Goal: Task Accomplishment & Management: Manage account settings

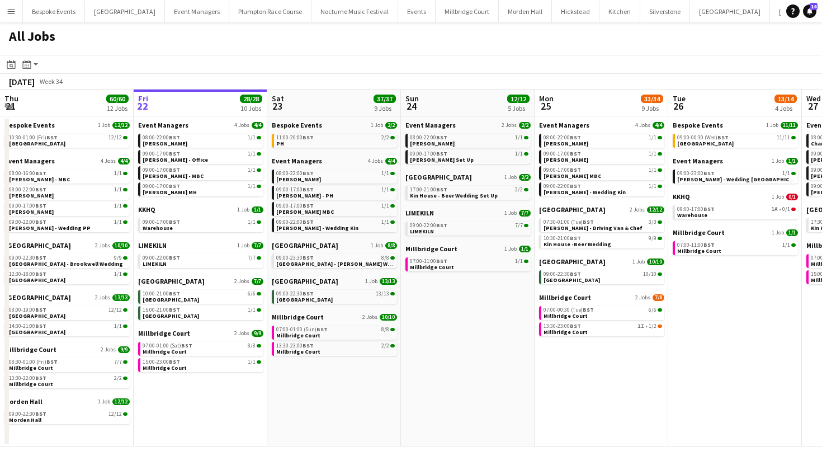
click at [265, 47] on div "All Jobs" at bounding box center [411, 38] width 822 height 32
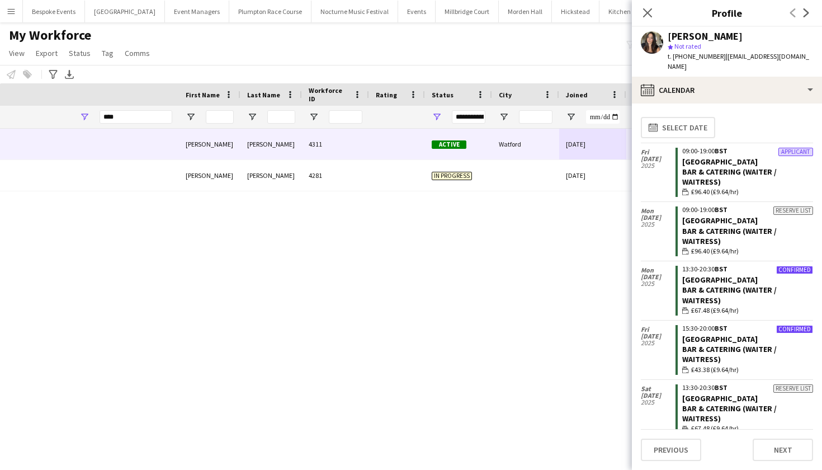
scroll to position [104, 0]
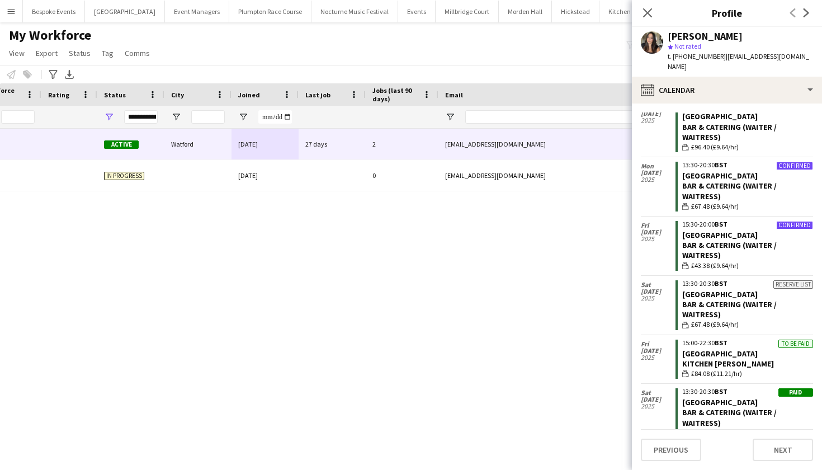
click at [243, 50] on div "My Workforce View Views Default view mena New Starter New view Update view Dele…" at bounding box center [411, 46] width 822 height 38
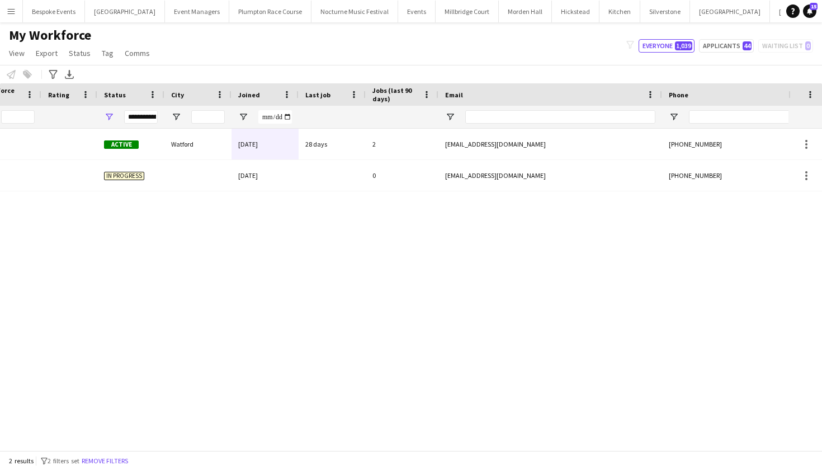
click at [15, 8] on app-icon "Menu" at bounding box center [11, 11] width 9 height 9
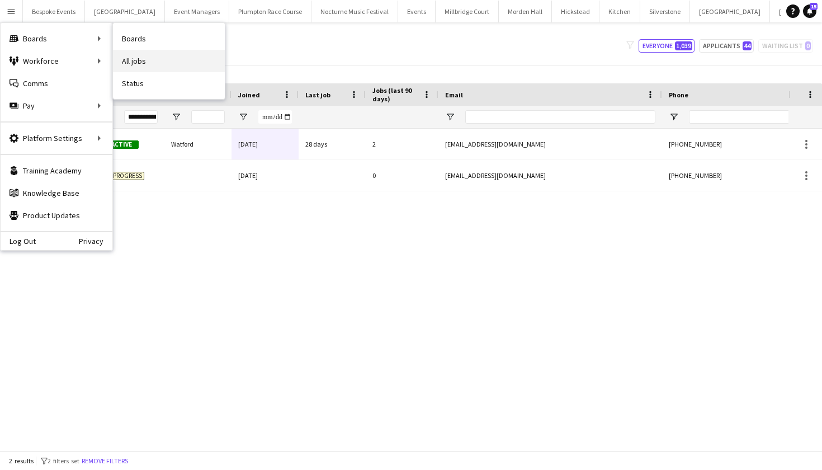
click at [125, 62] on link "All jobs" at bounding box center [169, 61] width 112 height 22
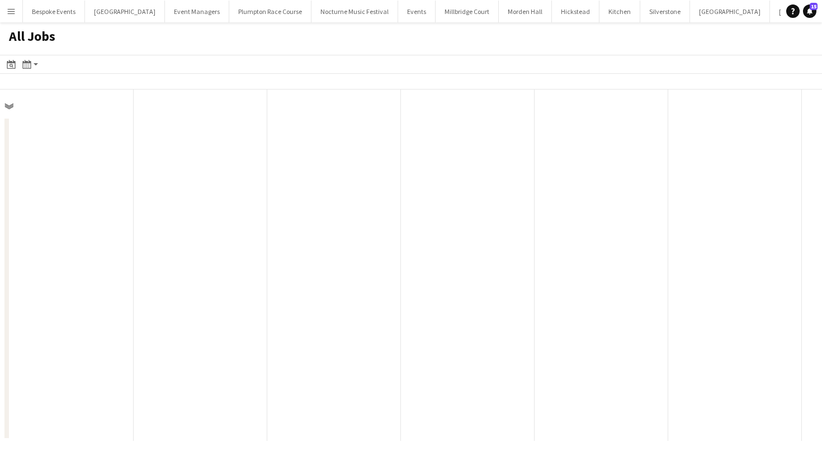
scroll to position [0, 267]
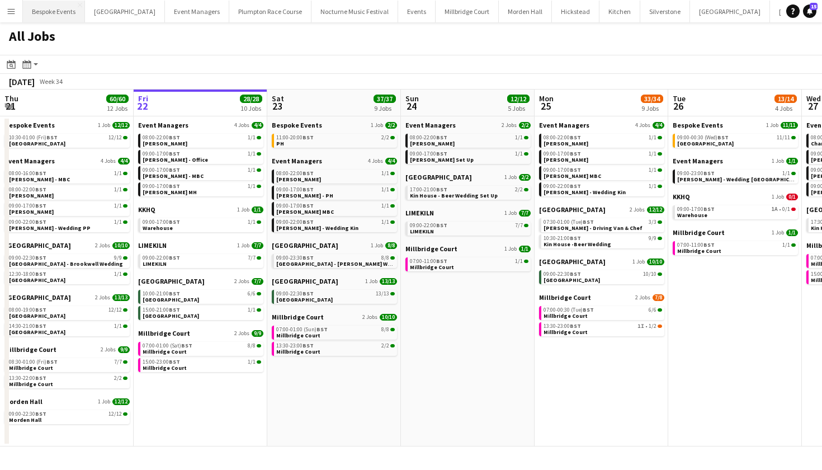
click at [64, 11] on button "Bespoke Events Close" at bounding box center [54, 12] width 62 height 22
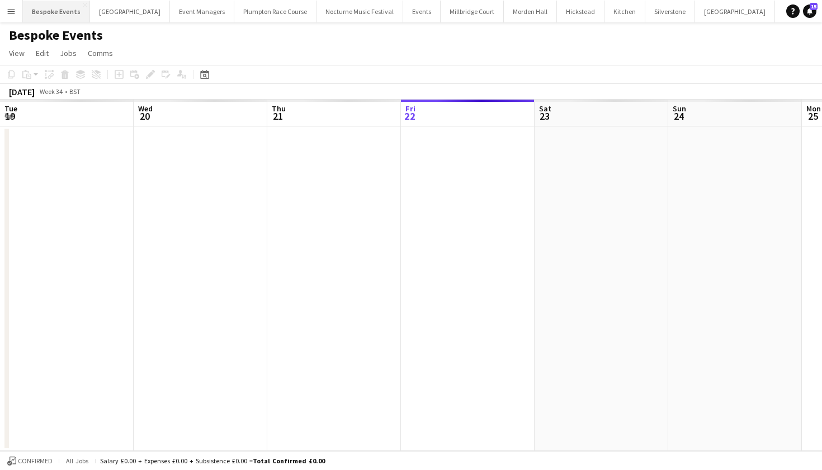
scroll to position [0, 267]
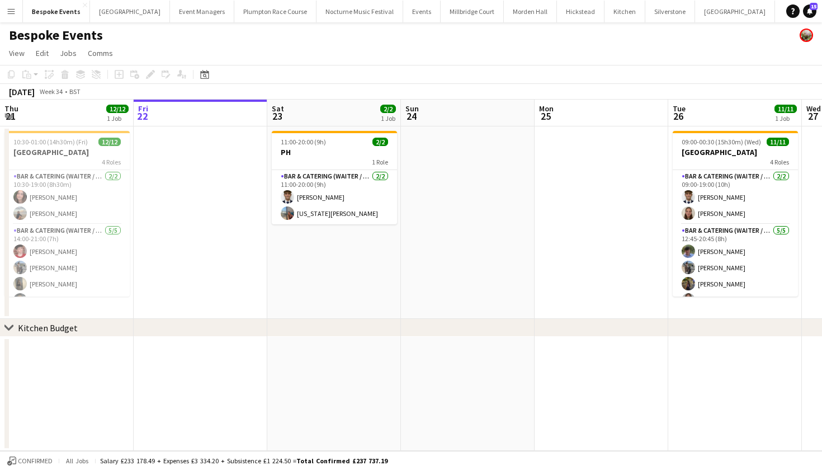
click at [8, 11] on app-icon "Menu" at bounding box center [11, 11] width 9 height 9
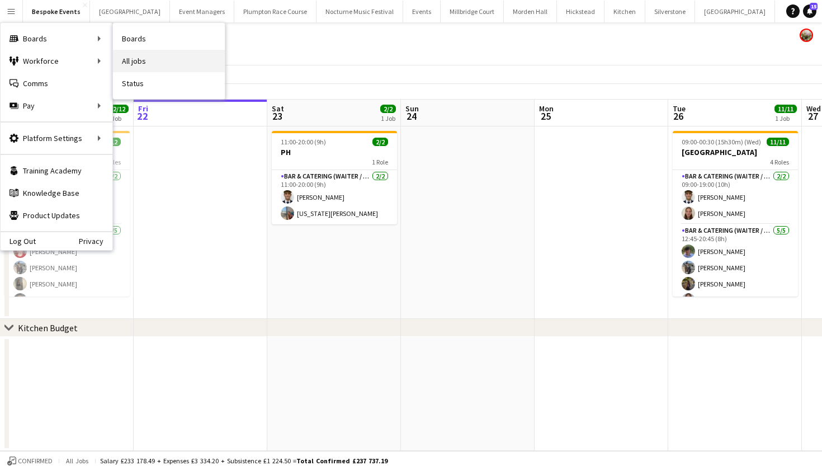
click at [128, 58] on link "All jobs" at bounding box center [169, 61] width 112 height 22
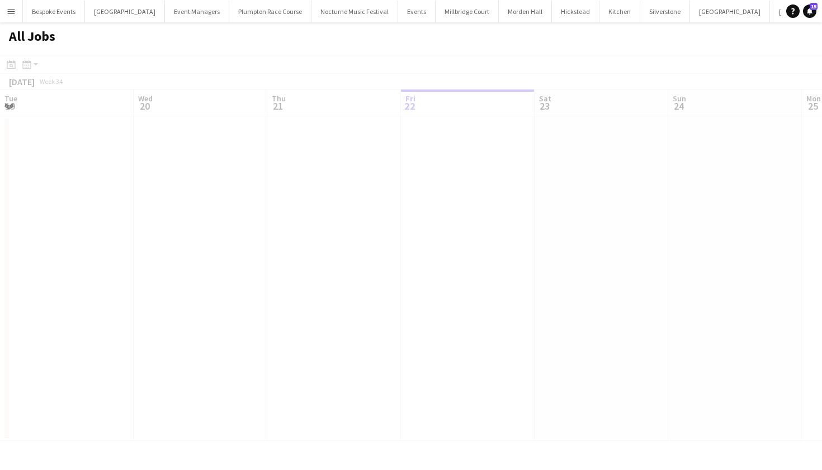
scroll to position [0, 267]
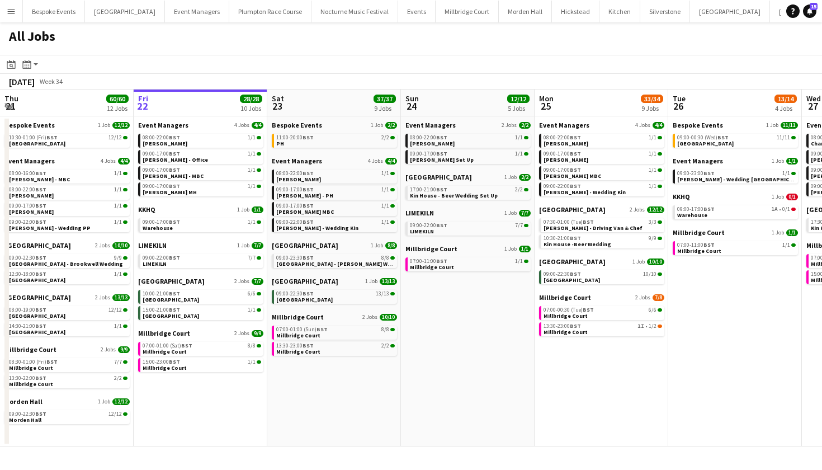
click at [13, 11] on app-icon "Menu" at bounding box center [11, 11] width 9 height 9
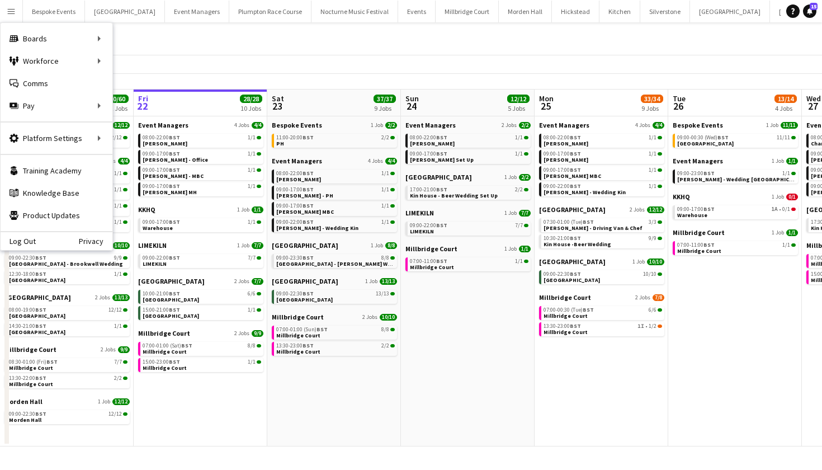
click at [329, 35] on div "All Jobs" at bounding box center [411, 38] width 822 height 32
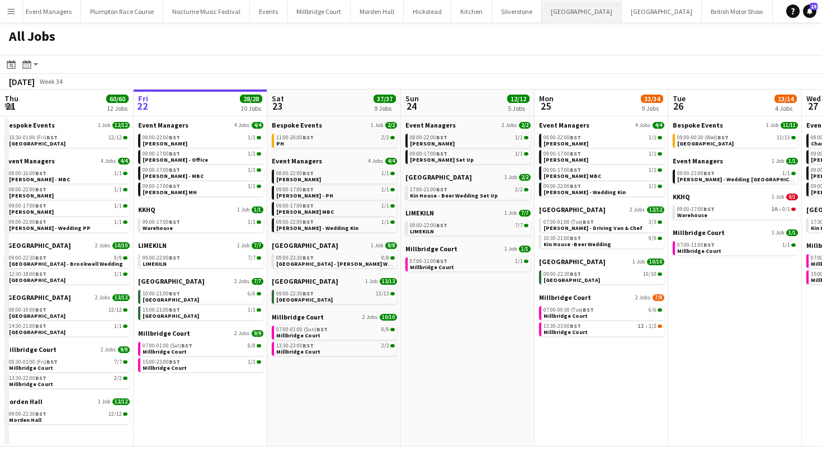
scroll to position [0, 148]
click at [773, 12] on button "KKHQ Close" at bounding box center [791, 12] width 36 height 22
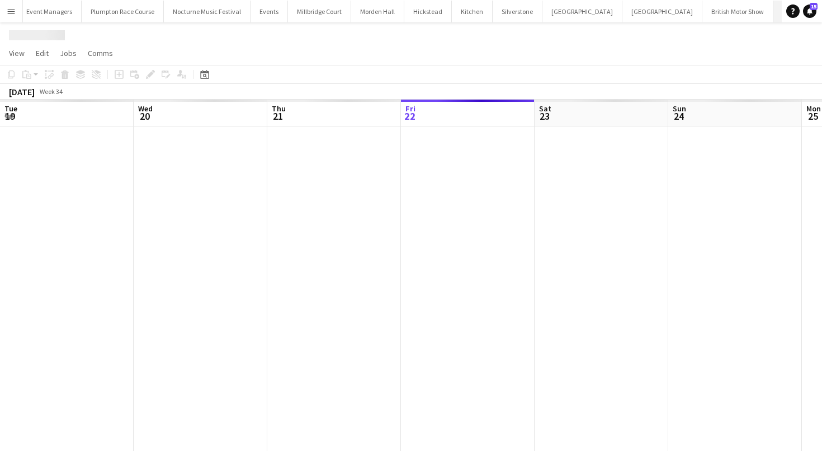
scroll to position [0, 267]
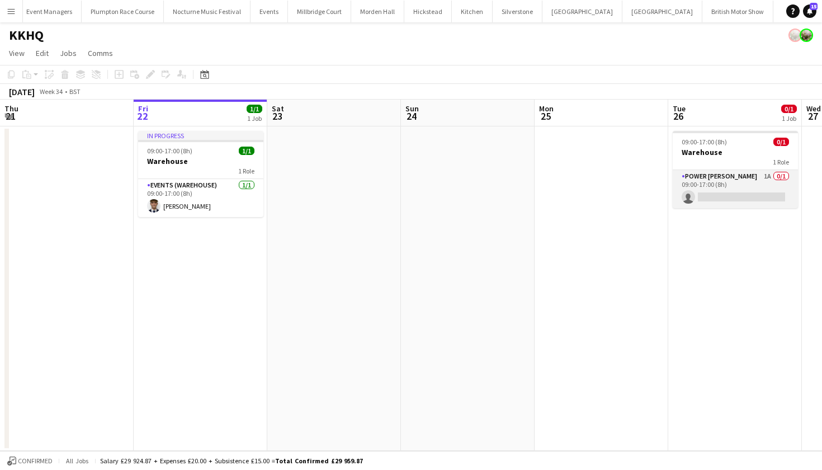
click at [743, 179] on app-card-role "Power Porter 1A 0/1 09:00-17:00 (8h) single-neutral-actions" at bounding box center [735, 189] width 125 height 38
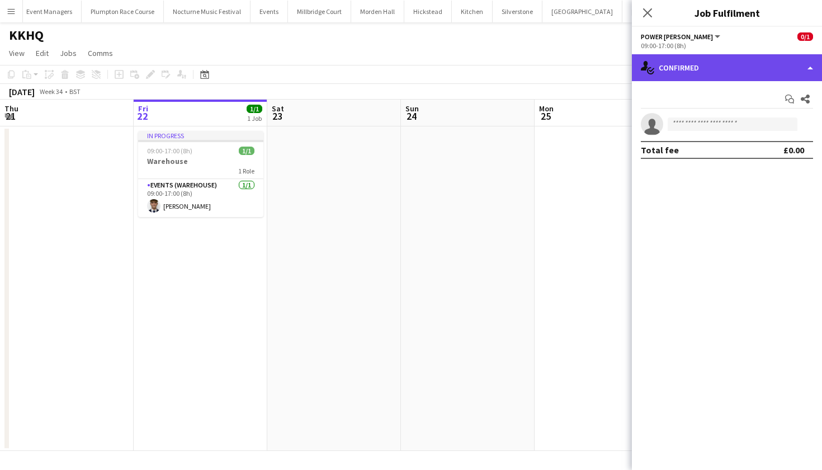
click at [733, 69] on div "single-neutral-actions-check-2 Confirmed" at bounding box center [727, 67] width 190 height 27
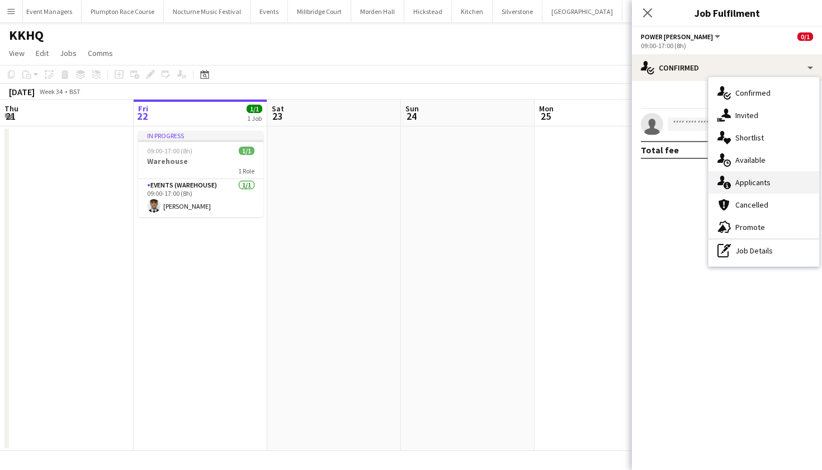
click at [736, 176] on div "single-neutral-actions-information Applicants" at bounding box center [764, 182] width 111 height 22
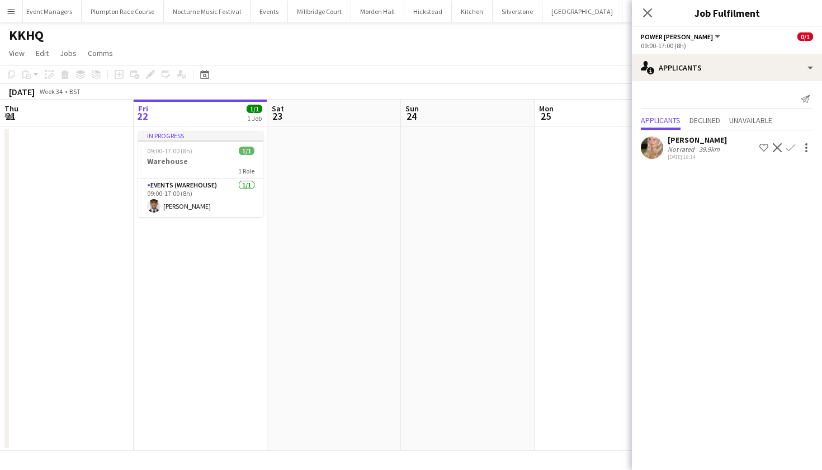
click at [483, 193] on app-date-cell at bounding box center [468, 288] width 134 height 324
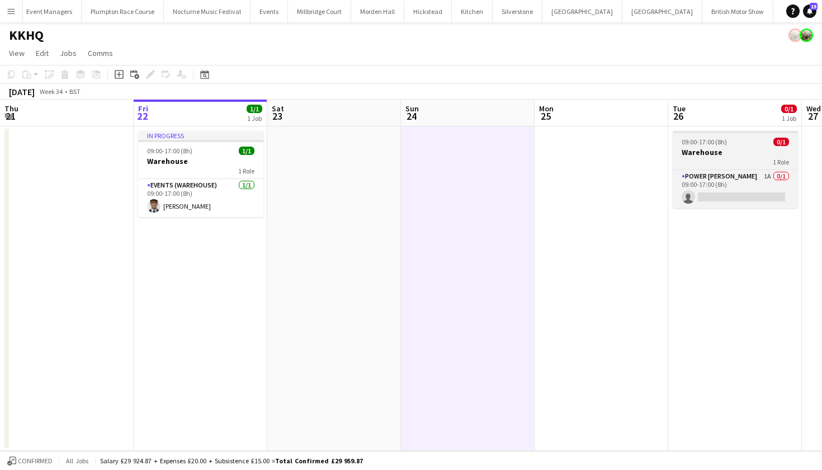
click at [708, 153] on h3 "Warehouse" at bounding box center [735, 152] width 125 height 10
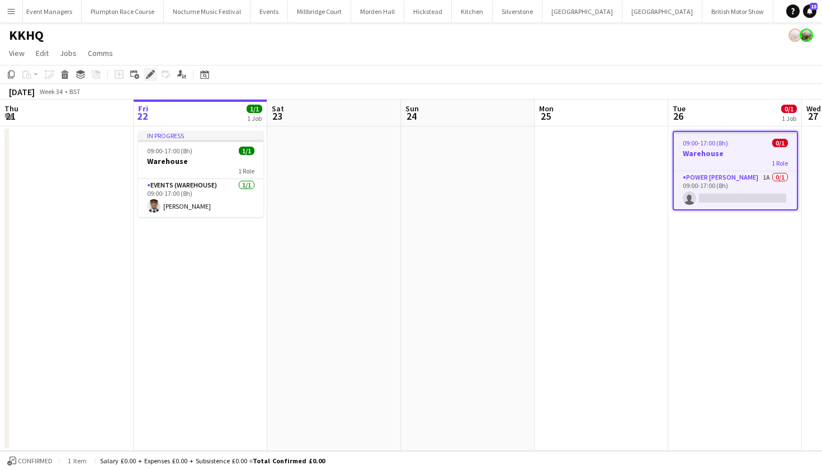
click at [151, 70] on icon "Edit" at bounding box center [150, 74] width 9 height 9
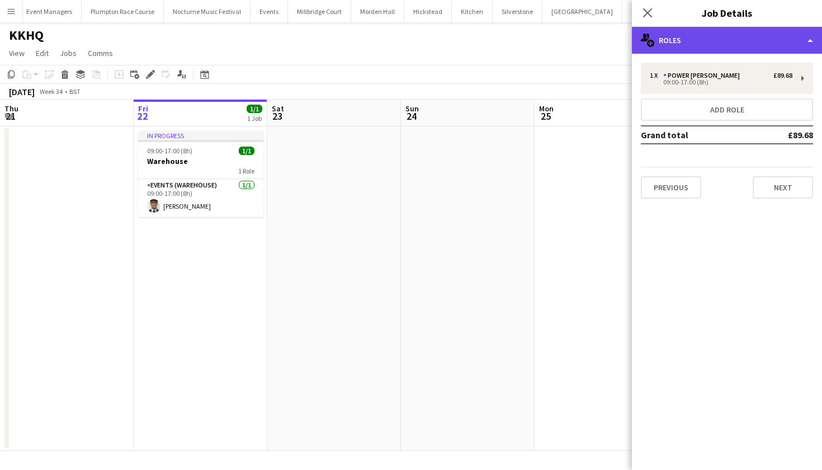
click at [664, 48] on div "multiple-users-add Roles" at bounding box center [727, 40] width 190 height 27
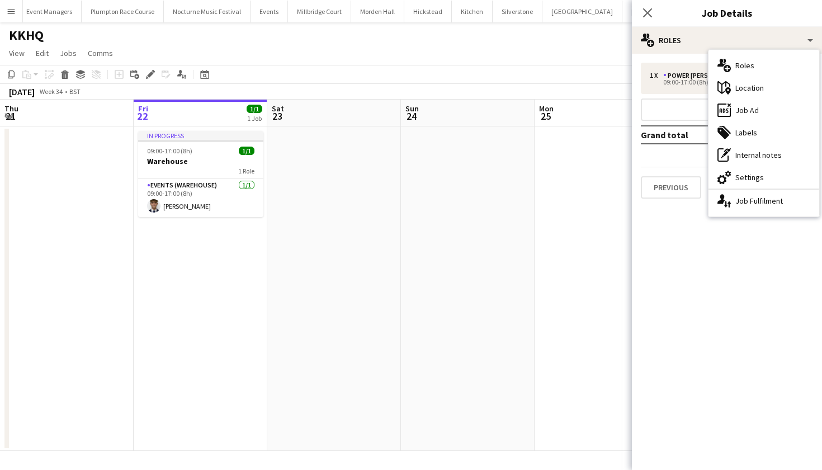
click at [564, 170] on app-date-cell at bounding box center [602, 288] width 134 height 324
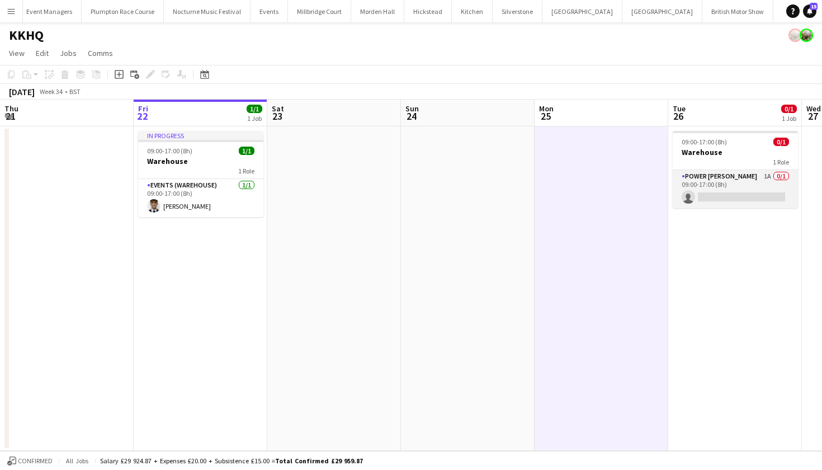
click at [715, 200] on app-card-role "Power Porter 1A 0/1 09:00-17:00 (8h) single-neutral-actions" at bounding box center [735, 189] width 125 height 38
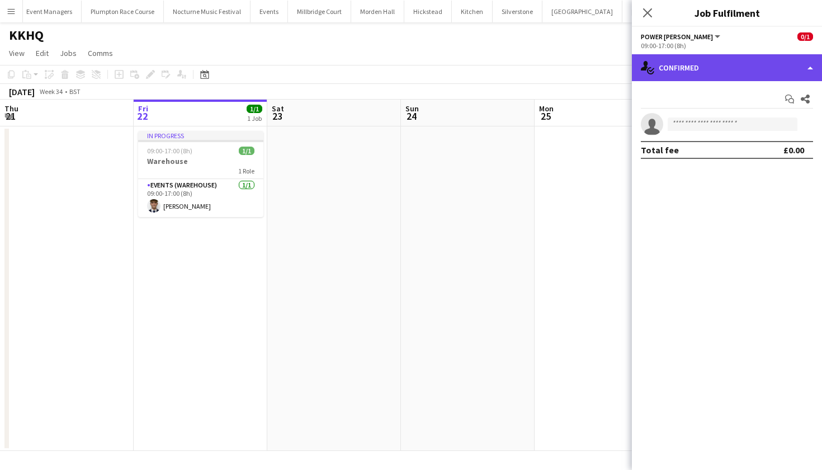
click at [716, 73] on div "single-neutral-actions-check-2 Confirmed" at bounding box center [727, 67] width 190 height 27
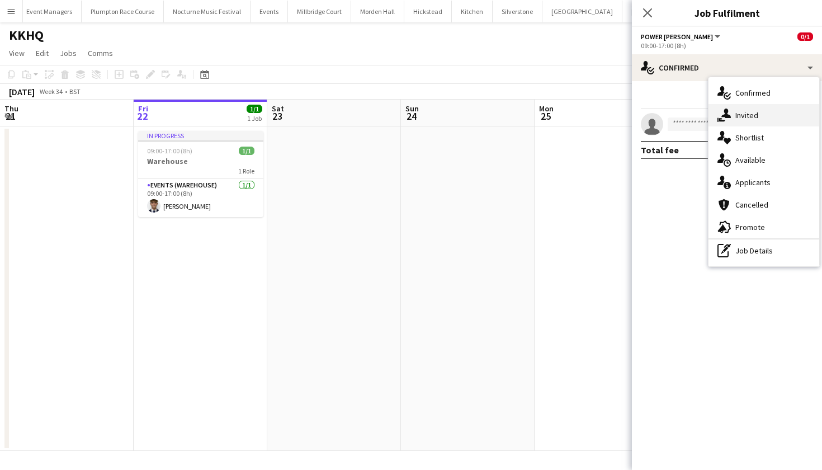
click at [746, 120] on div "single-neutral-actions-share-1 Invited" at bounding box center [764, 115] width 111 height 22
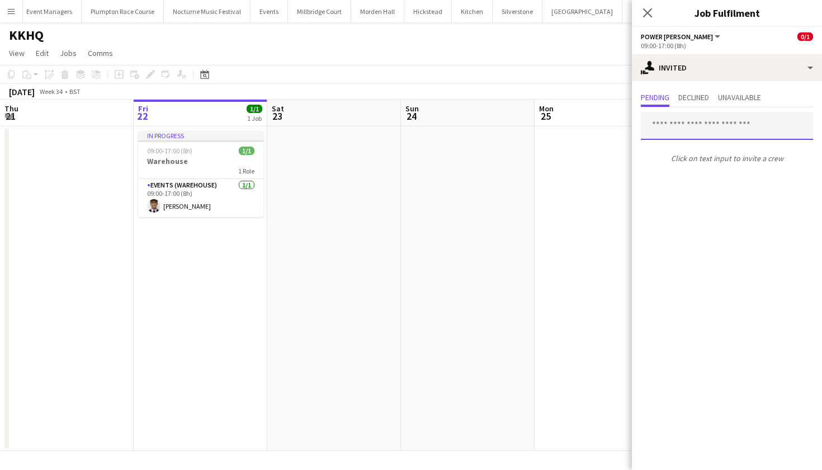
click at [732, 132] on input "text" at bounding box center [727, 126] width 172 height 28
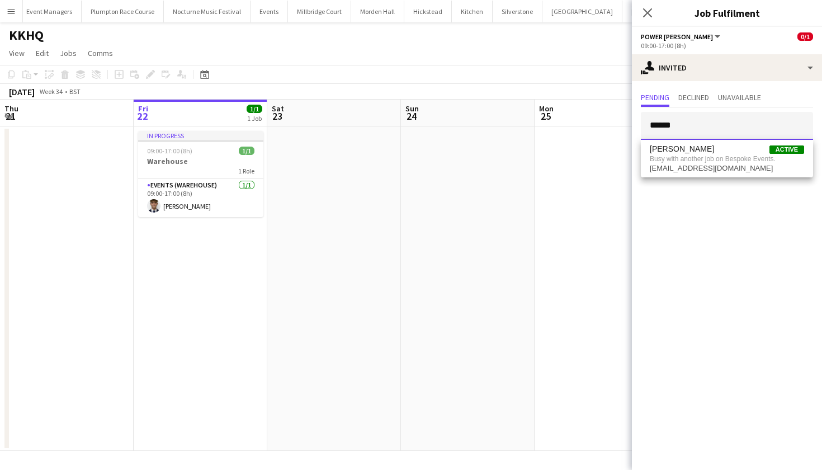
type input "******"
click at [551, 267] on app-date-cell at bounding box center [602, 288] width 134 height 324
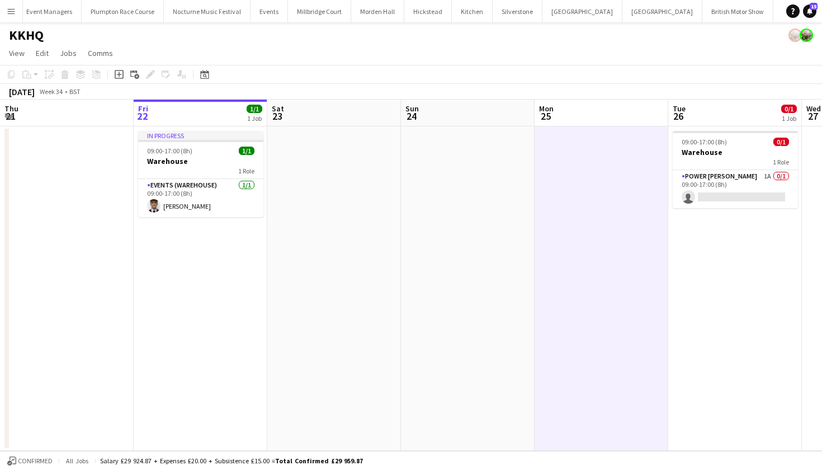
click at [569, 145] on app-date-cell at bounding box center [602, 288] width 134 height 324
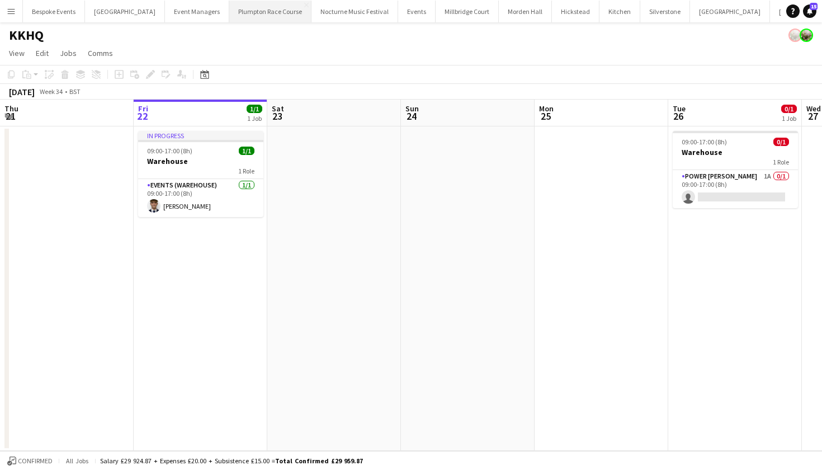
scroll to position [0, 0]
click at [122, 10] on button "Micklefield Hall Close" at bounding box center [125, 12] width 80 height 22
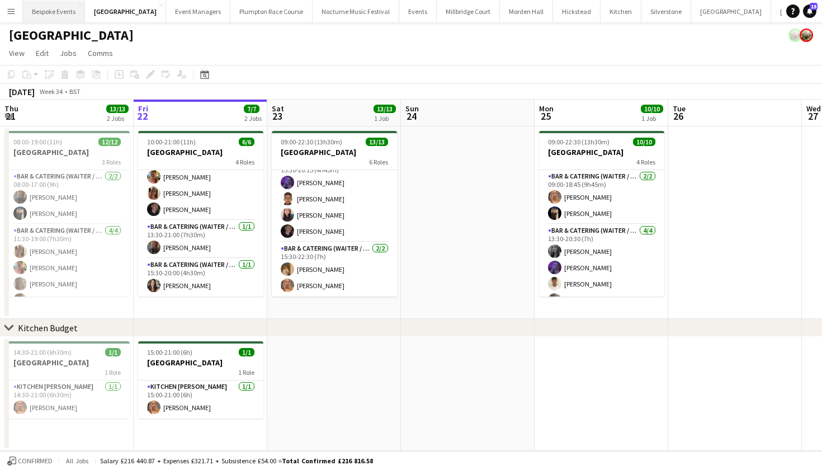
click at [59, 18] on button "Bespoke Events Close" at bounding box center [54, 12] width 62 height 22
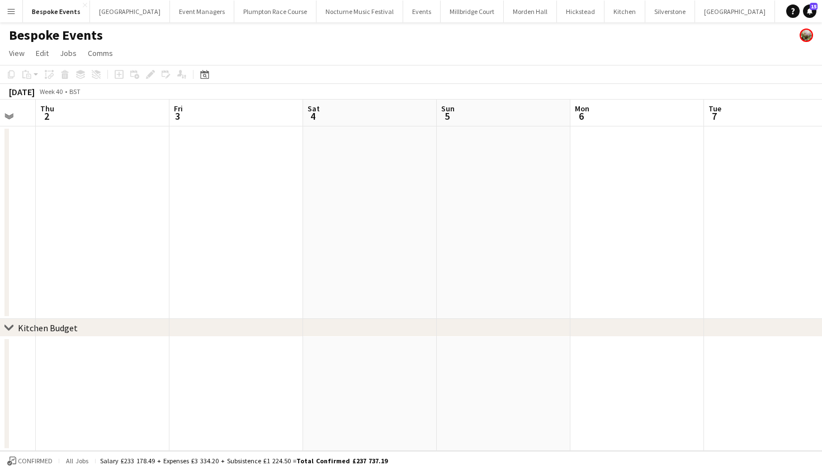
scroll to position [0, 355]
click at [187, 187] on app-date-cell at bounding box center [247, 222] width 134 height 192
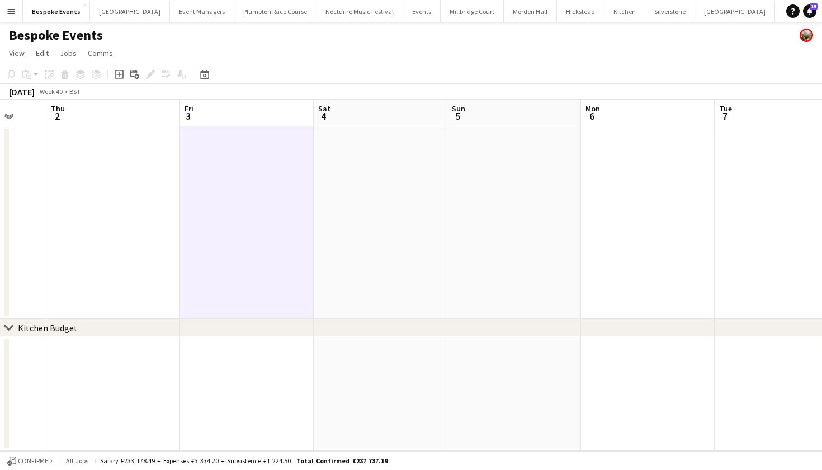
click at [140, 186] on app-date-cell at bounding box center [113, 222] width 134 height 192
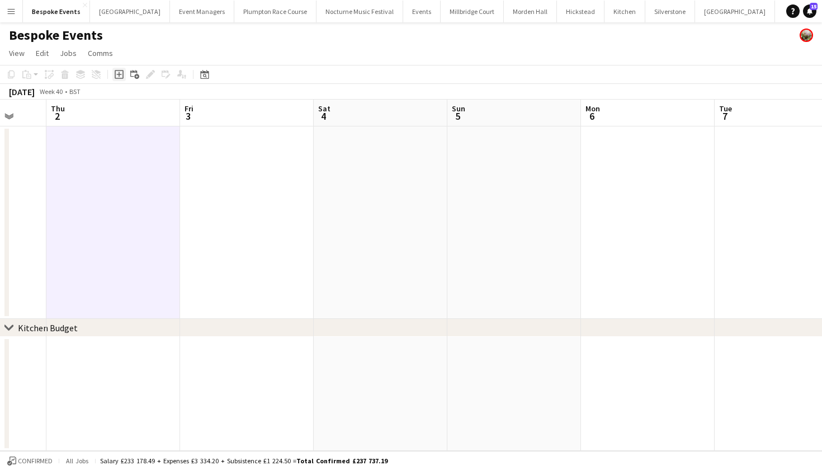
click at [118, 77] on icon "Add job" at bounding box center [119, 74] width 9 height 9
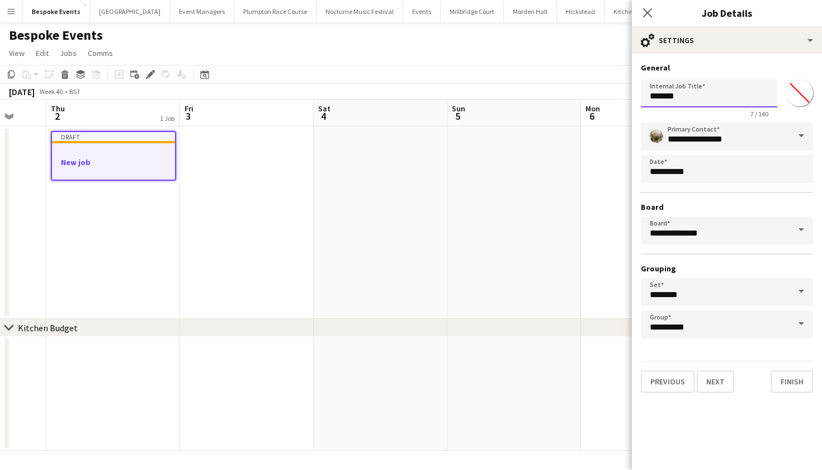
click at [697, 97] on input "*******" at bounding box center [709, 93] width 136 height 28
type input "*"
click at [668, 99] on input "**********" at bounding box center [709, 93] width 136 height 28
type input "**********"
click at [714, 383] on button "Next" at bounding box center [715, 381] width 37 height 22
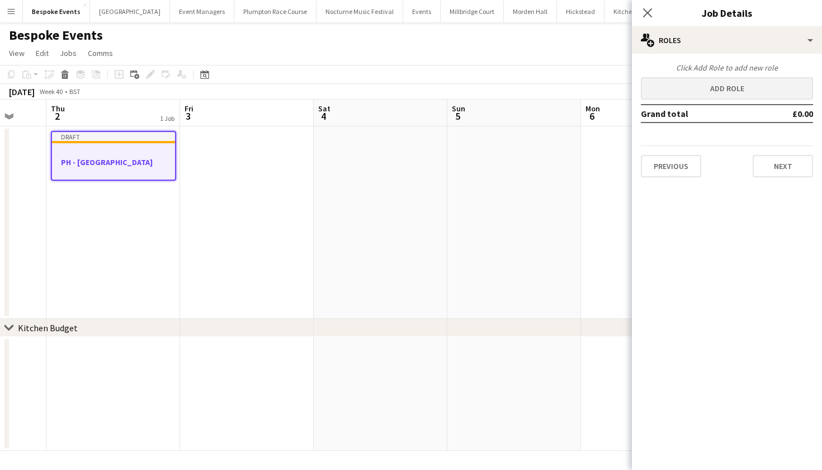
click at [727, 92] on button "Add role" at bounding box center [727, 88] width 172 height 22
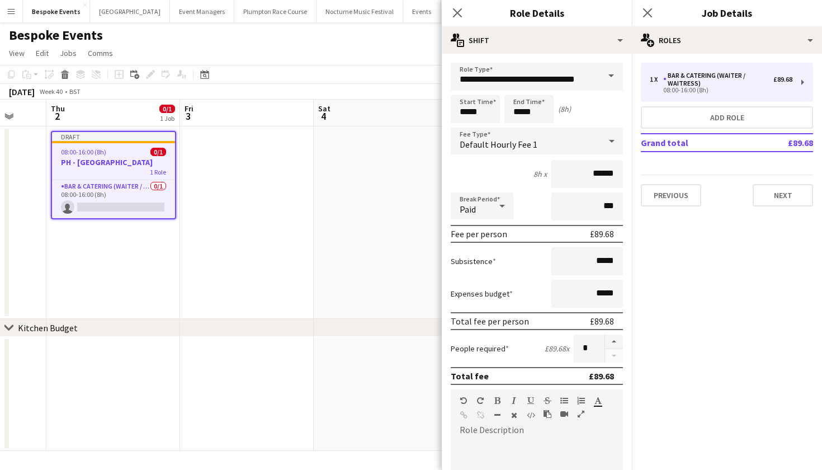
click at [220, 290] on app-date-cell at bounding box center [247, 222] width 134 height 192
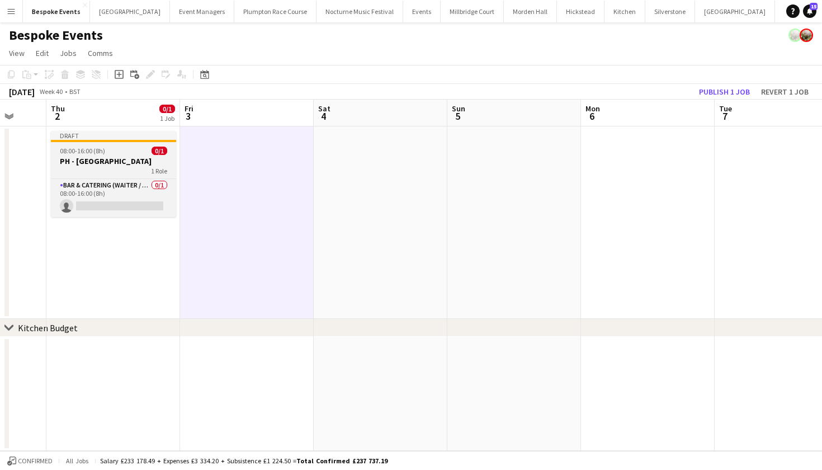
click at [122, 159] on h3 "PH - Royal Surrey Hospital" at bounding box center [113, 161] width 125 height 10
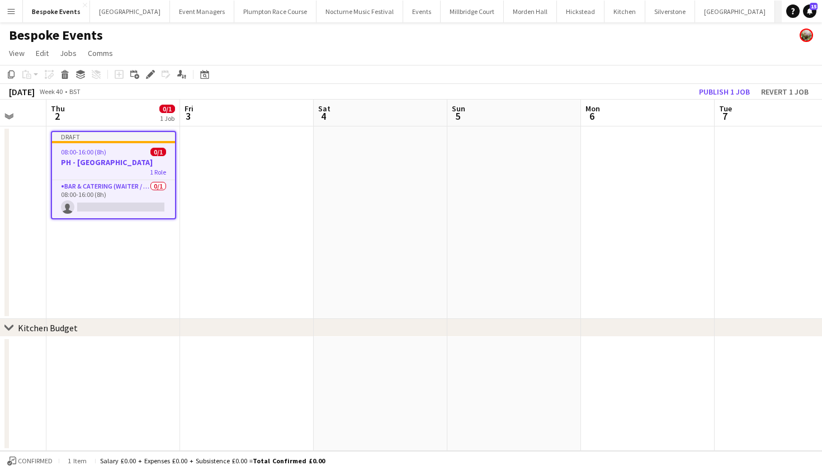
click at [775, 16] on button "Kin House Close" at bounding box center [815, 12] width 80 height 22
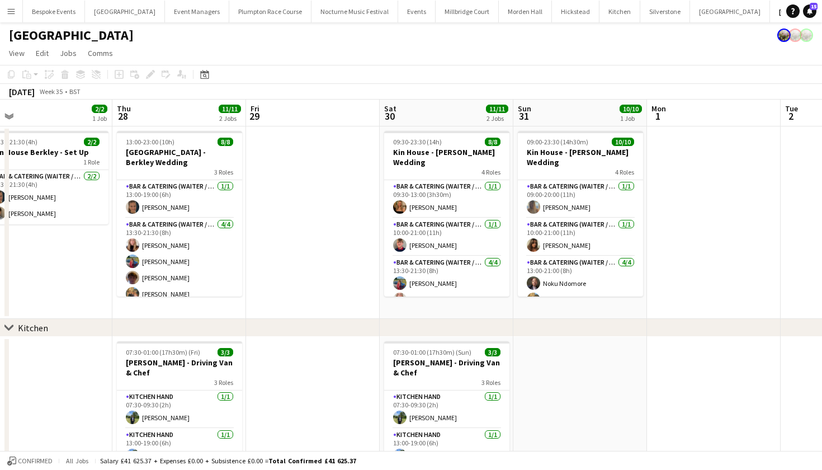
scroll to position [0, 557]
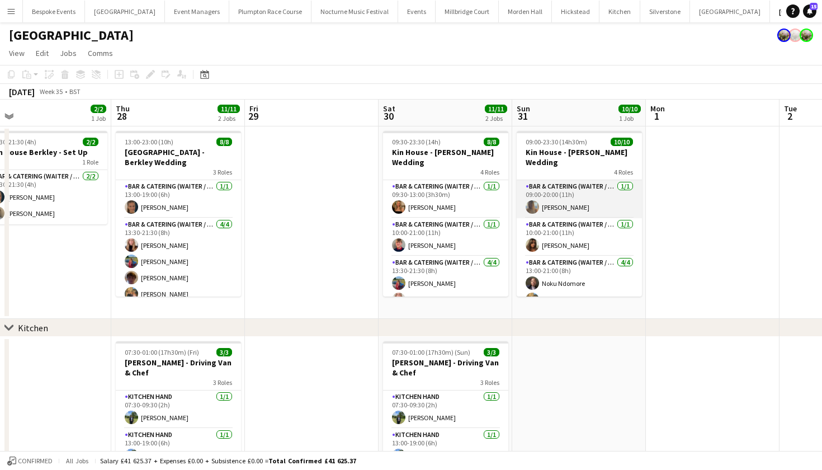
click at [548, 190] on app-card-role "Bar & Catering (Waiter / waitress) 1/1 09:00-20:00 (11h) Rebecca Etchells" at bounding box center [579, 199] width 125 height 38
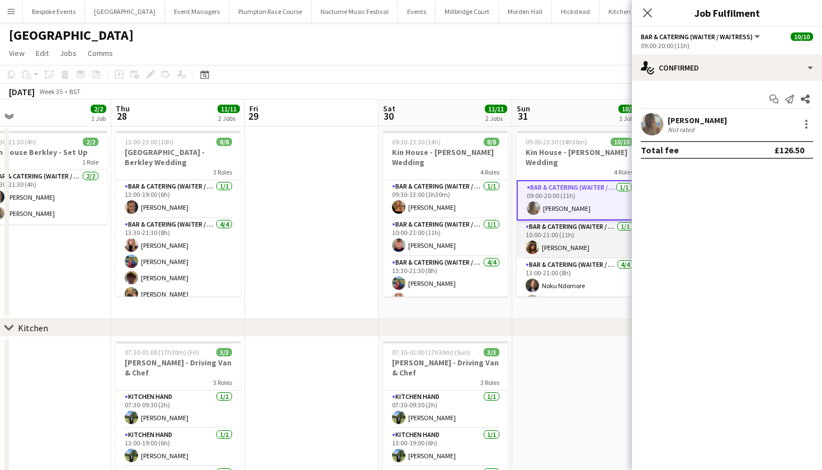
click at [549, 228] on app-card-role "Bar & Catering (Waiter / waitress) 1/1 10:00-21:00 (11h) Tia Jacobs" at bounding box center [579, 239] width 125 height 38
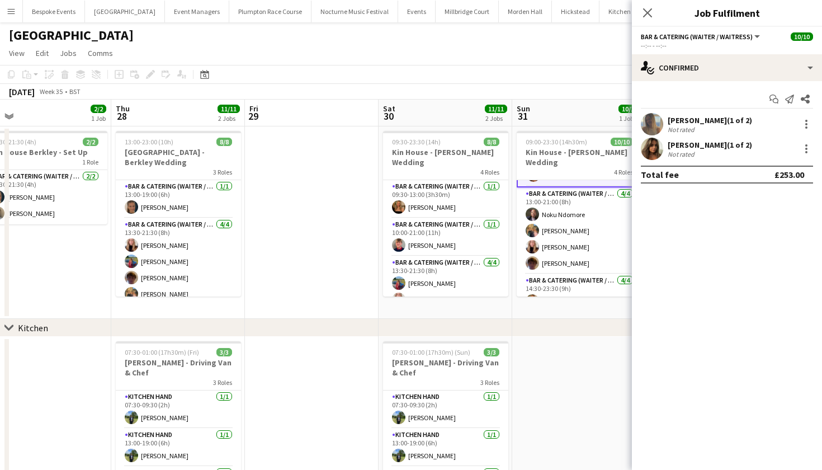
click at [549, 228] on app-card-role "Bar & Catering (Waiter / waitress) 4/4 13:00-21:00 (8h) Noku Ndomore Mia Newton…" at bounding box center [579, 230] width 125 height 87
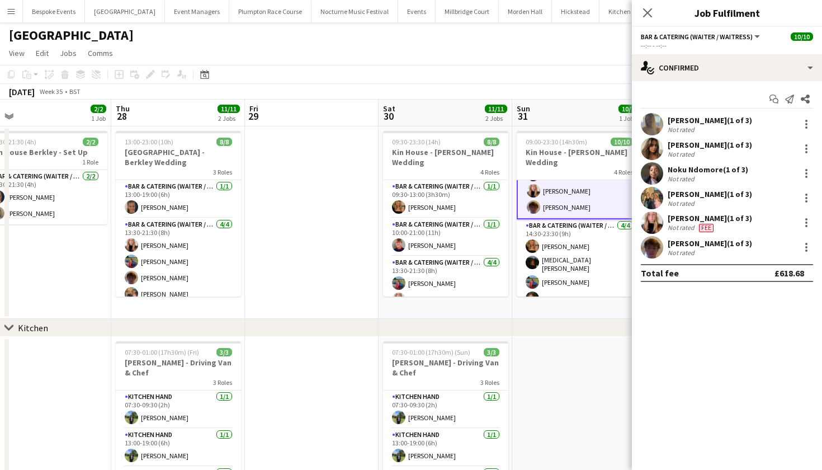
scroll to position [127, 0]
click at [549, 228] on app-card-role "Bar & Catering (Waiter / waitress) 4/4 14:30-23:30 (9h) Macey Baker Nikita Jaco…" at bounding box center [579, 265] width 125 height 90
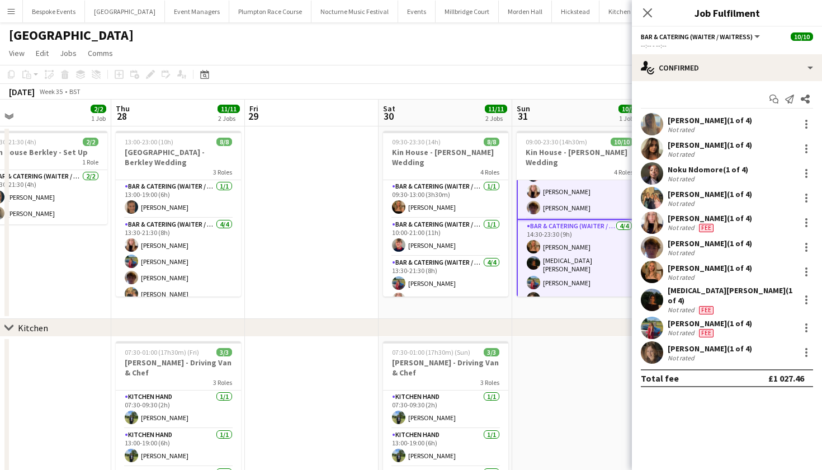
click at [544, 353] on app-date-cell at bounding box center [579, 432] width 134 height 191
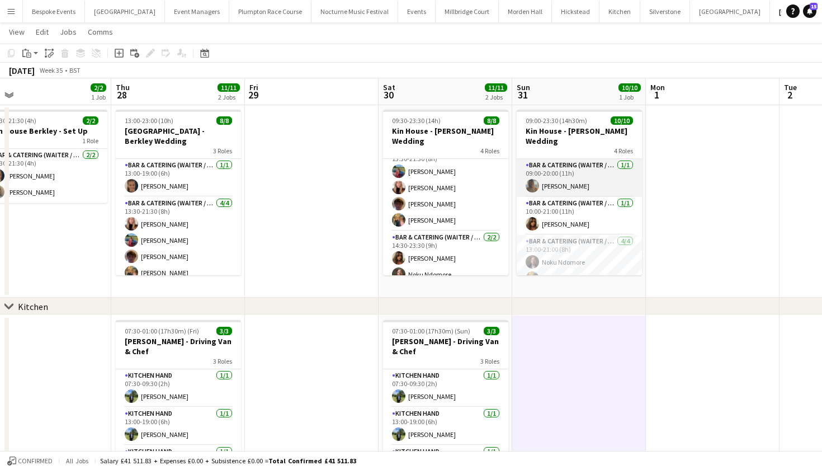
scroll to position [0, 0]
click at [582, 167] on app-card-role "Bar & Catering (Waiter / waitress) 1/1 09:00-20:00 (11h) Rebecca Etchells" at bounding box center [579, 178] width 125 height 38
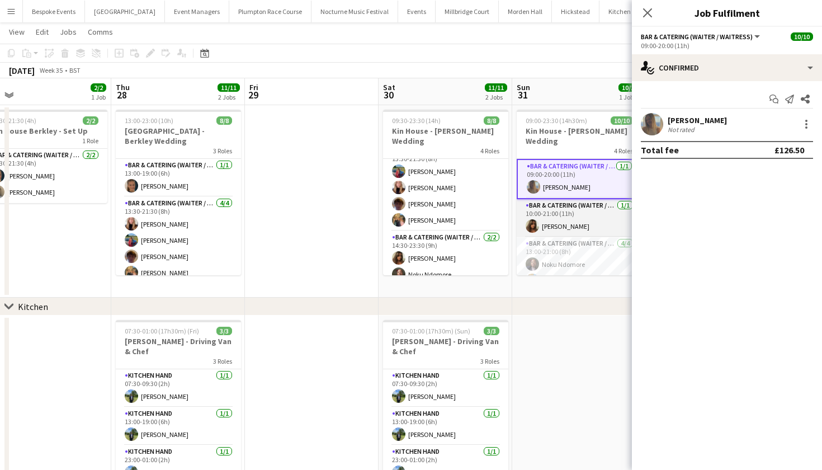
click at [583, 211] on app-card-role "Bar & Catering (Waiter / waitress) 1/1 10:00-21:00 (11h) Tia Jacobs" at bounding box center [579, 218] width 125 height 38
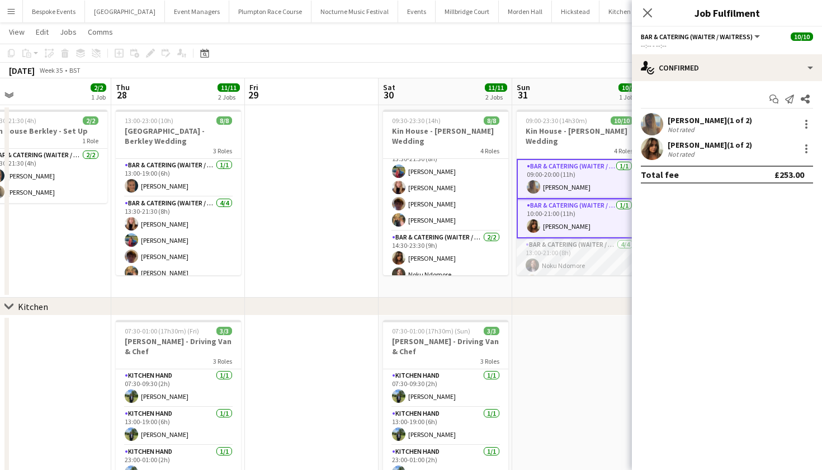
click at [580, 242] on app-card-role "Bar & Catering (Waiter / waitress) 4/4 13:00-21:00 (8h) Noku Ndomore Mia Newton…" at bounding box center [579, 281] width 125 height 87
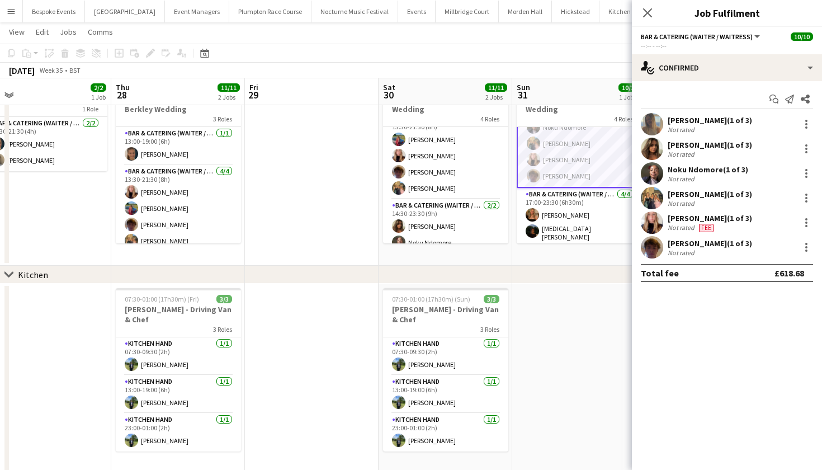
scroll to position [111, 0]
click at [584, 192] on app-card-role "Bar & Catering (Waiter / waitress) 4/4 17:00-23:30 (6h30m) Macey Baker Nikita J…" at bounding box center [579, 228] width 125 height 90
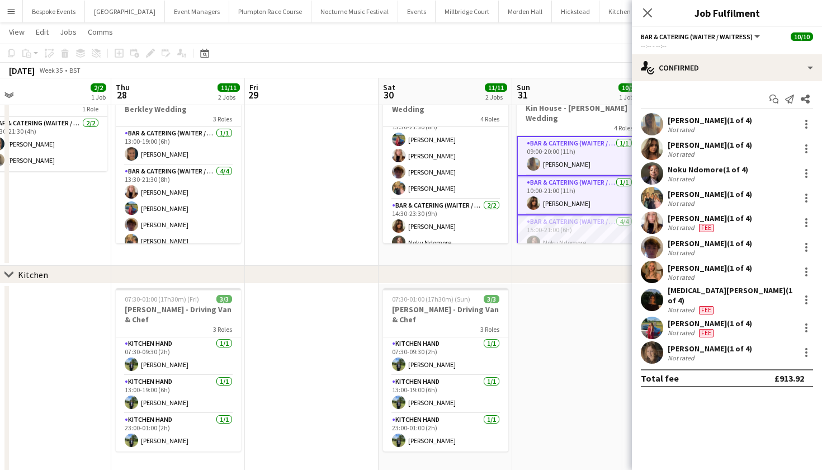
scroll to position [0, 0]
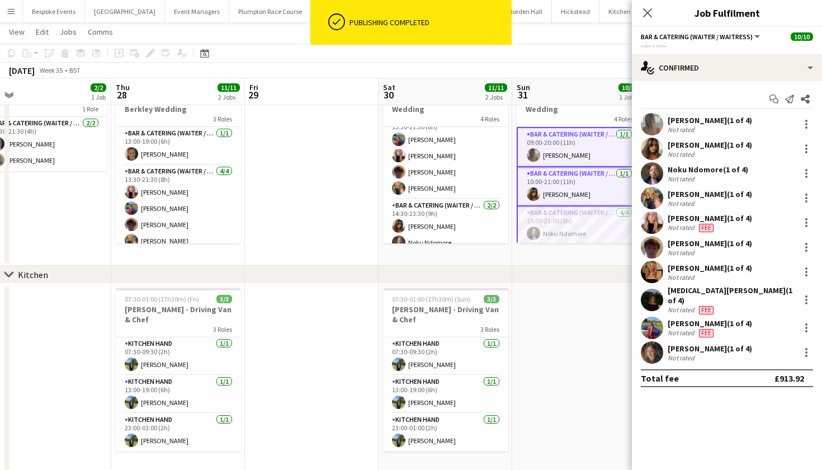
click at [564, 309] on app-date-cell at bounding box center [579, 379] width 134 height 191
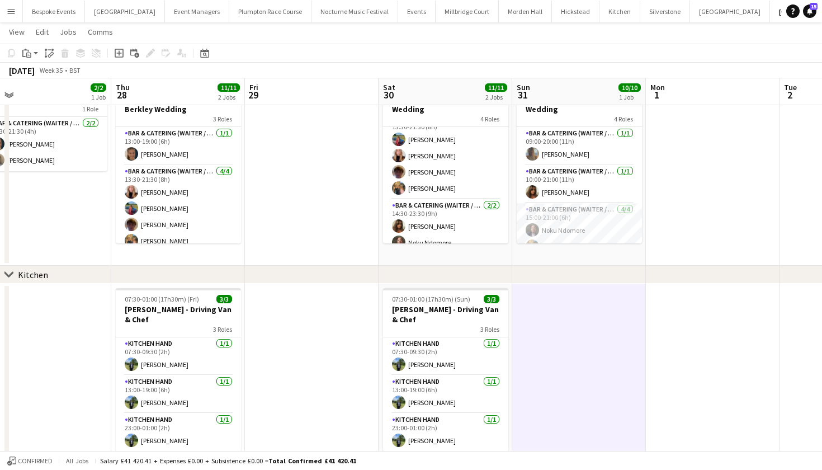
click at [564, 309] on app-date-cell at bounding box center [579, 379] width 134 height 191
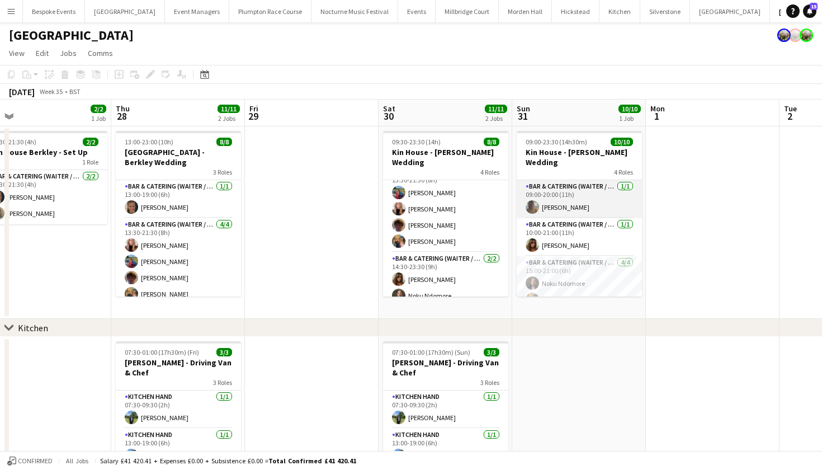
click at [579, 187] on app-card-role "Bar & Catering (Waiter / waitress) 1/1 09:00-20:00 (11h) Rebecca Etchells" at bounding box center [579, 199] width 125 height 38
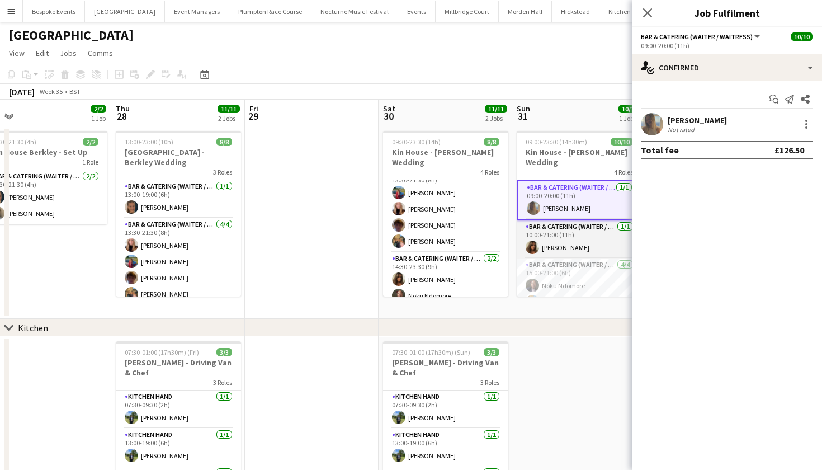
click at [575, 224] on app-card-role "Bar & Catering (Waiter / waitress) 1/1 10:00-21:00 (11h) Tia Jacobs" at bounding box center [579, 239] width 125 height 38
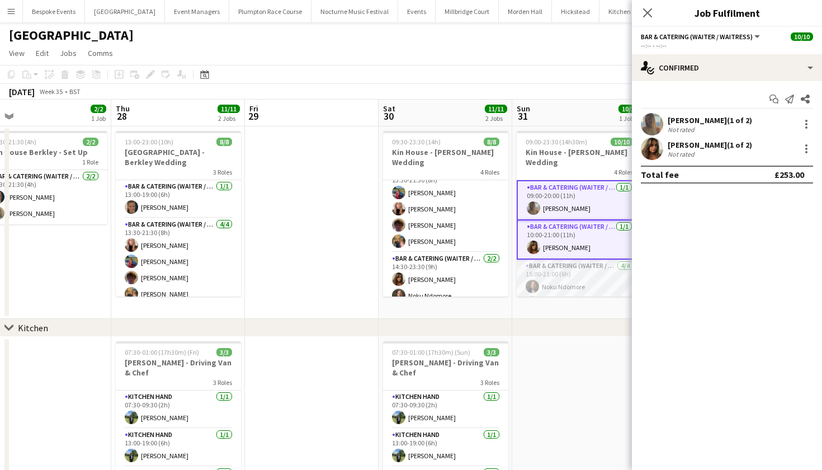
click at [573, 267] on app-card-role "Bar & Catering (Waiter / waitress) 4/4 15:00-21:00 (6h) Noku Ndomore Mia Newton…" at bounding box center [579, 302] width 125 height 87
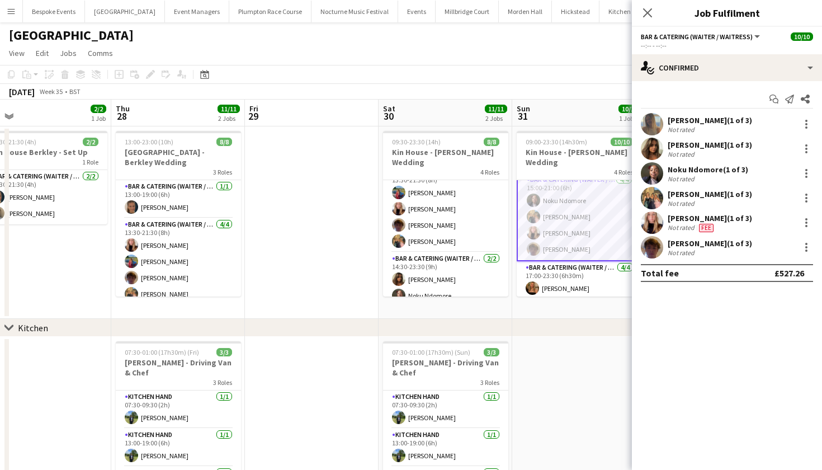
scroll to position [98, 0]
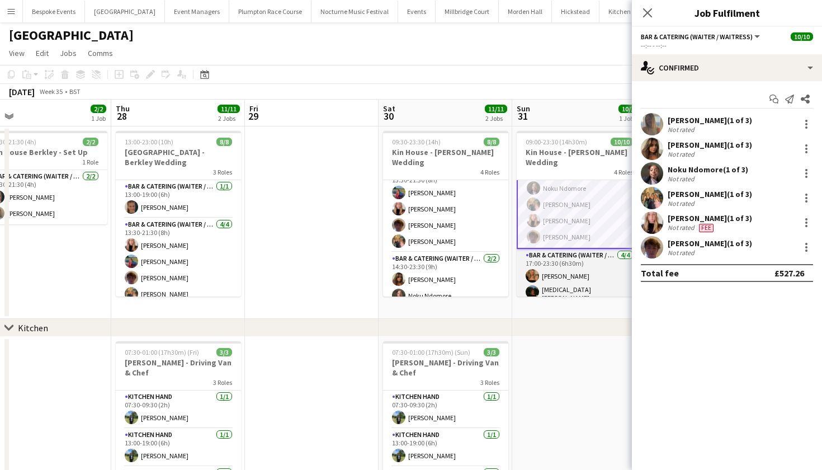
click at [573, 267] on app-card-role "Bar & Catering (Waiter / waitress) 4/4 17:00-23:30 (6h30m) Macey Baker Nikita J…" at bounding box center [579, 294] width 125 height 90
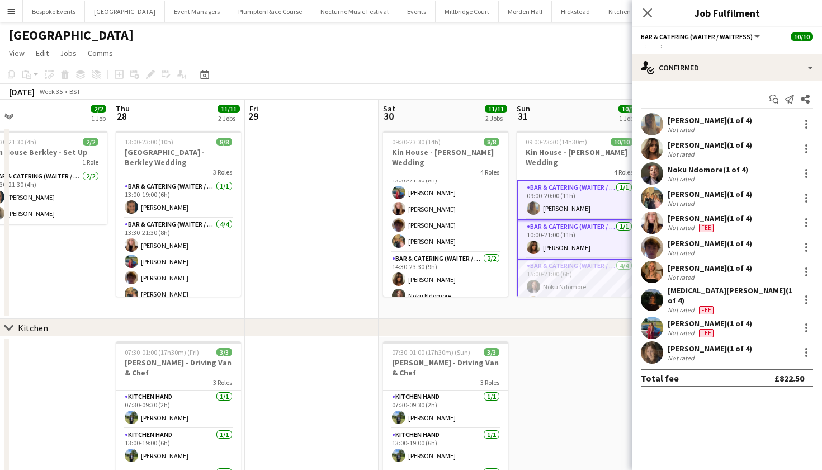
scroll to position [0, 0]
click at [568, 341] on app-date-cell at bounding box center [579, 432] width 134 height 191
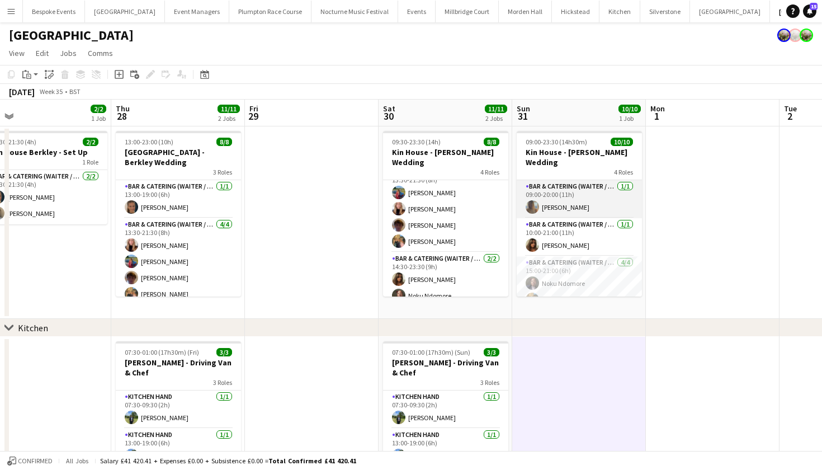
click at [558, 197] on app-card-role "Bar & Catering (Waiter / waitress) 1/1 09:00-20:00 (11h) Rebecca Etchells" at bounding box center [579, 199] width 125 height 38
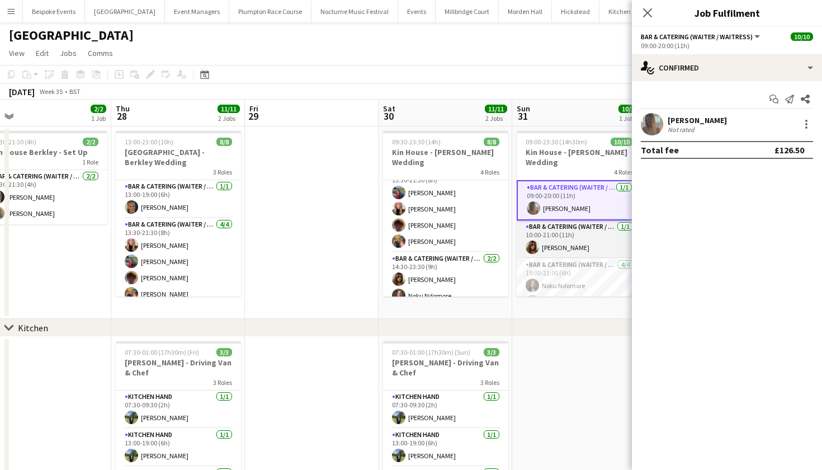
click at [552, 227] on app-card-role "Bar & Catering (Waiter / waitress) 1/1 10:00-21:00 (11h) Tia Jacobs" at bounding box center [579, 239] width 125 height 38
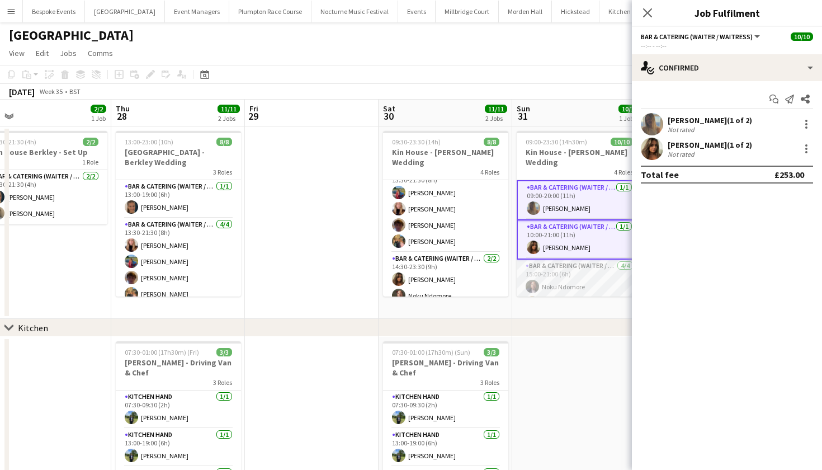
click at [553, 273] on app-card-role "Bar & Catering (Waiter / waitress) 4/4 15:00-21:00 (6h) Noku Ndomore Mia Newton…" at bounding box center [579, 302] width 125 height 87
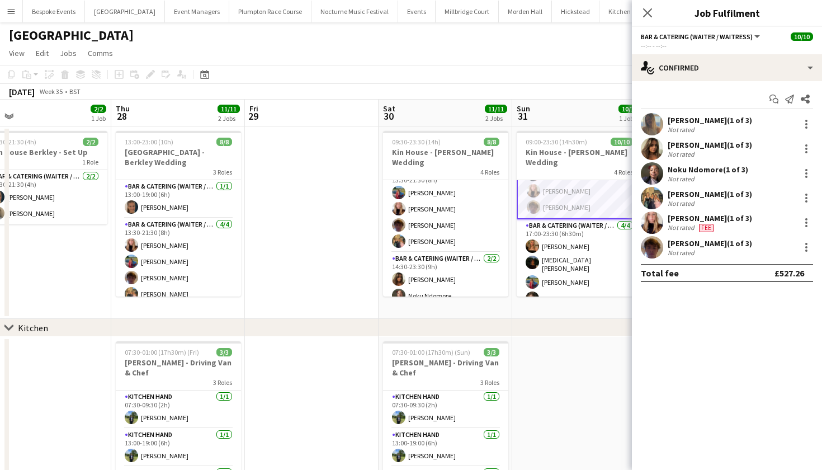
click at [553, 273] on app-card-role "Bar & Catering (Waiter / waitress) 4/4 17:00-23:30 (6h30m) Macey Baker Nikita J…" at bounding box center [579, 264] width 125 height 90
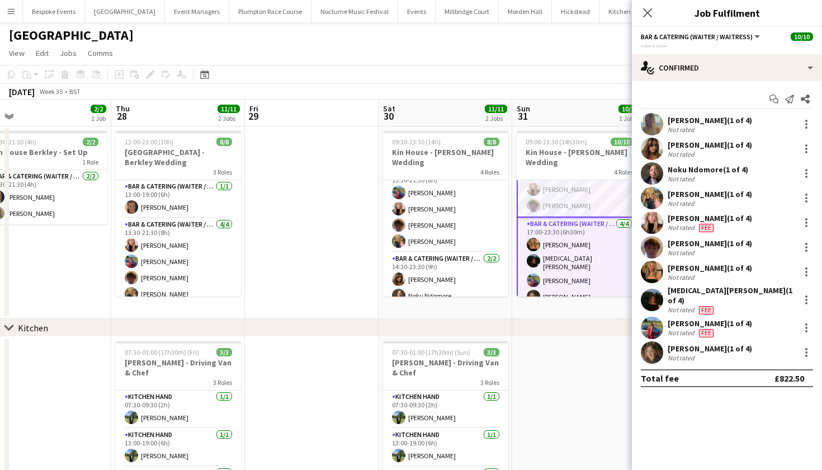
scroll to position [129, 0]
click at [347, 204] on app-date-cell at bounding box center [312, 222] width 134 height 192
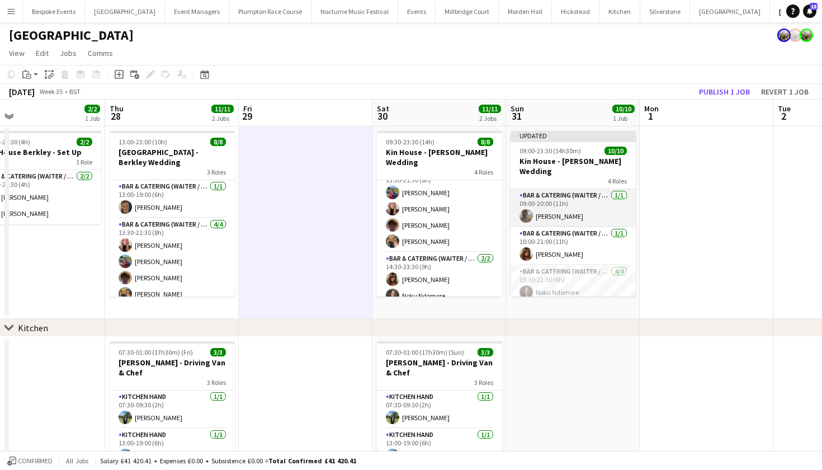
scroll to position [0, 0]
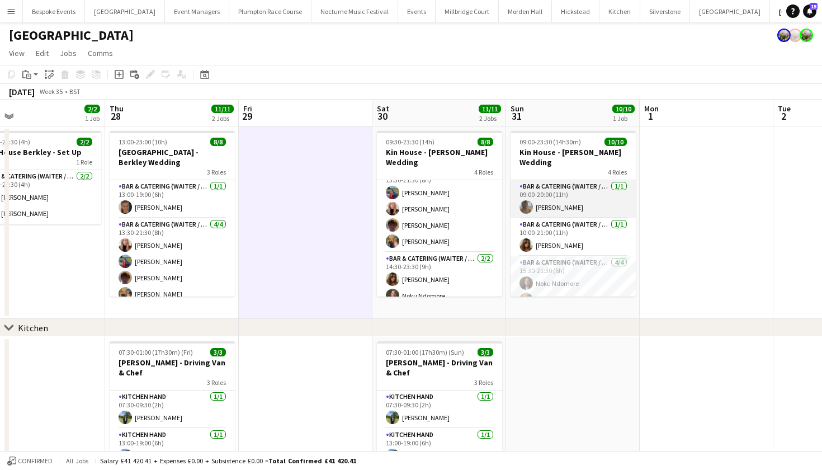
click at [558, 196] on app-card-role "Bar & Catering (Waiter / waitress) 1/1 09:00-20:00 (11h) Rebecca Etchells" at bounding box center [573, 199] width 125 height 38
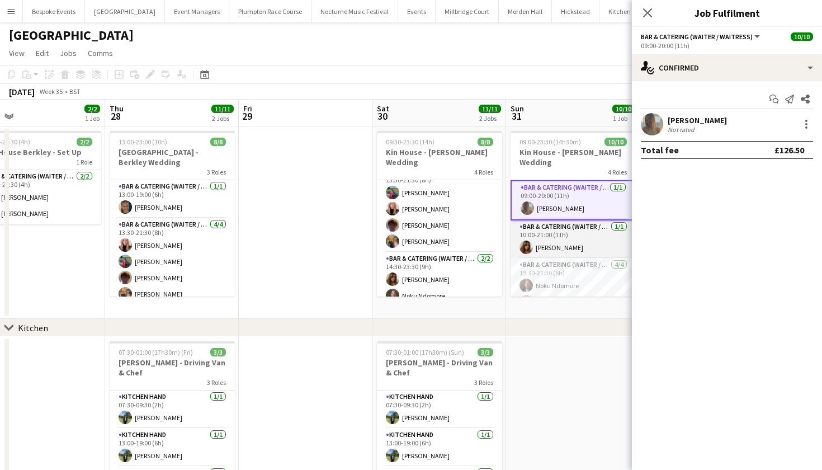
click at [558, 232] on app-card-role "Bar & Catering (Waiter / waitress) 1/1 10:00-21:00 (11h) Tia Jacobs" at bounding box center [573, 239] width 125 height 38
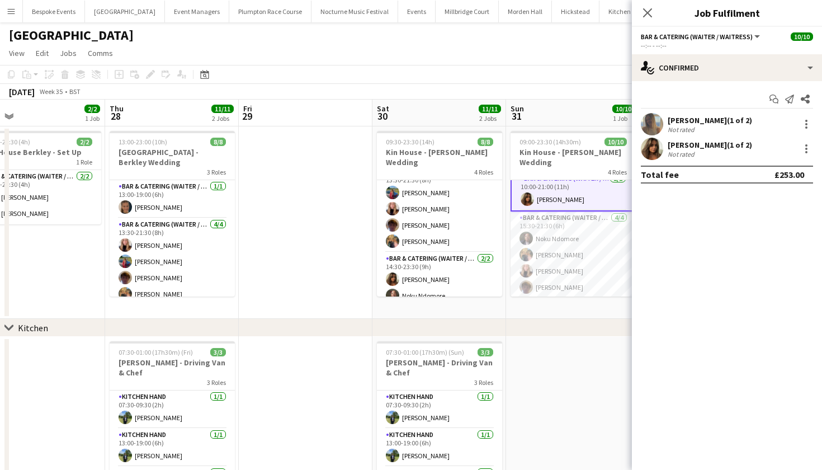
click at [558, 232] on app-card-role "Bar & Catering (Waiter / waitress) 4/4 15:30-21:30 (6h) Noku Ndomore Mia Newton…" at bounding box center [573, 254] width 125 height 87
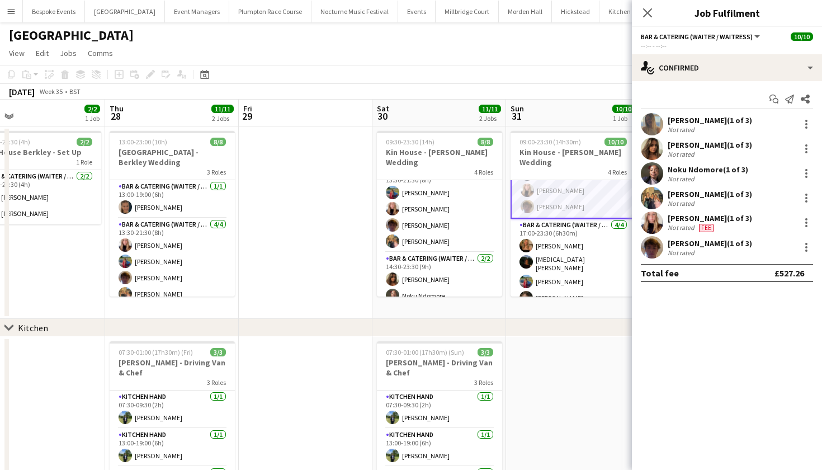
scroll to position [127, 0]
click at [558, 232] on app-card-role "Bar & Catering (Waiter / waitress) 4/4 17:00-23:30 (6h30m) Macey Baker Nikita J…" at bounding box center [573, 265] width 125 height 90
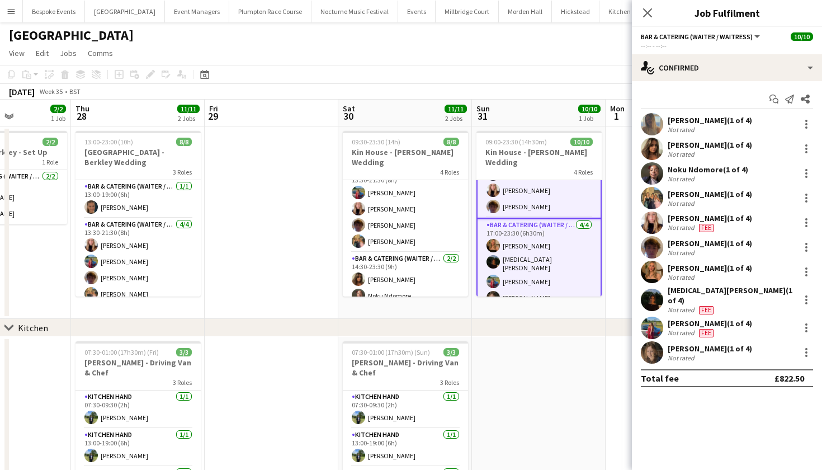
scroll to position [0, 336]
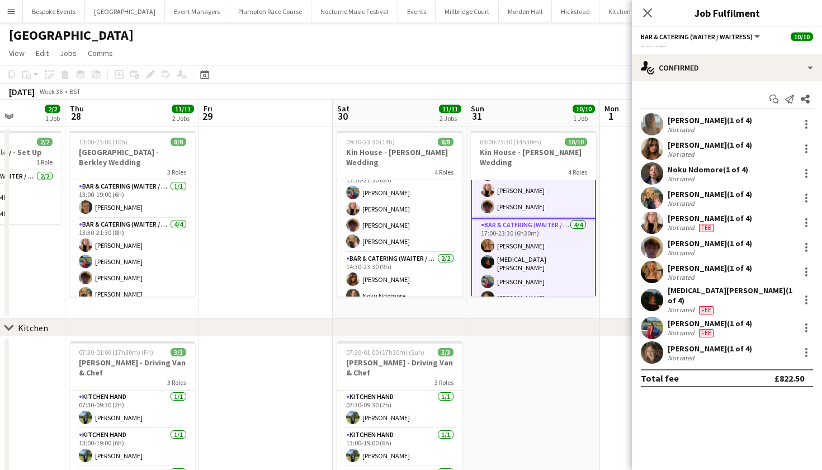
click at [470, 60] on app-page-menu "View Day view expanded Day view collapsed Month view Date picker Jump to today …" at bounding box center [411, 54] width 822 height 21
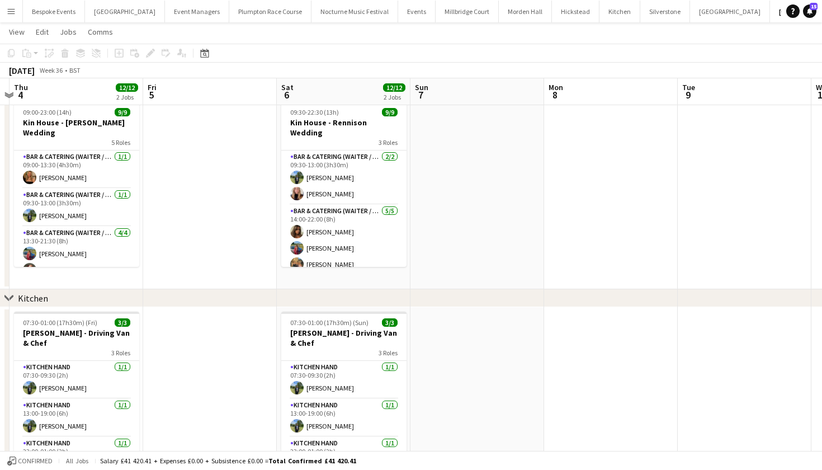
scroll to position [0, 526]
click at [12, 13] on app-icon "Menu" at bounding box center [11, 11] width 9 height 9
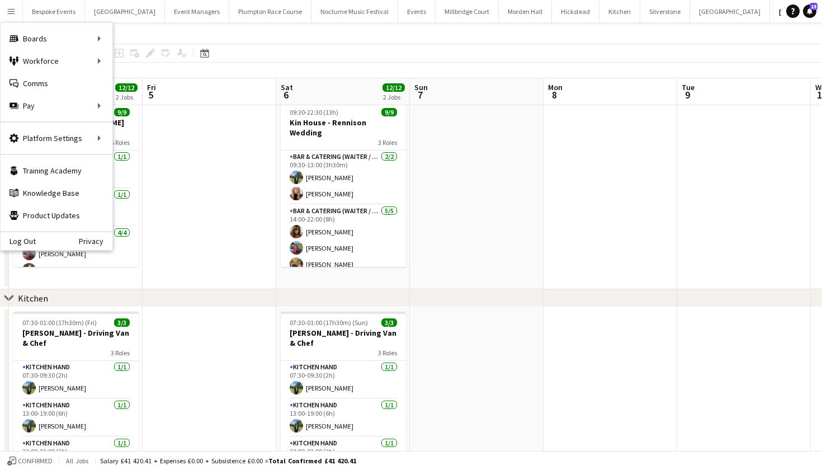
click at [484, 147] on app-date-cell at bounding box center [477, 193] width 134 height 192
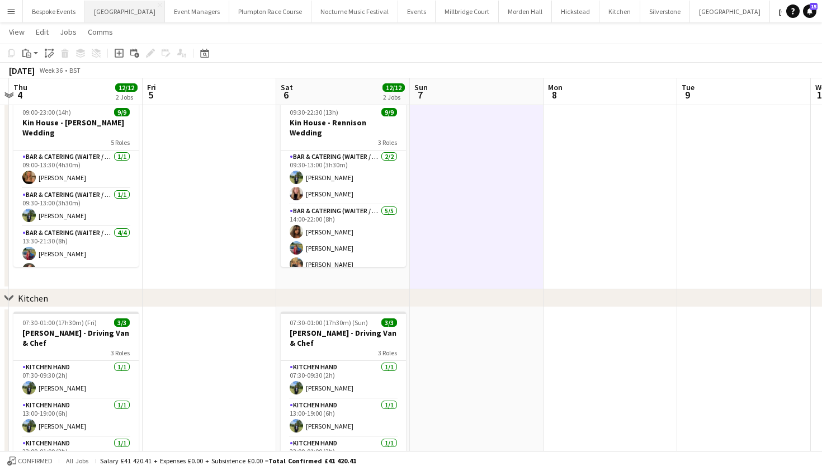
click at [111, 4] on button "Micklefield Hall Close" at bounding box center [125, 12] width 80 height 22
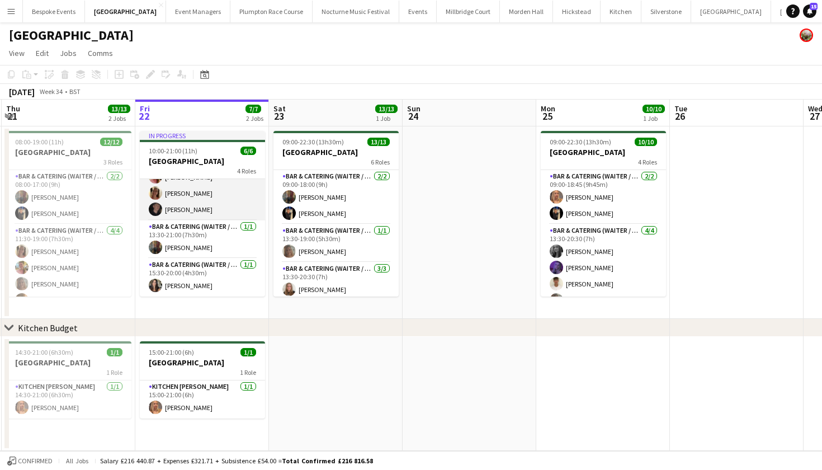
scroll to position [67, 0]
click at [52, 8] on button "Bespoke Events Close" at bounding box center [54, 12] width 62 height 22
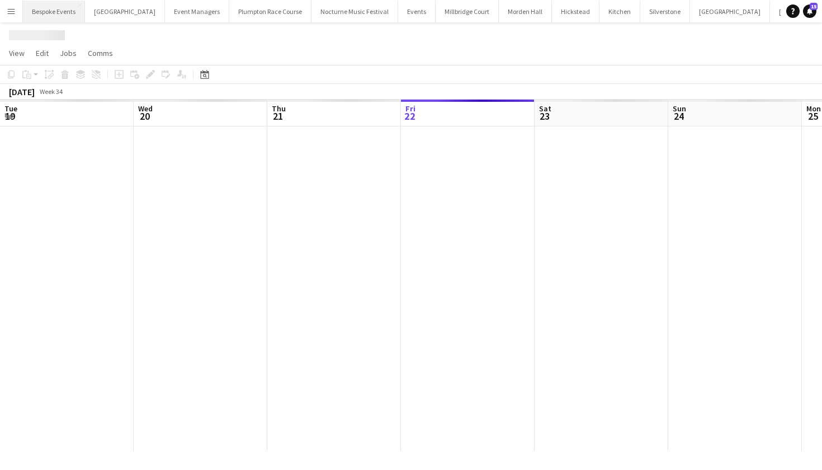
scroll to position [0, 267]
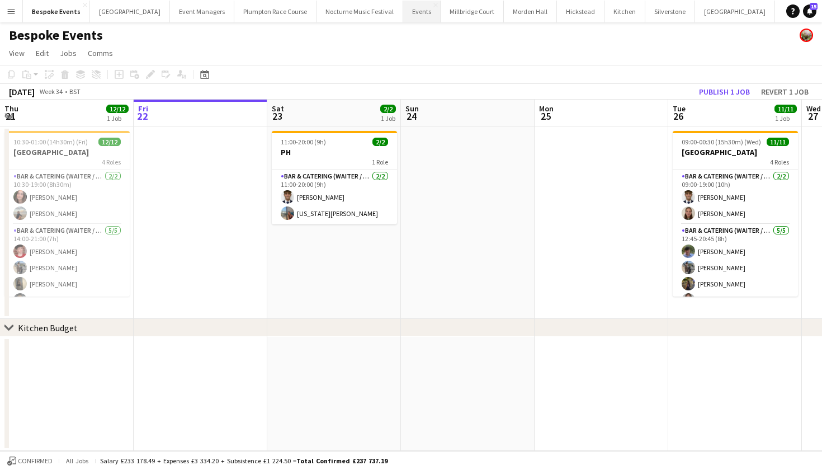
click at [403, 10] on button "Events Close" at bounding box center [421, 12] width 37 height 22
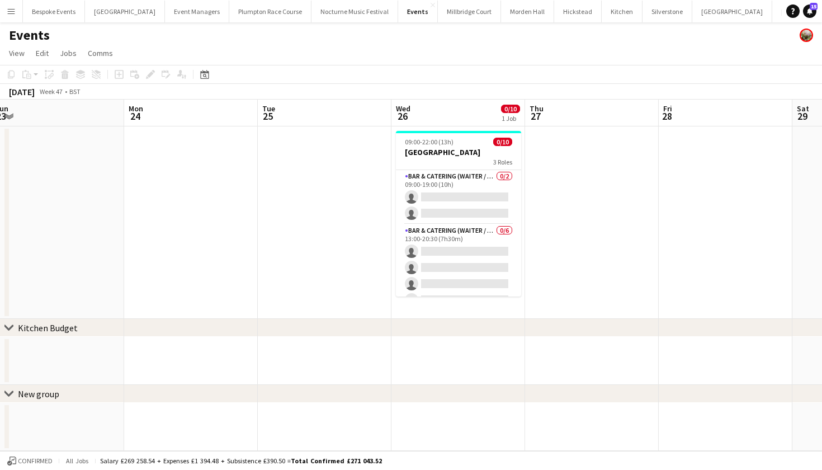
scroll to position [0, 413]
click at [130, 14] on button "Micklefield Hall Close" at bounding box center [125, 12] width 80 height 22
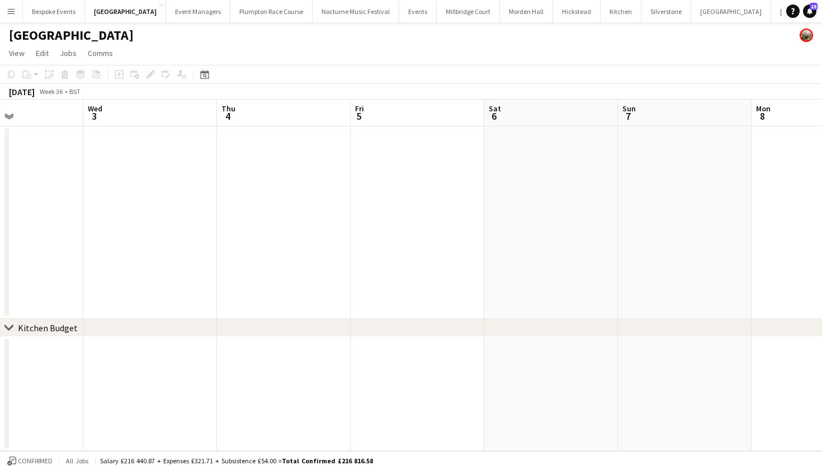
scroll to position [0, 512]
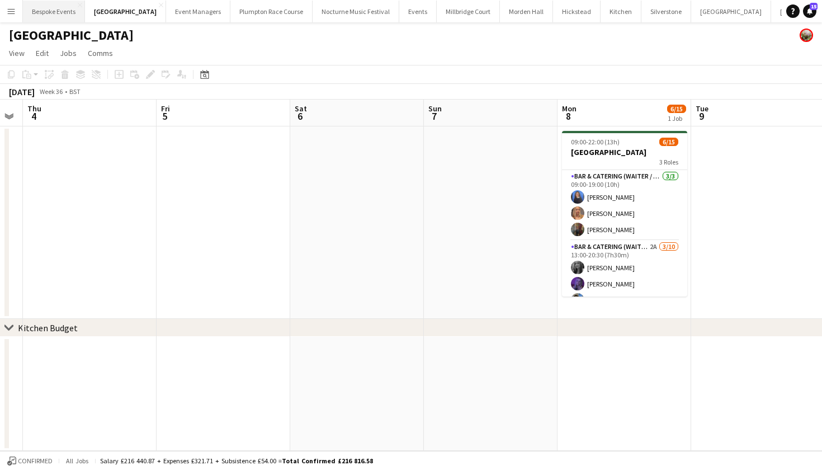
click at [64, 7] on button "Bespoke Events Close" at bounding box center [54, 12] width 62 height 22
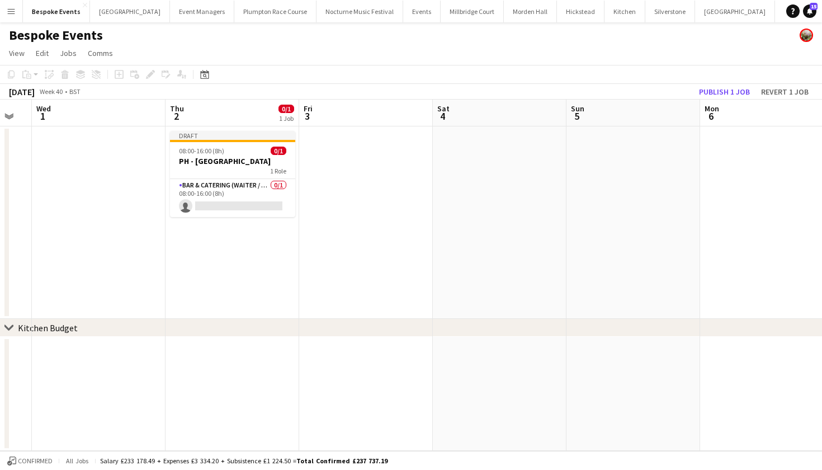
scroll to position [0, 278]
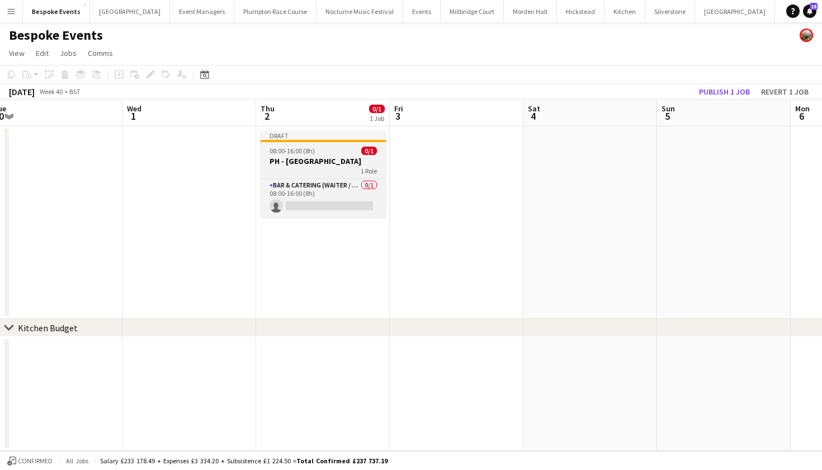
click at [339, 160] on h3 "PH - Royal Surrey Hospital" at bounding box center [323, 161] width 125 height 10
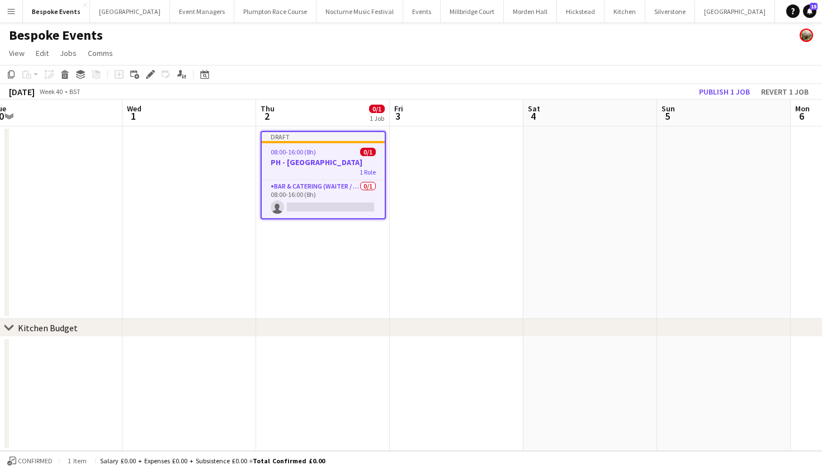
scroll to position [0, 278]
click at [451, 169] on app-date-cell at bounding box center [457, 222] width 134 height 192
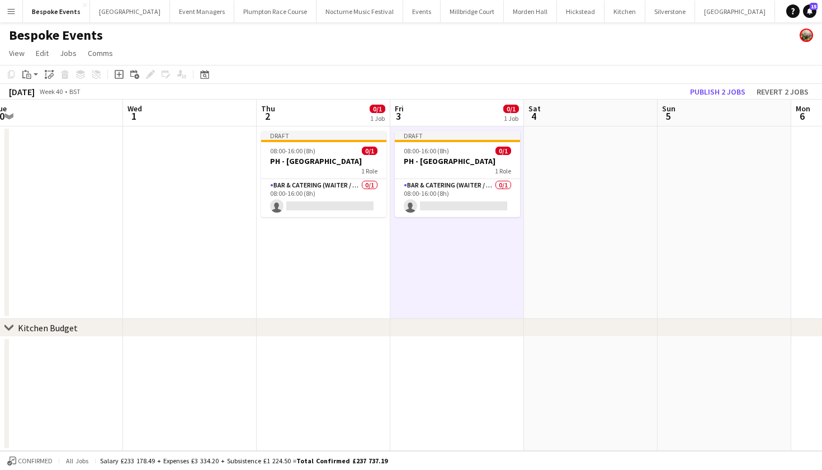
click at [547, 171] on app-date-cell at bounding box center [591, 222] width 134 height 192
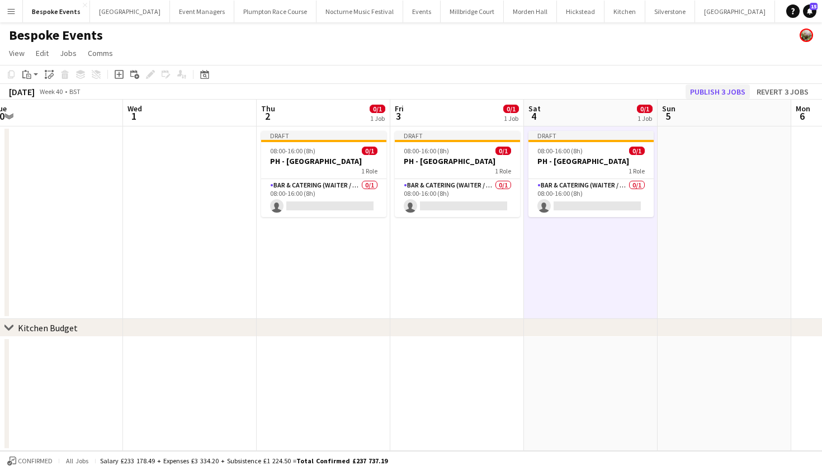
click at [714, 91] on button "Publish 3 jobs" at bounding box center [718, 91] width 64 height 15
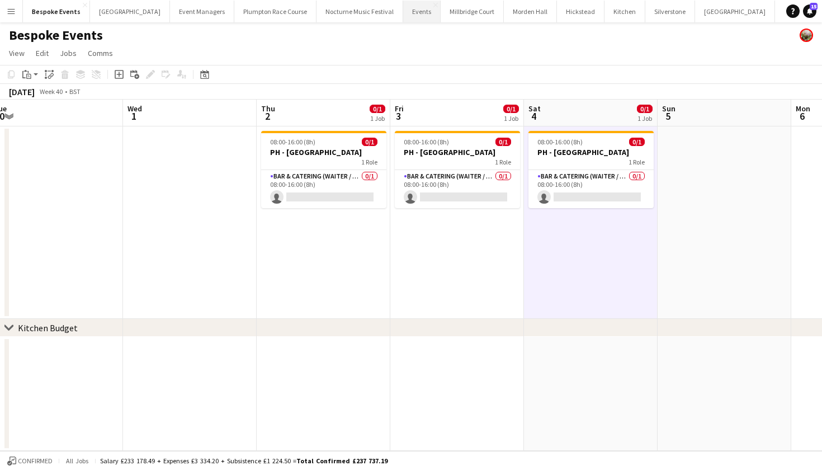
scroll to position [0, 0]
click at [403, 6] on button "Events Close" at bounding box center [421, 12] width 37 height 22
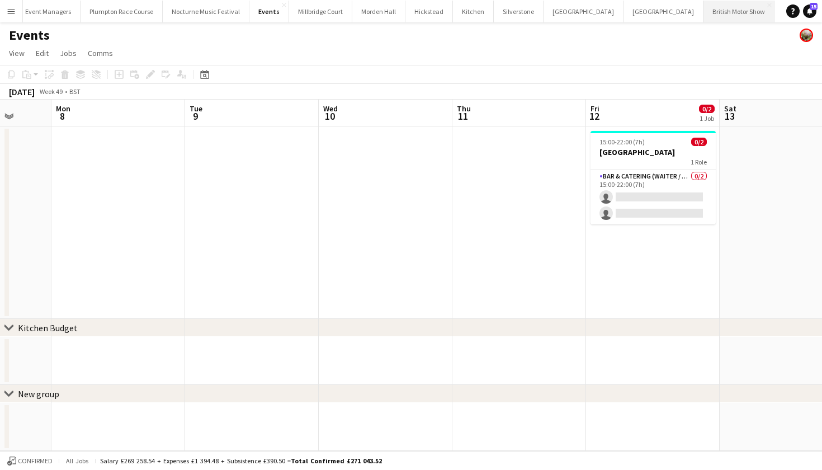
scroll to position [0, 148]
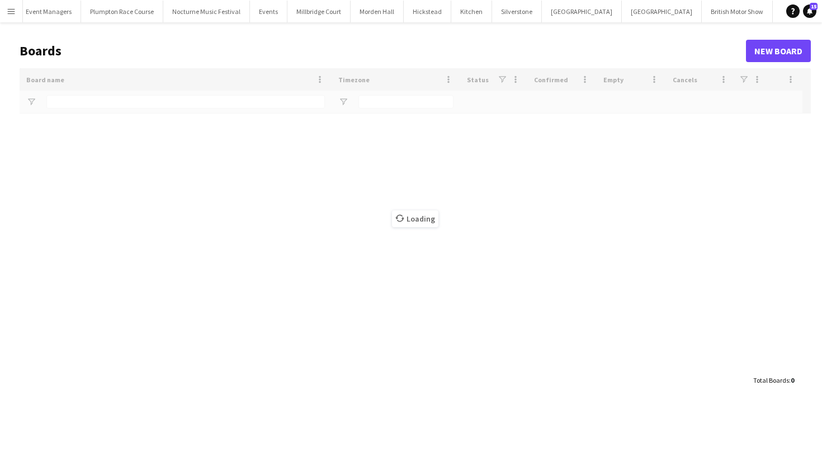
scroll to position [0, 148]
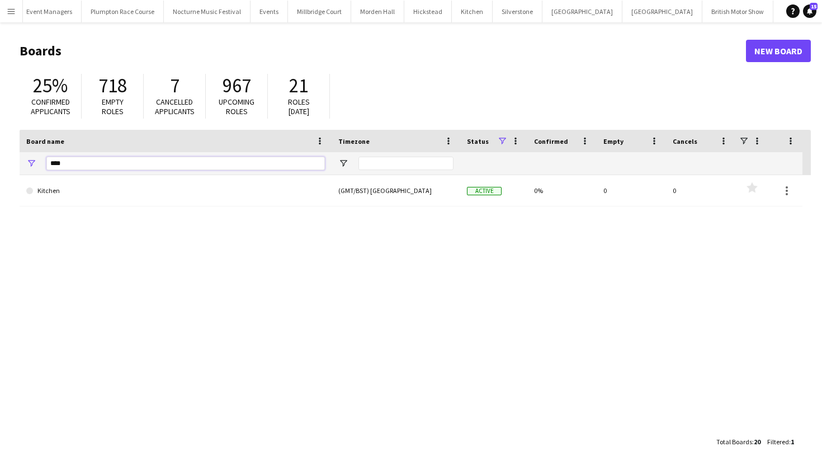
click at [77, 163] on input "****" at bounding box center [185, 163] width 278 height 13
type input "*"
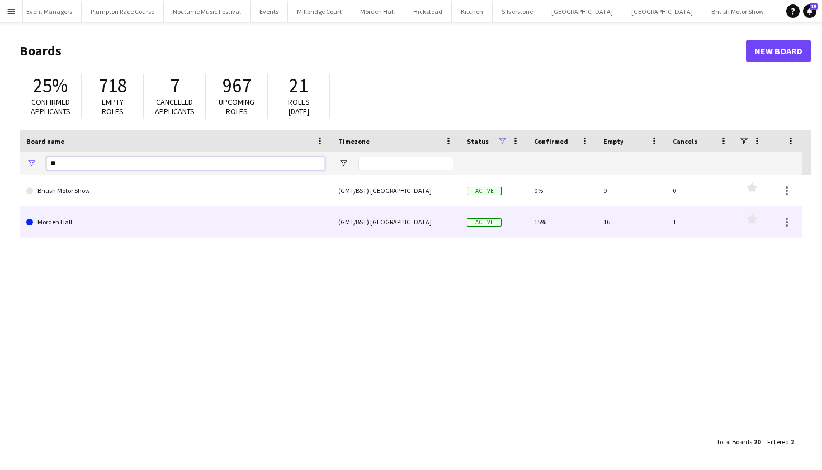
type input "**"
click at [70, 216] on link "Morden Hall" at bounding box center [175, 221] width 299 height 31
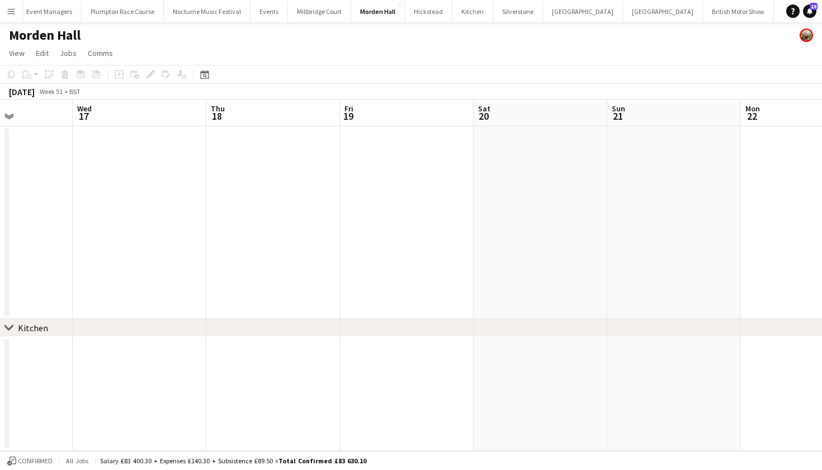
scroll to position [0, 473]
click at [355, 183] on app-date-cell at bounding box center [396, 222] width 134 height 192
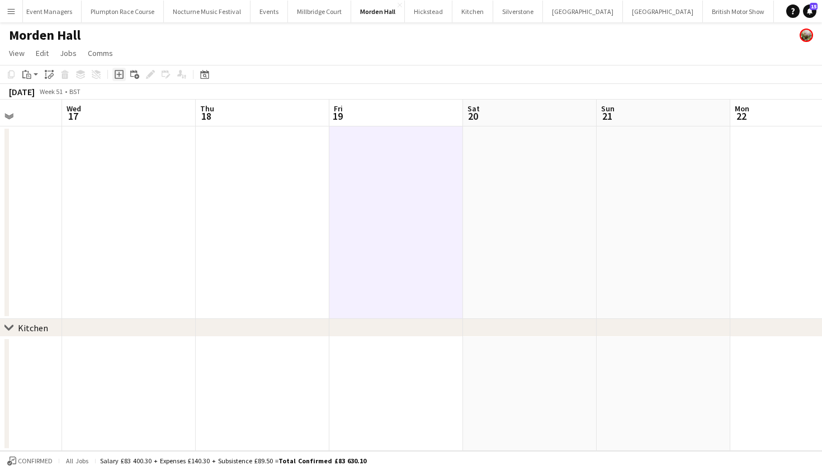
click at [116, 78] on icon "Add job" at bounding box center [119, 74] width 9 height 9
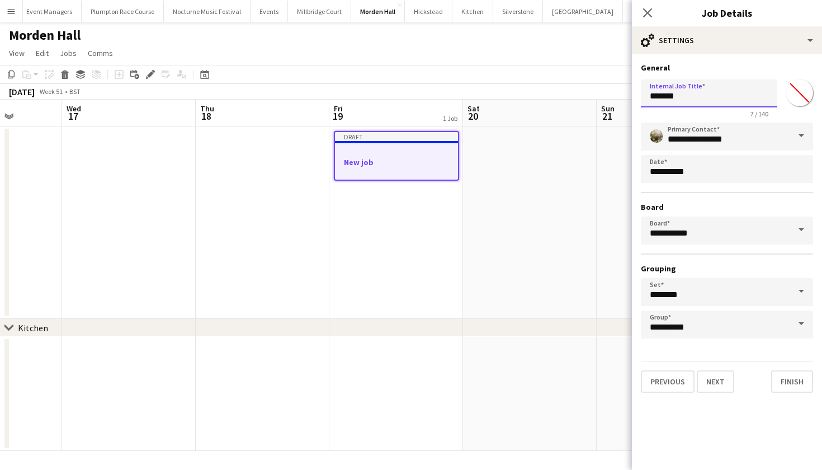
click at [712, 89] on input "*******" at bounding box center [709, 93] width 136 height 28
type input "*"
type input "**********"
click at [711, 389] on button "Next" at bounding box center [715, 381] width 37 height 22
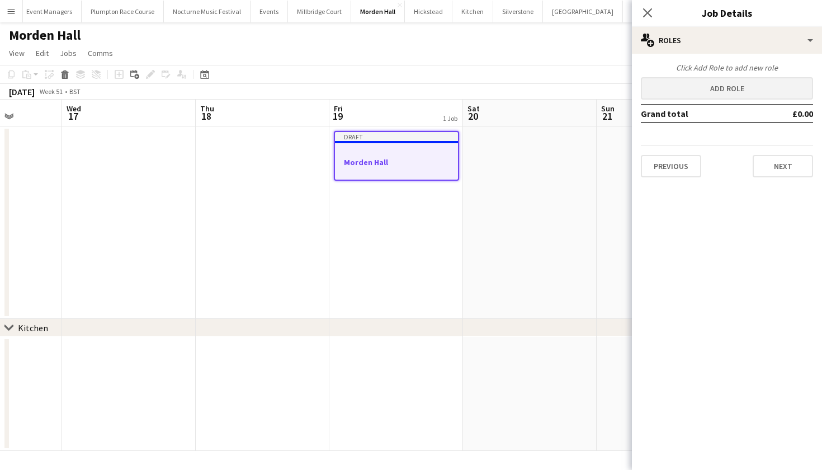
click at [707, 93] on button "Add role" at bounding box center [727, 88] width 172 height 22
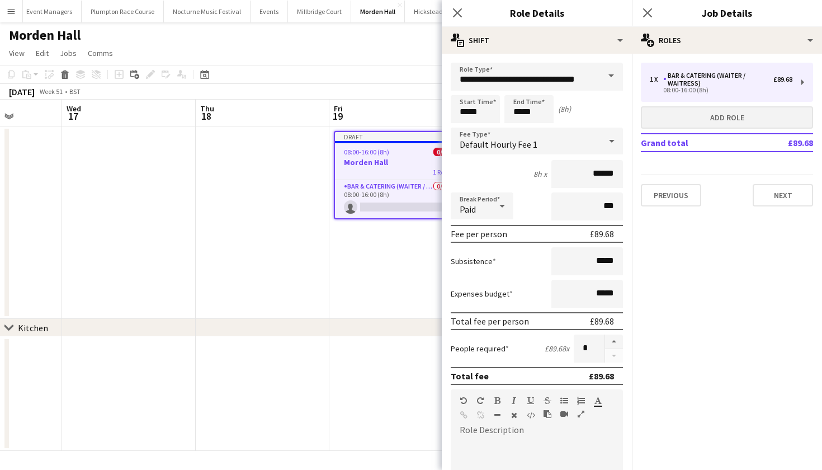
click at [687, 110] on button "Add role" at bounding box center [727, 117] width 172 height 22
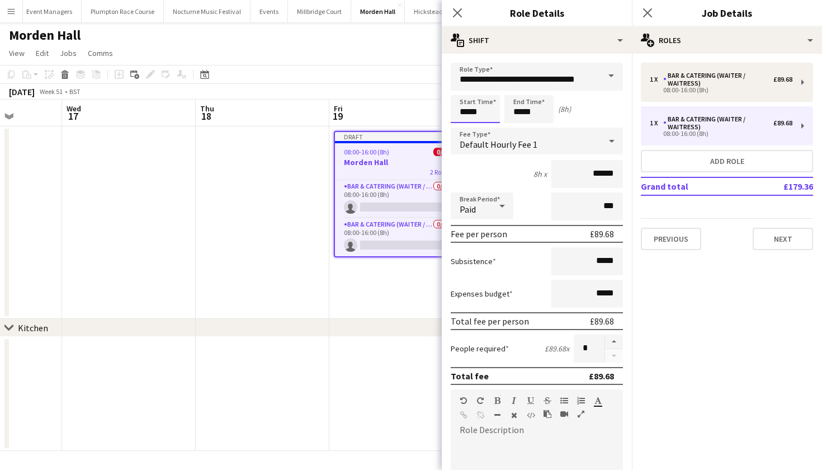
click at [469, 113] on input "*****" at bounding box center [475, 109] width 49 height 28
type input "*****"
click at [611, 344] on button "button" at bounding box center [614, 341] width 18 height 15
type input "*"
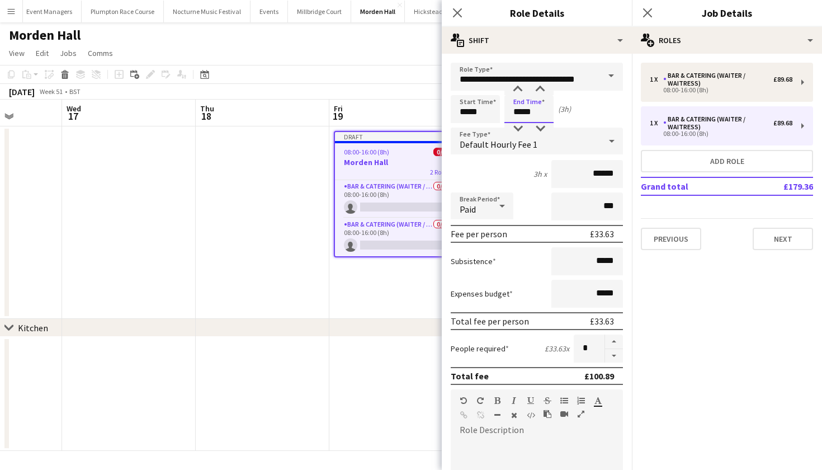
click at [521, 113] on input "*****" at bounding box center [528, 109] width 49 height 28
type input "*****"
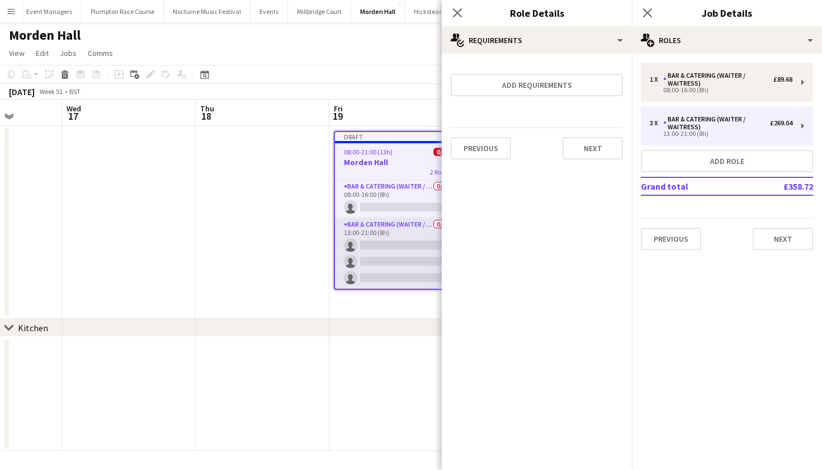
scroll to position [0, 0]
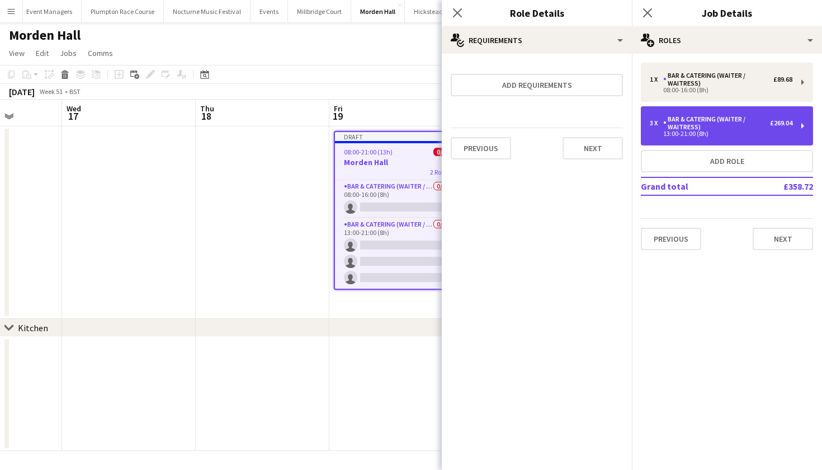
click at [699, 116] on div "Bar & Catering (Waiter / waitress)" at bounding box center [716, 123] width 107 height 16
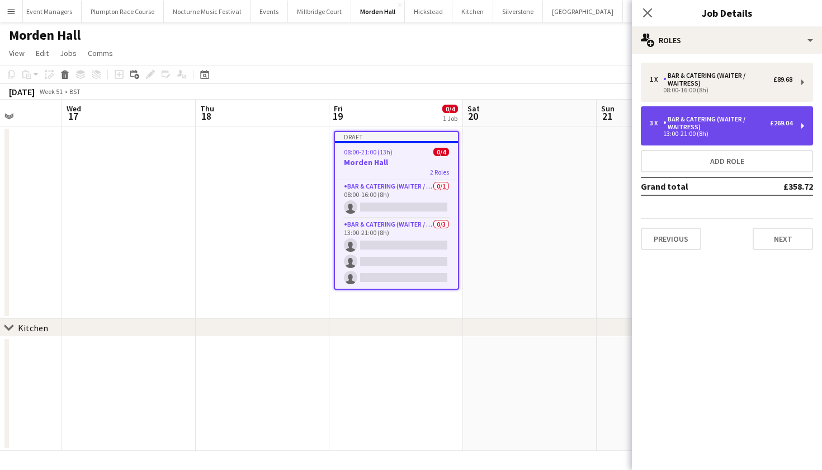
click at [696, 121] on div "Bar & Catering (Waiter / waitress)" at bounding box center [716, 123] width 107 height 16
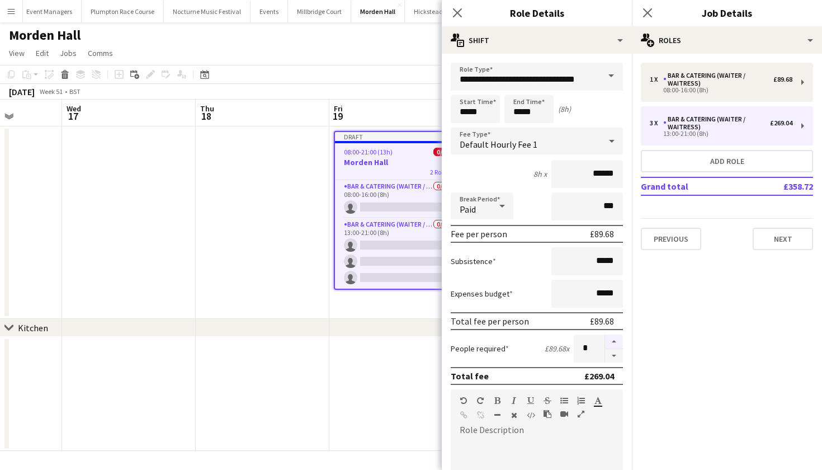
click at [611, 342] on button "button" at bounding box center [614, 341] width 18 height 15
type input "*"
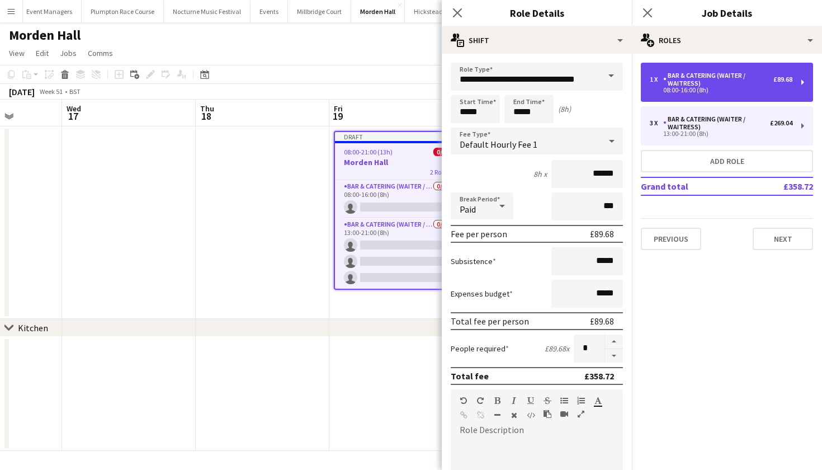
click at [692, 81] on div "Bar & Catering (Waiter / waitress)" at bounding box center [718, 80] width 110 height 16
type input "*****"
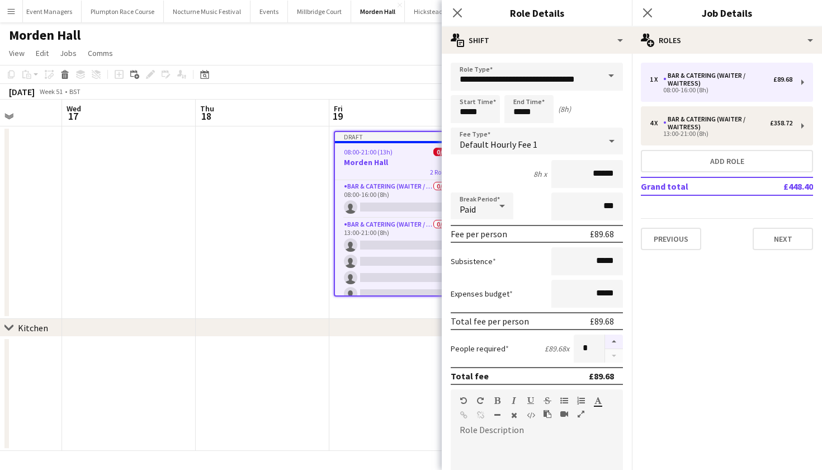
click at [611, 340] on button "button" at bounding box center [614, 341] width 18 height 15
click at [714, 157] on button "Add role" at bounding box center [727, 161] width 172 height 22
type input "*"
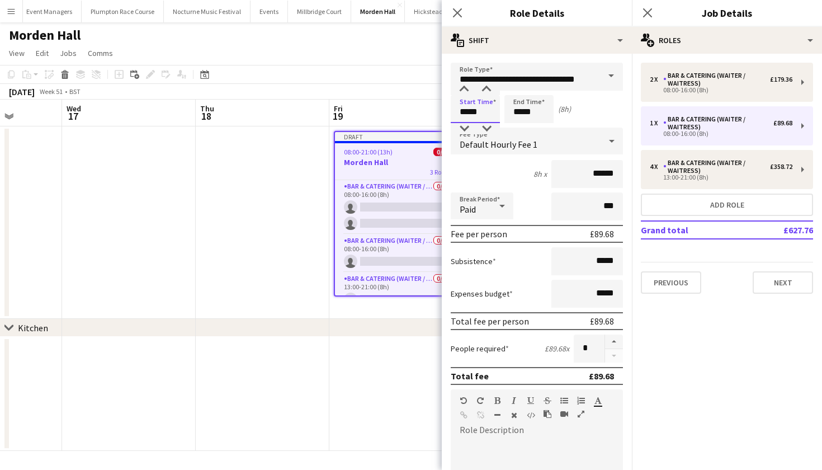
click at [468, 108] on input "*****" at bounding box center [475, 109] width 49 height 28
type input "*****"
click at [523, 115] on input "*****" at bounding box center [528, 109] width 49 height 28
type input "*****"
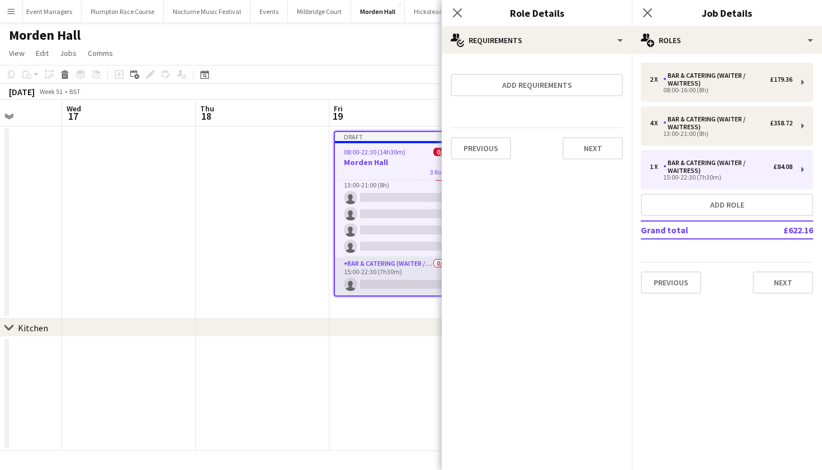
scroll to position [64, 0]
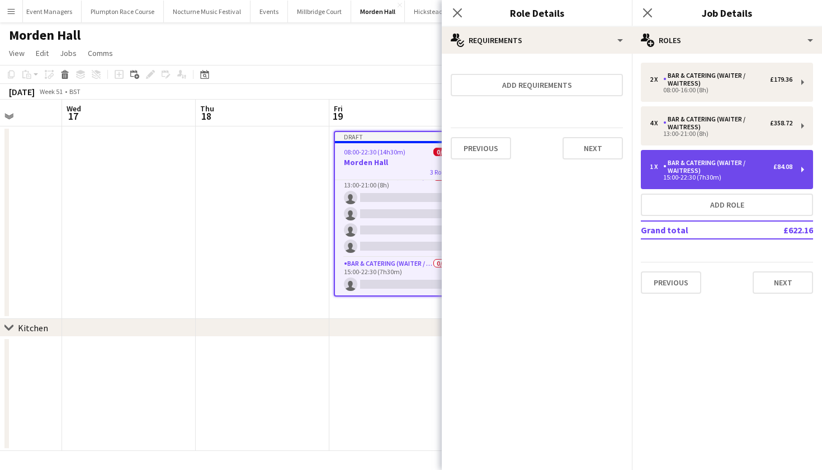
click at [732, 163] on div "Bar & Catering (Waiter / waitress)" at bounding box center [718, 167] width 110 height 16
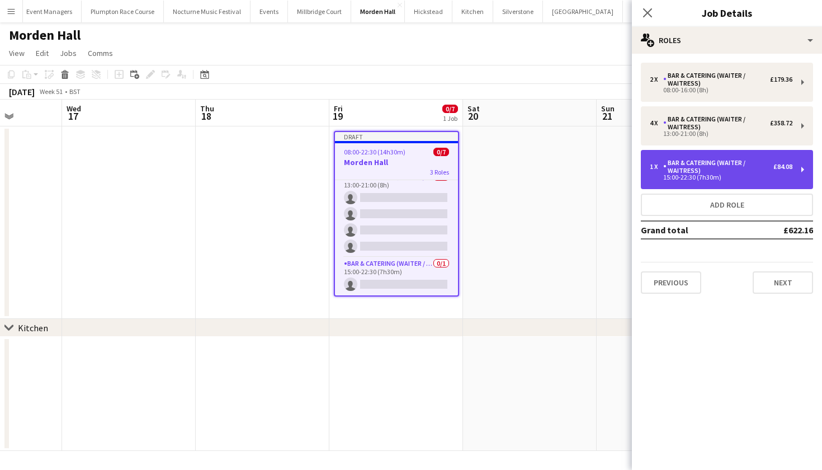
click at [724, 164] on div "Bar & Catering (Waiter / waitress)" at bounding box center [718, 167] width 110 height 16
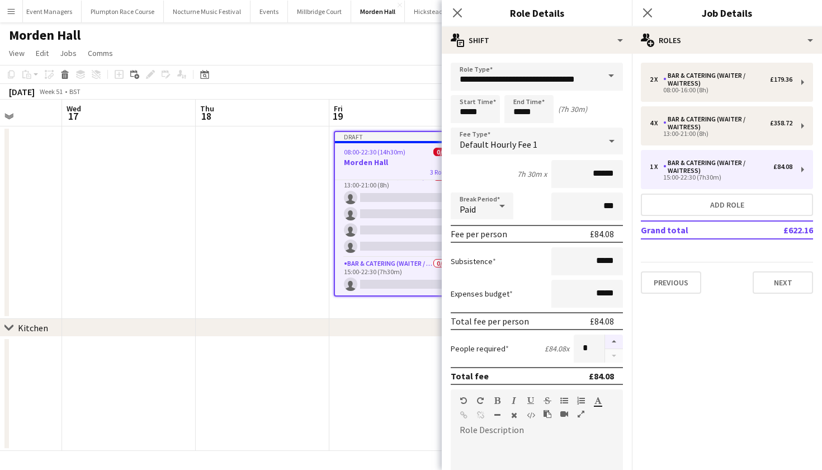
click at [616, 342] on button "button" at bounding box center [614, 341] width 18 height 15
type input "*"
click at [347, 372] on app-date-cell at bounding box center [396, 394] width 134 height 114
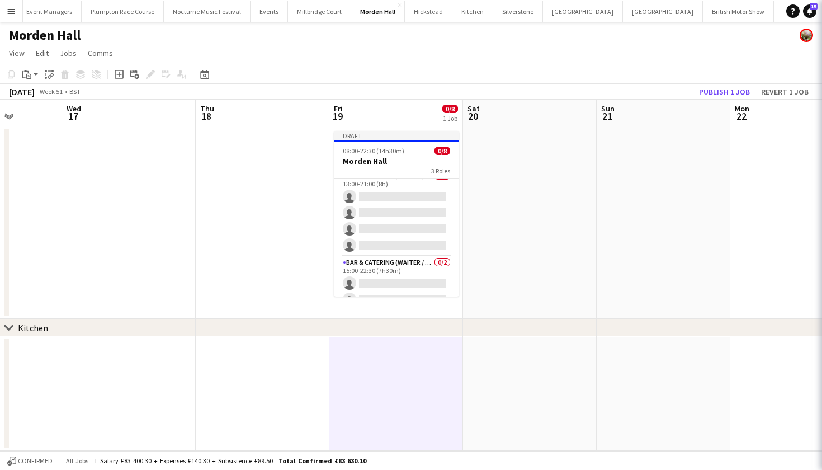
scroll to position [62, 0]
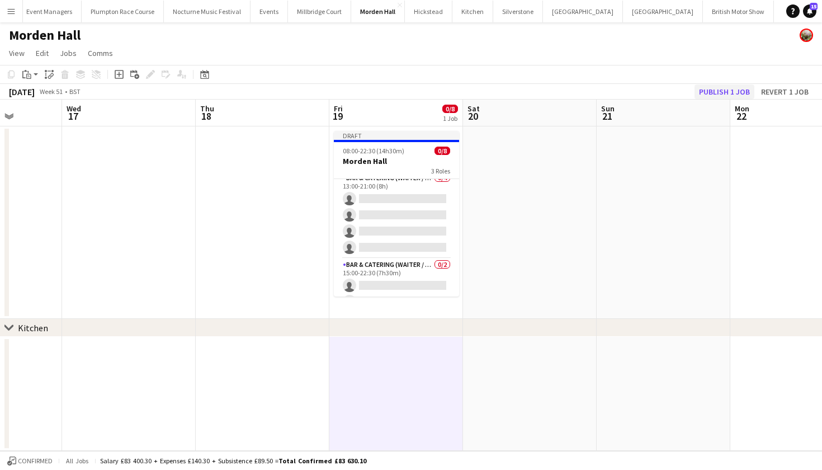
click at [711, 86] on button "Publish 1 job" at bounding box center [725, 91] width 60 height 15
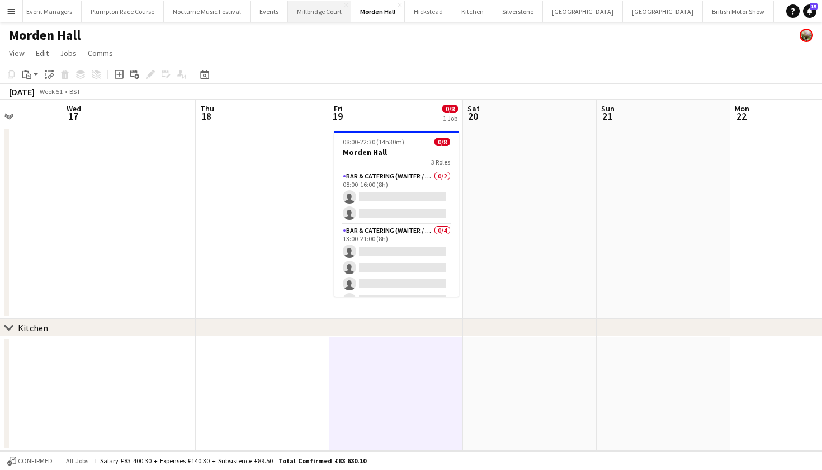
click at [305, 8] on button "Millbridge Court Close" at bounding box center [319, 12] width 63 height 22
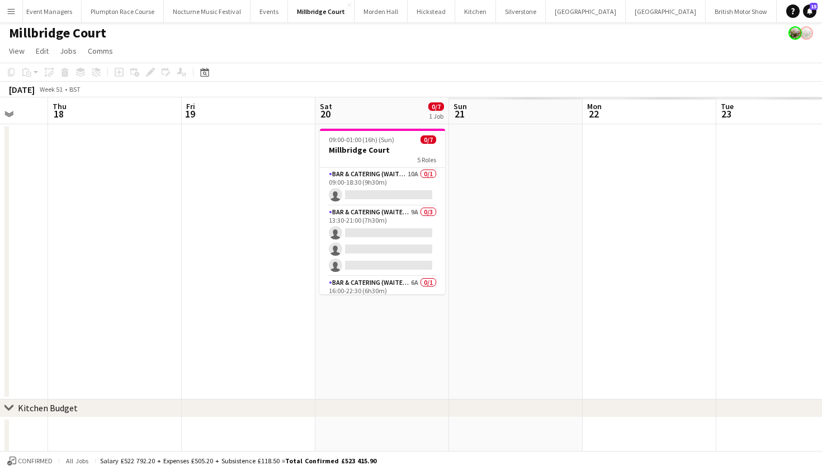
scroll to position [0, 396]
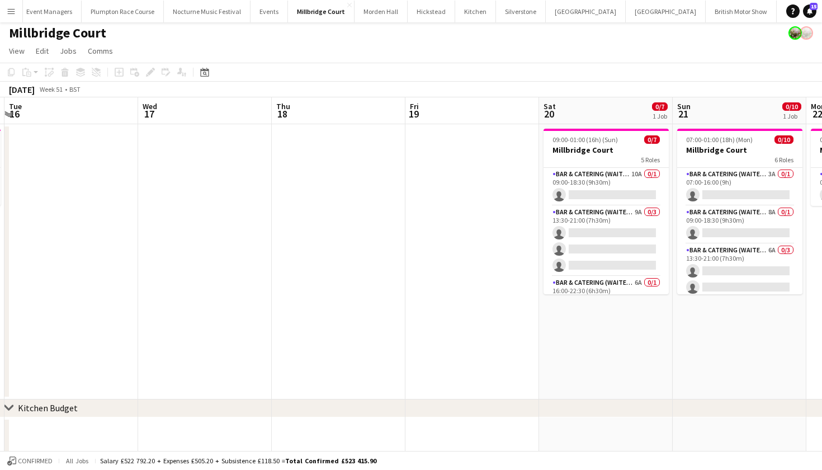
click at [455, 182] on app-date-cell at bounding box center [472, 261] width 134 height 275
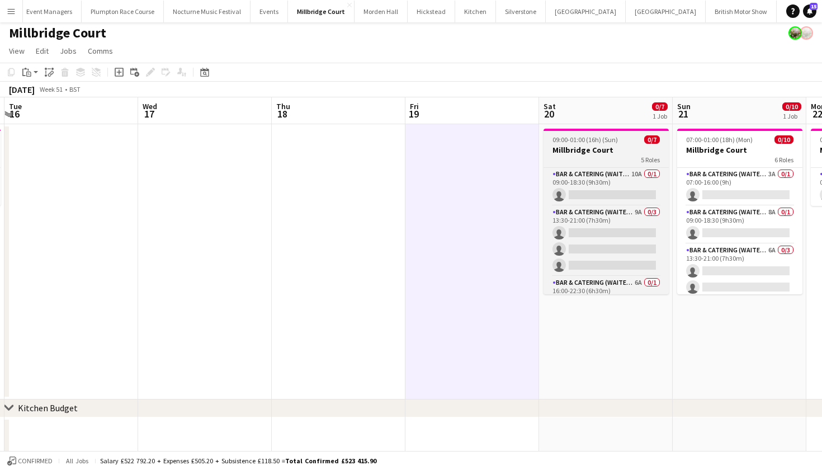
click at [565, 146] on h3 "Millbridge Court" at bounding box center [606, 150] width 125 height 10
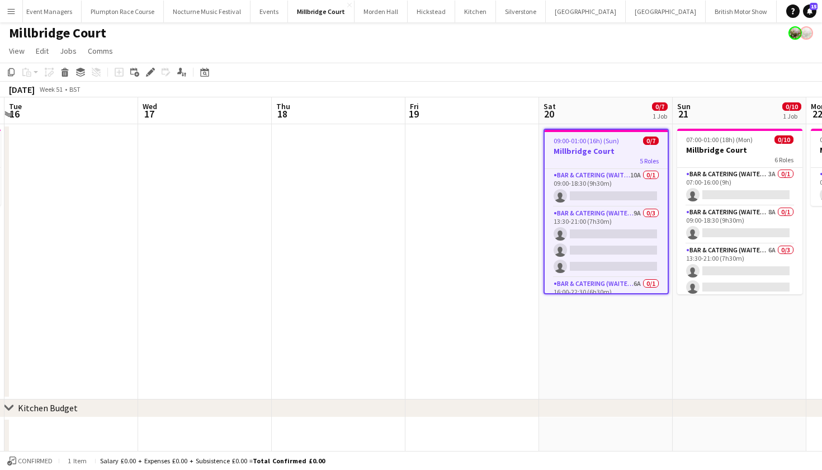
click at [427, 187] on app-date-cell at bounding box center [472, 261] width 134 height 275
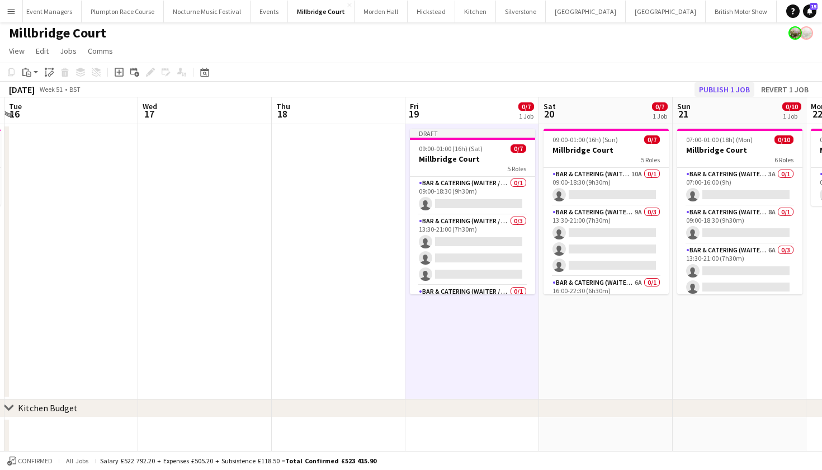
click at [720, 86] on button "Publish 1 job" at bounding box center [725, 89] width 60 height 15
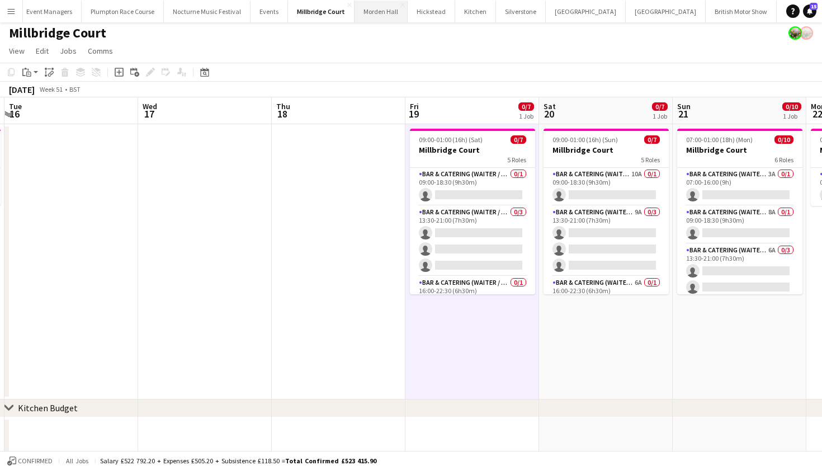
click at [374, 12] on button "Morden Hall Close" at bounding box center [381, 12] width 53 height 22
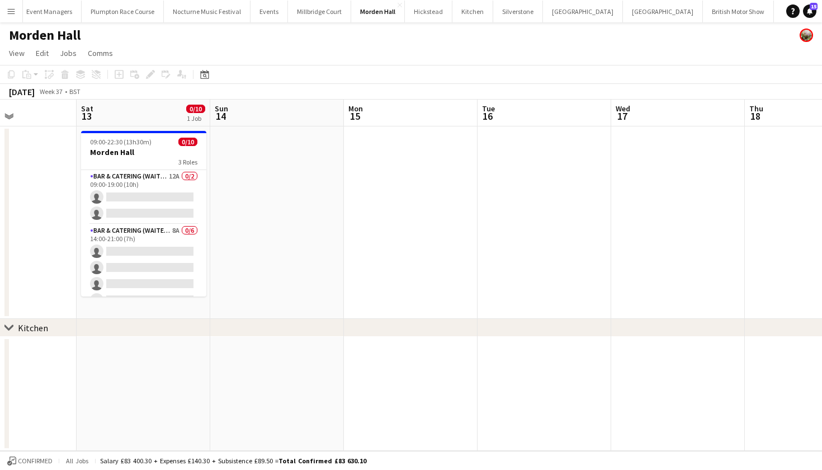
scroll to position [0, 323]
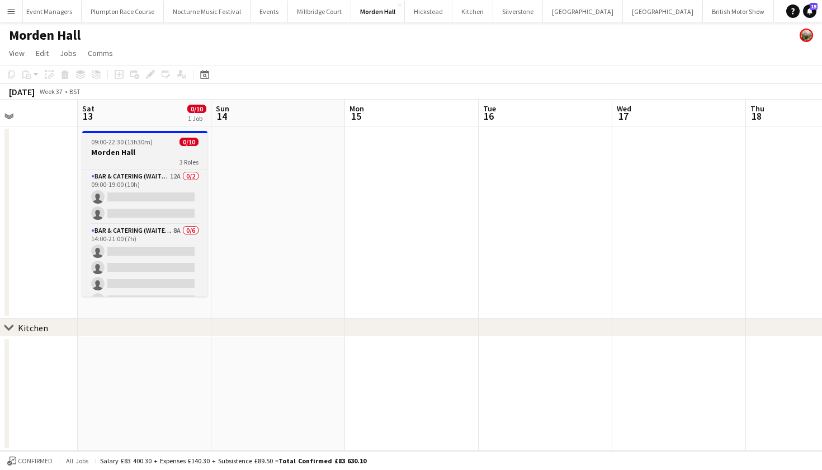
click at [169, 158] on div "3 Roles" at bounding box center [144, 161] width 125 height 9
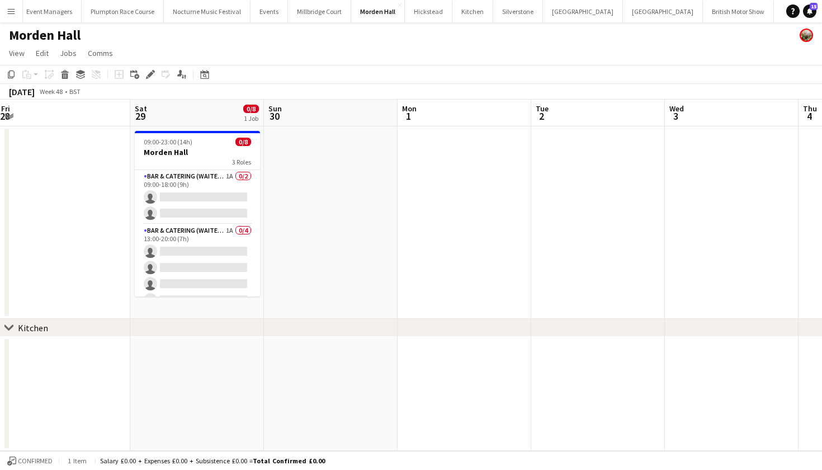
scroll to position [0, 539]
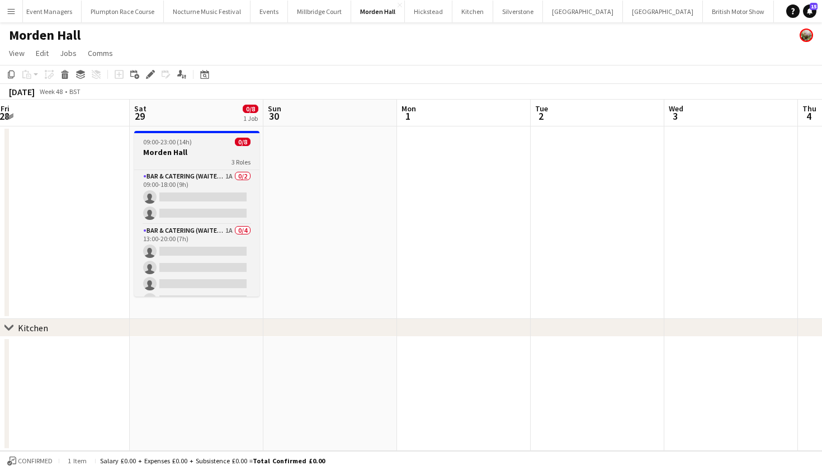
click at [174, 151] on h3 "Morden Hall" at bounding box center [196, 152] width 125 height 10
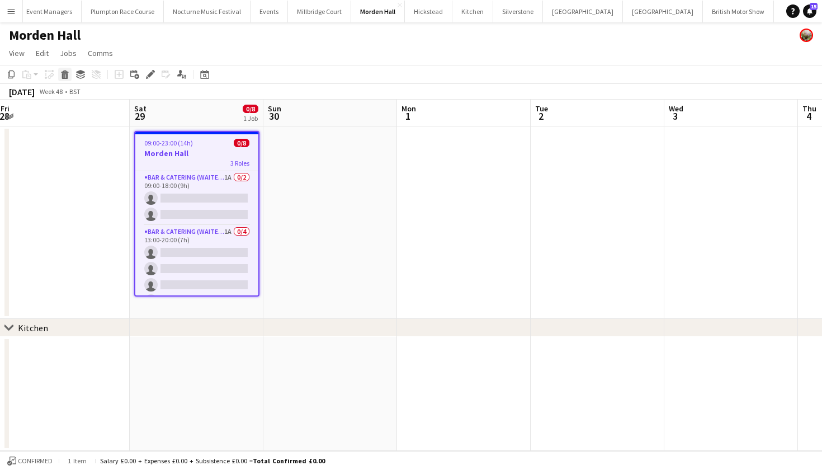
click at [67, 76] on icon at bounding box center [65, 76] width 6 height 6
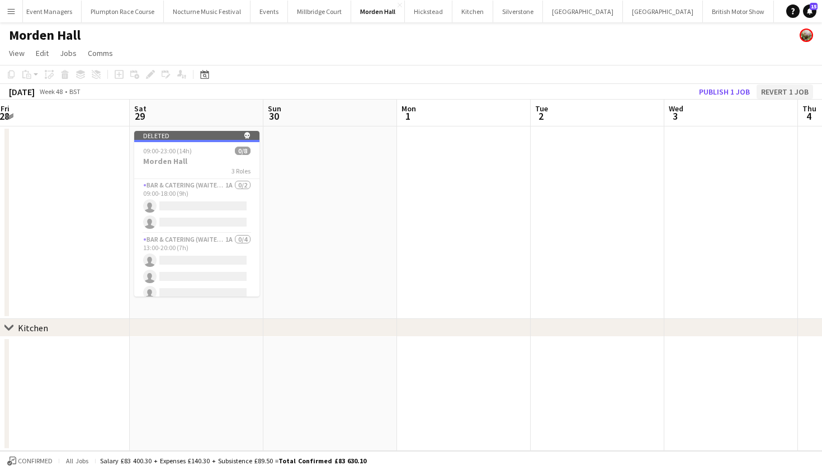
click at [772, 88] on button "Revert 1 job" at bounding box center [785, 91] width 56 height 15
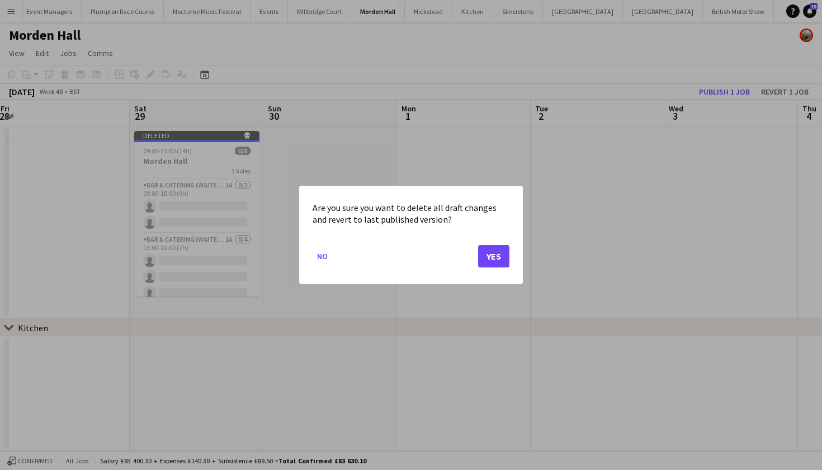
click at [669, 40] on div at bounding box center [411, 235] width 822 height 470
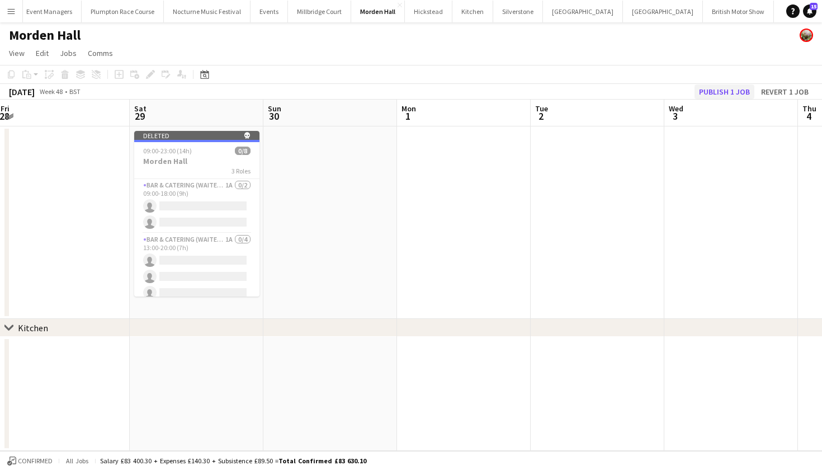
click at [730, 90] on button "Publish 1 job" at bounding box center [725, 91] width 60 height 15
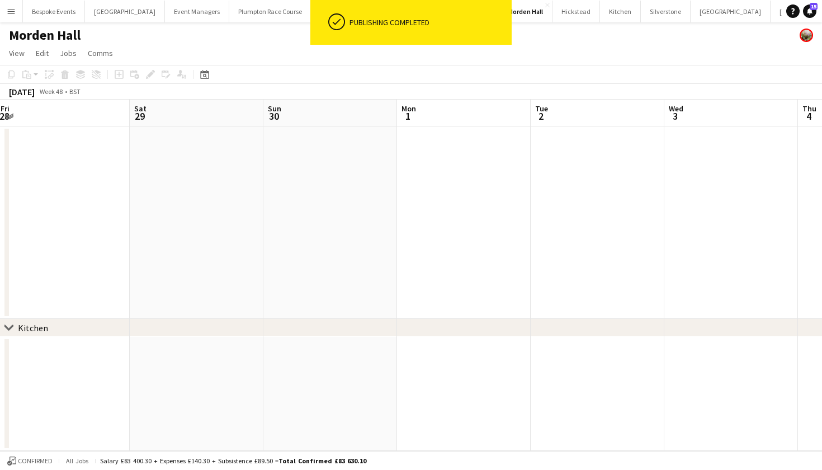
scroll to position [0, 0]
click at [530, 44] on app-page-menu "View Day view expanded Day view collapsed Month view Date picker Jump to today …" at bounding box center [411, 54] width 822 height 21
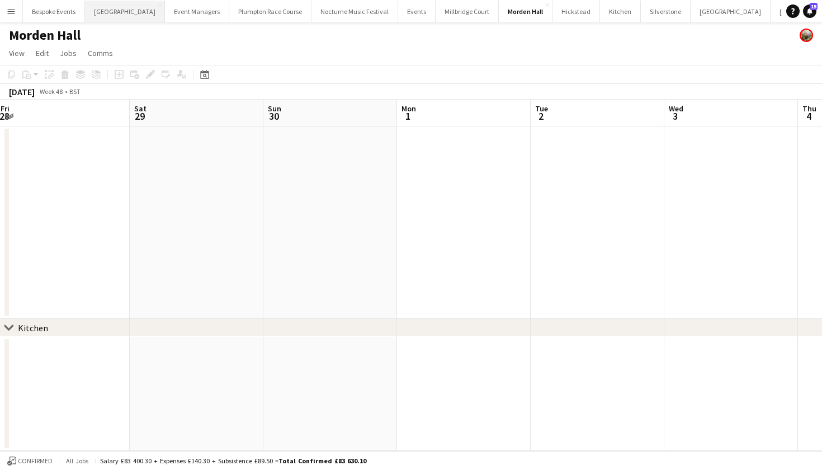
click at [122, 17] on button "Micklefield Hall Close" at bounding box center [125, 12] width 80 height 22
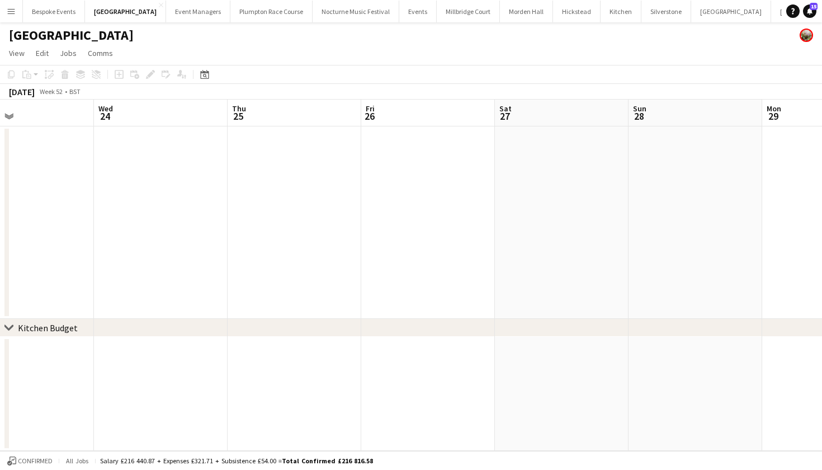
scroll to position [0, 324]
click at [426, 240] on app-date-cell at bounding box center [411, 222] width 134 height 192
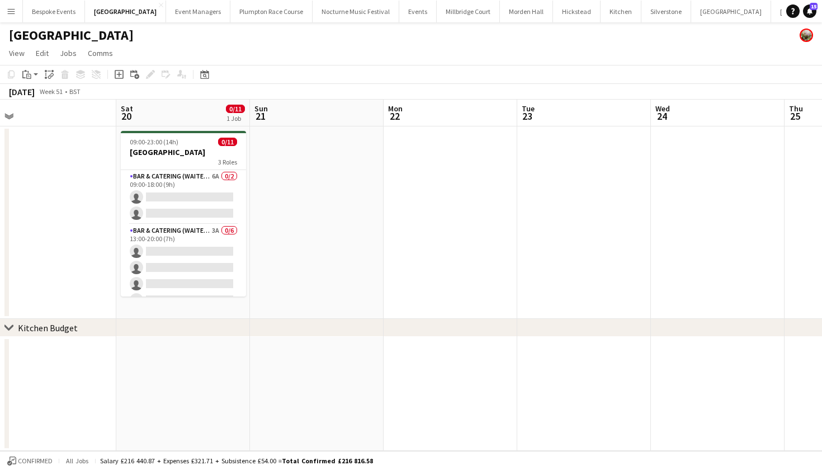
scroll to position [0, 292]
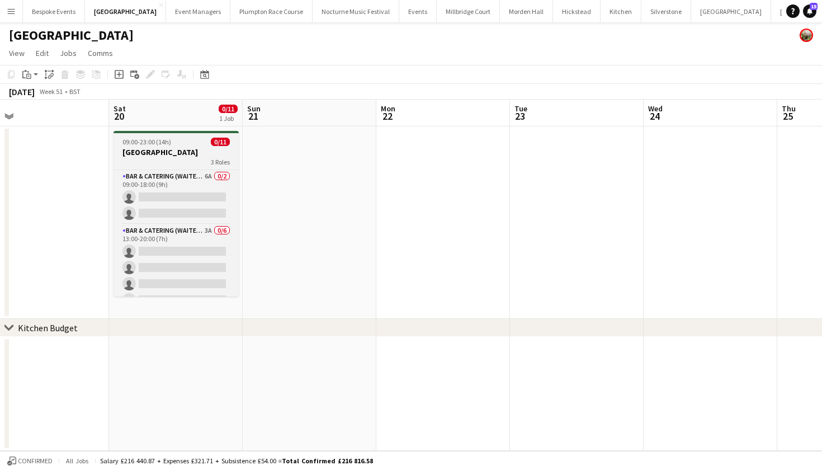
click at [123, 154] on h3 "[GEOGRAPHIC_DATA]" at bounding box center [176, 152] width 125 height 10
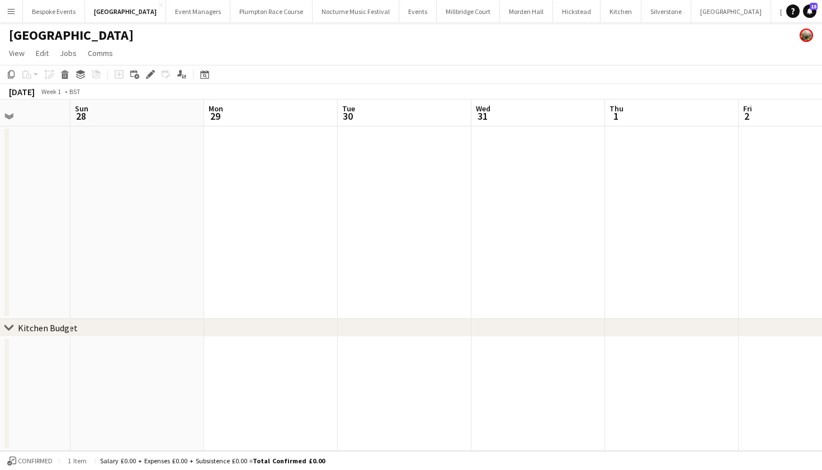
scroll to position [0, 245]
click at [494, 223] on app-date-cell at bounding box center [490, 222] width 134 height 192
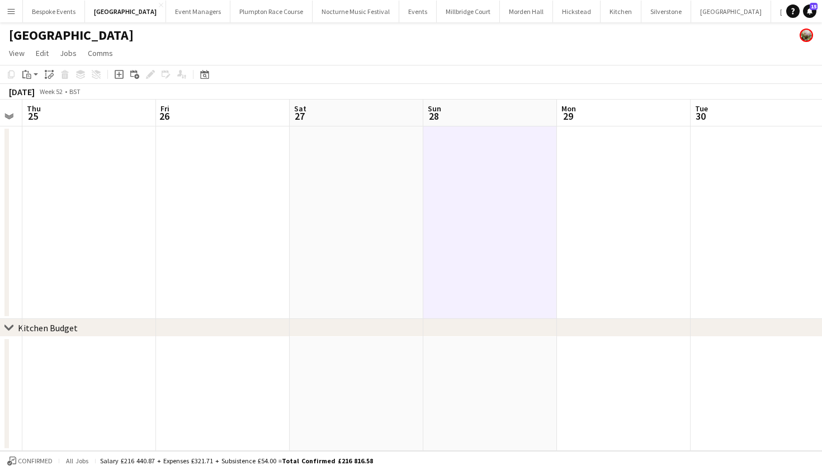
scroll to position [0, 244]
click at [598, 233] on app-date-cell at bounding box center [625, 222] width 134 height 192
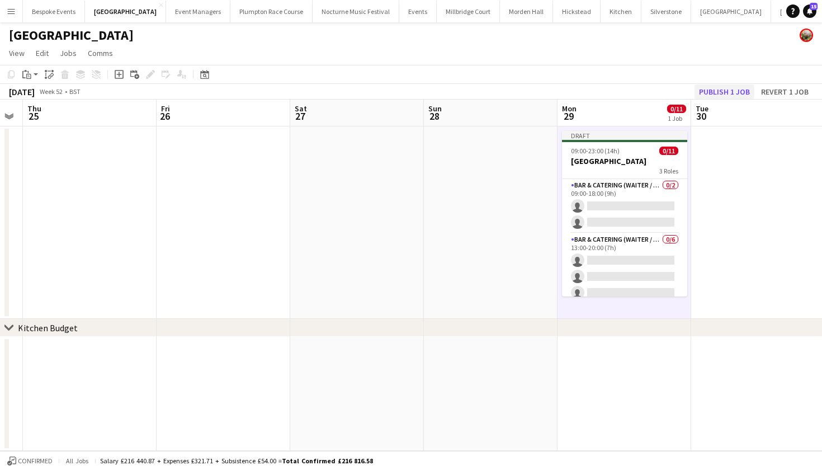
click at [721, 93] on button "Publish 1 job" at bounding box center [725, 91] width 60 height 15
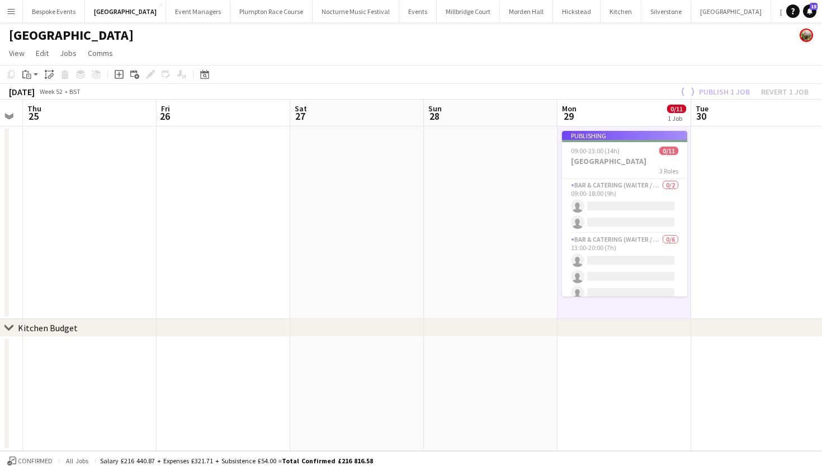
click at [651, 72] on app-toolbar "Copy Paste Paste Command V Paste with crew Command Shift V Paste linked Job Del…" at bounding box center [411, 74] width 822 height 19
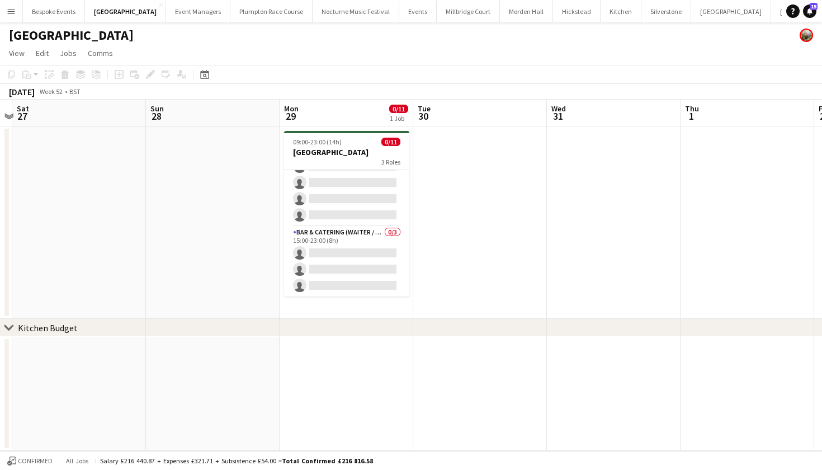
scroll to position [0, 524]
click at [282, 58] on app-page-menu "View Day view expanded Day view collapsed Month view Date picker Jump to today …" at bounding box center [411, 54] width 822 height 21
click at [15, 13] on app-icon "Menu" at bounding box center [11, 11] width 9 height 9
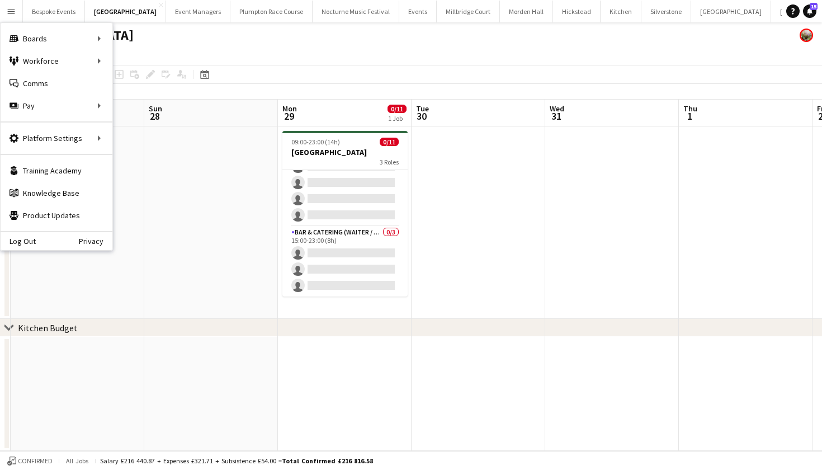
click at [272, 45] on app-page-menu "View Day view expanded Day view collapsed Month view Date picker Jump to today …" at bounding box center [411, 54] width 822 height 21
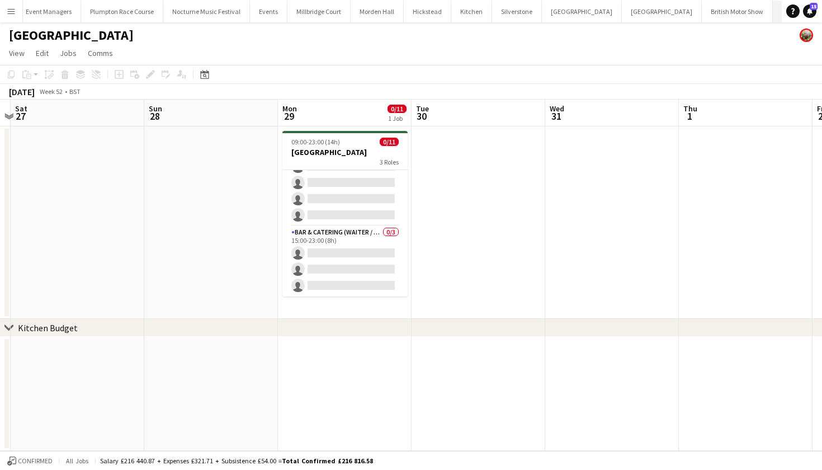
click at [773, 12] on button "KKHQ Close" at bounding box center [791, 12] width 36 height 22
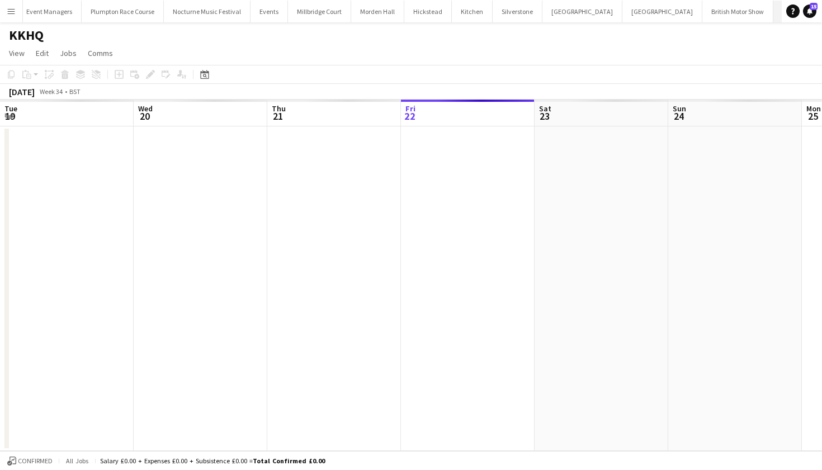
scroll to position [0, 267]
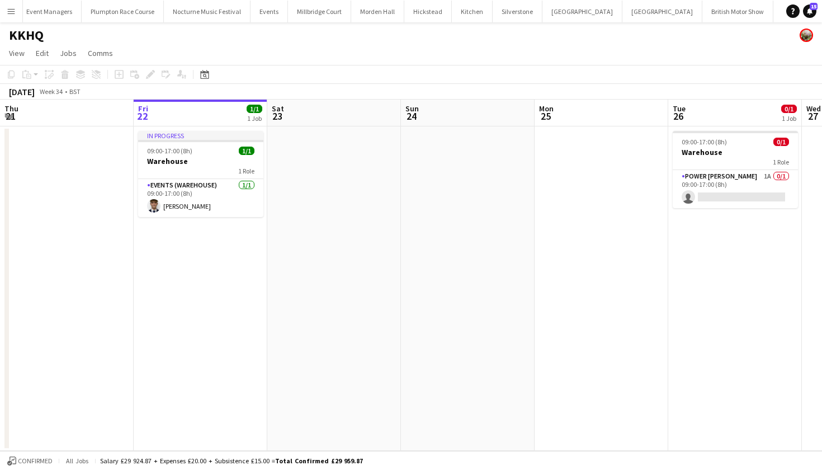
click at [198, 267] on app-date-cell "In progress 09:00-17:00 (8h) 1/1 Warehouse 1 Role Events (Warehouse) 1/1 09:00-…" at bounding box center [201, 288] width 134 height 324
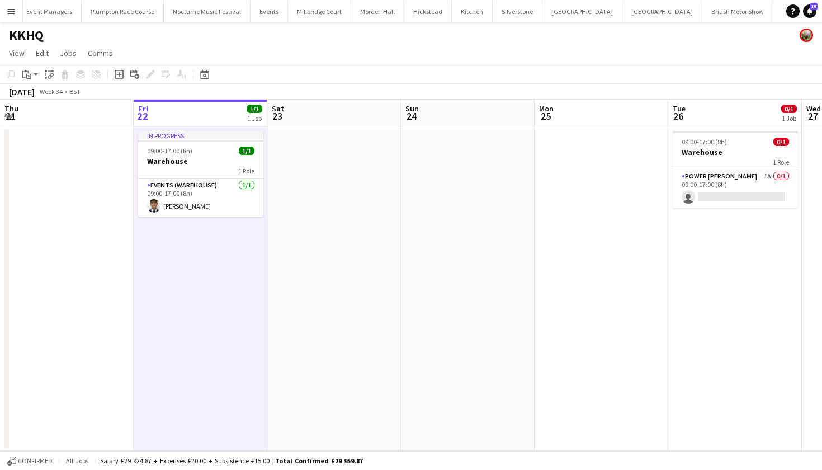
click at [115, 75] on icon at bounding box center [119, 74] width 9 height 9
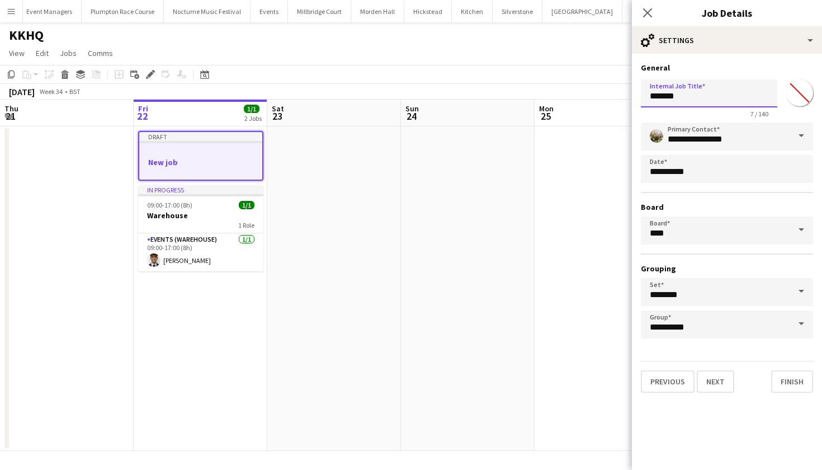
click at [712, 91] on input "*******" at bounding box center [709, 93] width 136 height 28
type input "*"
type input "**********"
click at [717, 381] on button "Next" at bounding box center [715, 381] width 37 height 22
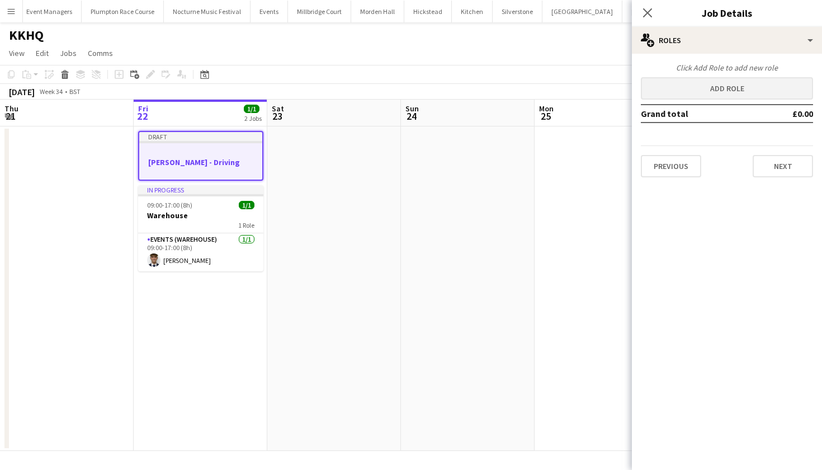
click at [705, 88] on button "Add role" at bounding box center [727, 88] width 172 height 22
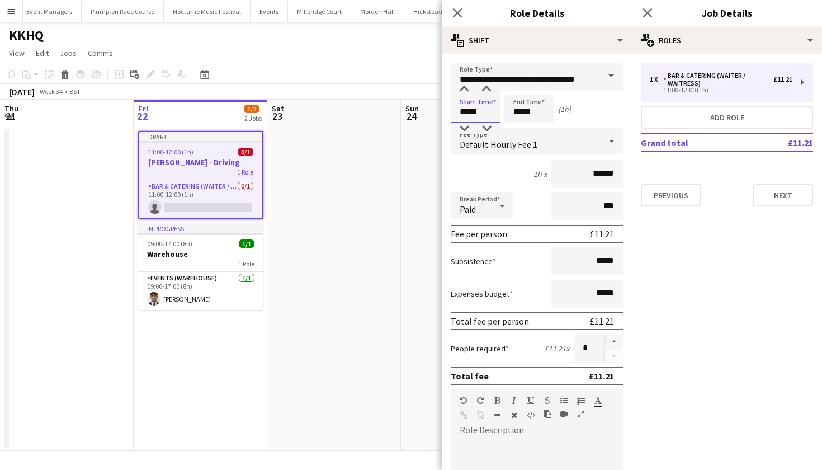
click at [466, 111] on input "*****" at bounding box center [475, 109] width 49 height 28
type input "*****"
click at [522, 111] on input "*****" at bounding box center [528, 109] width 49 height 28
type input "*****"
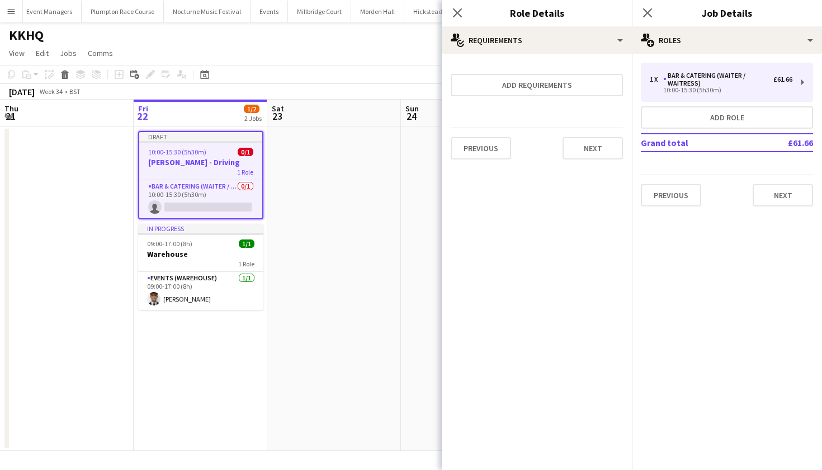
click at [325, 180] on app-date-cell at bounding box center [334, 288] width 134 height 324
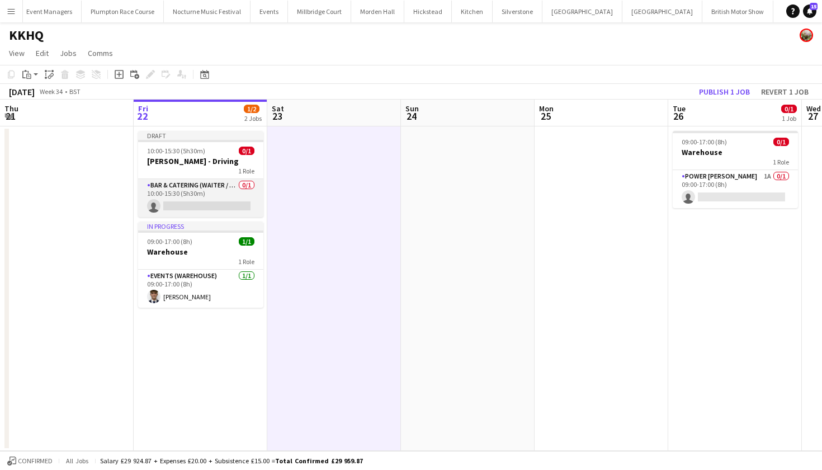
click at [218, 186] on app-card-role "Bar & Catering (Waiter / waitress) 0/1 10:00-15:30 (5h30m) single-neutral-actio…" at bounding box center [200, 198] width 125 height 38
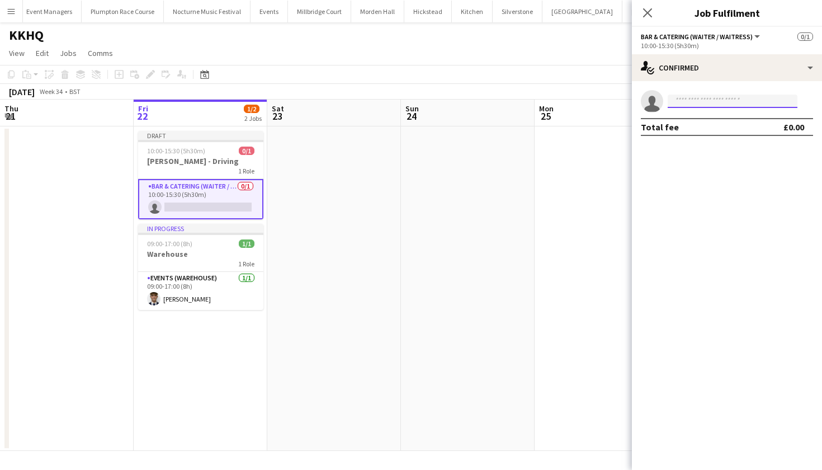
click at [700, 105] on input at bounding box center [733, 101] width 130 height 13
type input "*****"
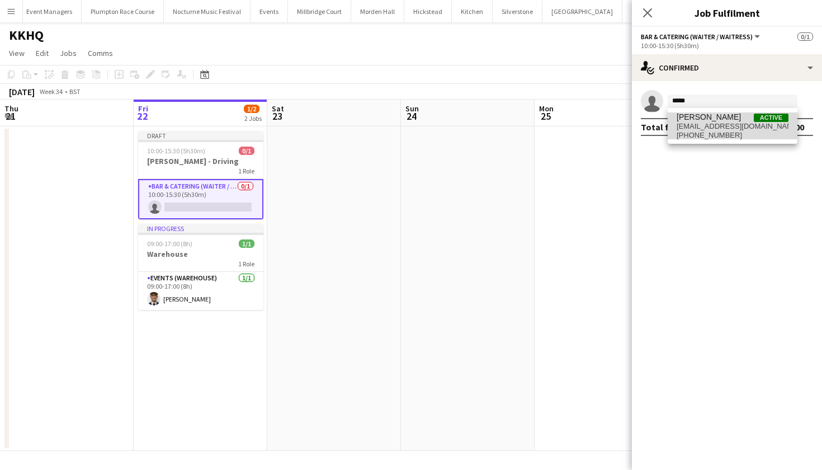
click at [700, 116] on span "[PERSON_NAME]" at bounding box center [709, 117] width 64 height 10
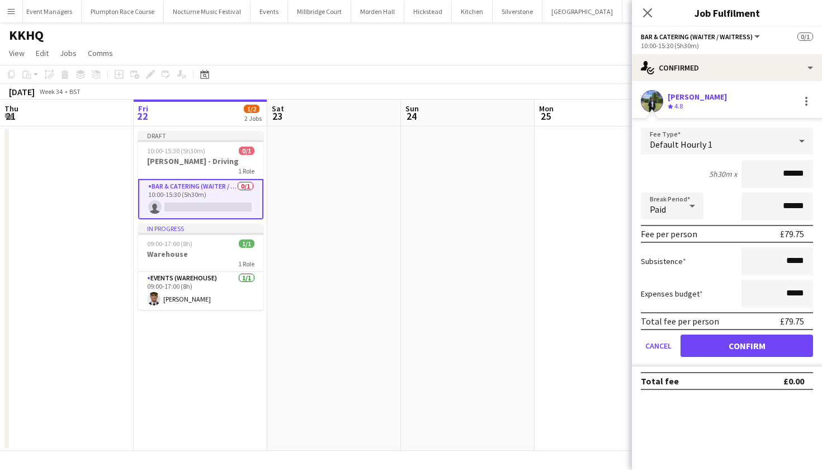
click at [792, 174] on input "******" at bounding box center [778, 174] width 72 height 28
type input "******"
click at [747, 346] on button "Confirm" at bounding box center [747, 345] width 133 height 22
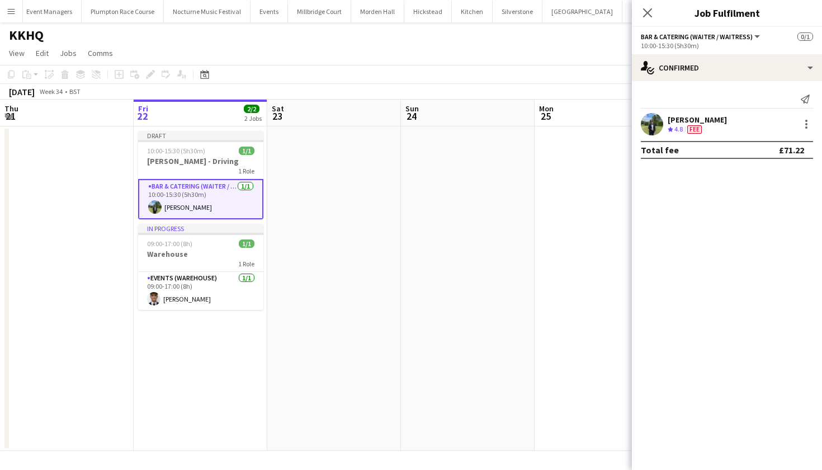
click at [541, 242] on app-date-cell at bounding box center [602, 288] width 134 height 324
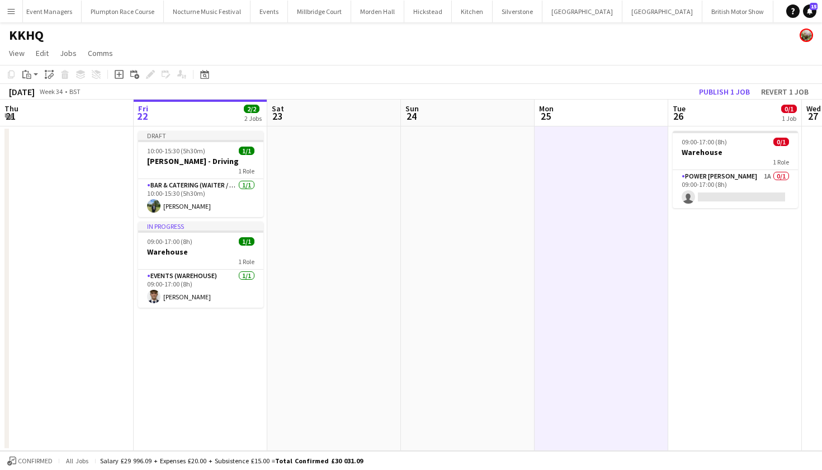
click at [717, 99] on div "August 2025 Week 34 • BST Publish 1 job Revert 1 job" at bounding box center [411, 92] width 822 height 16
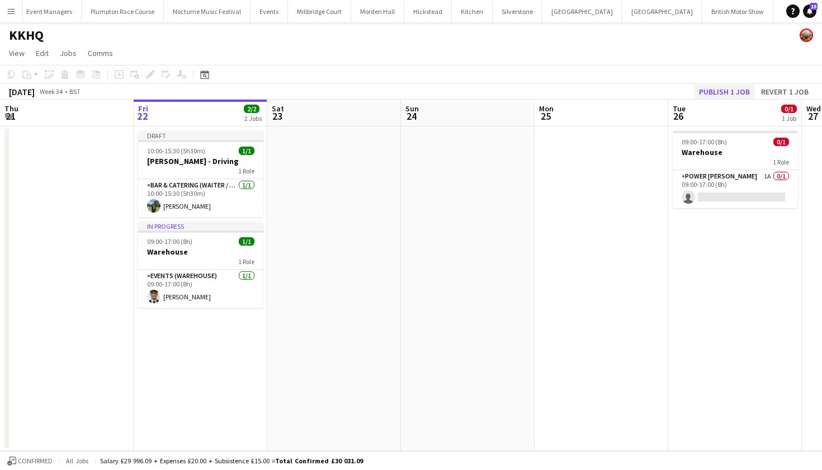
click at [717, 91] on button "Publish 1 job" at bounding box center [725, 91] width 60 height 15
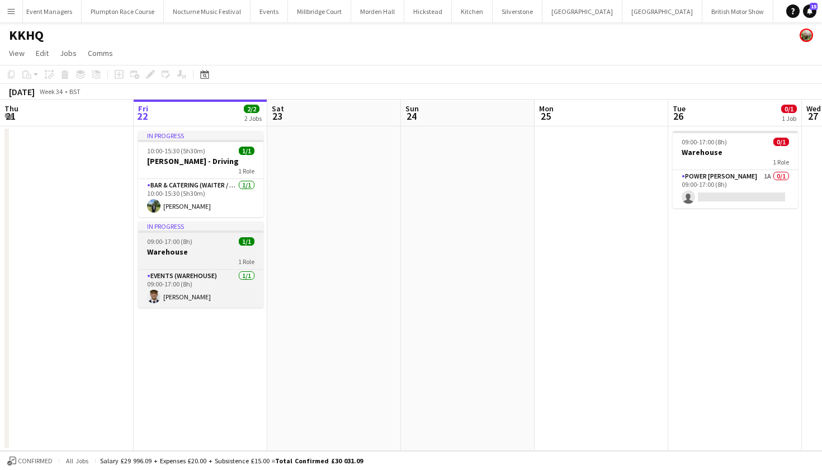
scroll to position [0, 0]
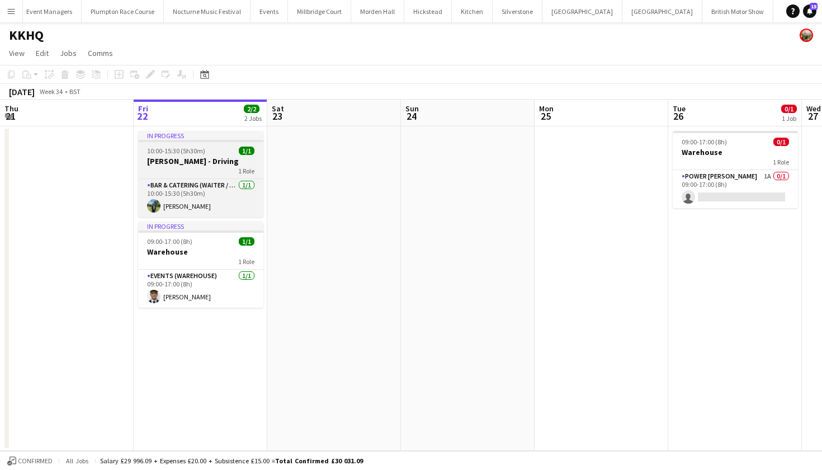
click at [190, 161] on h3 "Harvey - Driving" at bounding box center [200, 161] width 125 height 10
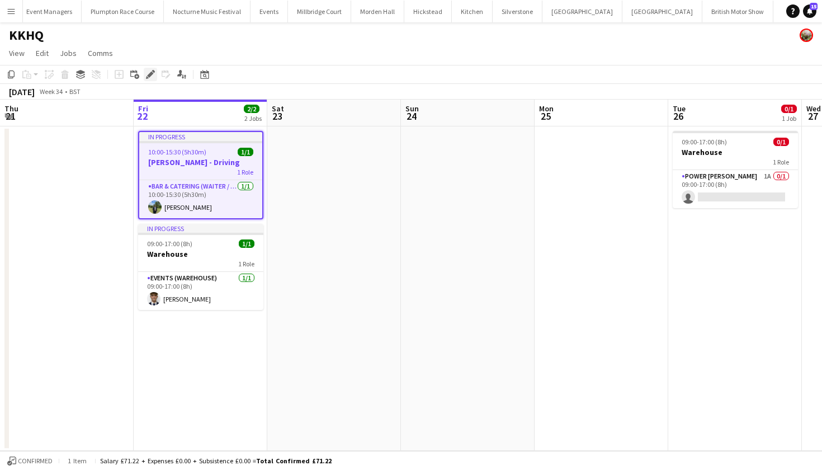
click at [152, 73] on icon at bounding box center [150, 75] width 6 height 6
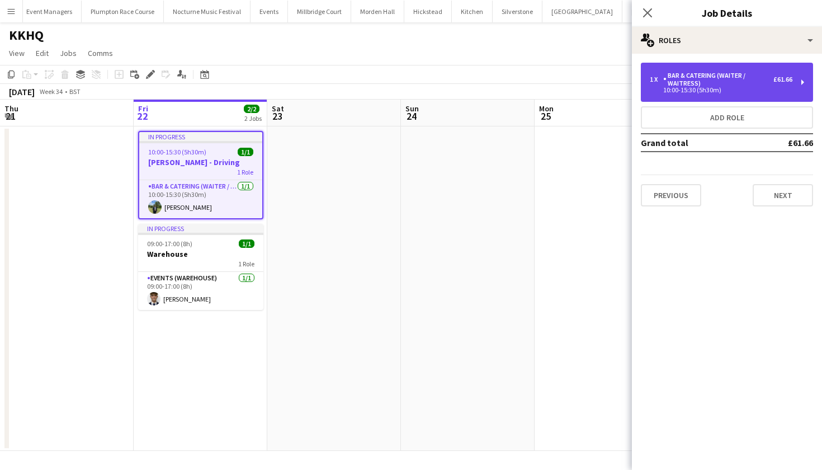
click at [698, 89] on div "10:00-15:30 (5h30m)" at bounding box center [721, 90] width 143 height 6
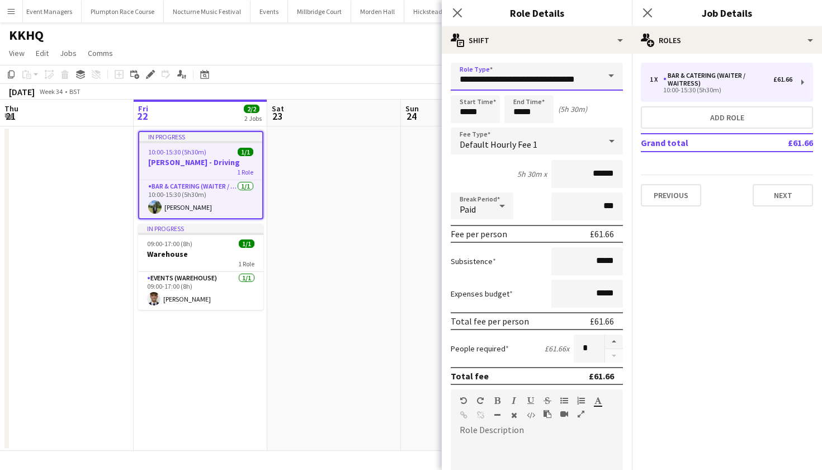
click at [583, 83] on input "**********" at bounding box center [537, 77] width 172 height 28
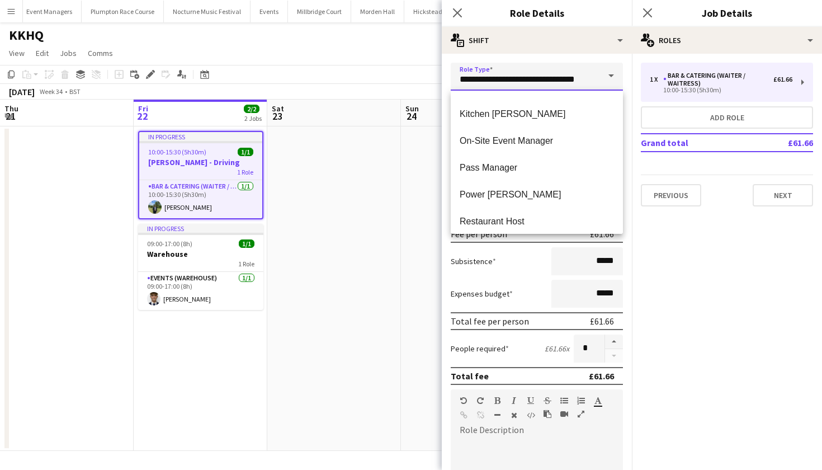
scroll to position [437, 0]
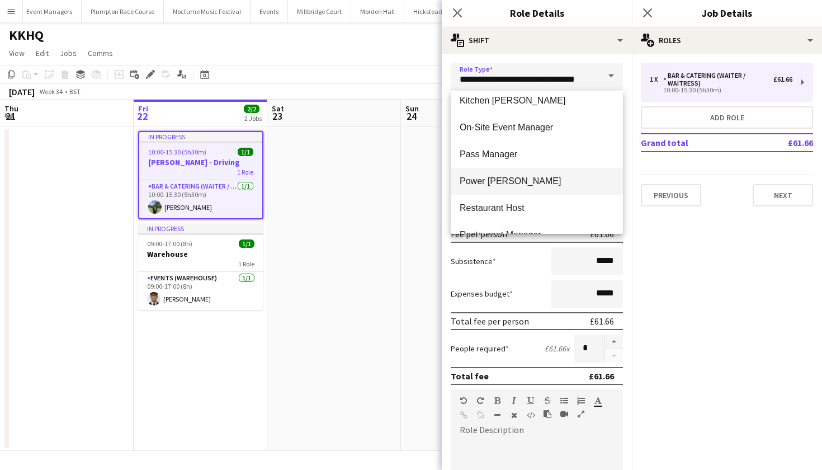
click at [512, 182] on span "Power Porter" at bounding box center [537, 181] width 154 height 11
type input "**********"
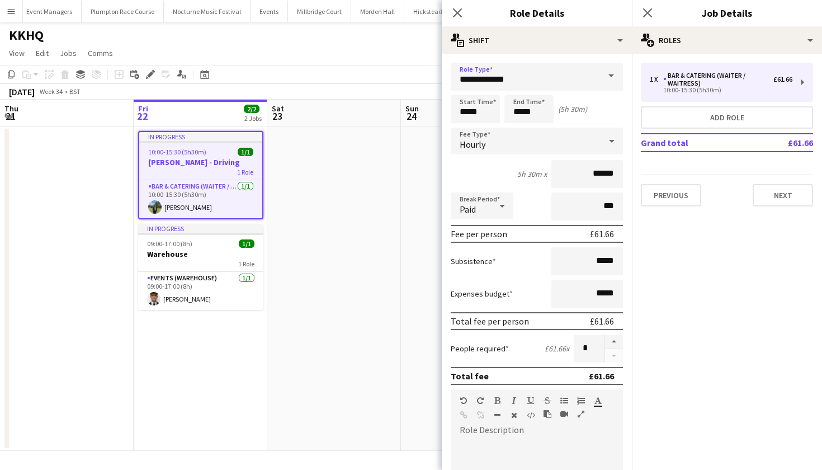
click at [366, 182] on app-date-cell at bounding box center [334, 288] width 134 height 324
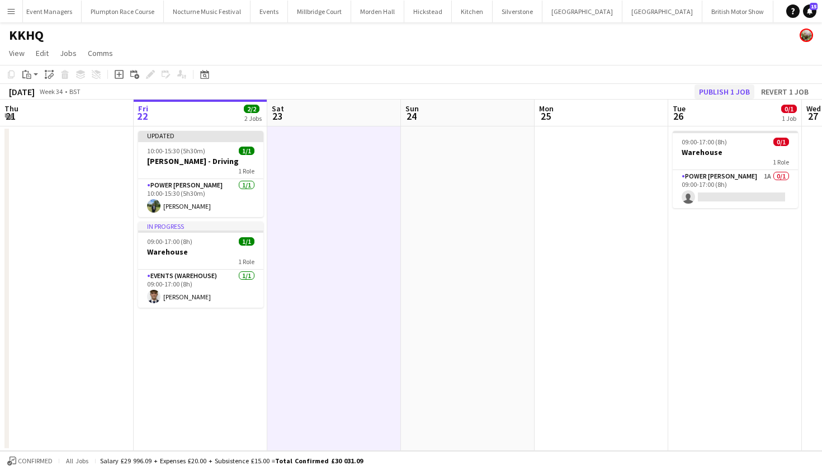
click at [714, 95] on button "Publish 1 job" at bounding box center [725, 91] width 60 height 15
click at [298, 21] on button "Millbridge Court Close" at bounding box center [319, 12] width 63 height 22
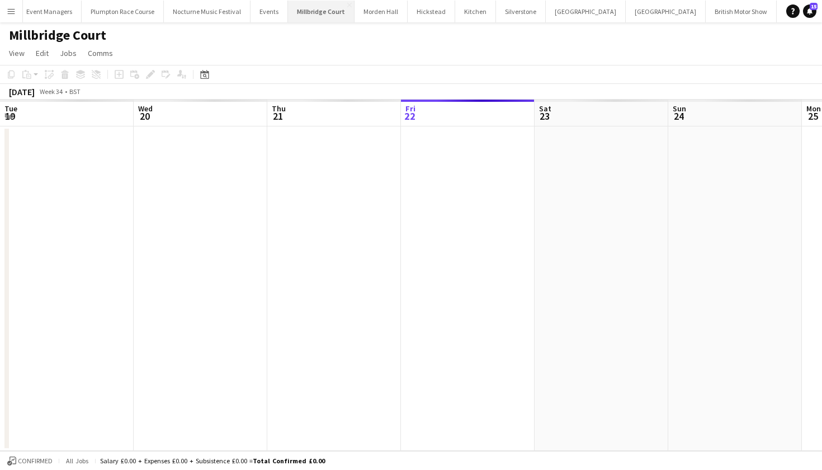
scroll to position [0, 267]
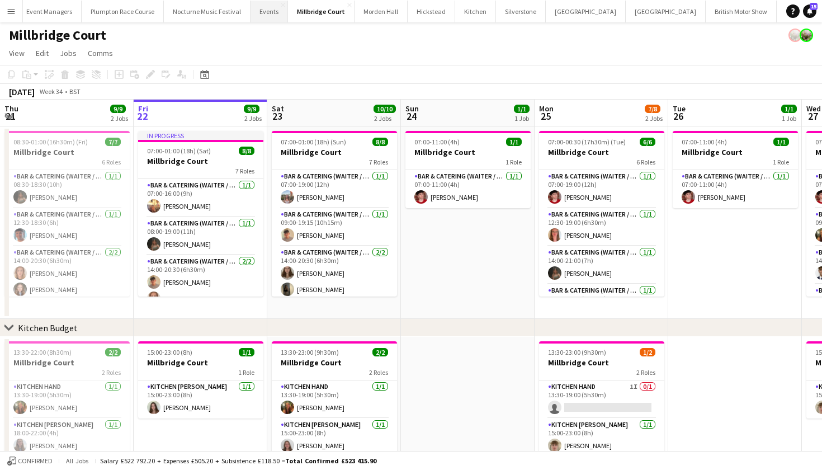
click at [251, 7] on button "Events Close" at bounding box center [269, 12] width 37 height 22
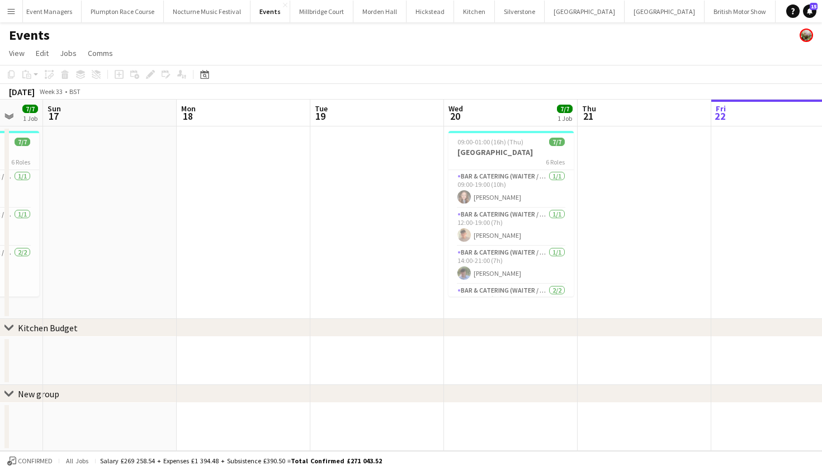
scroll to position [0, 391]
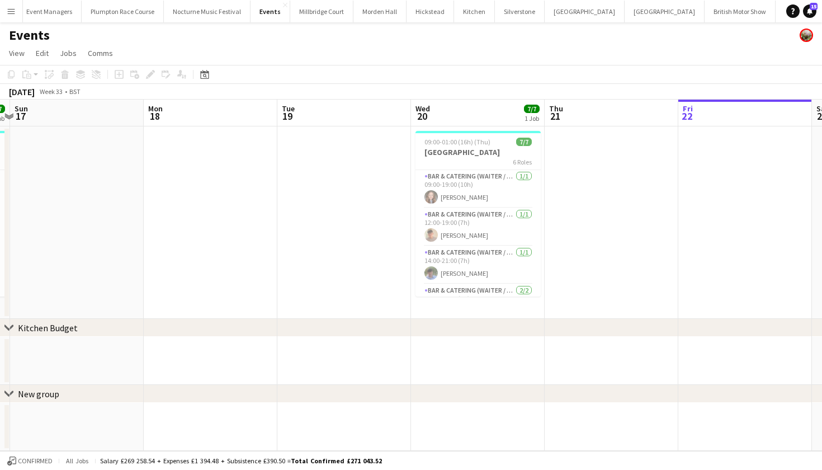
click at [437, 399] on div "chevron-right New group" at bounding box center [411, 394] width 822 height 18
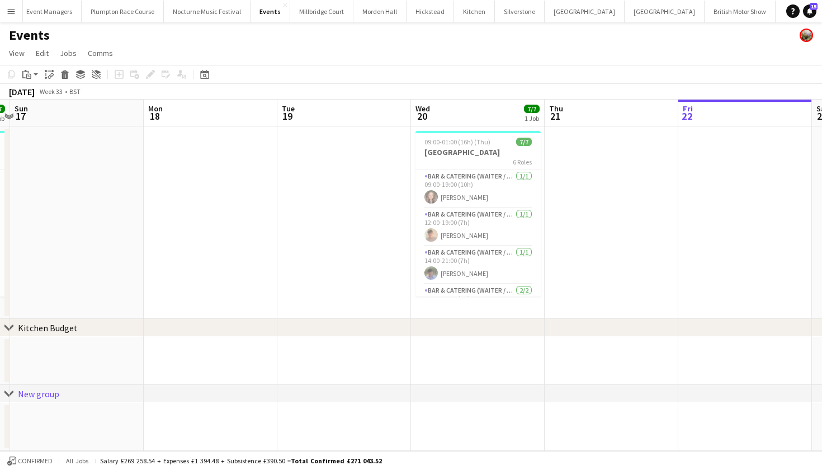
click at [438, 374] on app-date-cell at bounding box center [478, 361] width 134 height 48
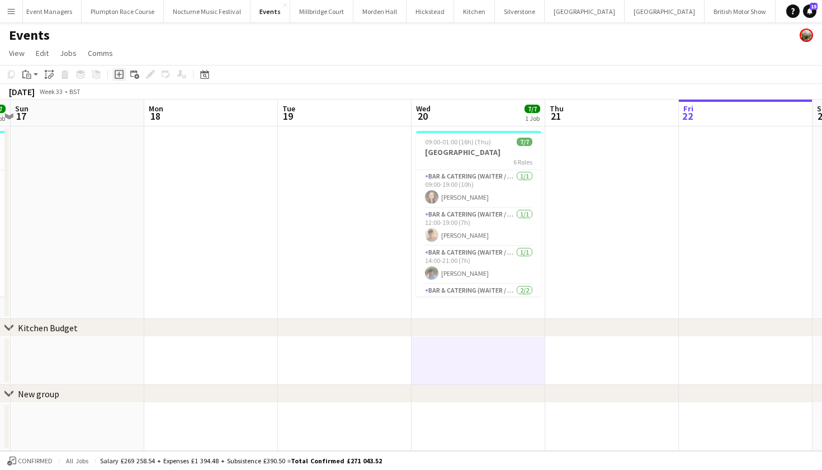
click at [115, 78] on icon at bounding box center [119, 74] width 9 height 9
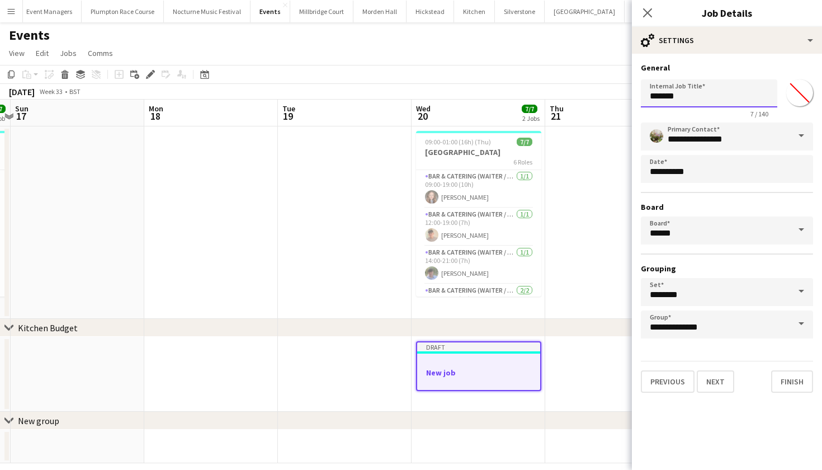
click at [697, 91] on input "*******" at bounding box center [709, 93] width 136 height 28
type input "*"
type input "******"
click at [717, 384] on button "Next" at bounding box center [715, 381] width 37 height 22
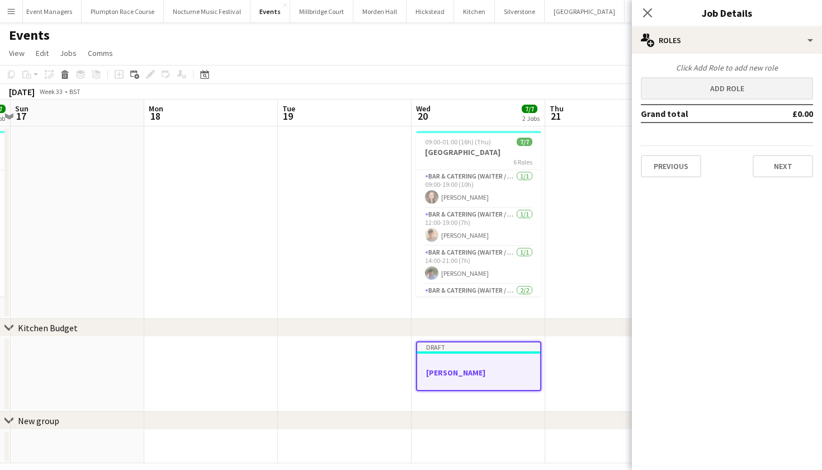
click at [685, 81] on button "Add role" at bounding box center [727, 88] width 172 height 22
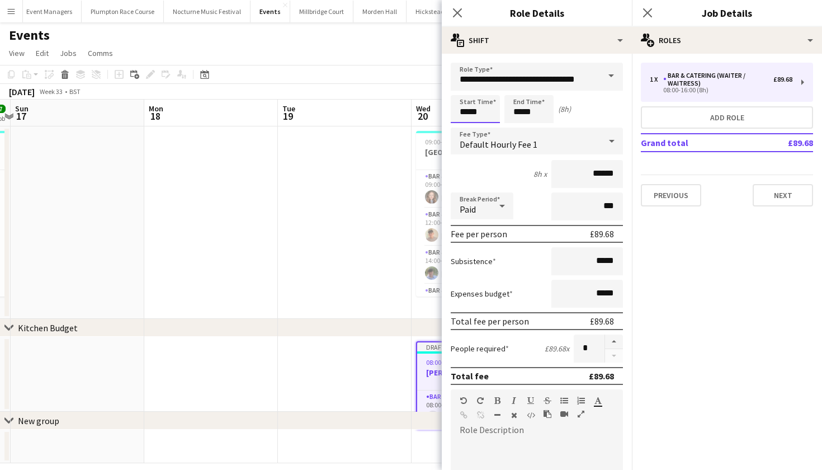
click at [468, 111] on input "*****" at bounding box center [475, 109] width 49 height 28
type input "*****"
click at [522, 116] on input "*****" at bounding box center [528, 109] width 49 height 28
type input "*****"
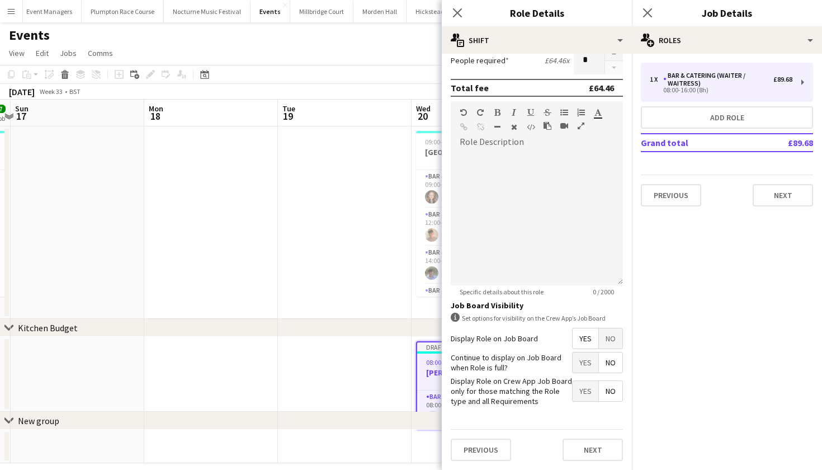
scroll to position [287, 0]
click at [584, 443] on button "Next" at bounding box center [593, 450] width 60 height 22
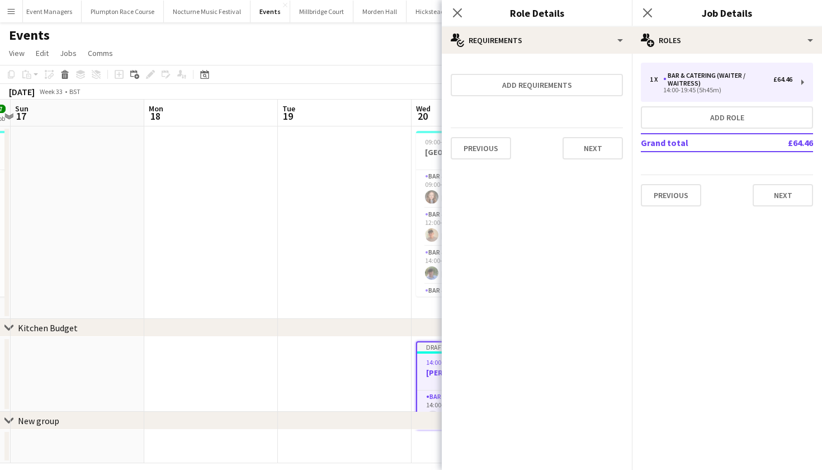
scroll to position [0, 0]
click at [337, 290] on app-date-cell at bounding box center [345, 222] width 134 height 192
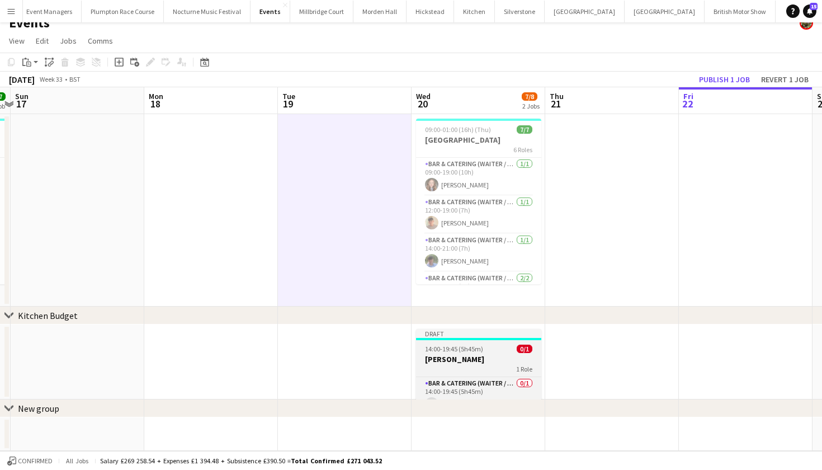
click at [446, 371] on div "1 Role" at bounding box center [478, 368] width 125 height 9
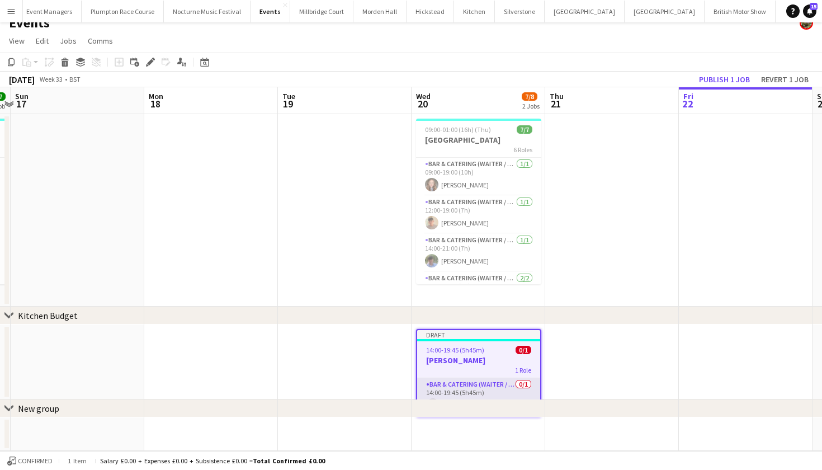
scroll to position [12, 0]
click at [503, 392] on app-card-role "Bar & Catering (Waiter / waitress) 0/1 14:00-19:45 (5h45m) single-neutral-actio…" at bounding box center [478, 397] width 123 height 38
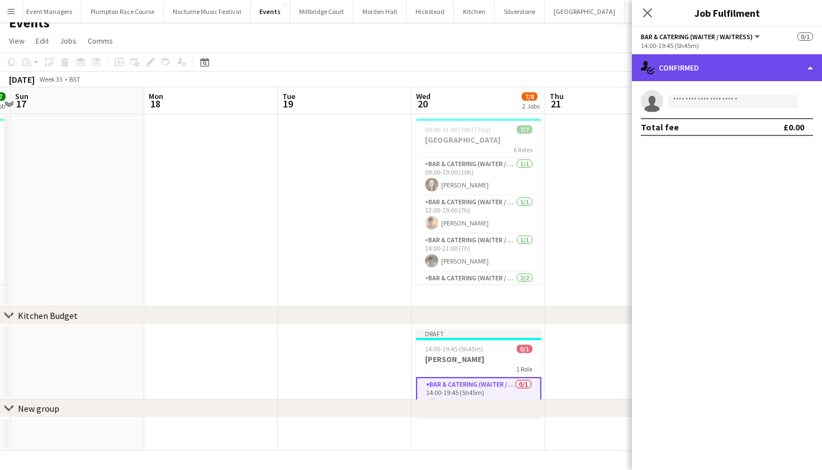
click at [740, 68] on div "single-neutral-actions-check-2 Confirmed" at bounding box center [727, 67] width 190 height 27
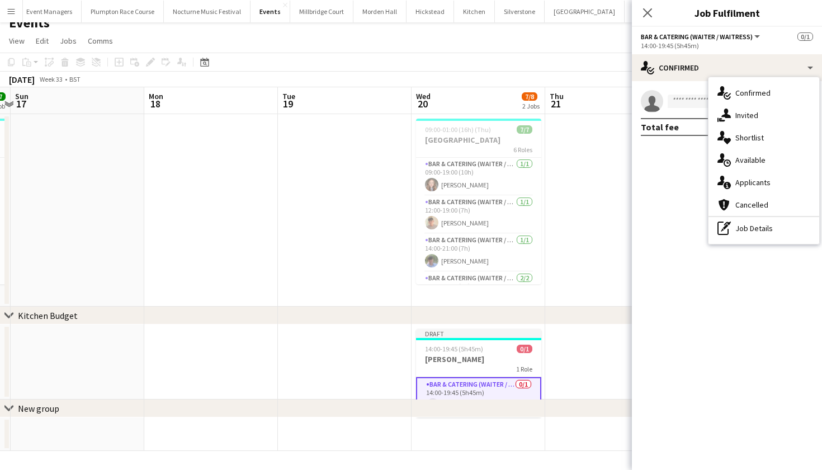
click at [504, 395] on app-card-role "Bar & Catering (Waiter / waitress) 0/1 14:00-19:45 (5h45m) single-neutral-actio…" at bounding box center [478, 397] width 125 height 40
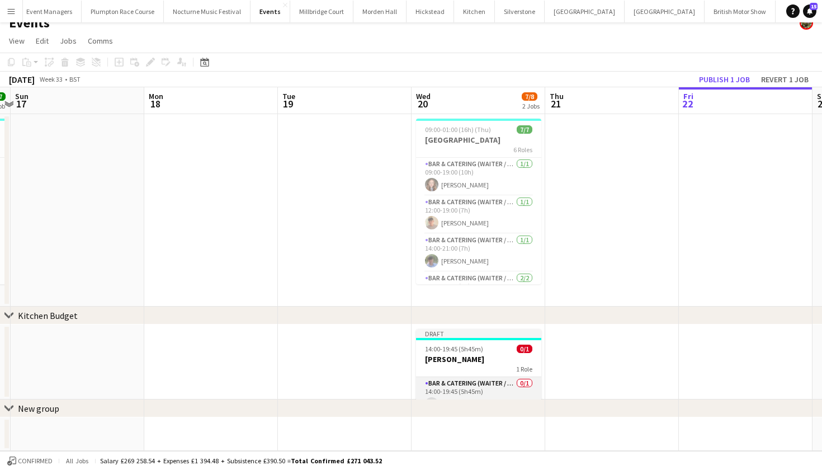
click at [504, 395] on app-card-role "Bar & Catering (Waiter / waitress) 0/1 14:00-19:45 (5h45m) single-neutral-actio…" at bounding box center [478, 396] width 125 height 38
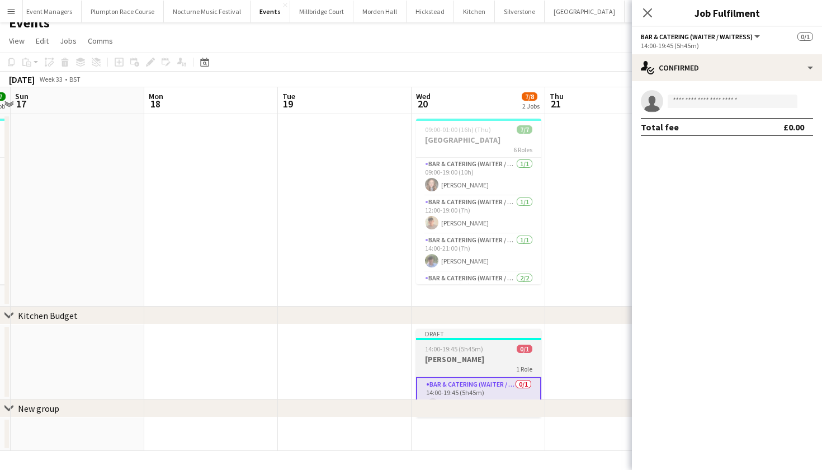
click at [504, 365] on div "1 Role" at bounding box center [478, 368] width 125 height 9
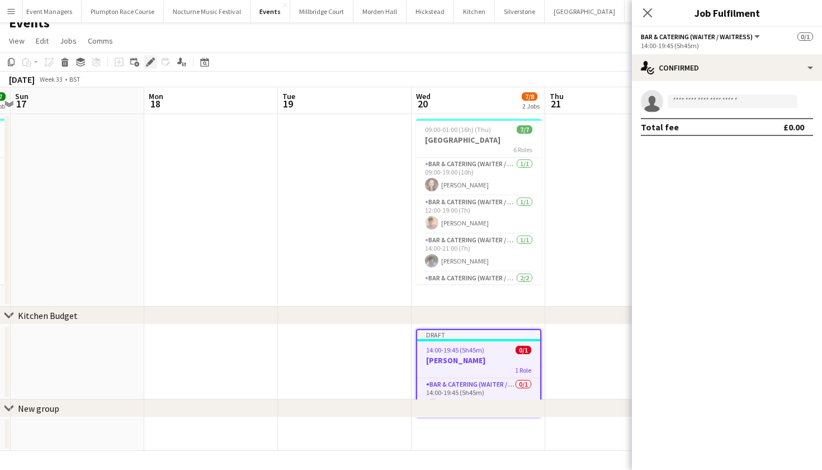
click at [149, 64] on icon at bounding box center [150, 62] width 6 height 6
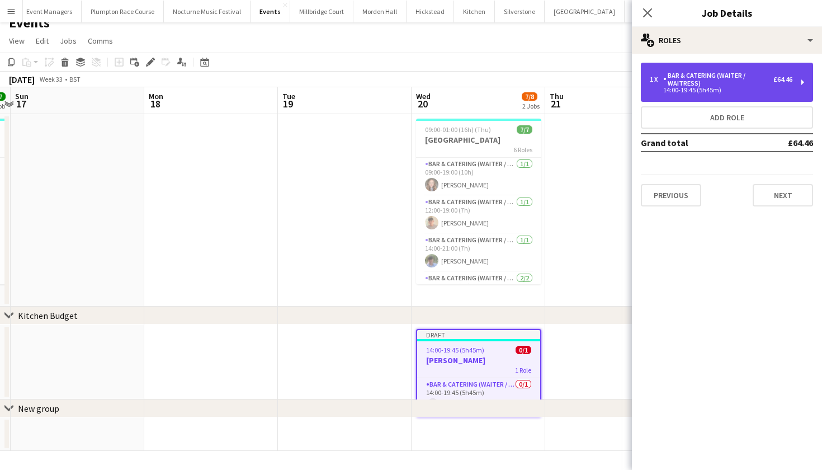
click at [691, 73] on div "Bar & Catering (Waiter / waitress)" at bounding box center [718, 80] width 110 height 16
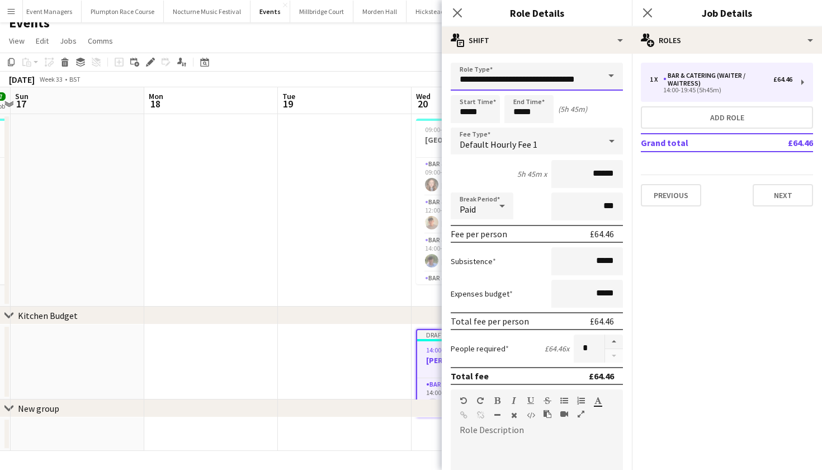
click at [575, 78] on input "**********" at bounding box center [537, 77] width 172 height 28
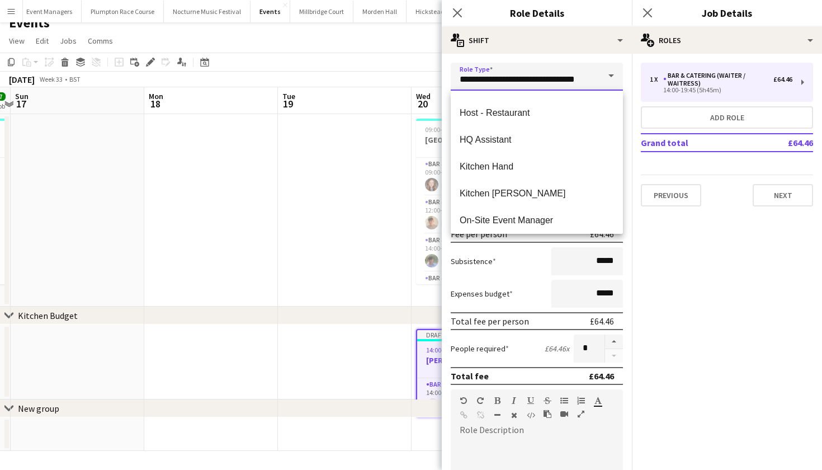
scroll to position [343, 0]
click at [502, 172] on span "Kitchen Hand" at bounding box center [537, 167] width 154 height 11
type input "**********"
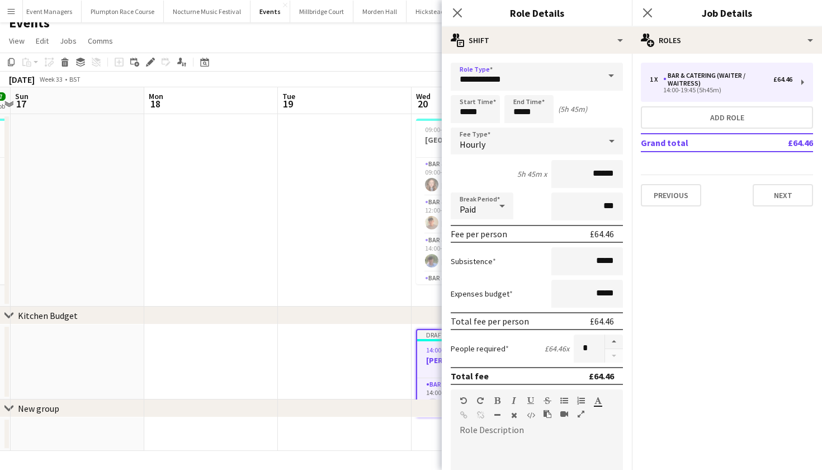
click at [328, 269] on app-date-cell at bounding box center [345, 210] width 134 height 192
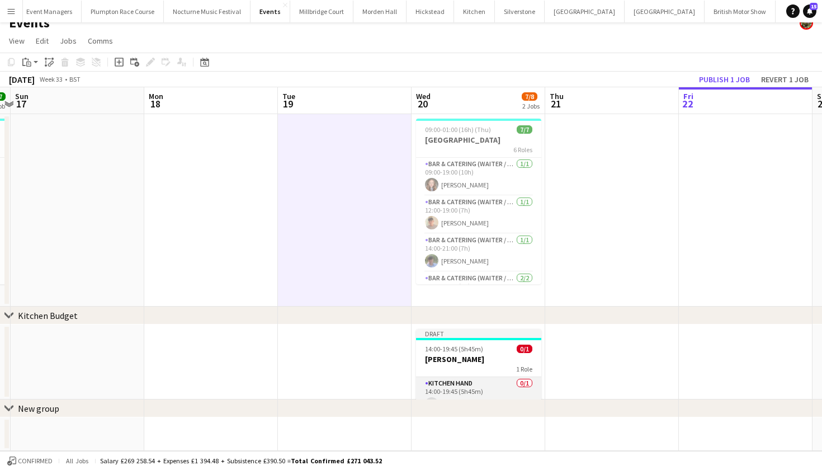
click at [469, 394] on app-card-role "Kitchen Hand 0/1 14:00-19:45 (5h45m) single-neutral-actions" at bounding box center [478, 396] width 125 height 38
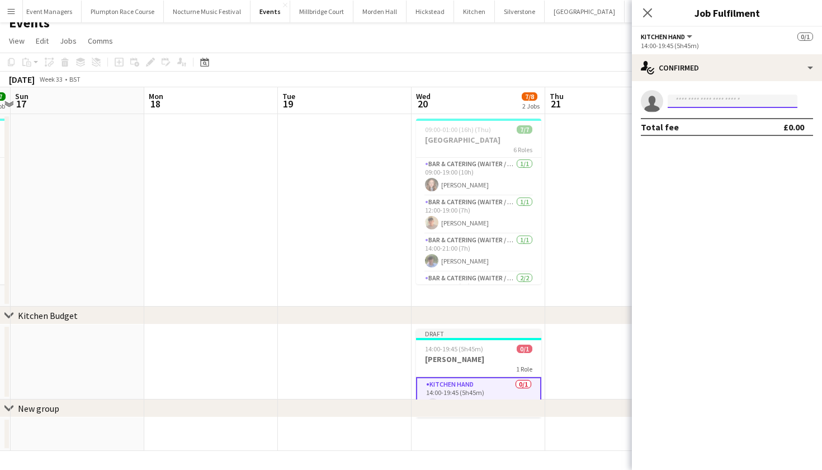
click at [770, 97] on input at bounding box center [733, 101] width 130 height 13
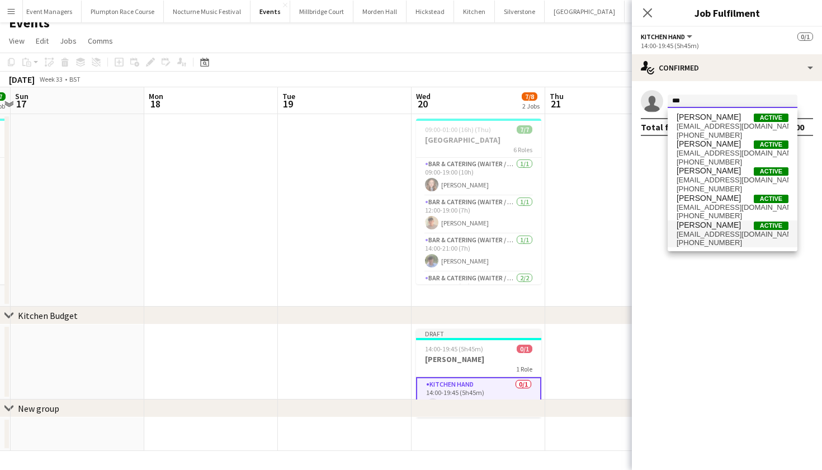
type input "***"
click at [705, 226] on span "[PERSON_NAME]" at bounding box center [709, 225] width 64 height 10
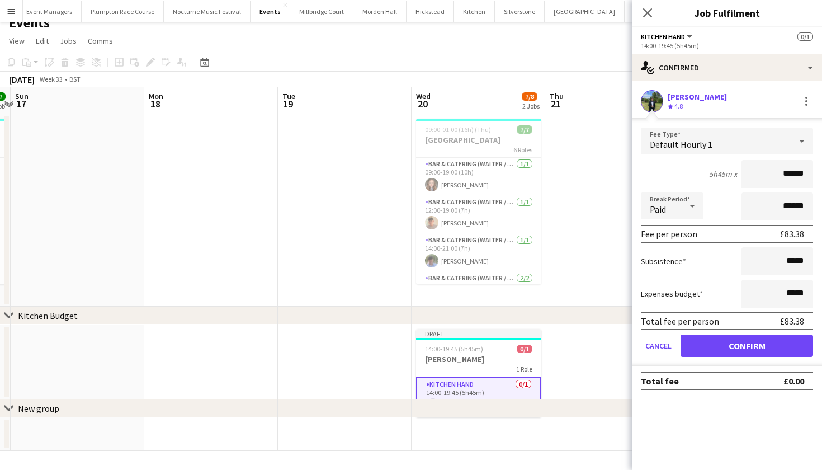
click at [792, 173] on input "******" at bounding box center [778, 174] width 72 height 28
type input "******"
click at [747, 346] on button "Confirm" at bounding box center [747, 345] width 133 height 22
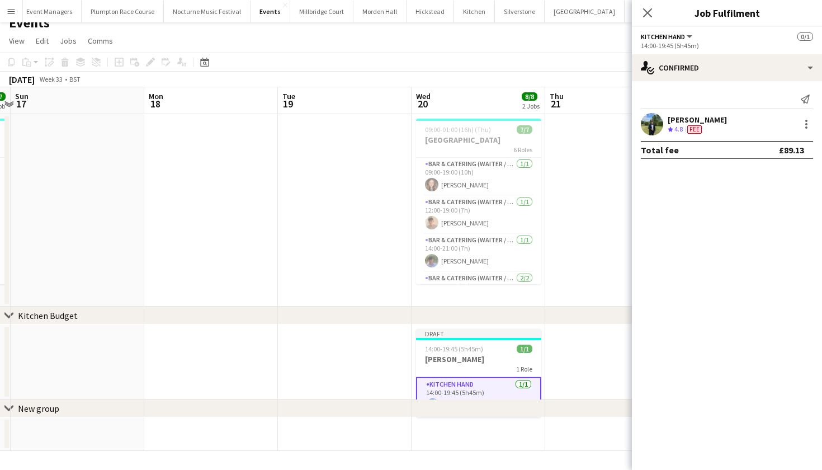
click at [610, 221] on app-date-cell at bounding box center [612, 210] width 134 height 192
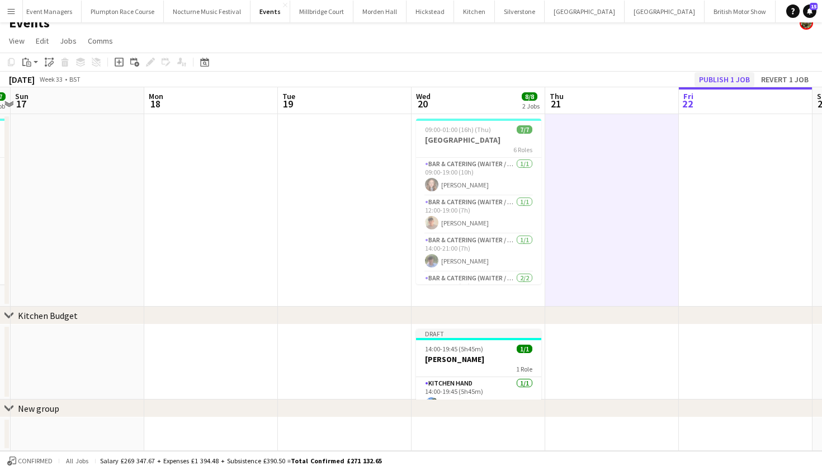
click at [734, 77] on button "Publish 1 job" at bounding box center [725, 79] width 60 height 15
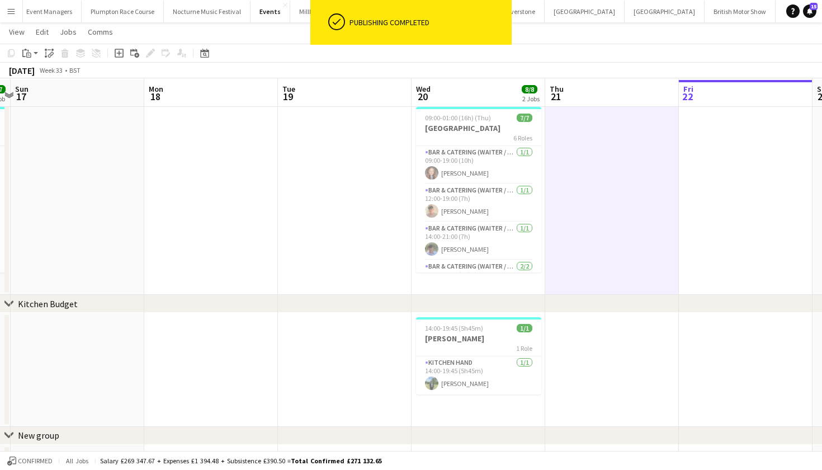
scroll to position [26, 0]
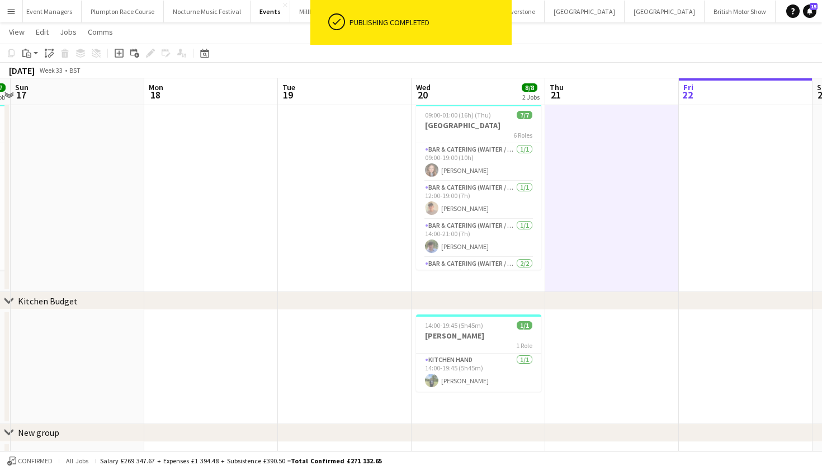
click at [313, 267] on app-date-cell at bounding box center [345, 196] width 134 height 192
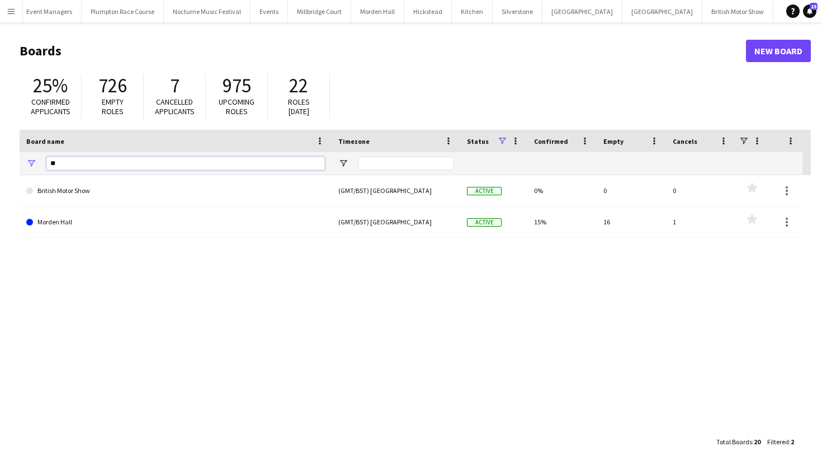
click at [239, 163] on input "**" at bounding box center [185, 163] width 278 height 13
type input "*"
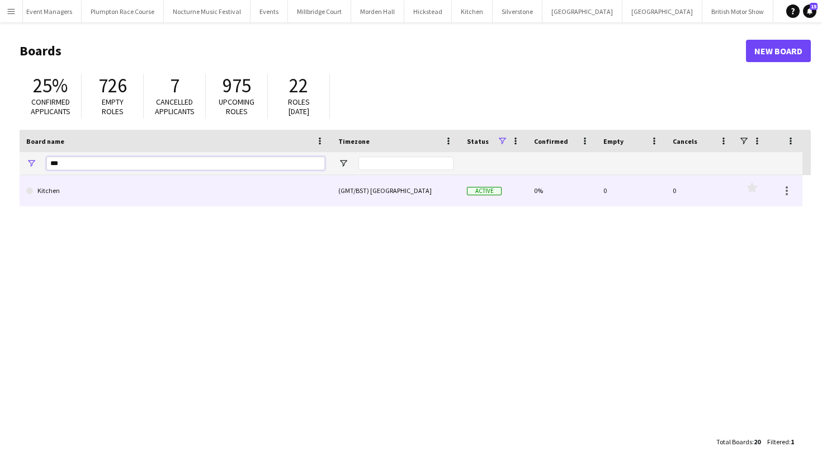
type input "***"
click at [135, 201] on link "Kitchen" at bounding box center [175, 190] width 299 height 31
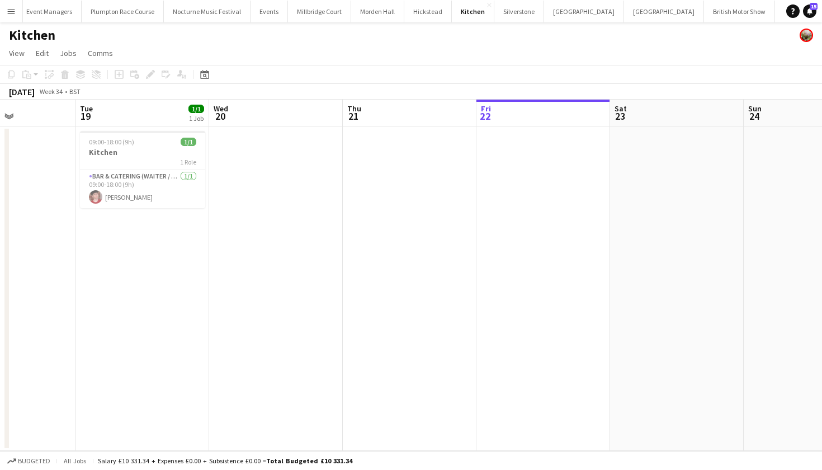
scroll to position [0, 324]
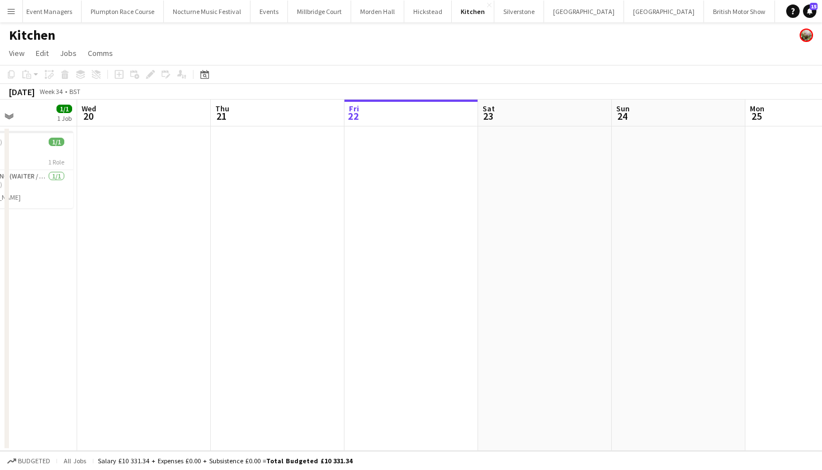
click at [169, 178] on app-date-cell at bounding box center [144, 288] width 134 height 324
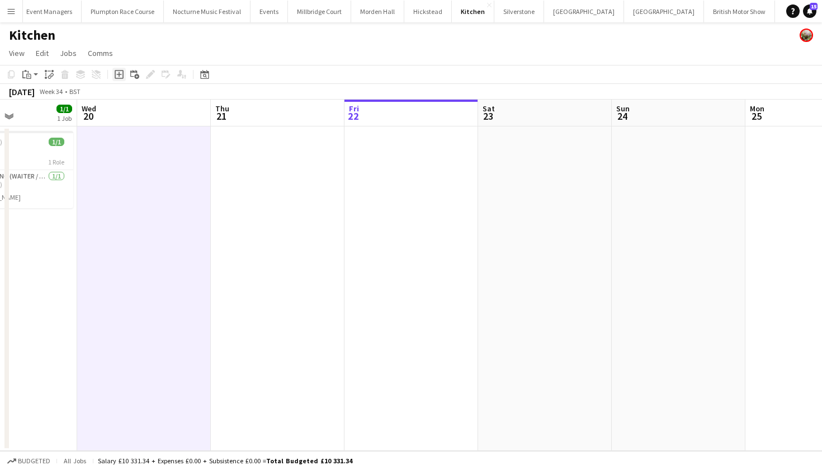
click at [120, 78] on icon at bounding box center [119, 74] width 9 height 9
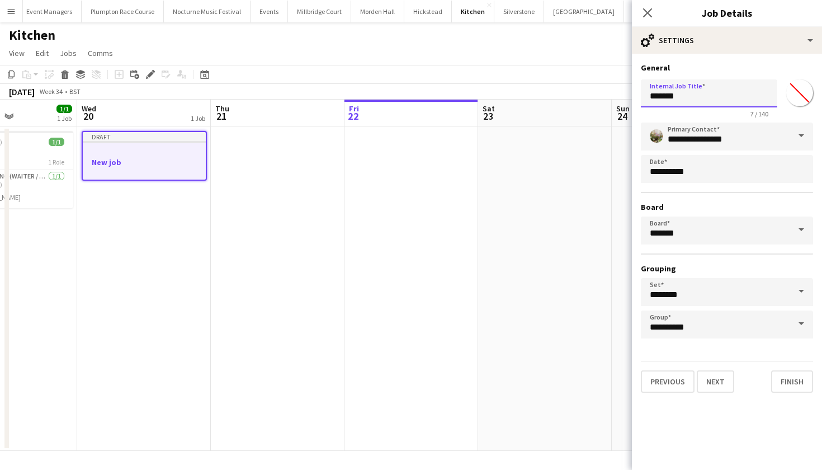
drag, startPoint x: 683, startPoint y: 96, endPoint x: 648, endPoint y: 96, distance: 35.2
click at [648, 96] on input "*******" at bounding box center [709, 93] width 136 height 28
type input "******"
click at [716, 383] on button "Next" at bounding box center [715, 381] width 37 height 22
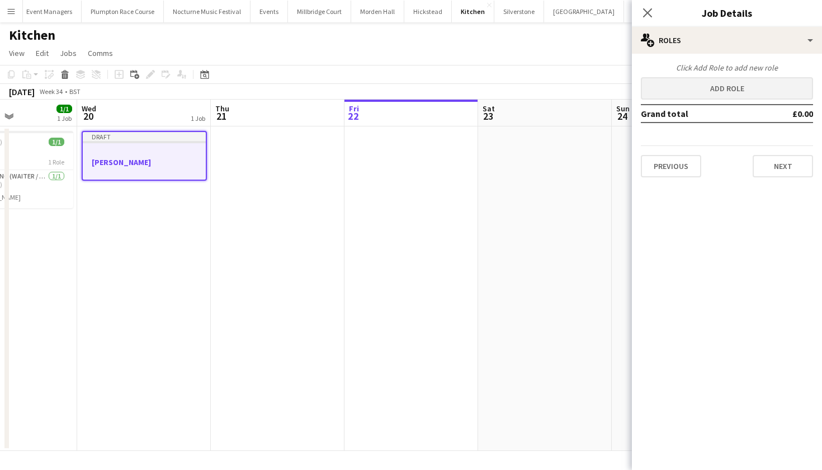
click at [688, 88] on button "Add role" at bounding box center [727, 88] width 172 height 22
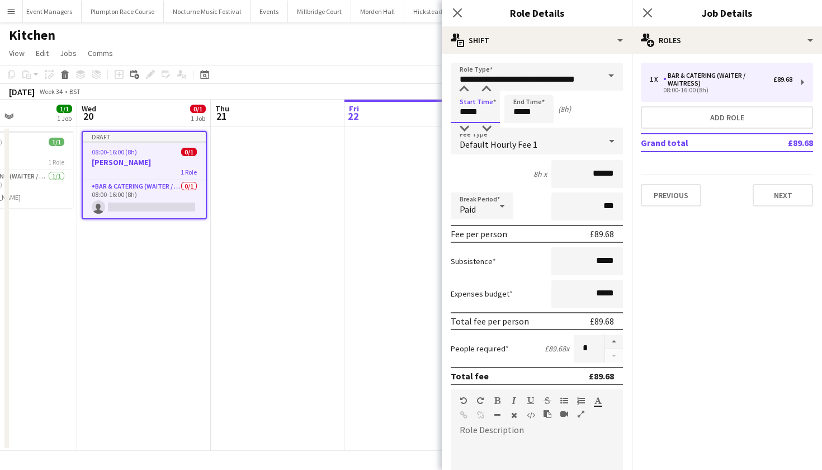
click at [469, 108] on input "*****" at bounding box center [475, 109] width 49 height 28
type input "*****"
click at [522, 112] on input "*****" at bounding box center [528, 109] width 49 height 28
type input "*****"
click at [554, 81] on input "**********" at bounding box center [537, 77] width 172 height 28
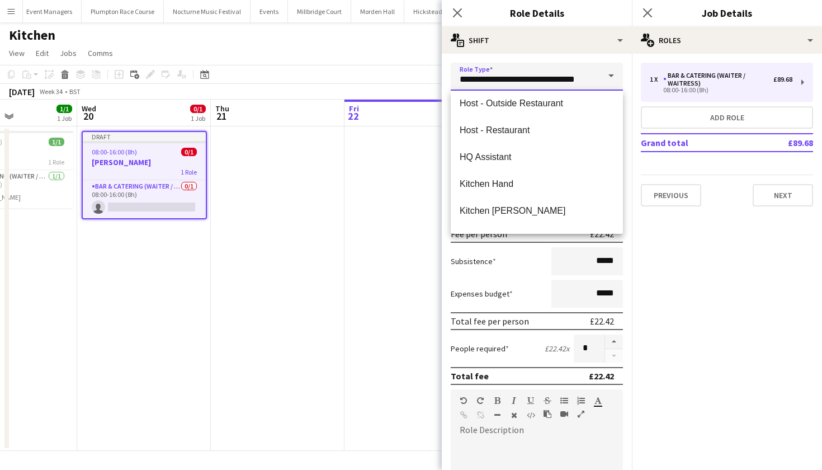
scroll to position [386, 0]
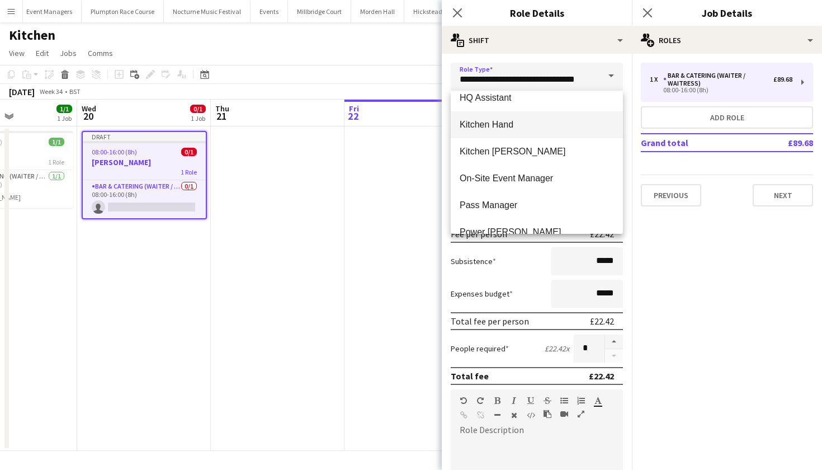
click at [479, 126] on span "Kitchen Hand" at bounding box center [537, 124] width 154 height 11
type input "**********"
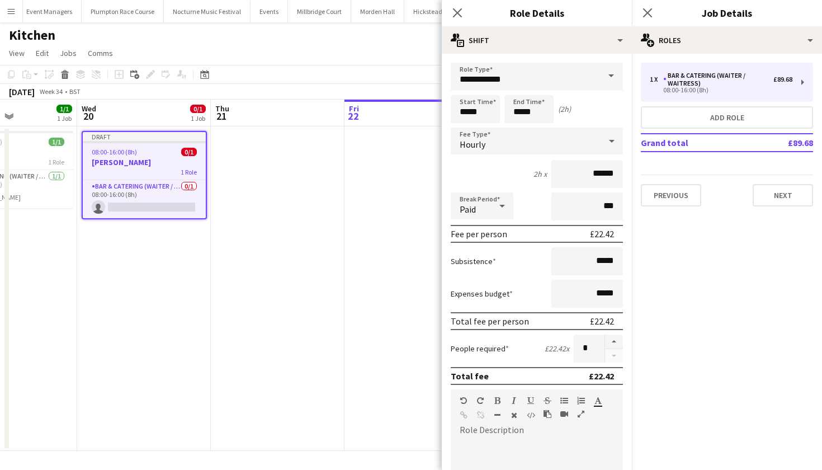
click at [319, 206] on app-date-cell at bounding box center [278, 288] width 134 height 324
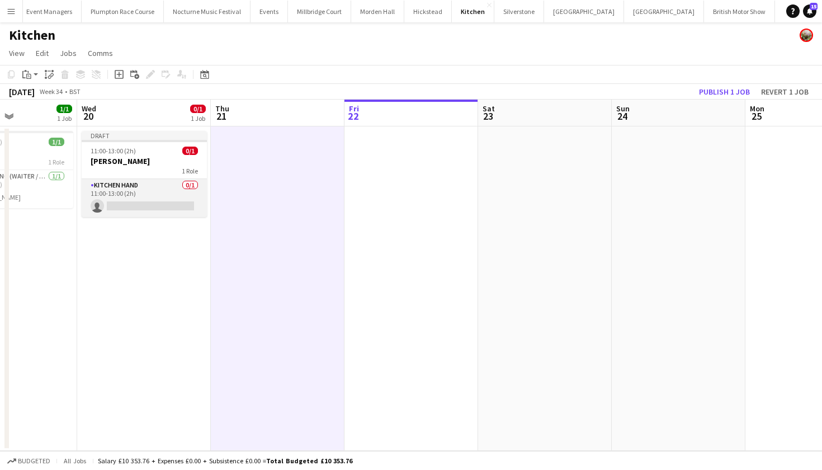
click at [148, 195] on app-card-role "Kitchen Hand 0/1 11:00-13:00 (2h) single-neutral-actions" at bounding box center [144, 198] width 125 height 38
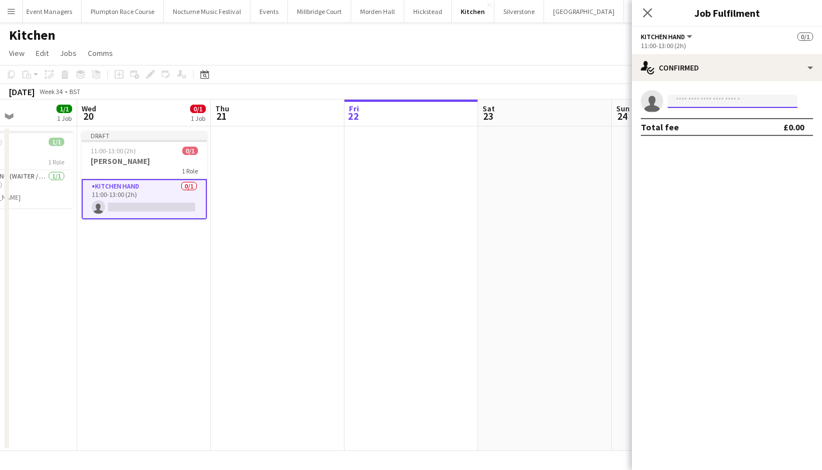
click at [766, 102] on input at bounding box center [733, 101] width 130 height 13
type input "*****"
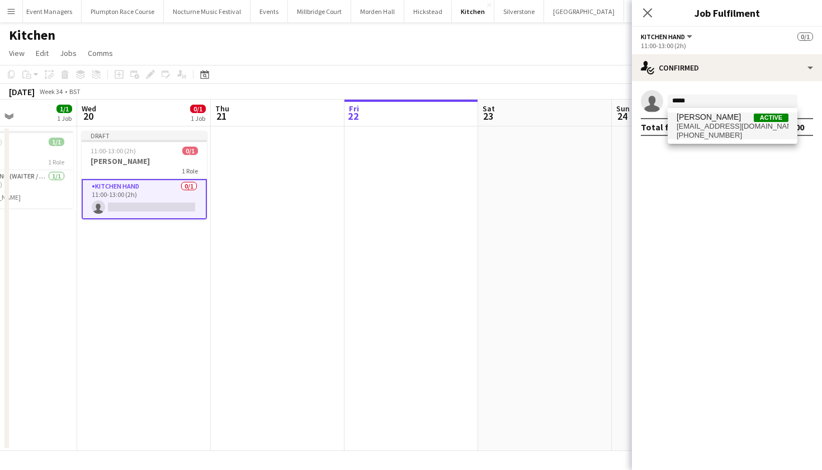
click at [743, 125] on span "hggardner1@gmail.com" at bounding box center [733, 126] width 112 height 9
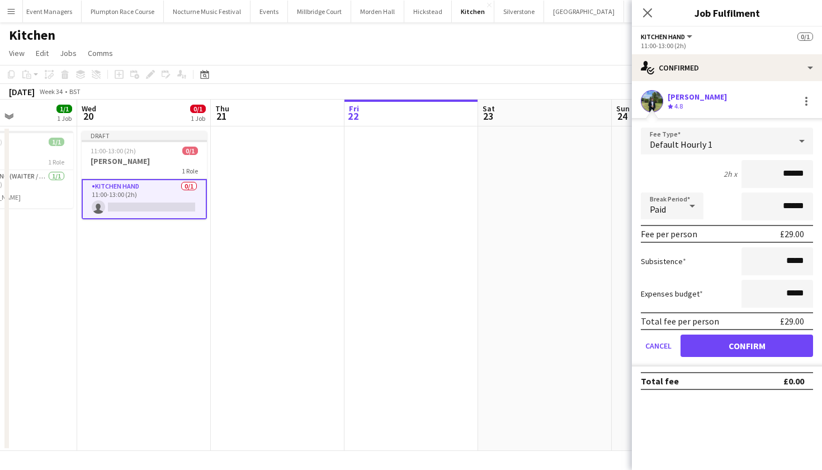
click at [791, 175] on input "******" at bounding box center [778, 174] width 72 height 28
type input "******"
click at [747, 346] on button "Confirm" at bounding box center [747, 345] width 133 height 22
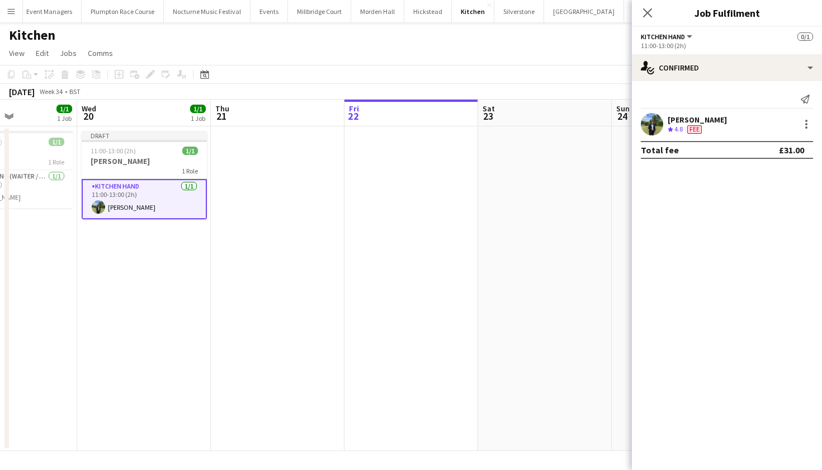
click at [580, 182] on app-date-cell at bounding box center [545, 288] width 134 height 324
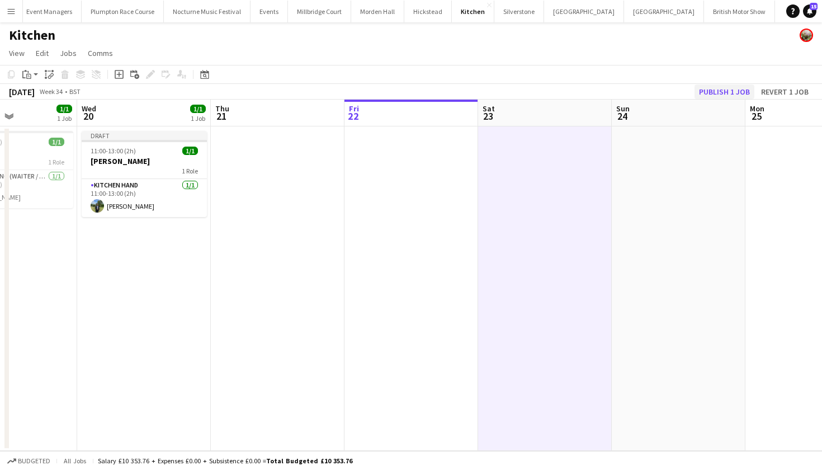
click at [737, 88] on button "Publish 1 job" at bounding box center [725, 91] width 60 height 15
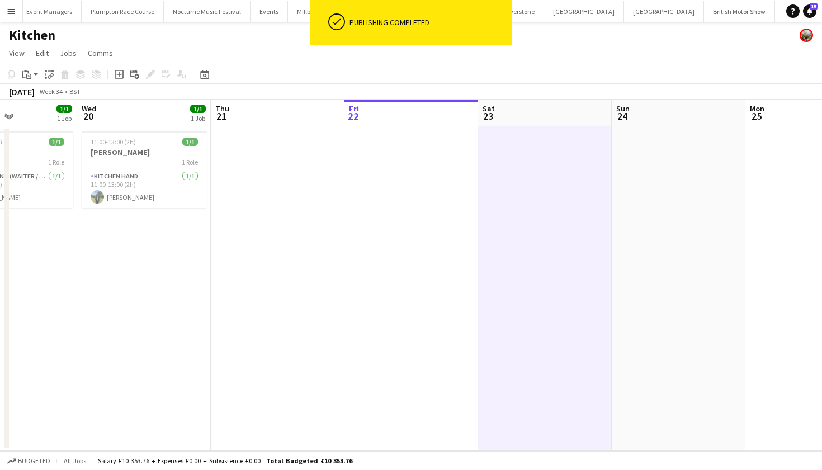
click at [379, 290] on app-date-cell at bounding box center [411, 288] width 134 height 324
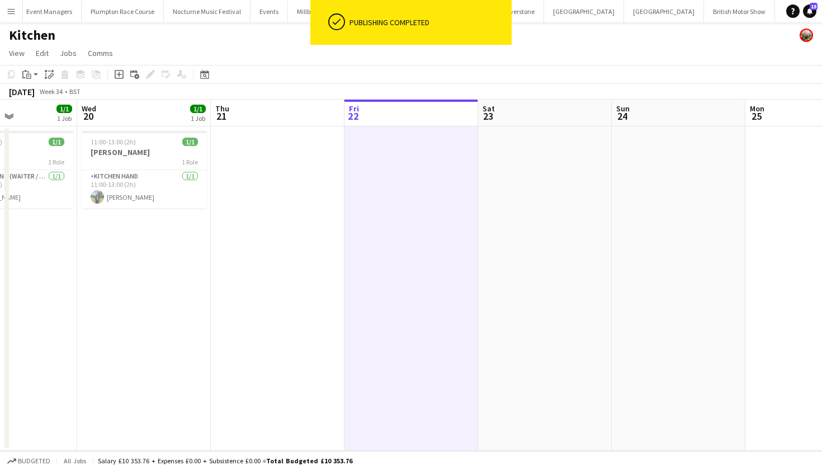
click at [241, 223] on app-date-cell at bounding box center [278, 288] width 134 height 324
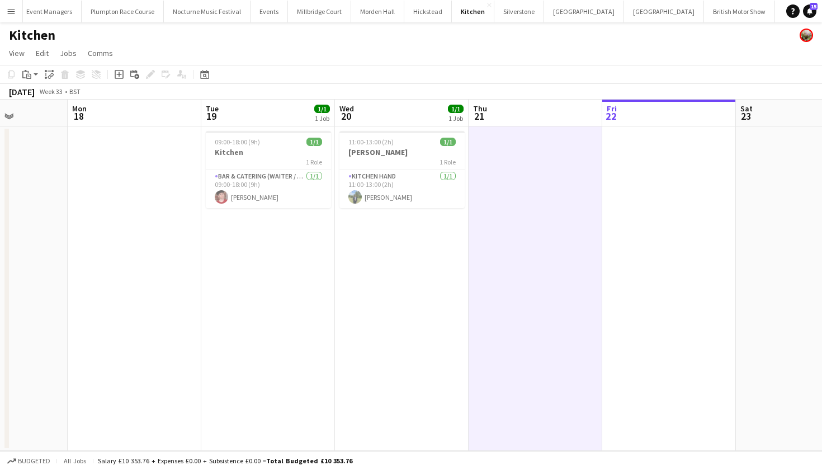
scroll to position [0, 332]
click at [624, 8] on button "Kin House Close" at bounding box center [664, 12] width 80 height 22
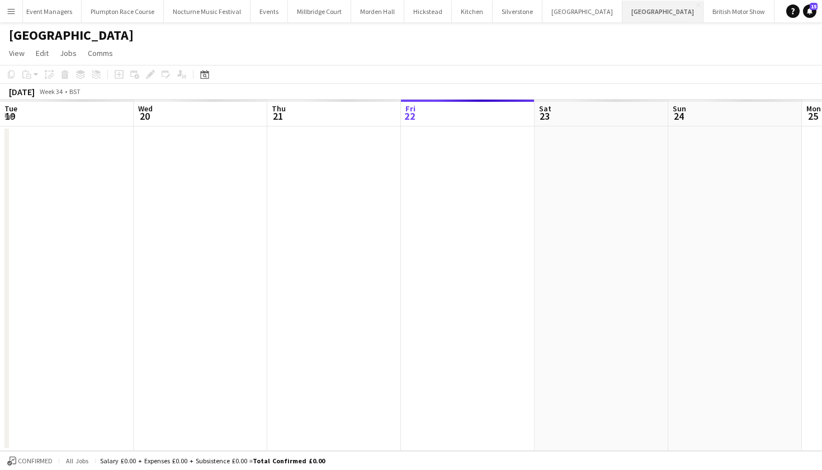
scroll to position [0, 267]
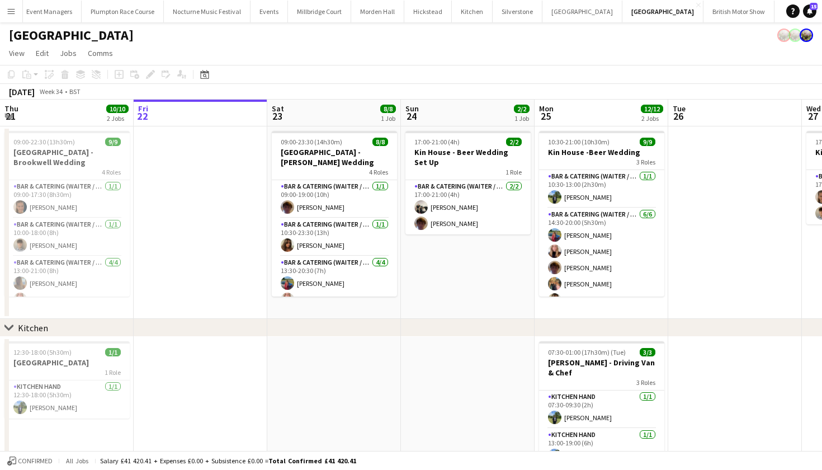
click at [6, 8] on button "Menu" at bounding box center [11, 11] width 22 height 22
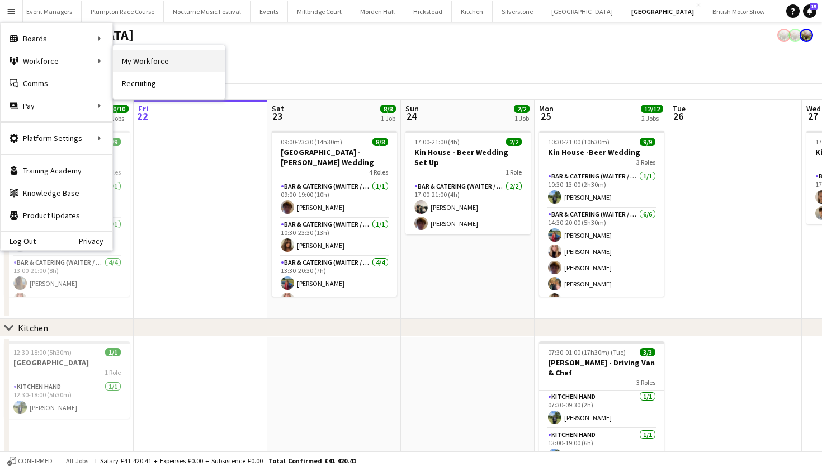
click at [122, 62] on link "My Workforce" at bounding box center [169, 61] width 112 height 22
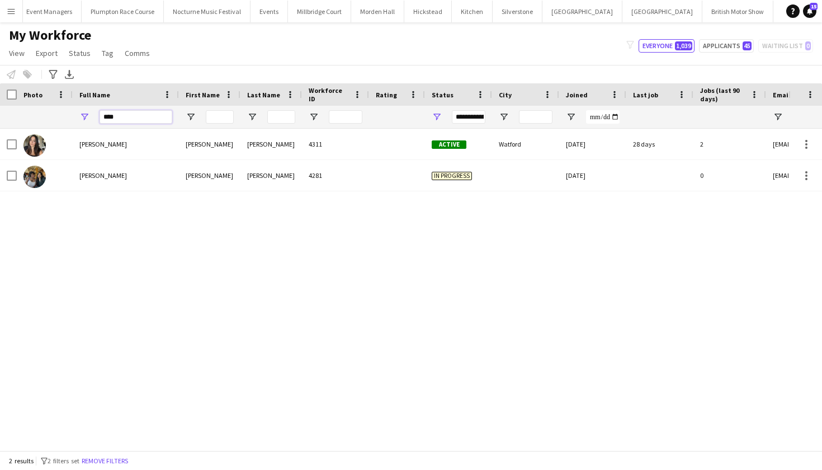
click at [119, 120] on input "****" at bounding box center [136, 116] width 73 height 13
type input "*"
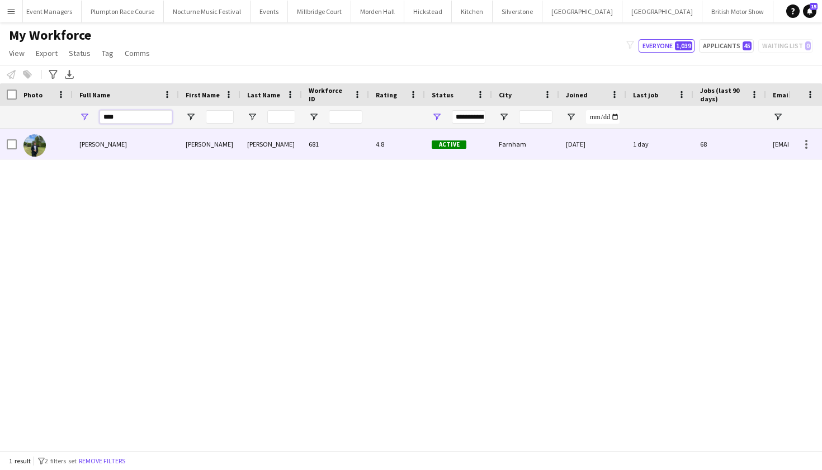
type input "****"
click at [117, 147] on span "[PERSON_NAME]" at bounding box center [103, 144] width 48 height 8
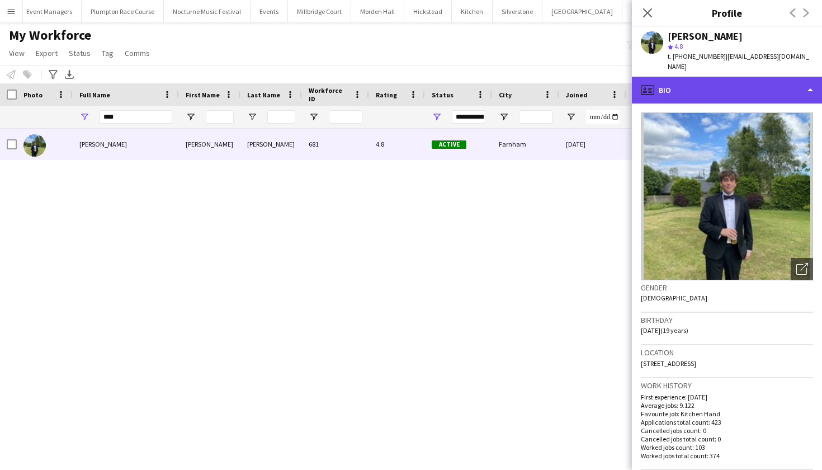
click at [772, 91] on div "profile Bio" at bounding box center [727, 90] width 190 height 27
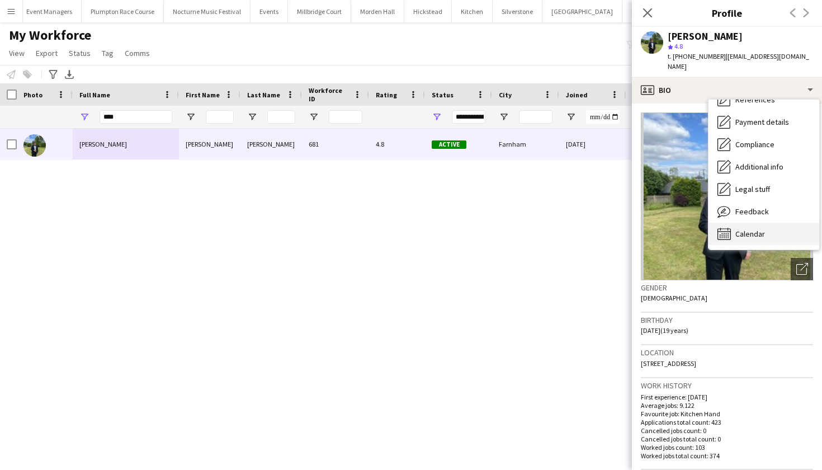
scroll to position [127, 0]
click at [759, 223] on div "Calendar Calendar" at bounding box center [764, 234] width 111 height 22
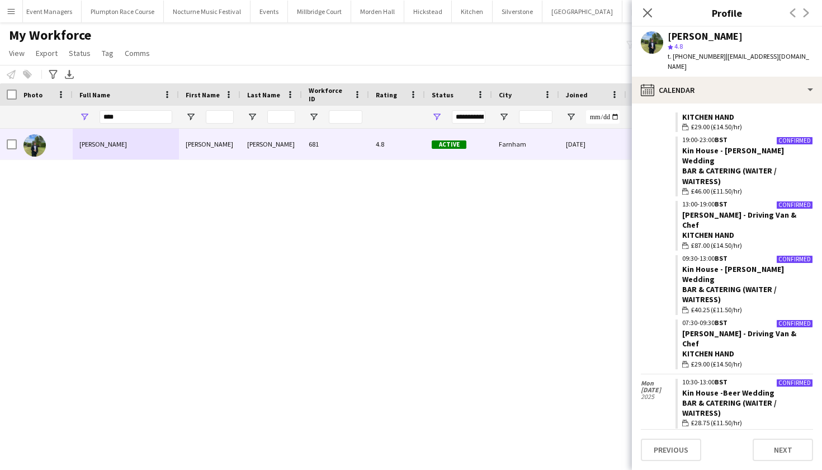
scroll to position [1046, 0]
click at [718, 388] on link "Kin House -Beer Wedding" at bounding box center [728, 393] width 92 height 10
click at [622, 5] on button "Kin House Close" at bounding box center [662, 12] width 80 height 22
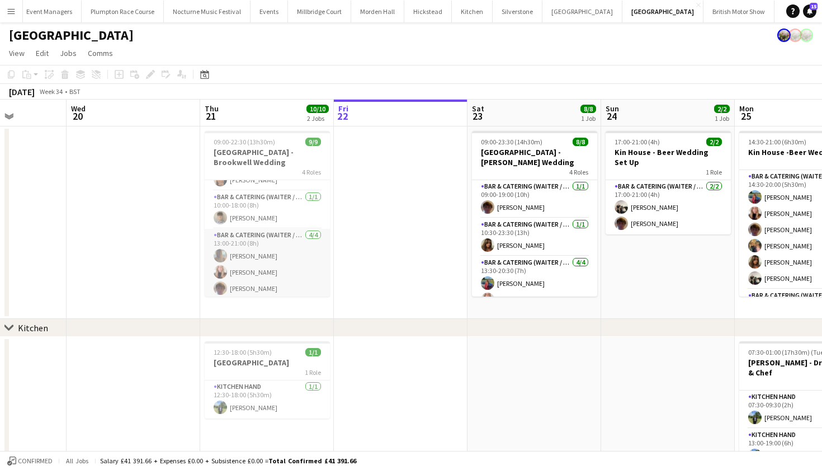
scroll to position [31, 0]
click at [268, 362] on h3 "[GEOGRAPHIC_DATA]" at bounding box center [267, 362] width 125 height 10
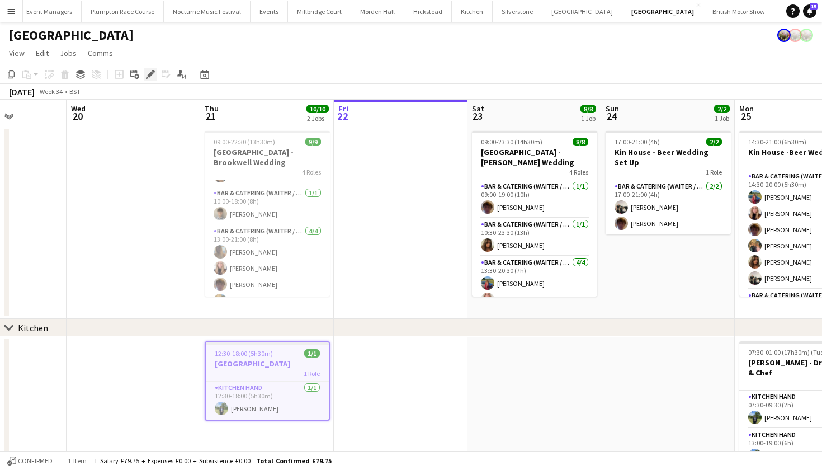
click at [150, 77] on icon "Edit" at bounding box center [150, 74] width 9 height 9
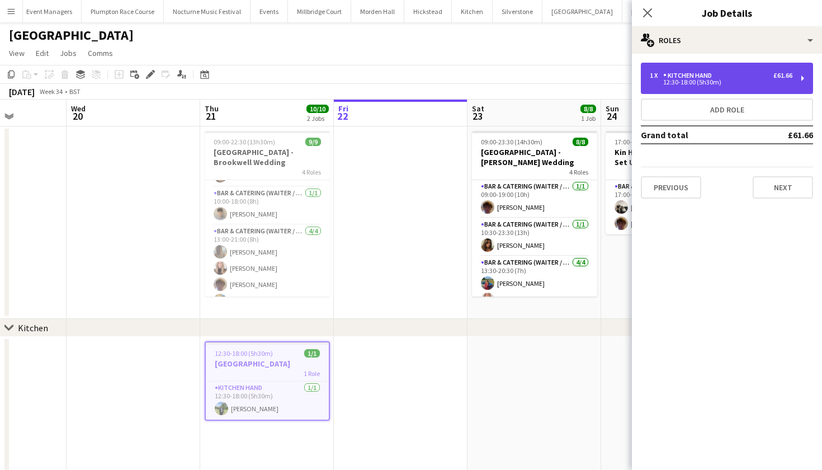
click at [681, 77] on div "Kitchen Hand" at bounding box center [689, 76] width 53 height 8
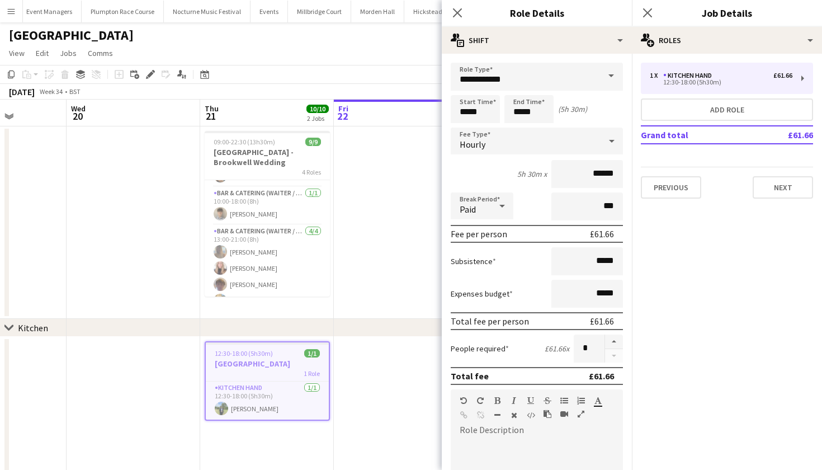
click at [381, 294] on app-date-cell at bounding box center [401, 222] width 134 height 192
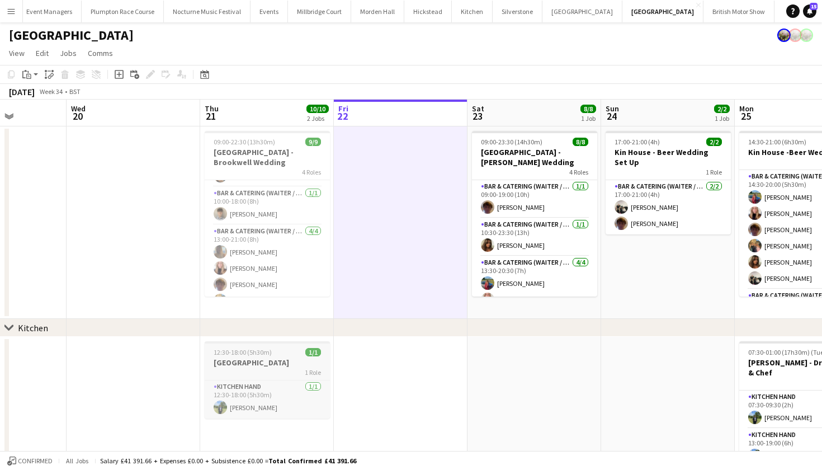
click at [282, 362] on h3 "[GEOGRAPHIC_DATA]" at bounding box center [267, 362] width 125 height 10
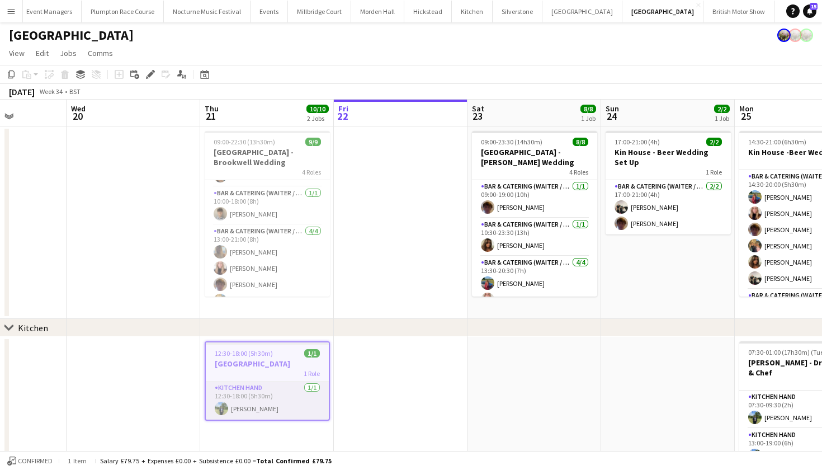
click at [258, 407] on app-card-role "Kitchen Hand 1/1 12:30-18:00 (5h30m) Harvey Gardner" at bounding box center [267, 400] width 123 height 38
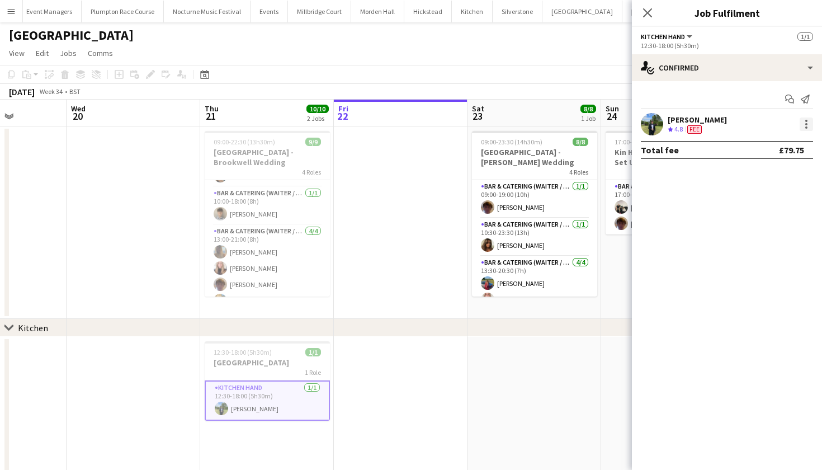
click at [806, 122] on div at bounding box center [806, 123] width 13 height 13
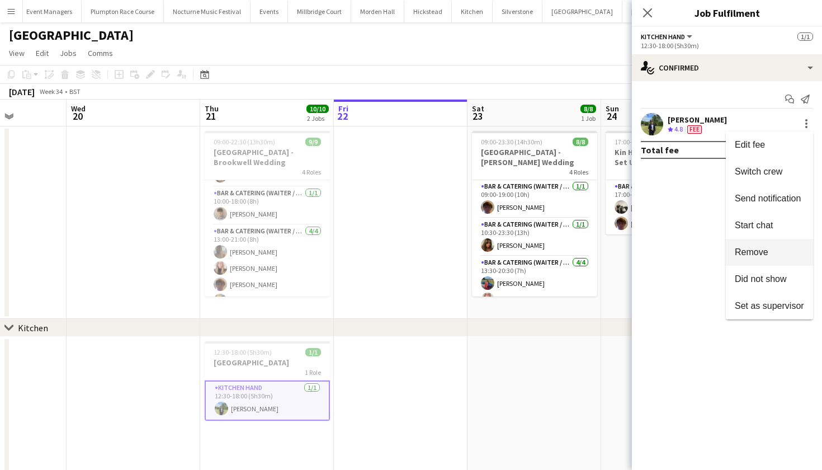
click at [757, 251] on span "Remove" at bounding box center [752, 252] width 34 height 10
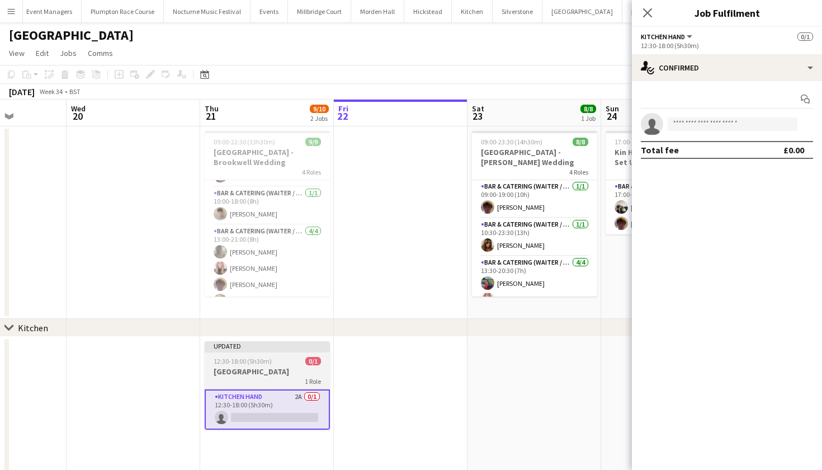
click at [275, 368] on h3 "[GEOGRAPHIC_DATA]" at bounding box center [267, 371] width 125 height 10
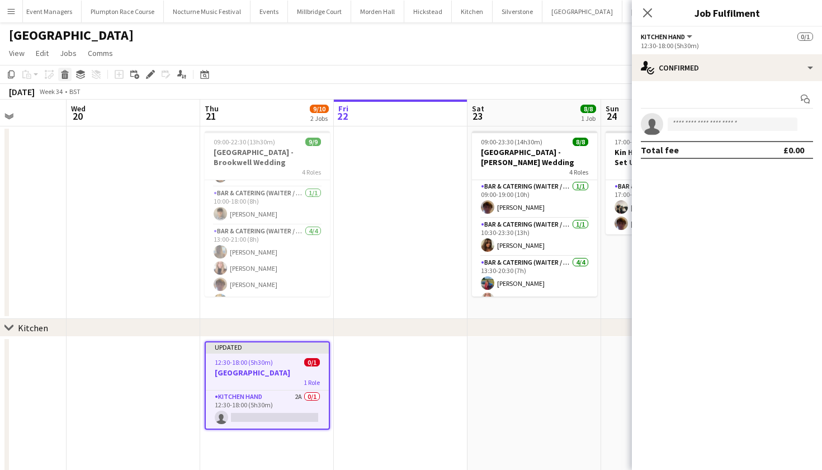
click at [65, 76] on icon at bounding box center [65, 76] width 6 height 6
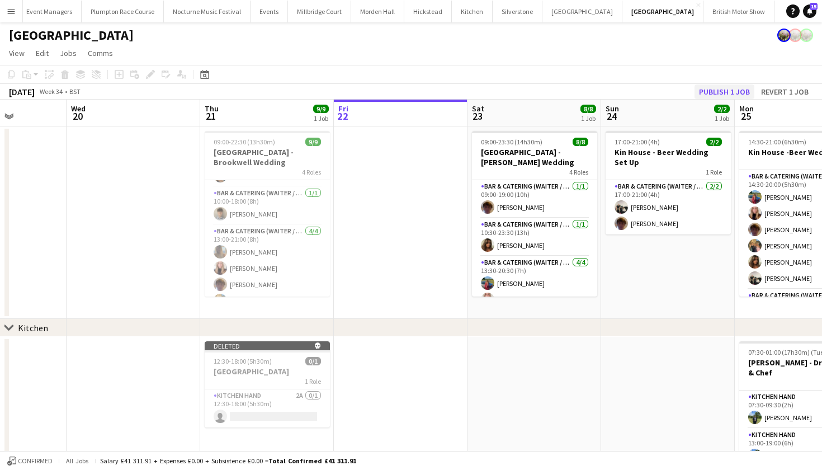
click at [716, 92] on button "Publish 1 job" at bounding box center [725, 91] width 60 height 15
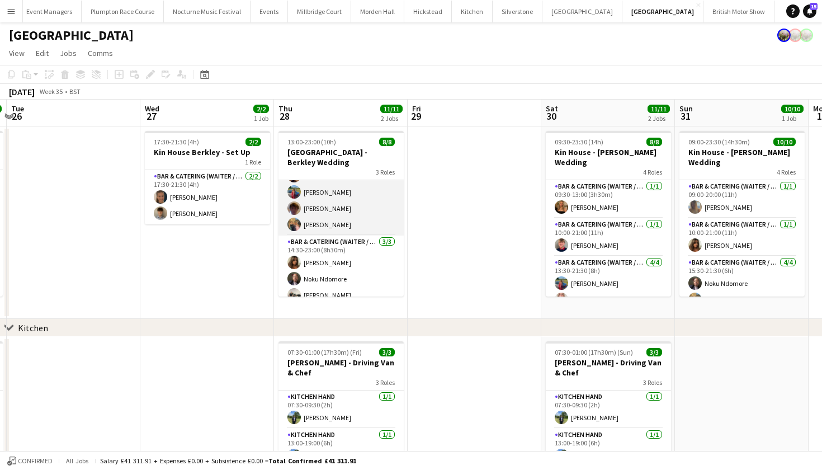
scroll to position [69, 0]
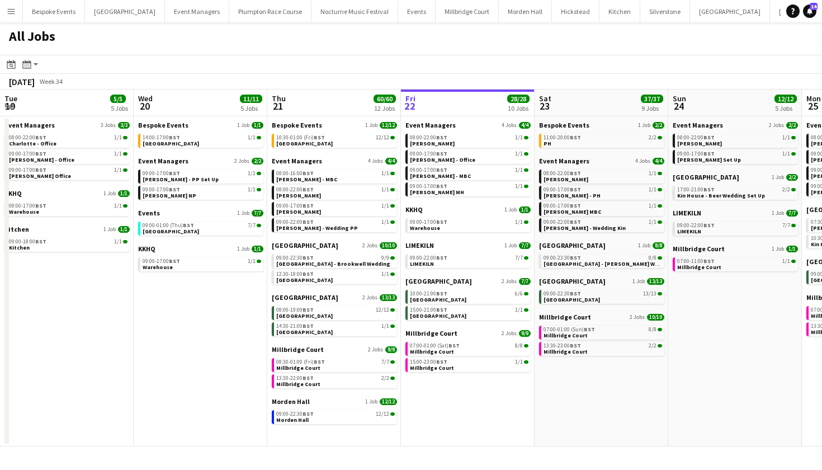
scroll to position [0, 267]
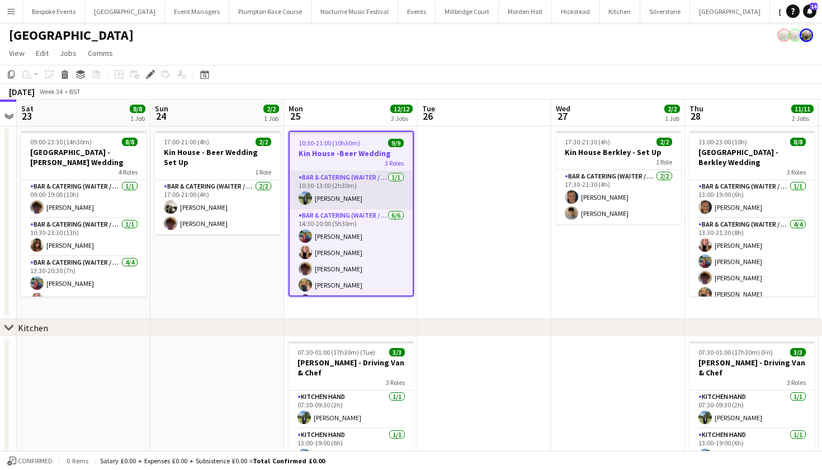
click at [342, 182] on app-card-role "Bar & Catering (Waiter / waitress) [DATE] 10:30-13:00 (2h30m) [PERSON_NAME]" at bounding box center [351, 190] width 123 height 38
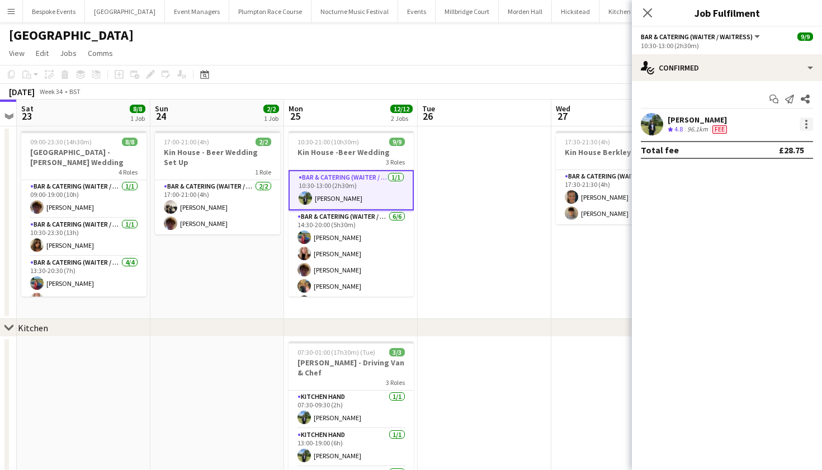
click at [804, 121] on div at bounding box center [806, 123] width 13 height 13
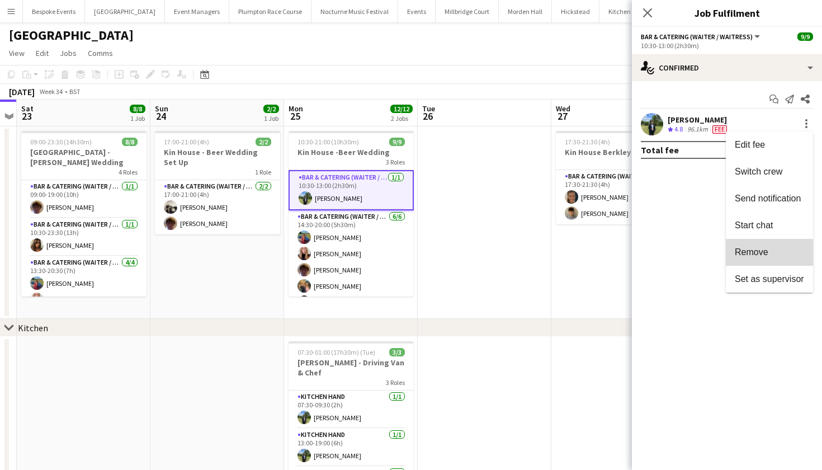
click at [758, 254] on span "Remove" at bounding box center [752, 252] width 34 height 10
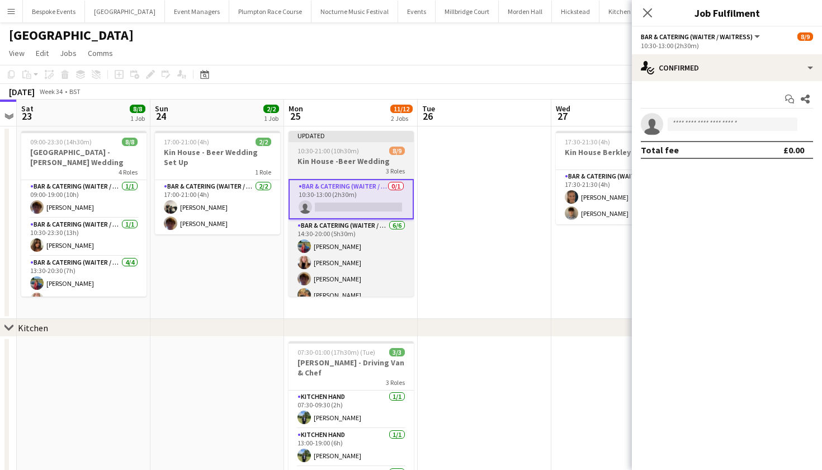
click at [319, 167] on div "3 Roles" at bounding box center [351, 170] width 125 height 9
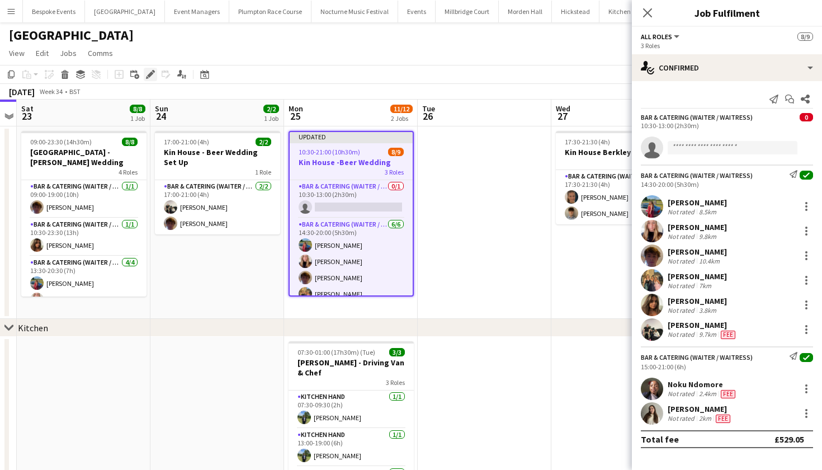
click at [147, 74] on icon "Edit" at bounding box center [150, 74] width 9 height 9
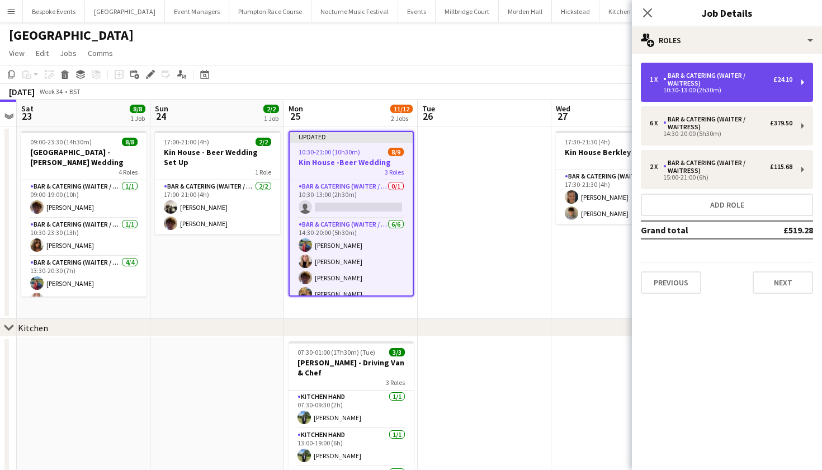
click at [712, 80] on div "Bar & Catering (Waiter / waitress)" at bounding box center [718, 80] width 110 height 16
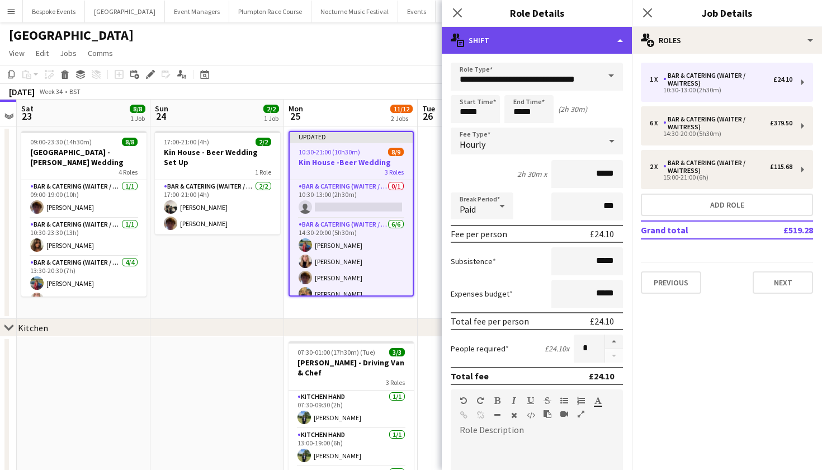
click at [599, 37] on div "multiple-actions-text Shift" at bounding box center [537, 40] width 190 height 27
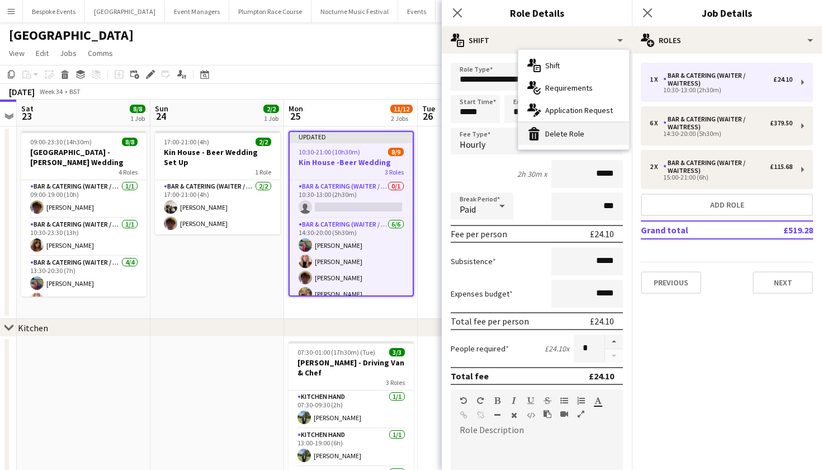
click at [596, 133] on div "bin-2 Delete Role" at bounding box center [573, 133] width 111 height 22
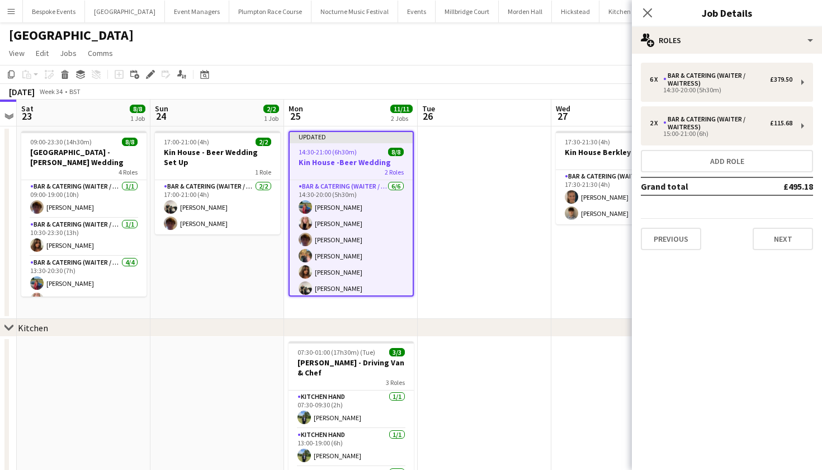
click at [442, 50] on app-page-menu "View Day view expanded Day view collapsed Month view Date picker Jump to today …" at bounding box center [411, 54] width 822 height 21
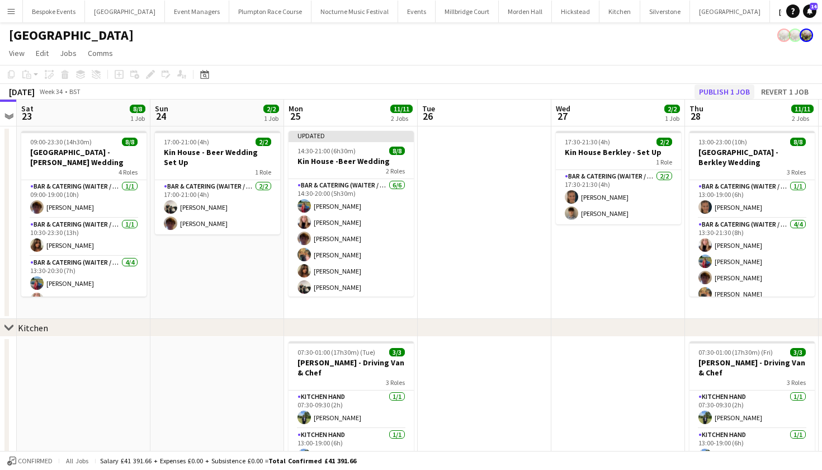
click at [728, 91] on button "Publish 1 job" at bounding box center [725, 91] width 60 height 15
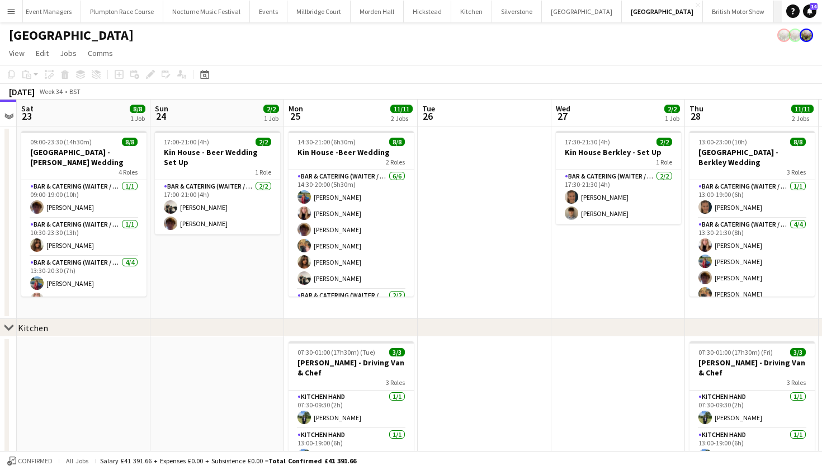
click at [774, 14] on button "KKHQ Close" at bounding box center [792, 12] width 36 height 22
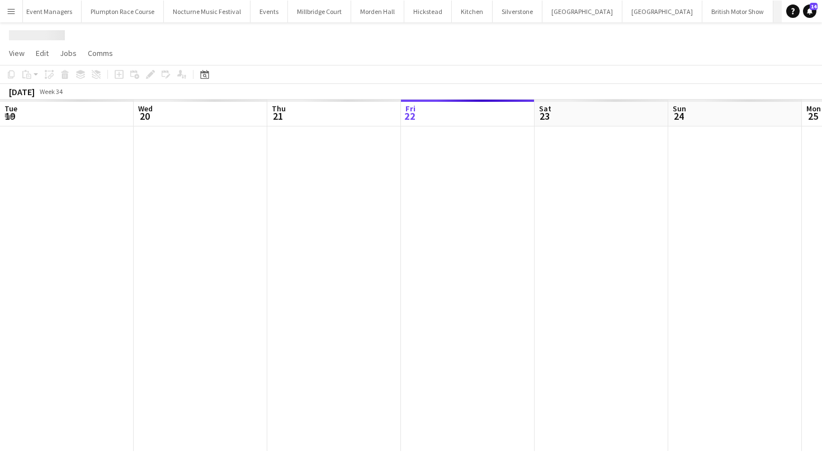
scroll to position [0, 267]
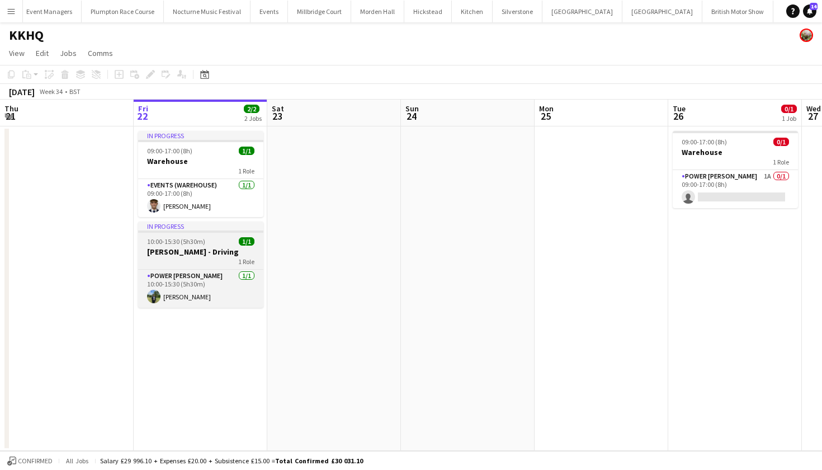
click at [197, 247] on h3 "Harvey - Driving" at bounding box center [200, 252] width 125 height 10
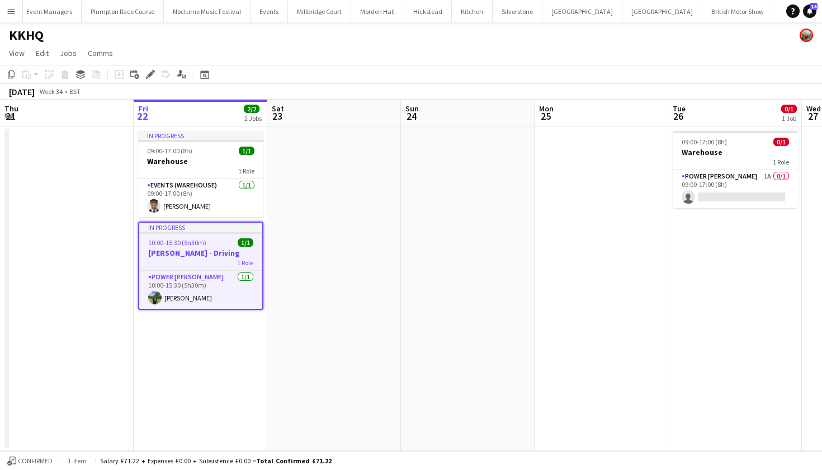
click at [100, 178] on app-date-cell at bounding box center [67, 288] width 134 height 324
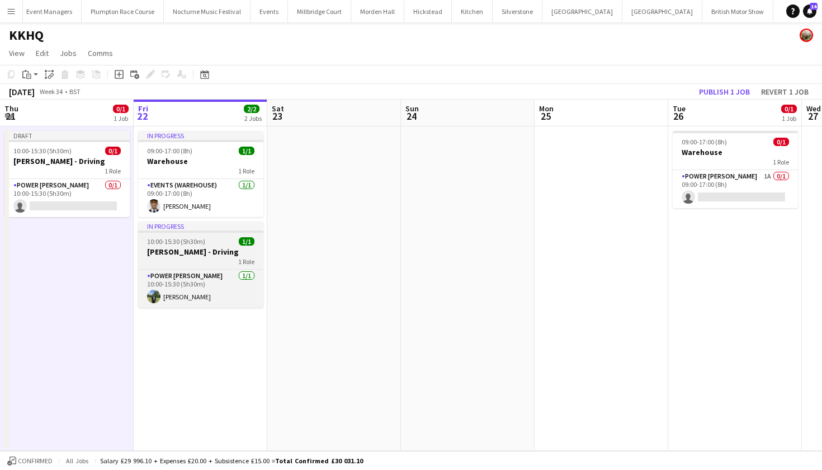
click at [192, 244] on span "10:00-15:30 (5h30m)" at bounding box center [176, 241] width 58 height 8
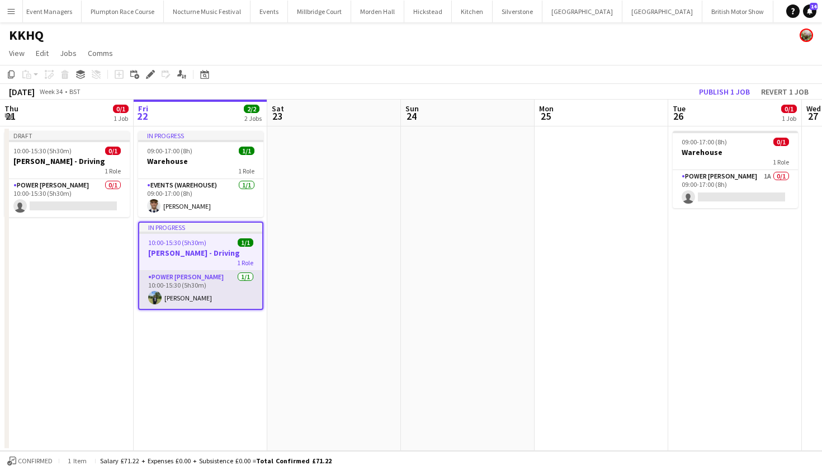
click at [205, 285] on app-card-role "Power Porter 1/1 10:00-15:30 (5h30m) Harvey Gardner" at bounding box center [200, 290] width 123 height 38
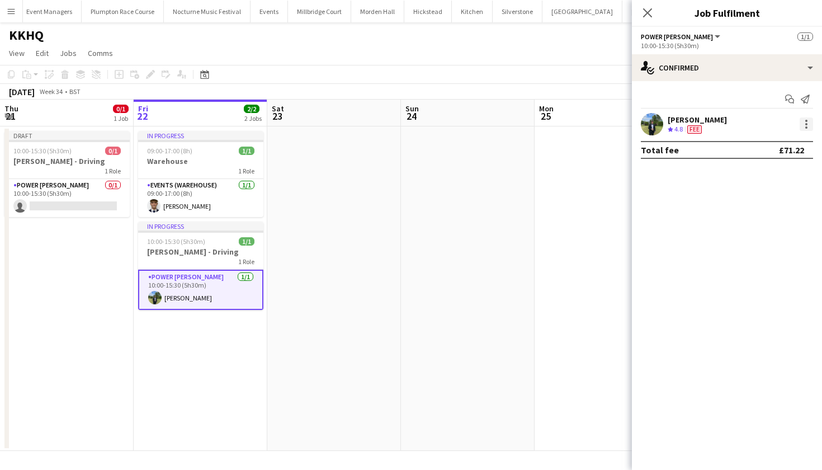
click at [809, 122] on div at bounding box center [806, 123] width 13 height 13
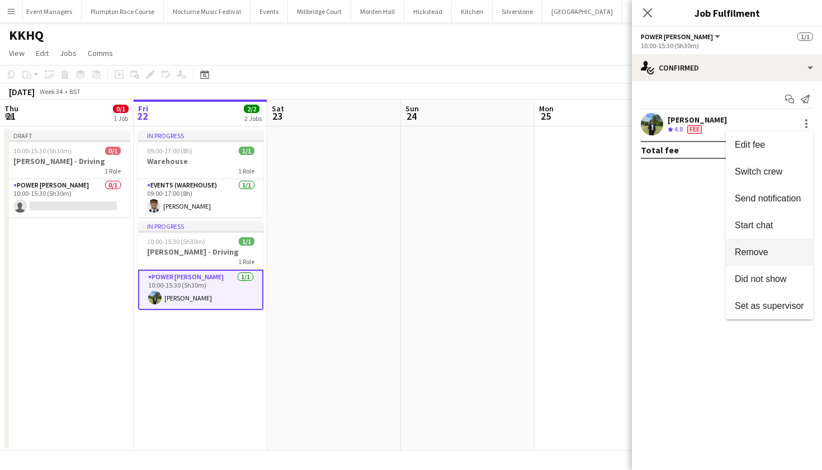
click at [766, 247] on span "Remove" at bounding box center [752, 252] width 34 height 10
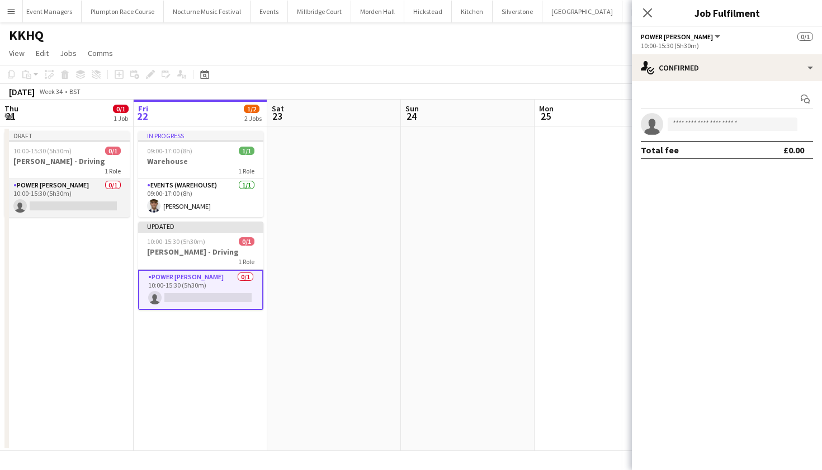
click at [58, 203] on app-card-role "Power Porter 0/1 10:00-15:30 (5h30m) single-neutral-actions" at bounding box center [66, 198] width 125 height 38
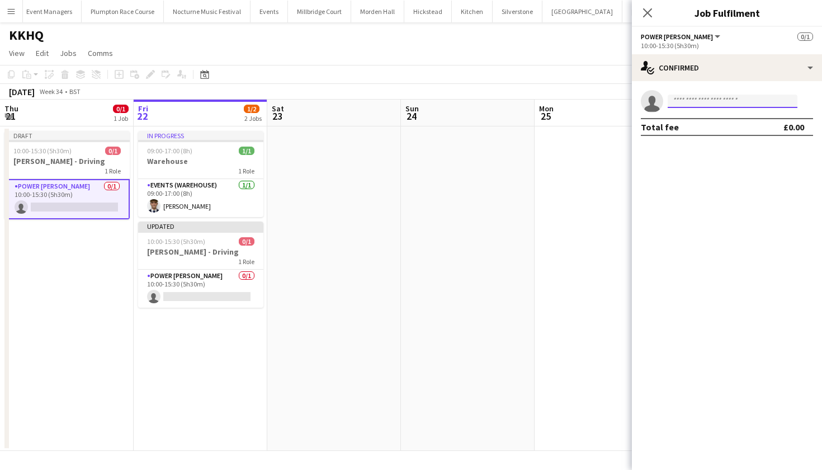
click at [729, 100] on input at bounding box center [733, 101] width 130 height 13
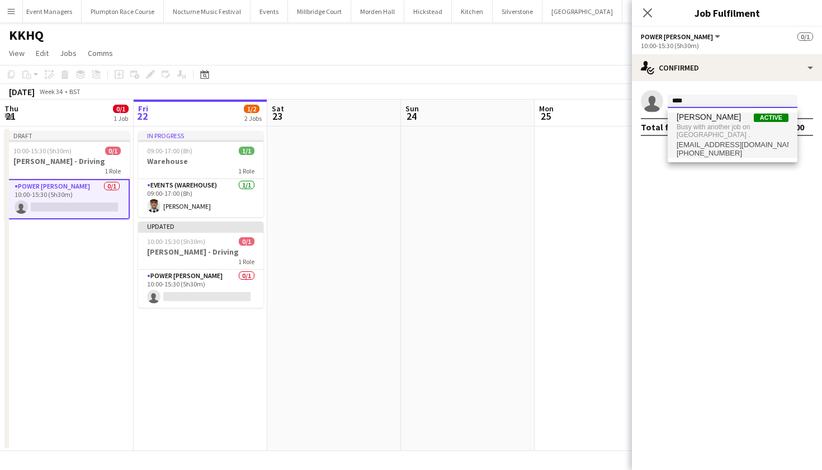
type input "****"
click at [725, 126] on span "Busy with another job on Kin House ." at bounding box center [733, 131] width 112 height 18
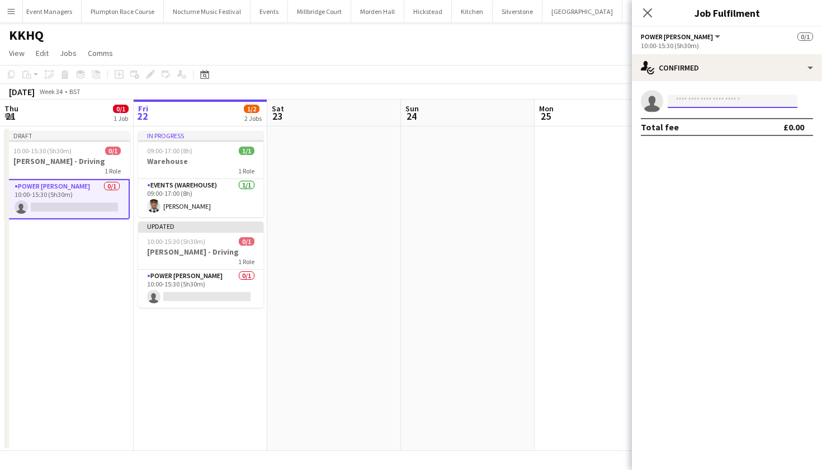
click at [699, 101] on input at bounding box center [733, 101] width 130 height 13
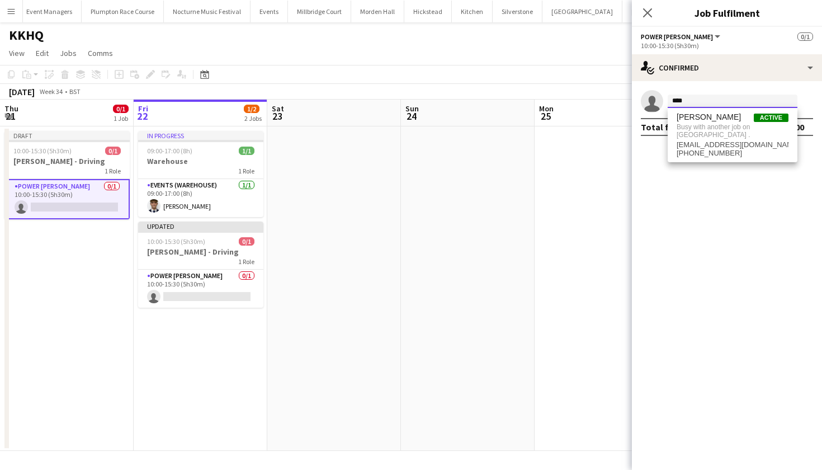
type input "****"
click at [545, 148] on app-date-cell at bounding box center [602, 288] width 134 height 324
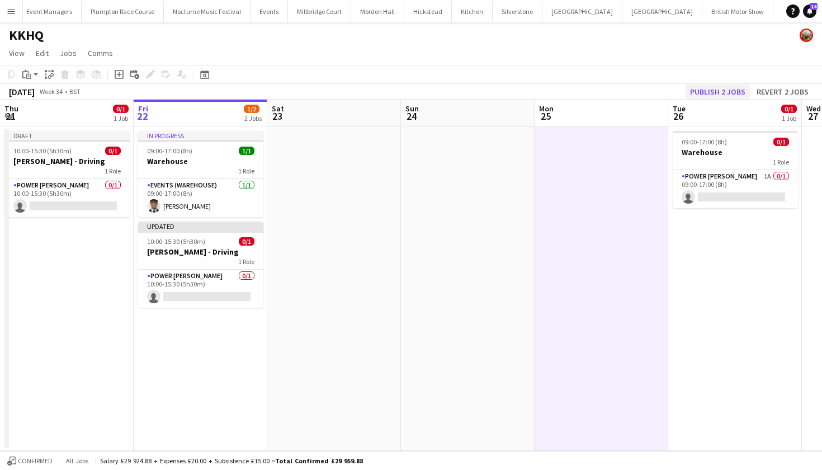
click at [742, 88] on button "Publish 2 jobs" at bounding box center [718, 91] width 64 height 15
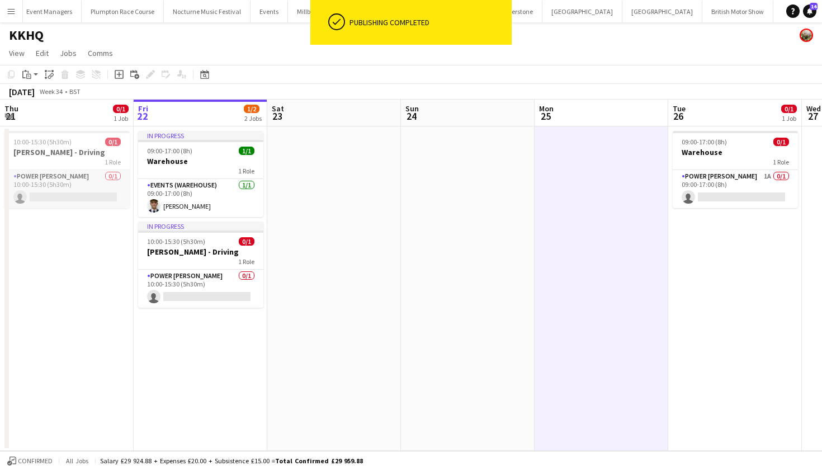
click at [88, 195] on app-card-role "Power Porter 0/1 10:00-15:30 (5h30m) single-neutral-actions" at bounding box center [66, 189] width 125 height 38
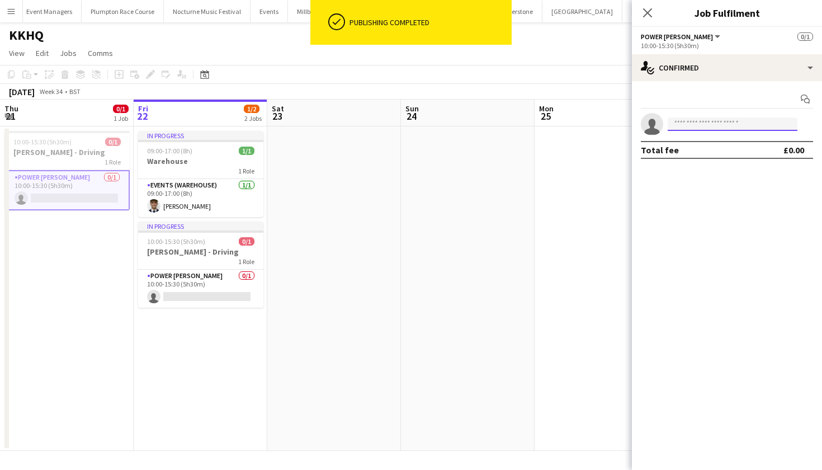
click at [691, 119] on input at bounding box center [733, 123] width 130 height 13
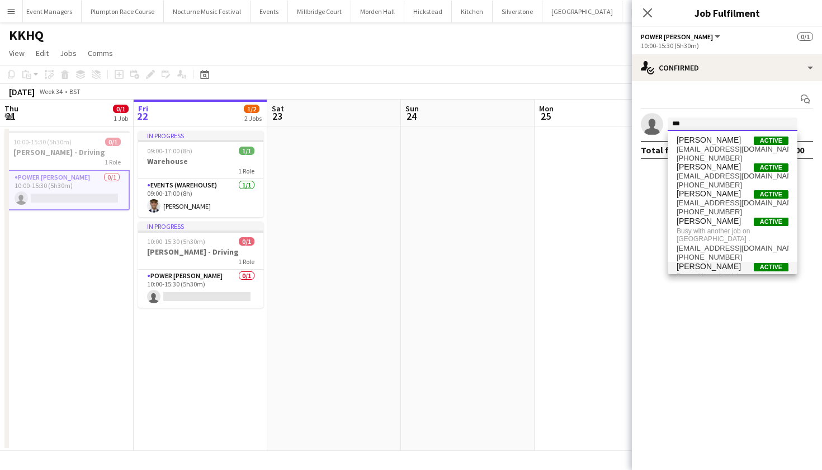
type input "***"
click at [716, 262] on span "[PERSON_NAME]" at bounding box center [709, 267] width 64 height 10
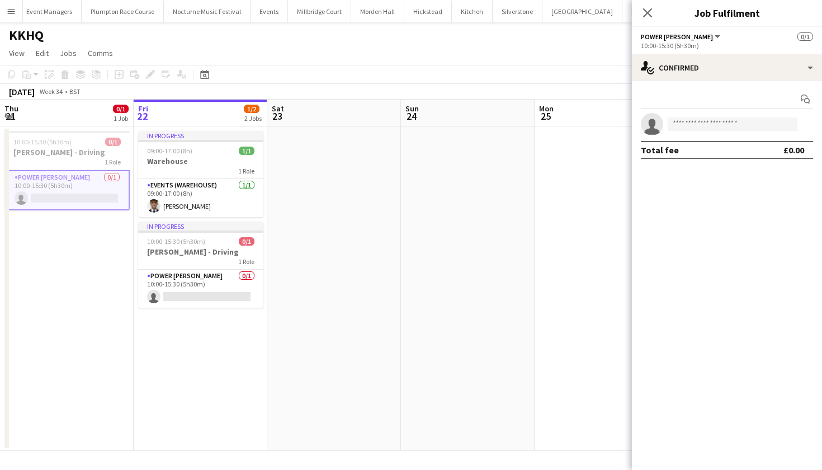
click at [519, 224] on app-date-cell at bounding box center [468, 288] width 134 height 324
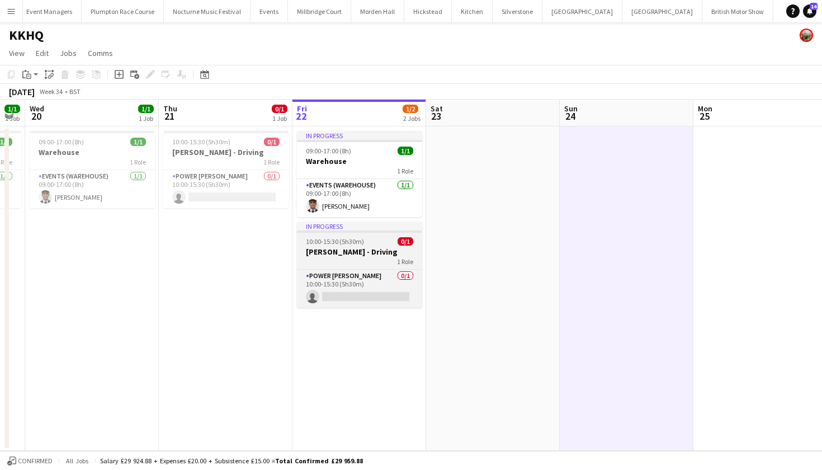
scroll to position [0, 242]
click at [351, 254] on h3 "Harvey - Driving" at bounding box center [359, 252] width 125 height 10
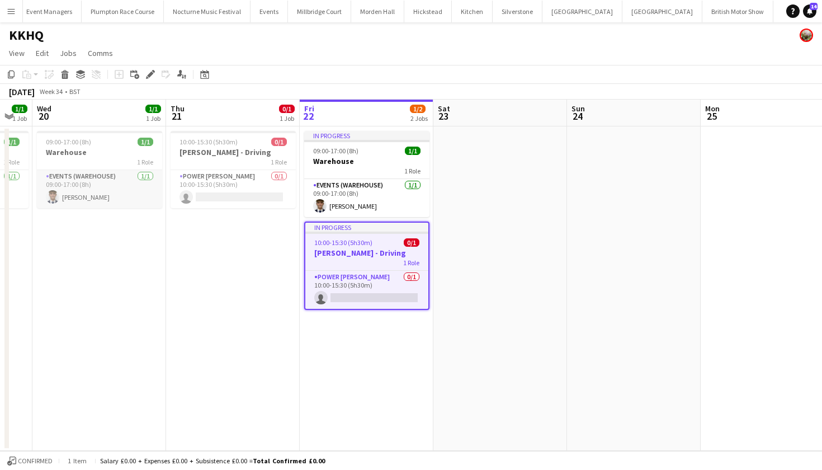
scroll to position [0, 234]
click at [380, 254] on h3 "Harvey - Driving" at bounding box center [367, 253] width 123 height 10
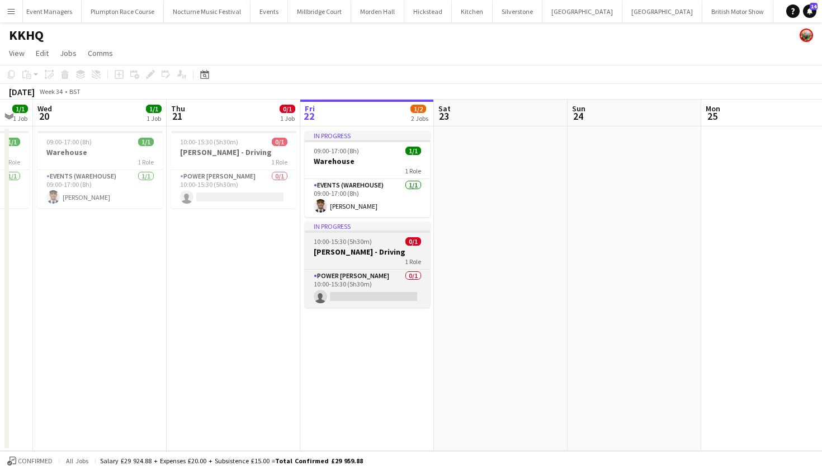
click at [380, 254] on h3 "Harvey - Driving" at bounding box center [367, 252] width 125 height 10
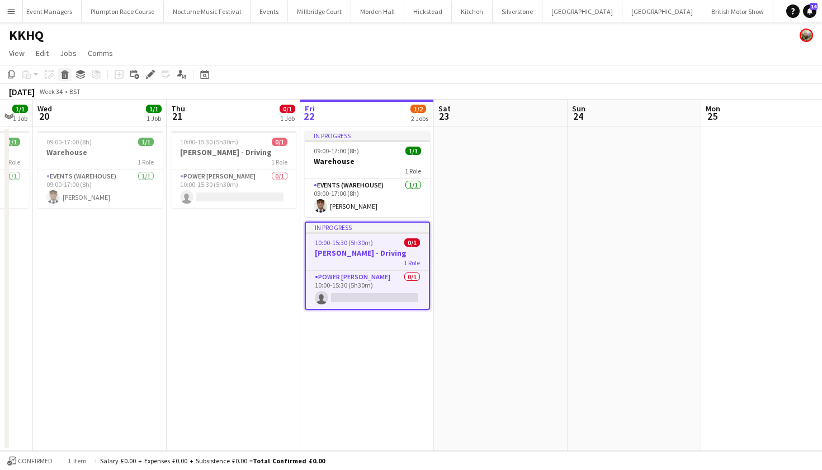
click at [64, 73] on icon "Delete" at bounding box center [64, 74] width 9 height 9
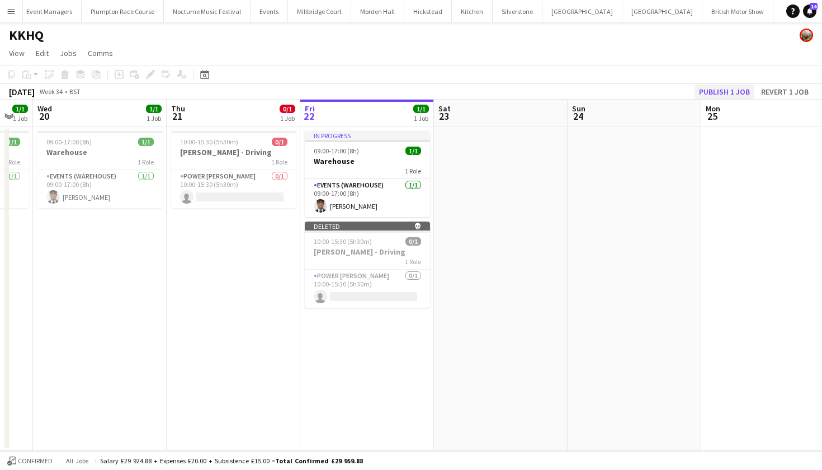
click at [730, 87] on button "Publish 1 job" at bounding box center [725, 91] width 60 height 15
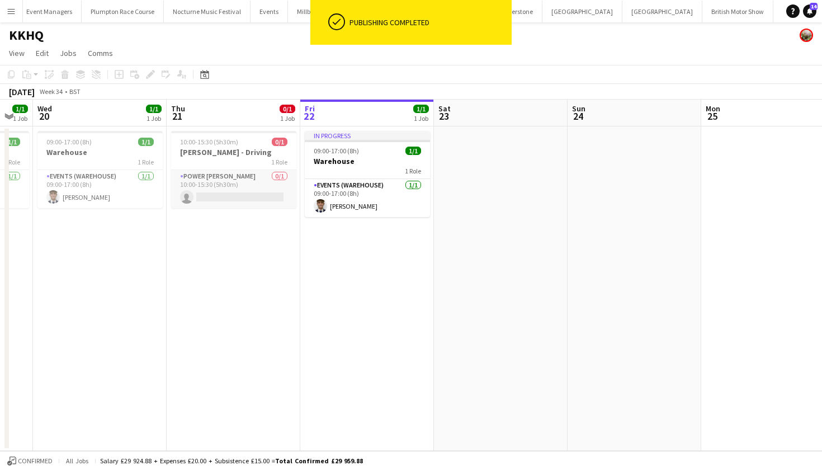
click at [260, 187] on app-card-role "Power Porter 0/1 10:00-15:30 (5h30m) single-neutral-actions" at bounding box center [233, 189] width 125 height 38
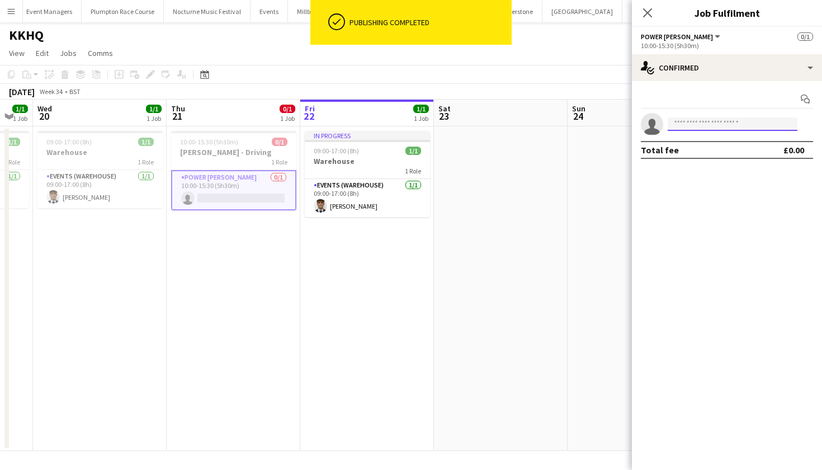
click at [702, 123] on input at bounding box center [733, 123] width 130 height 13
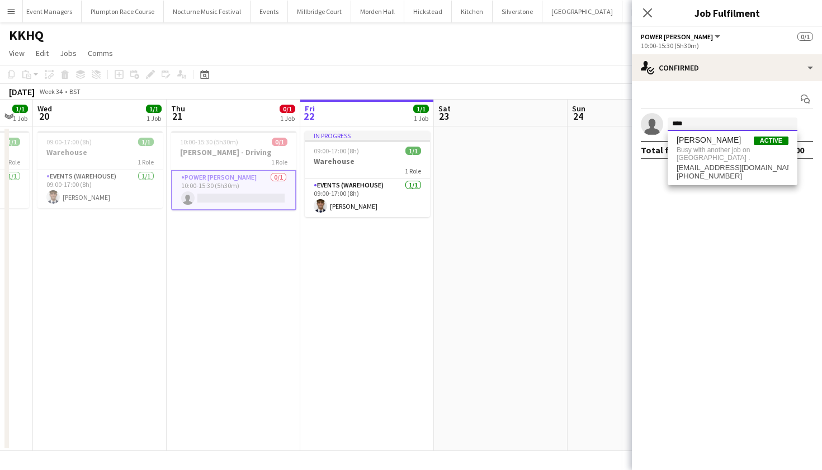
type input "****"
click at [577, 207] on app-date-cell at bounding box center [635, 288] width 134 height 324
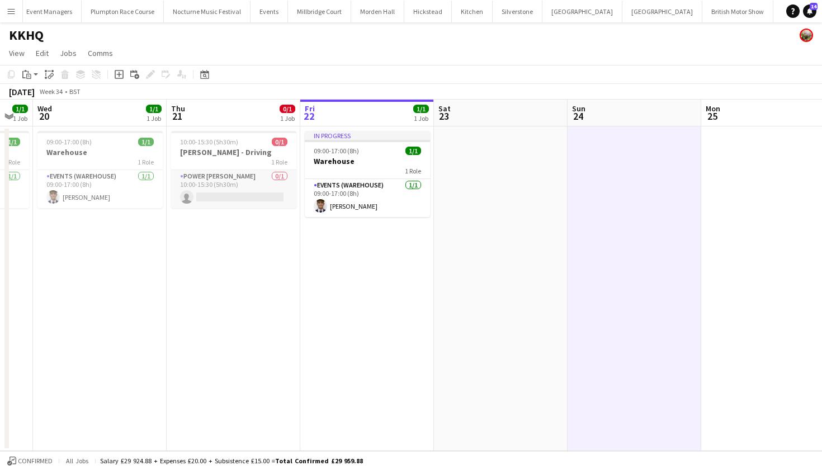
click at [231, 197] on app-card-role "Power Porter 0/1 10:00-15:30 (5h30m) single-neutral-actions" at bounding box center [233, 189] width 125 height 38
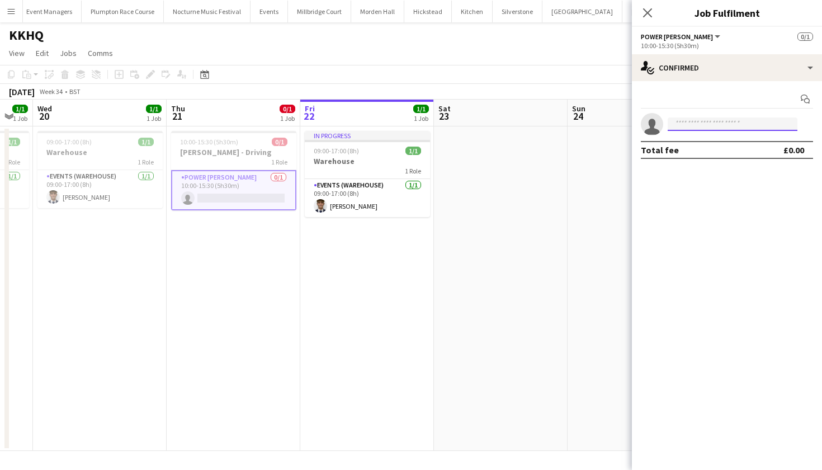
click at [740, 127] on input at bounding box center [733, 123] width 130 height 13
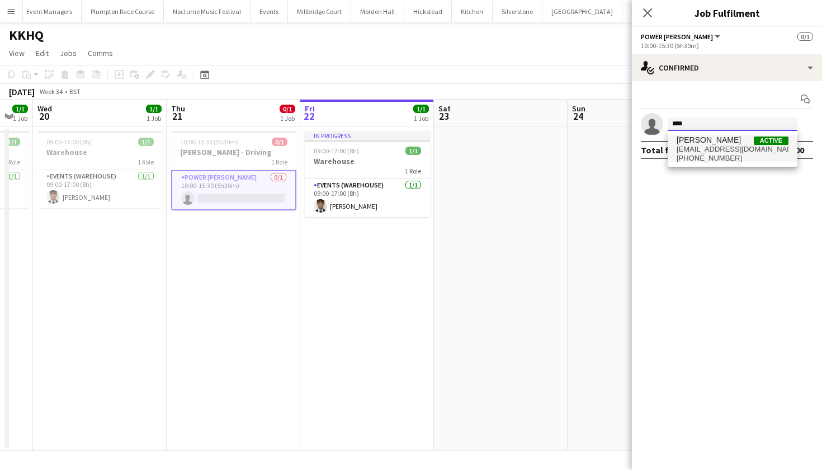
type input "****"
click at [721, 157] on span "+447484237248" at bounding box center [733, 158] width 112 height 9
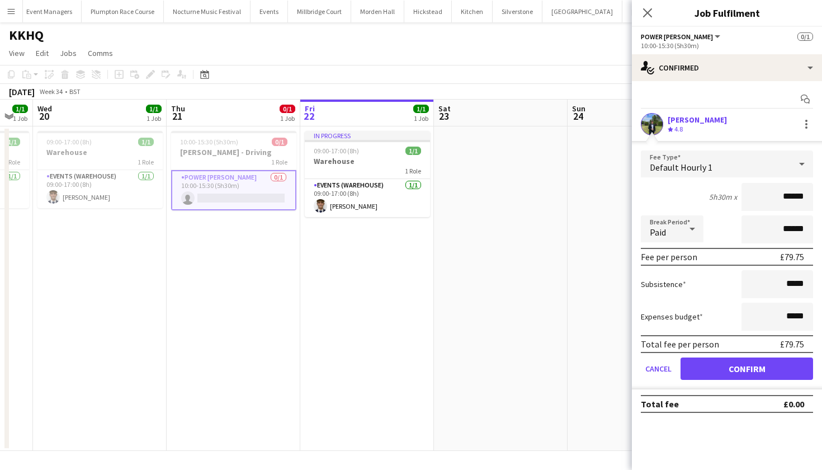
click at [792, 197] on input "******" at bounding box center [778, 197] width 72 height 28
type input "******"
click at [747, 369] on button "Confirm" at bounding box center [747, 368] width 133 height 22
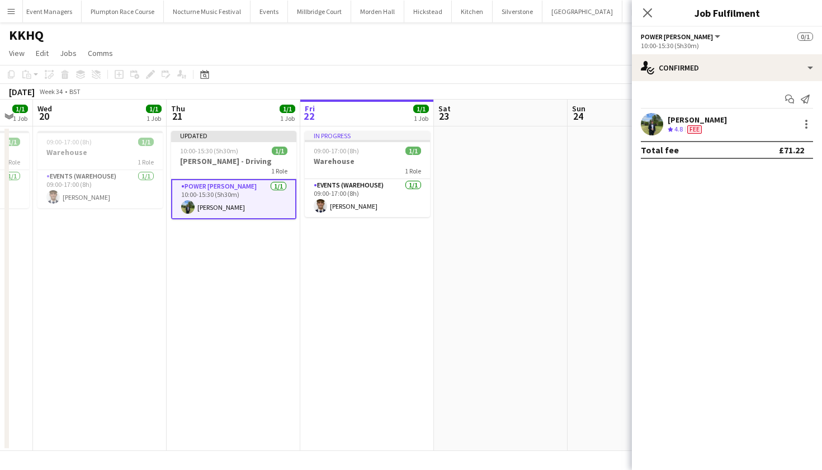
click at [503, 223] on app-date-cell at bounding box center [501, 288] width 134 height 324
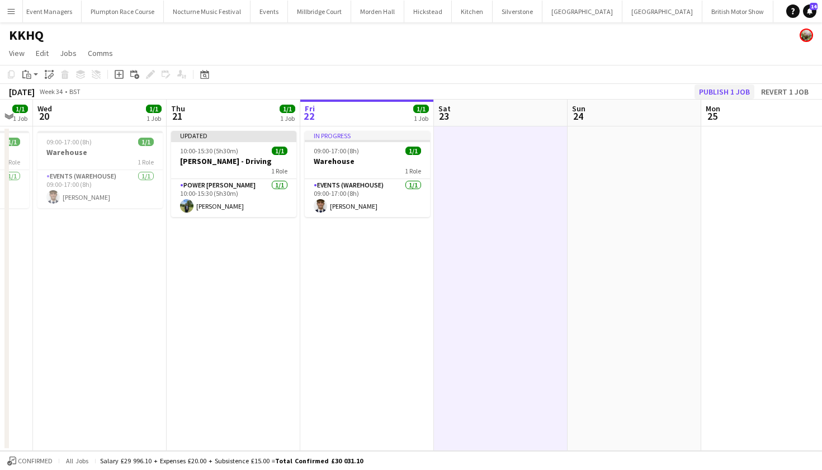
click at [731, 87] on button "Publish 1 job" at bounding box center [725, 91] width 60 height 15
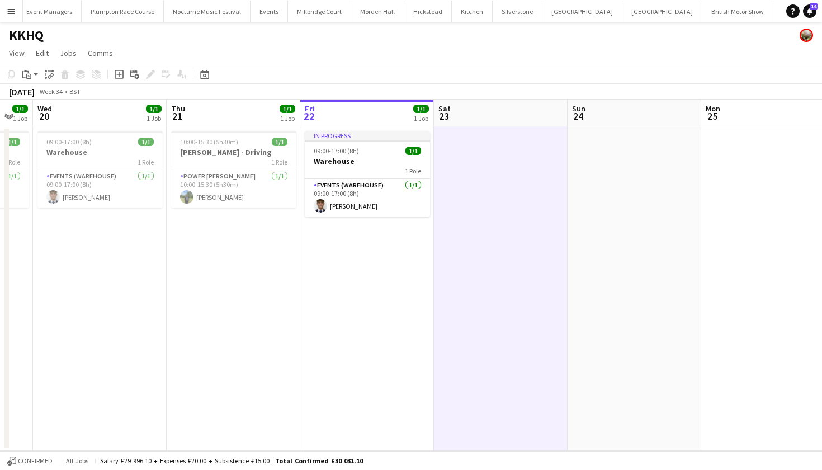
click at [356, 243] on app-date-cell "In progress 09:00-17:00 (8h) 1/1 Warehouse 1 Role Events (Warehouse) 1/1 09:00-…" at bounding box center [367, 288] width 134 height 324
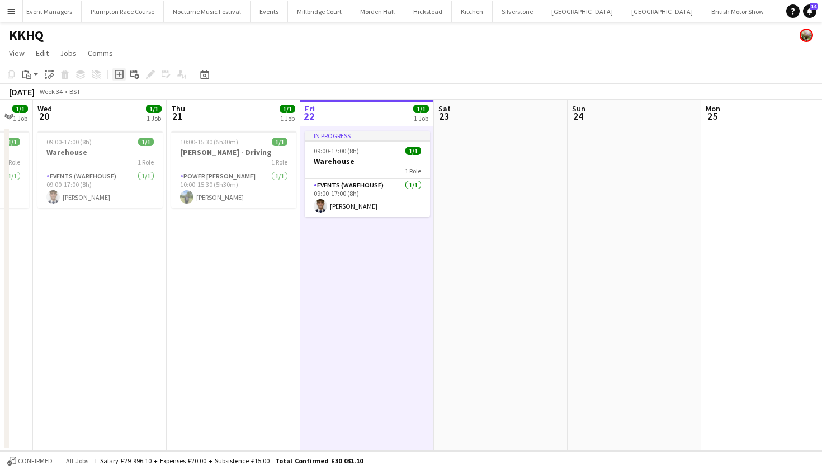
click at [117, 75] on icon "Add job" at bounding box center [119, 74] width 9 height 9
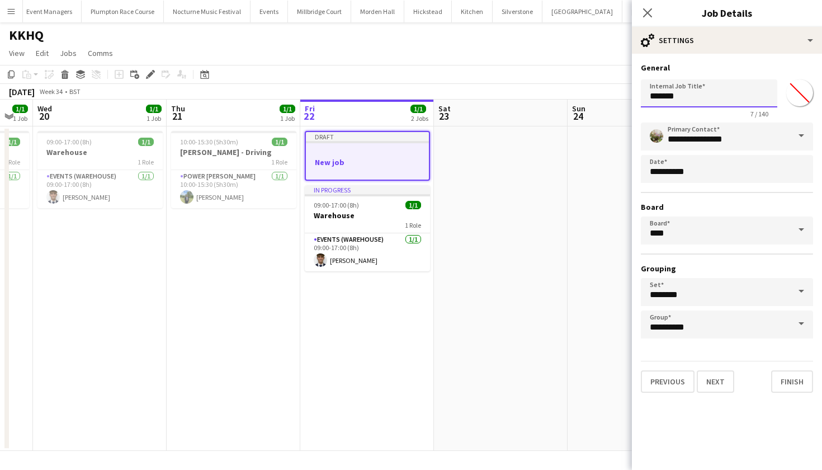
click at [712, 98] on input "*******" at bounding box center [709, 93] width 136 height 28
type input "*"
type input "******"
click at [712, 384] on button "Next" at bounding box center [715, 381] width 37 height 22
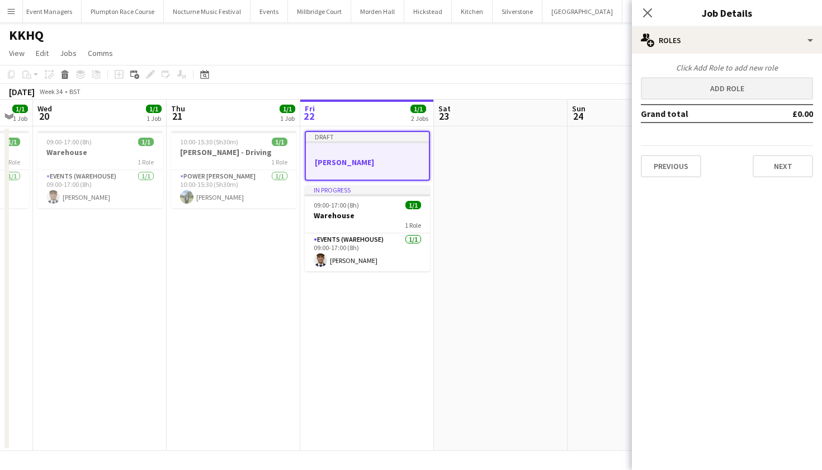
click at [690, 88] on button "Add role" at bounding box center [727, 88] width 172 height 22
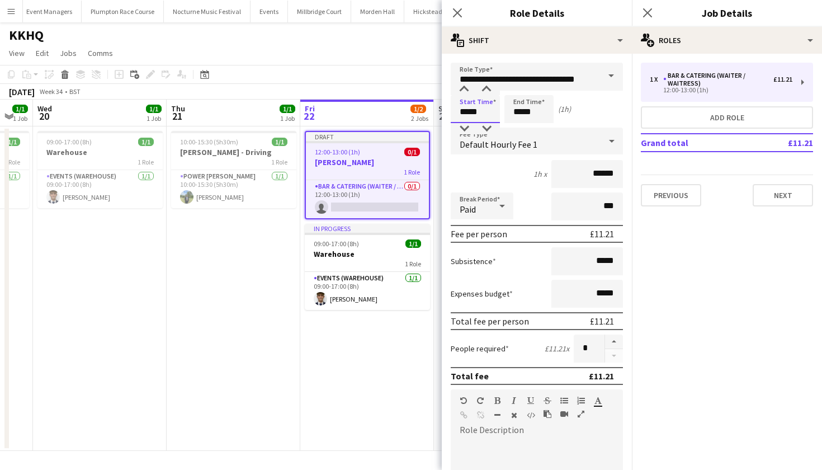
click at [469, 111] on input "*****" at bounding box center [475, 109] width 49 height 28
type input "*****"
click at [521, 113] on input "*****" at bounding box center [528, 109] width 49 height 28
click at [521, 110] on input "*****" at bounding box center [528, 109] width 49 height 28
type input "*****"
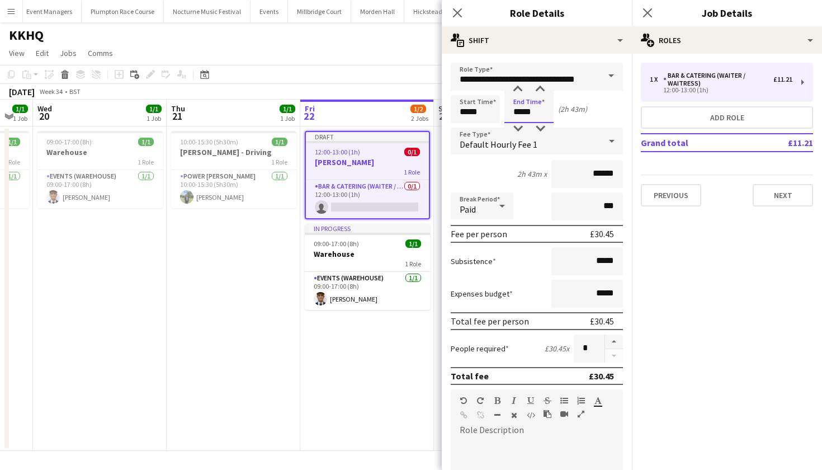
type input "*****"
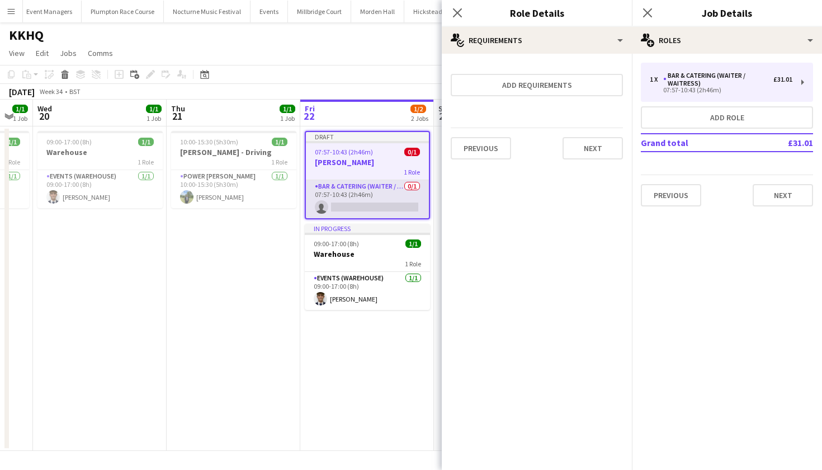
click at [406, 204] on app-card-role "Bar & Catering (Waiter / waitress) 0/1 07:57-10:43 (2h46m) single-neutral-actio…" at bounding box center [367, 199] width 123 height 38
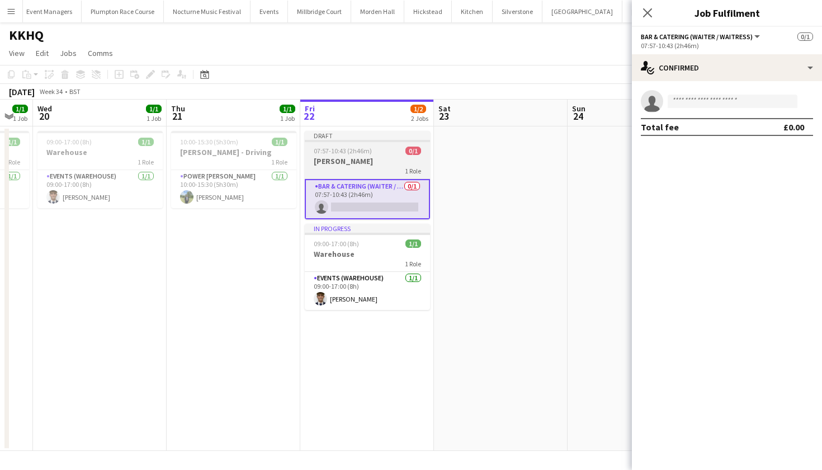
click at [394, 160] on h3 "[PERSON_NAME]" at bounding box center [367, 161] width 125 height 10
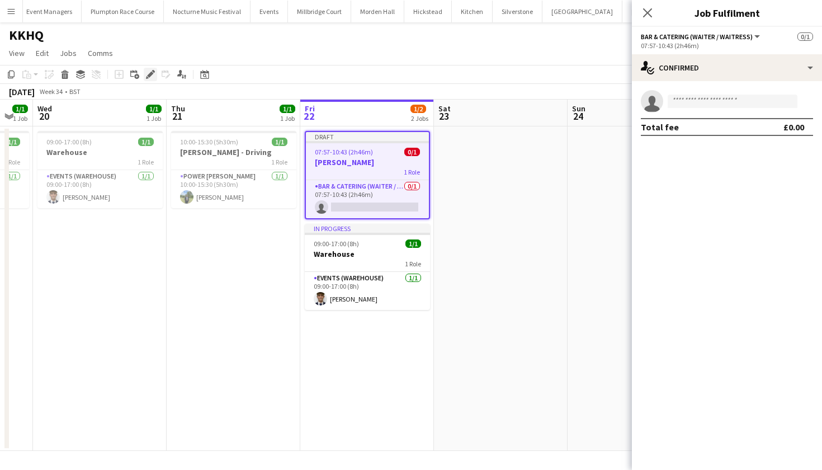
click at [147, 71] on icon "Edit" at bounding box center [150, 74] width 9 height 9
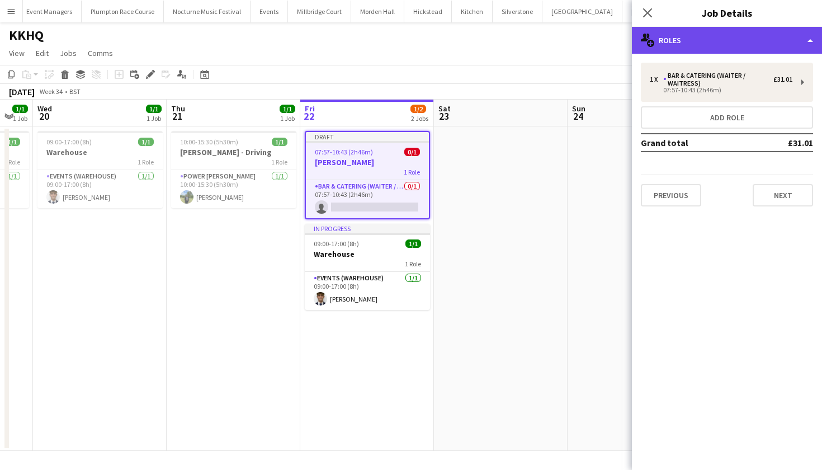
click at [689, 46] on div "multiple-users-add Roles" at bounding box center [727, 40] width 190 height 27
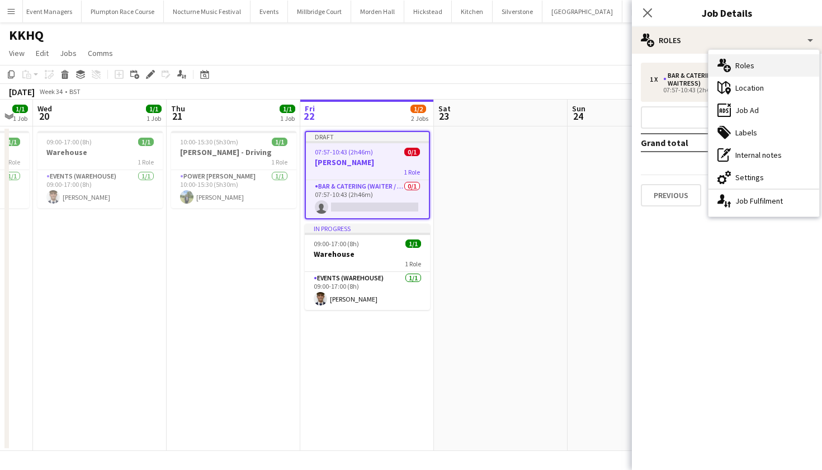
click at [735, 64] on div "multiple-users-add Roles" at bounding box center [764, 65] width 111 height 22
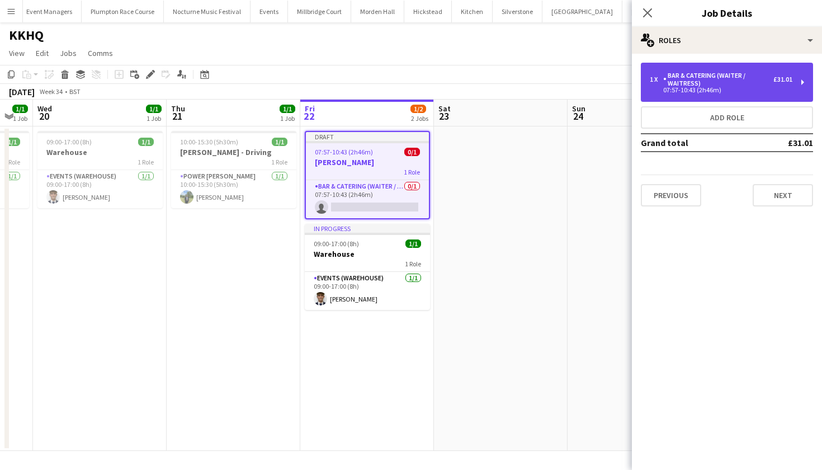
click at [735, 71] on div "1 x Bar & Catering (Waiter / waitress) £31.01 07:57-10:43 (2h46m)" at bounding box center [727, 82] width 172 height 39
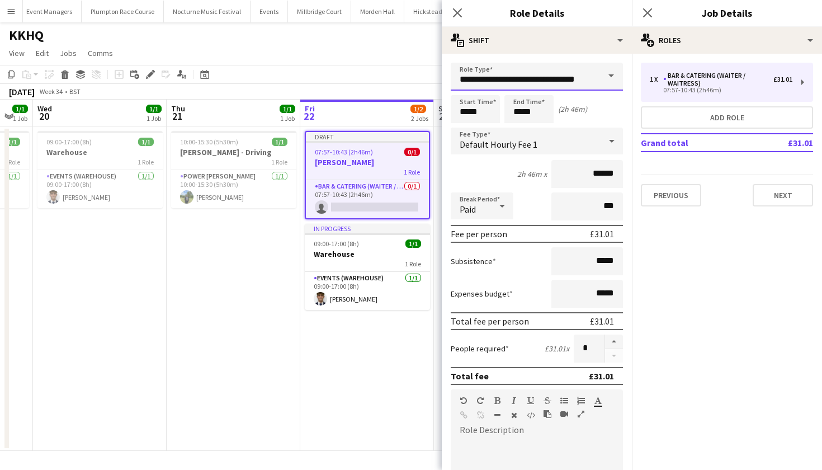
click at [563, 77] on input "**********" at bounding box center [537, 77] width 172 height 28
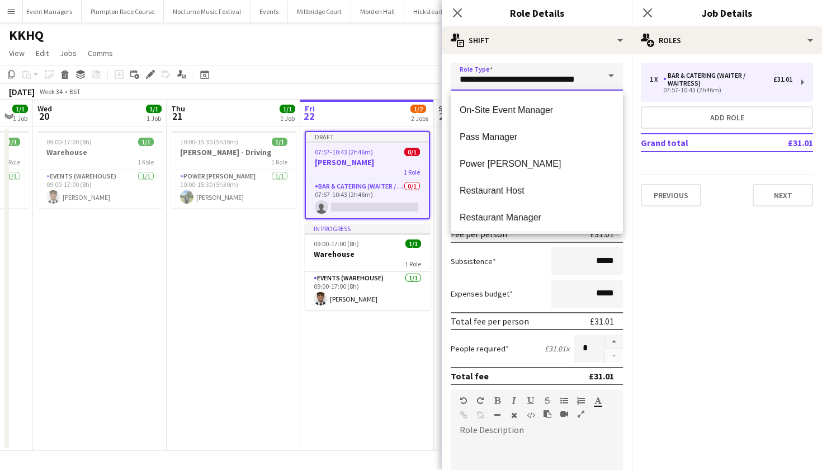
scroll to position [455, 0]
click at [507, 170] on mat-option "Power Porter" at bounding box center [537, 163] width 172 height 27
type input "**********"
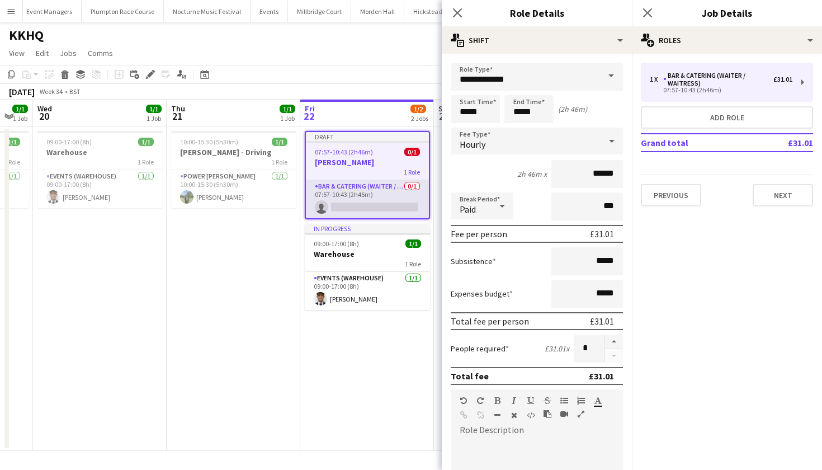
click at [354, 196] on app-card-role "Bar & Catering (Waiter / waitress) 0/1 07:57-10:43 (2h46m) single-neutral-actio…" at bounding box center [367, 199] width 123 height 38
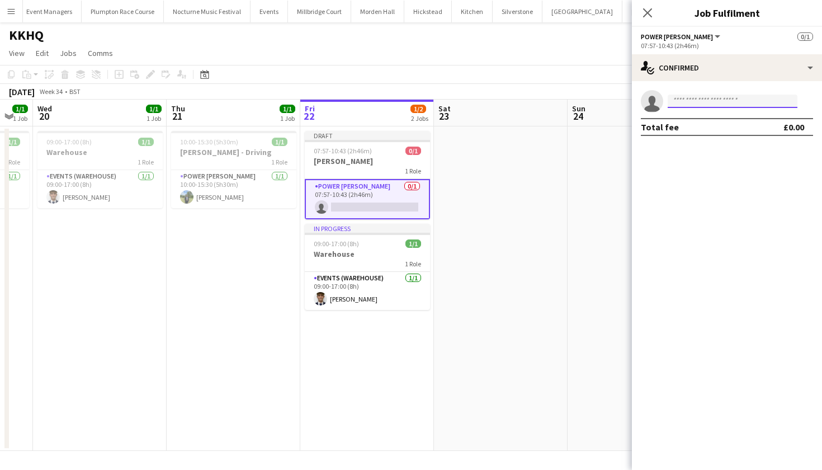
click at [712, 97] on input at bounding box center [733, 101] width 130 height 13
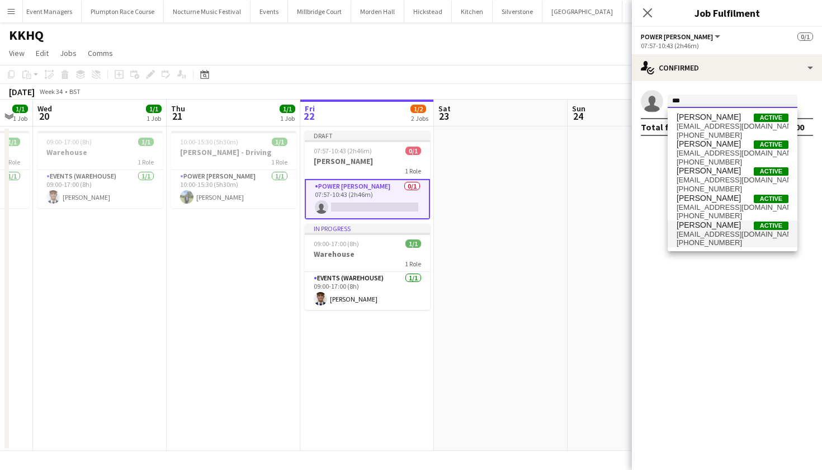
type input "***"
click at [724, 225] on span "[PERSON_NAME]" at bounding box center [709, 225] width 64 height 10
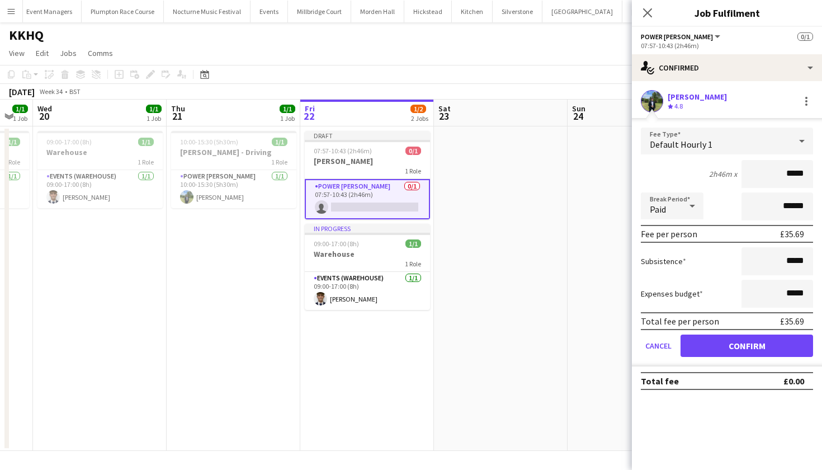
type input "******"
click at [747, 346] on button "Confirm" at bounding box center [747, 345] width 133 height 22
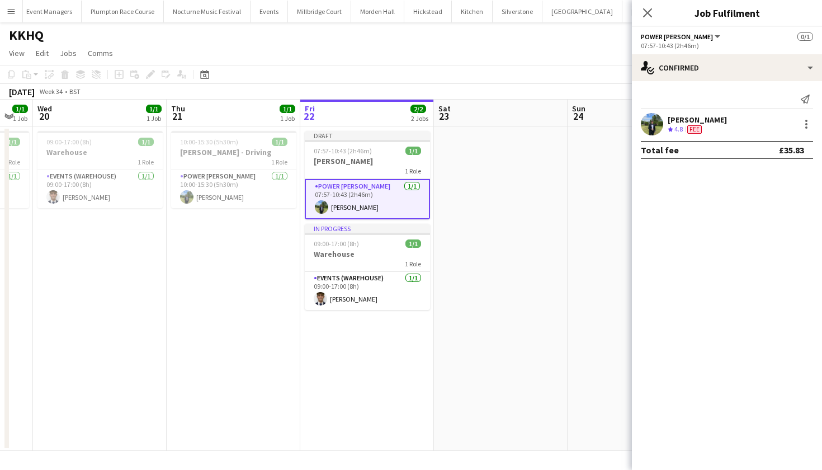
click at [540, 196] on app-date-cell at bounding box center [501, 288] width 134 height 324
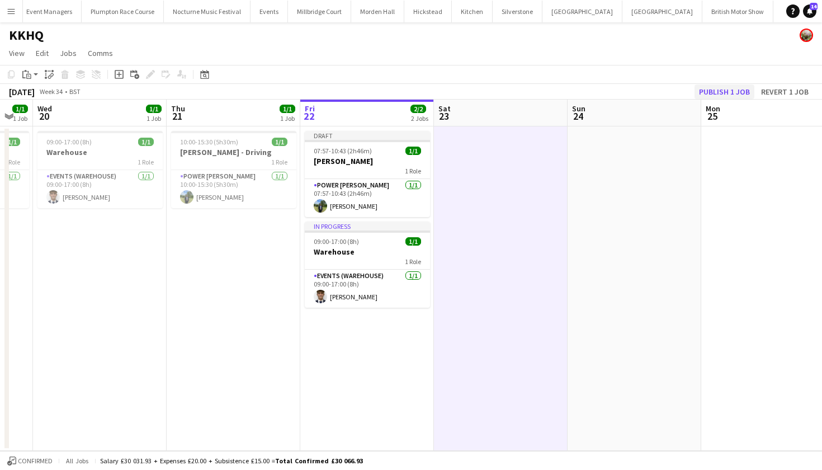
click at [729, 92] on button "Publish 1 job" at bounding box center [725, 91] width 60 height 15
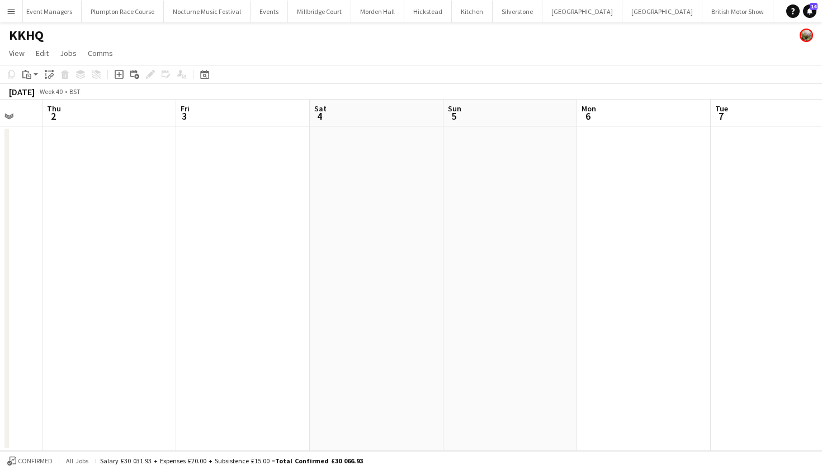
scroll to position [0, 355]
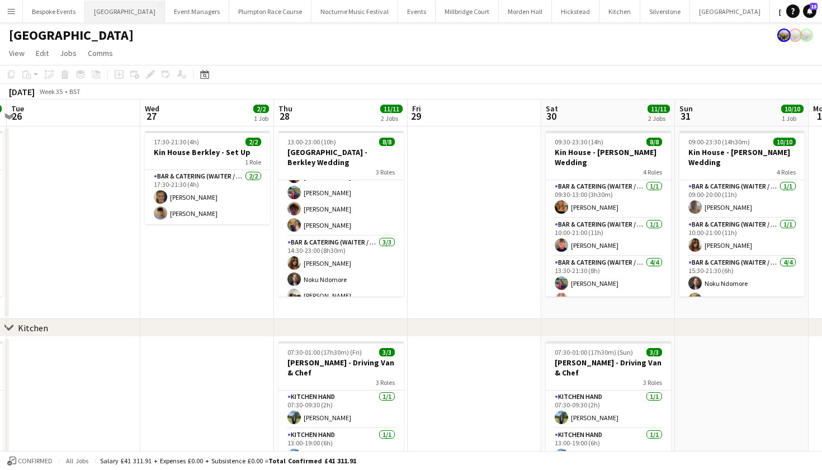
click at [127, 16] on button "Micklefield Hall Close" at bounding box center [125, 12] width 80 height 22
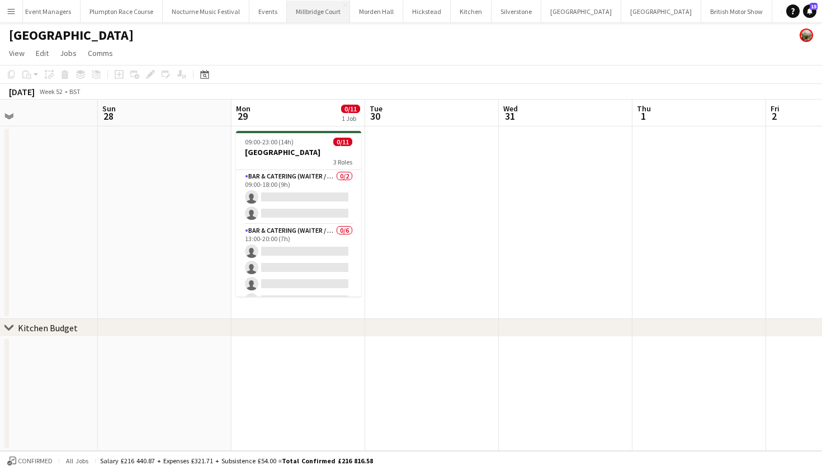
scroll to position [0, 149]
click at [809, 7] on button "LIMEKILN Close" at bounding box center [831, 12] width 45 height 22
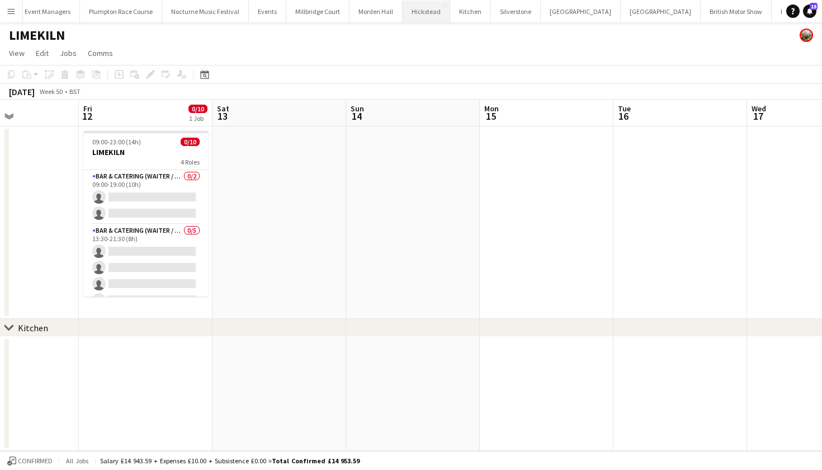
scroll to position [0, 149]
click at [249, 21] on button "Events Close" at bounding box center [267, 12] width 37 height 22
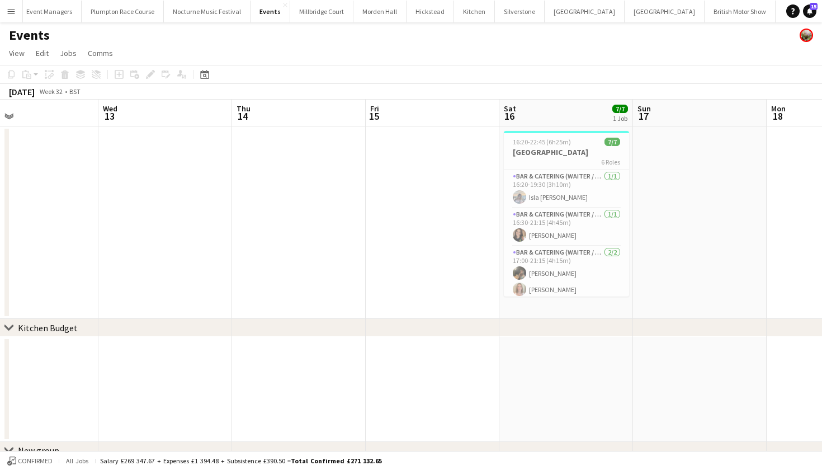
scroll to position [0, 327]
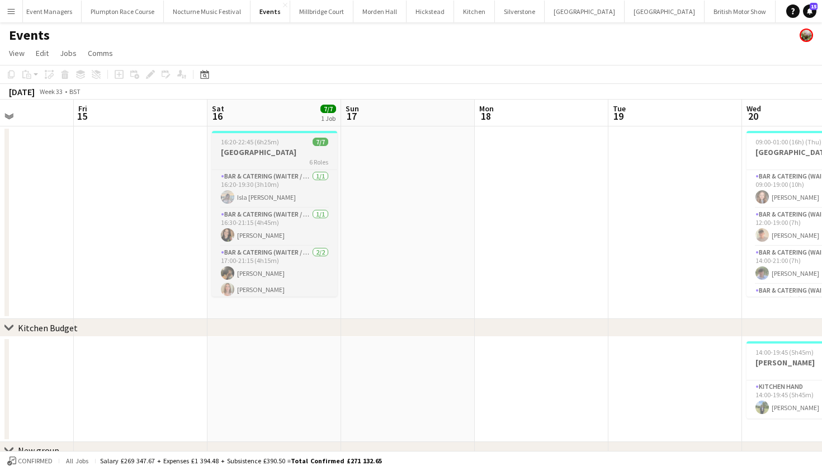
click at [273, 159] on div "6 Roles" at bounding box center [274, 161] width 125 height 9
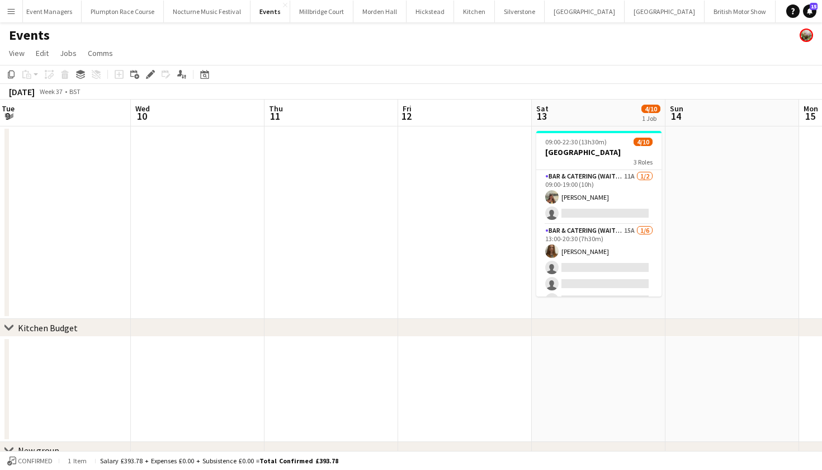
scroll to position [0, 271]
click at [447, 197] on app-date-cell at bounding box center [465, 222] width 134 height 192
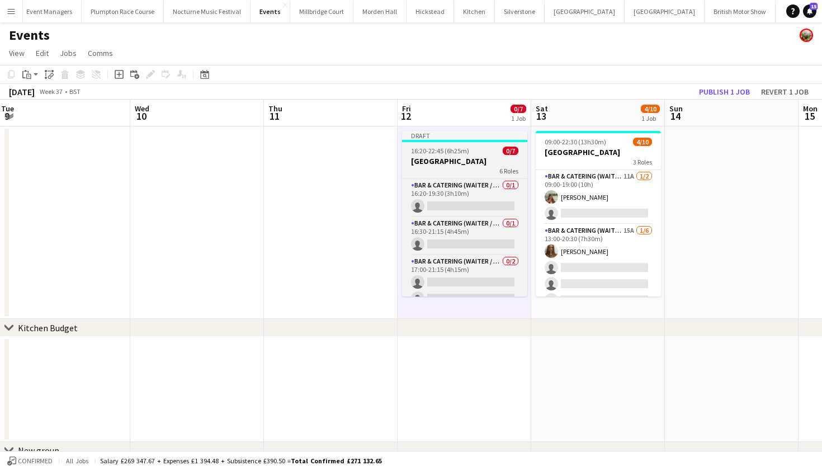
click at [469, 168] on div "6 Roles" at bounding box center [464, 170] width 125 height 9
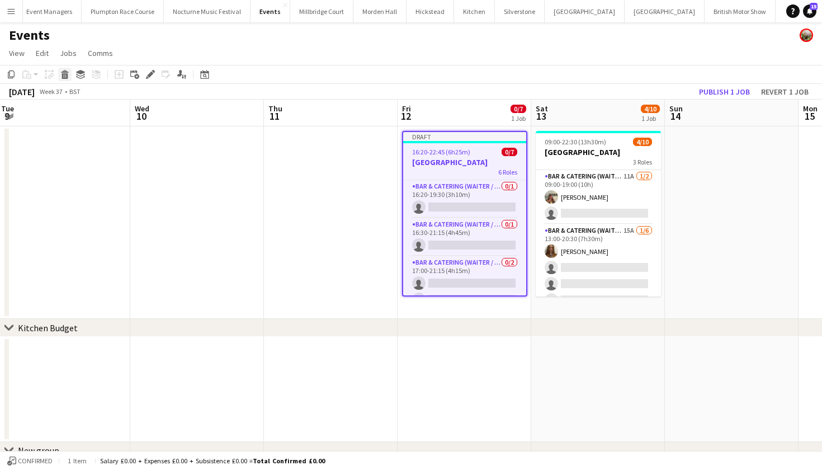
click at [65, 73] on icon "Delete" at bounding box center [64, 74] width 9 height 9
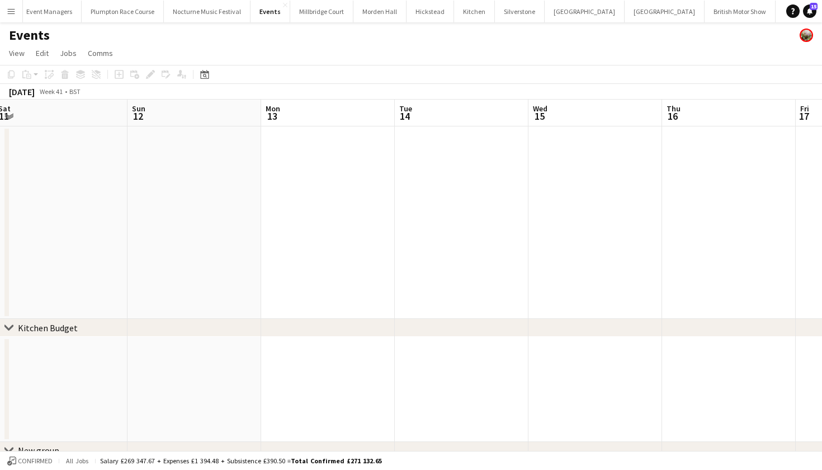
scroll to position [0, 370]
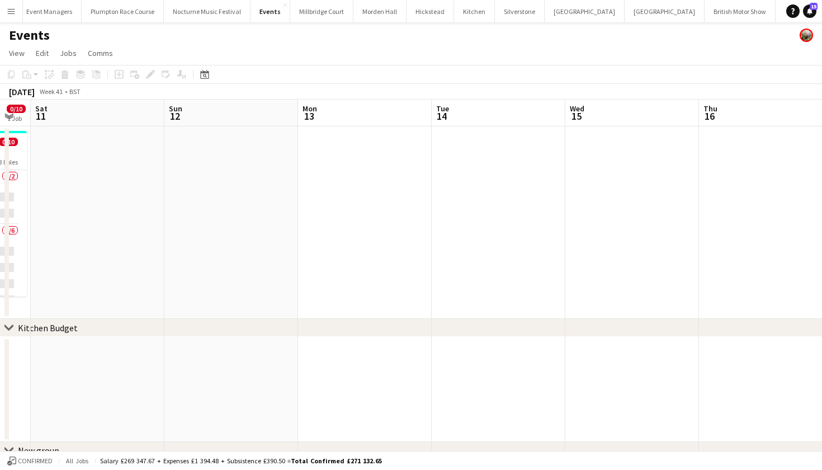
click at [256, 199] on app-date-cell at bounding box center [231, 222] width 134 height 192
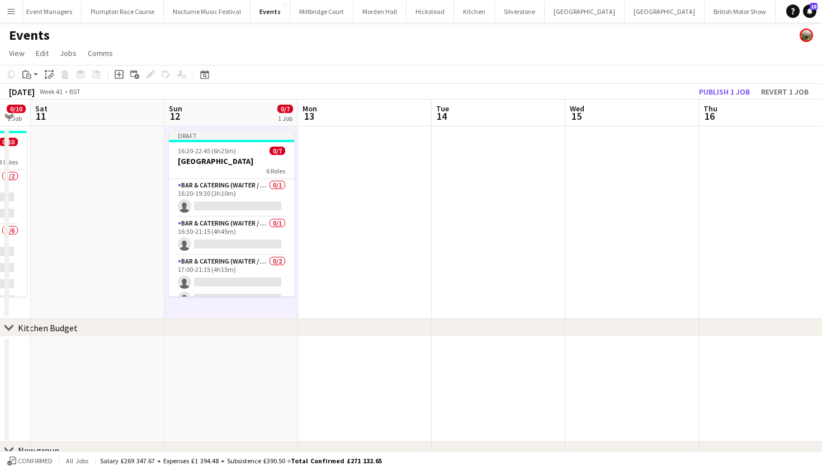
click at [455, 168] on app-date-cell at bounding box center [499, 222] width 134 height 192
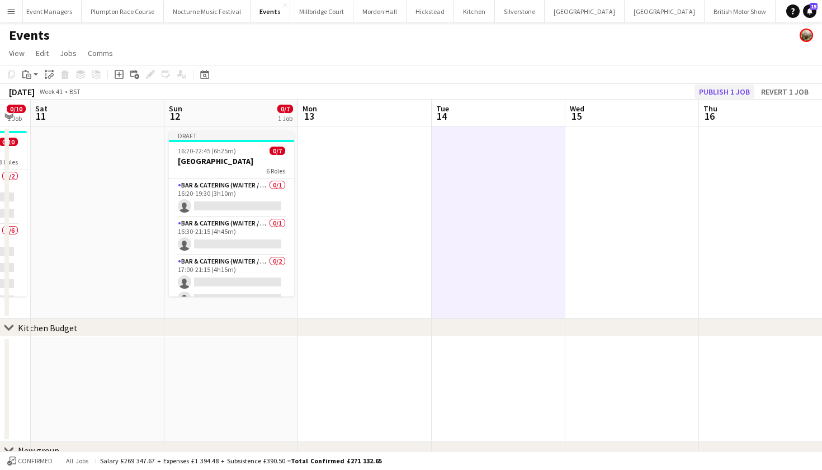
click at [726, 91] on button "Publish 1 job" at bounding box center [725, 91] width 60 height 15
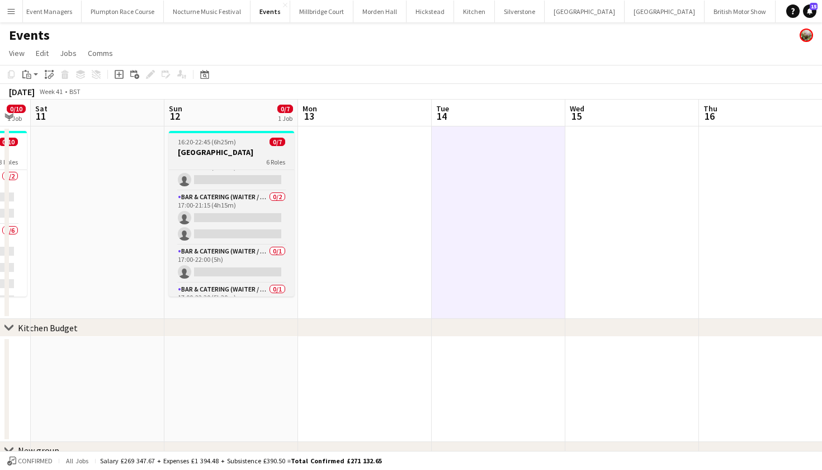
scroll to position [0, 0]
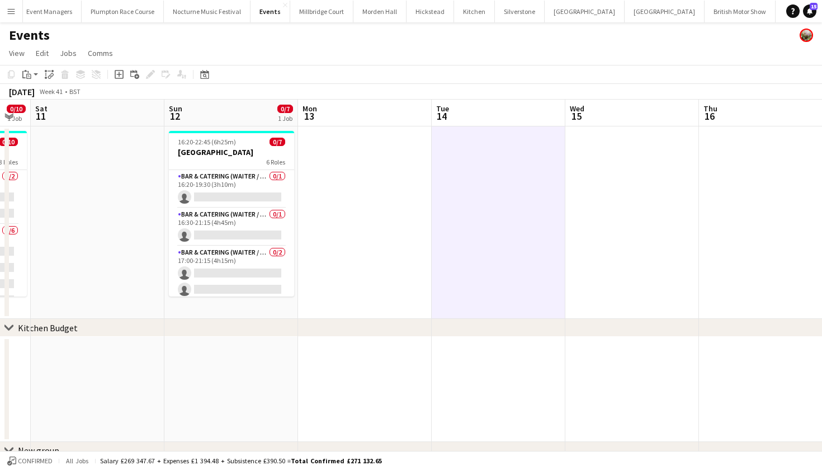
click at [294, 187] on app-date-cell "16:20-22:45 (6h25m) 0/7 Gate Street Barn 6 Roles Bar & Catering (Waiter / waitr…" at bounding box center [231, 222] width 134 height 192
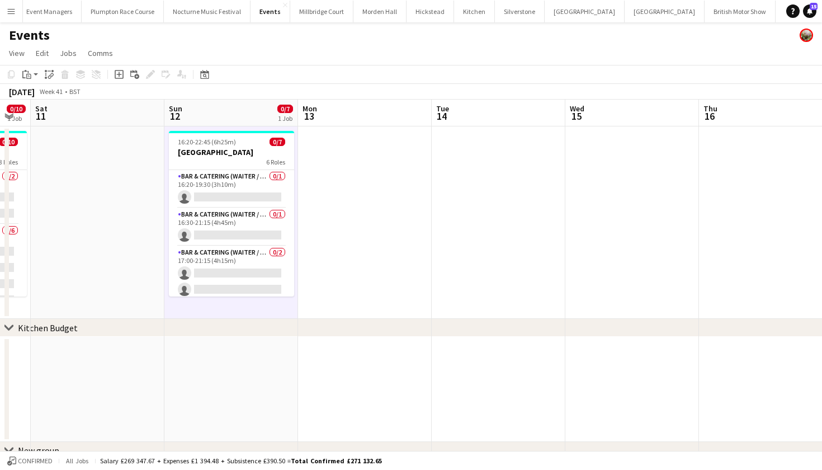
click at [343, 191] on app-date-cell at bounding box center [365, 222] width 134 height 192
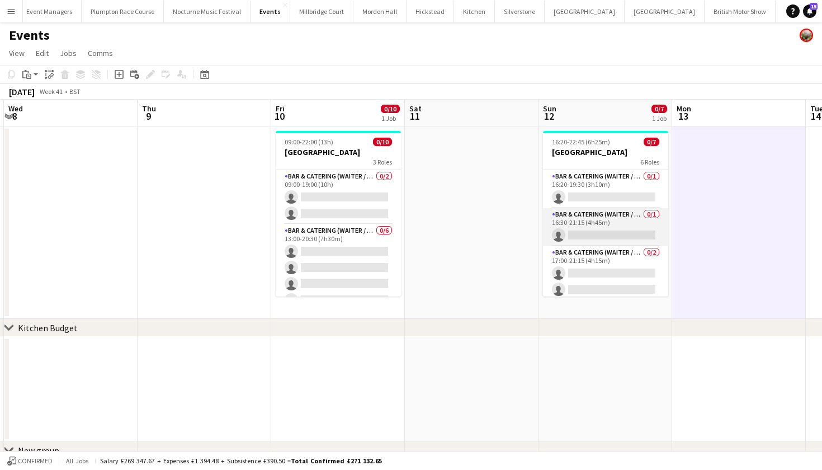
scroll to position [0, 301]
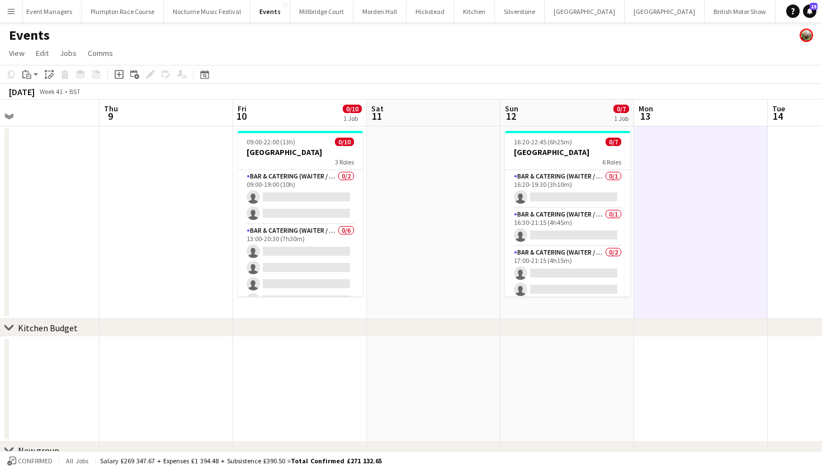
click at [427, 210] on app-date-cell at bounding box center [434, 222] width 134 height 192
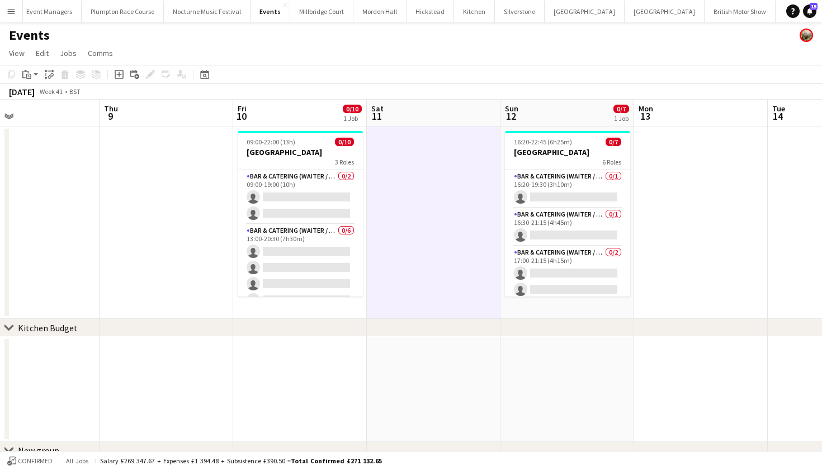
click at [712, 204] on app-date-cell at bounding box center [701, 222] width 134 height 192
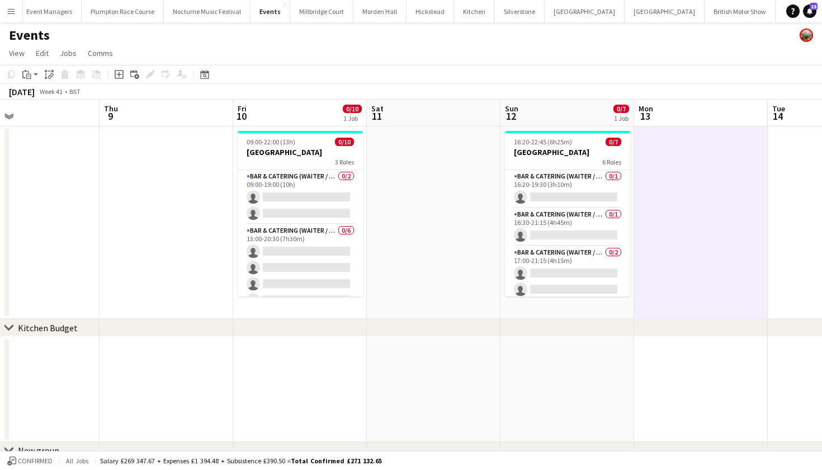
click at [712, 204] on app-date-cell at bounding box center [701, 222] width 134 height 192
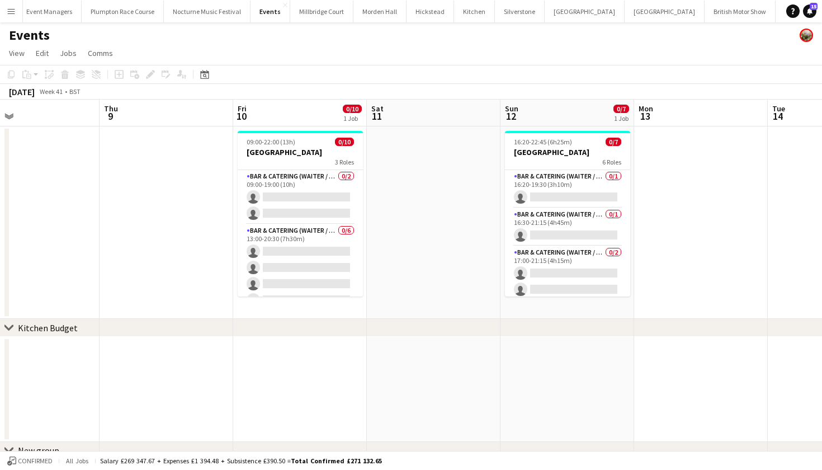
click at [472, 219] on app-date-cell at bounding box center [434, 222] width 134 height 192
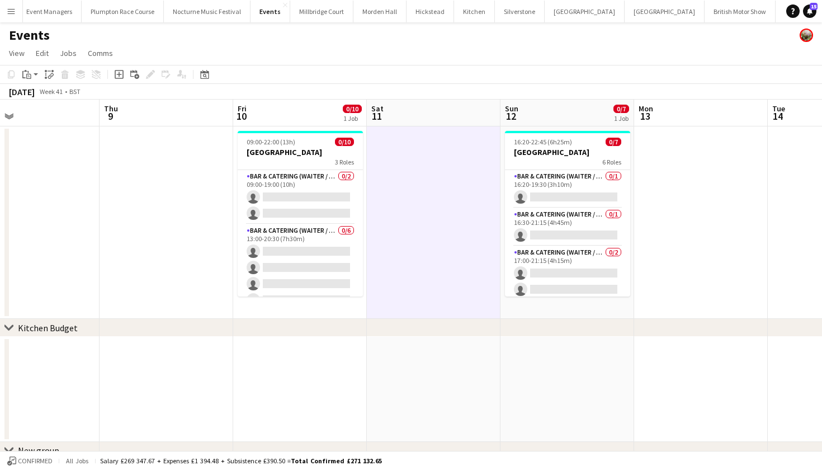
click at [705, 224] on app-date-cell at bounding box center [701, 222] width 134 height 192
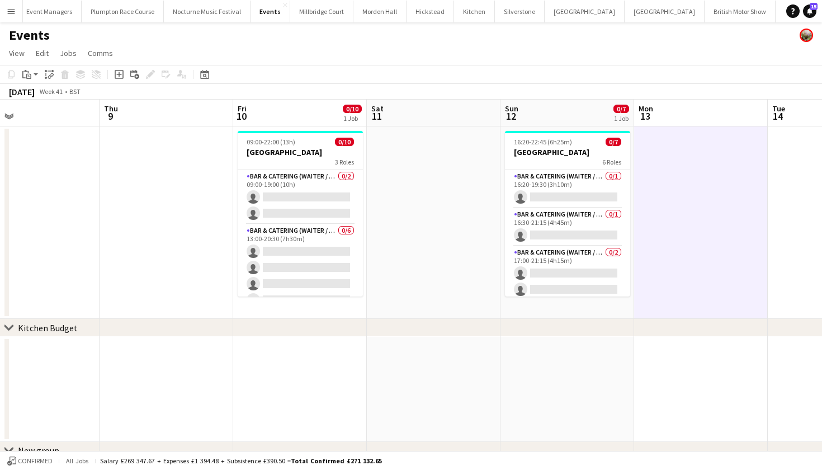
click at [388, 227] on app-date-cell at bounding box center [434, 222] width 134 height 192
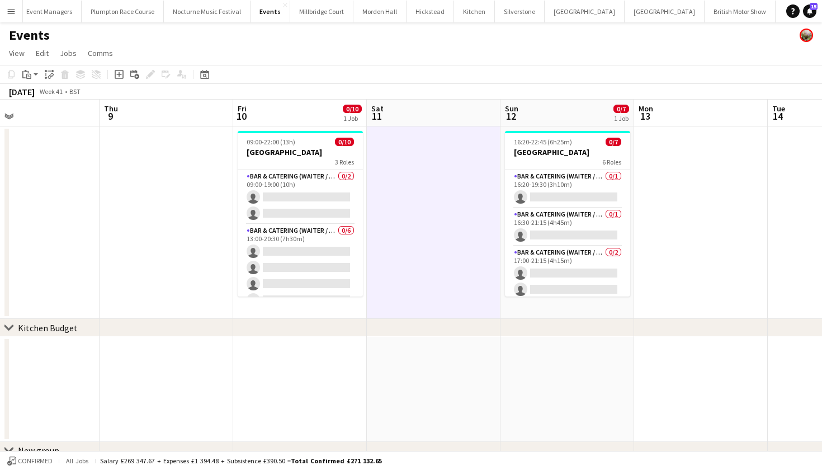
click at [181, 199] on app-date-cell at bounding box center [167, 222] width 134 height 192
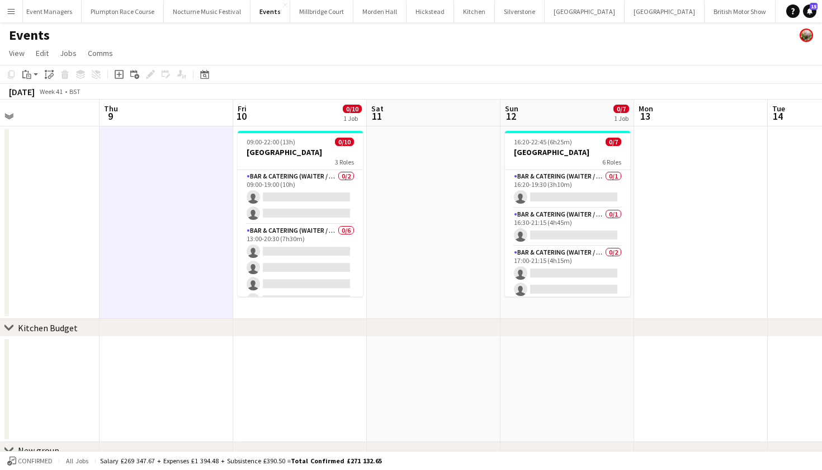
click at [74, 195] on app-date-cell at bounding box center [33, 222] width 134 height 192
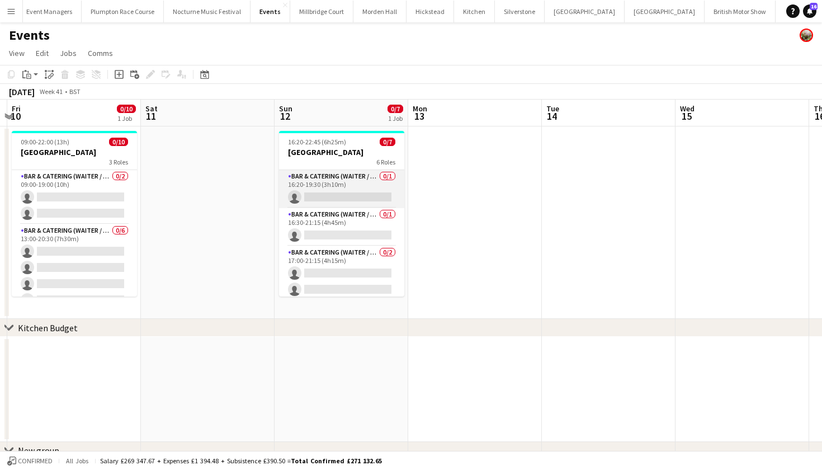
scroll to position [0, 0]
click at [347, 190] on app-card-role "Bar & Catering (Waiter / waitress) 0/1 16:20-19:30 (3h10m) single-neutral-actio…" at bounding box center [341, 189] width 125 height 38
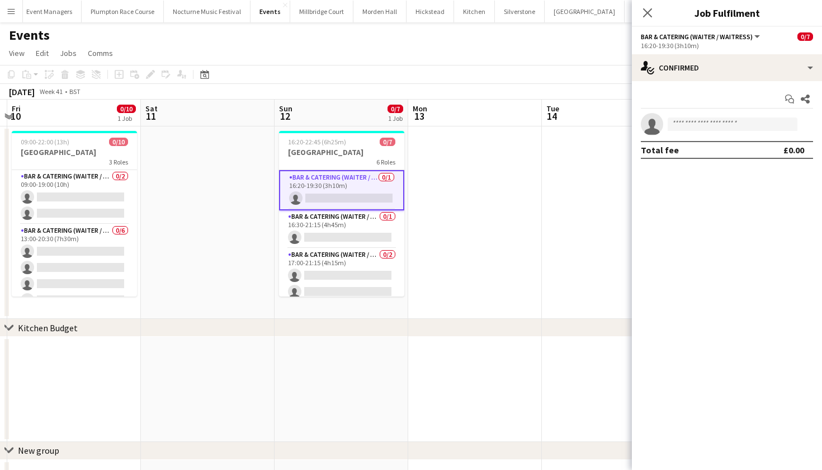
click at [429, 191] on app-date-cell at bounding box center [475, 222] width 134 height 192
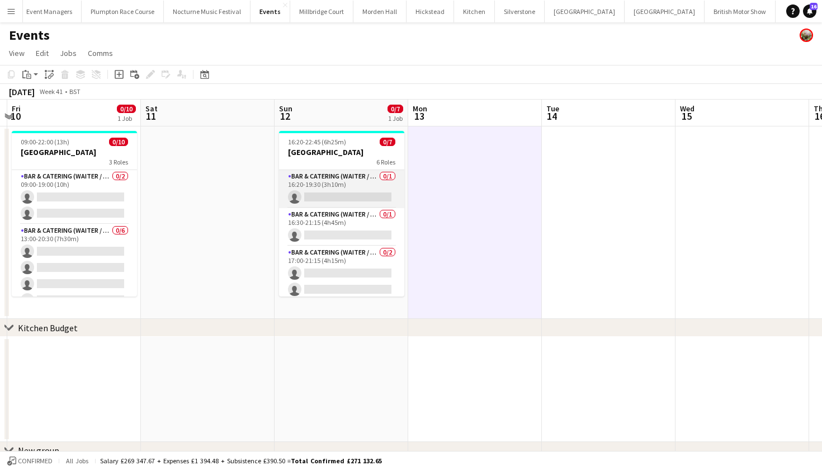
click at [364, 191] on app-card-role "Bar & Catering (Waiter / waitress) 0/1 16:20-19:30 (3h10m) single-neutral-actio…" at bounding box center [341, 189] width 125 height 38
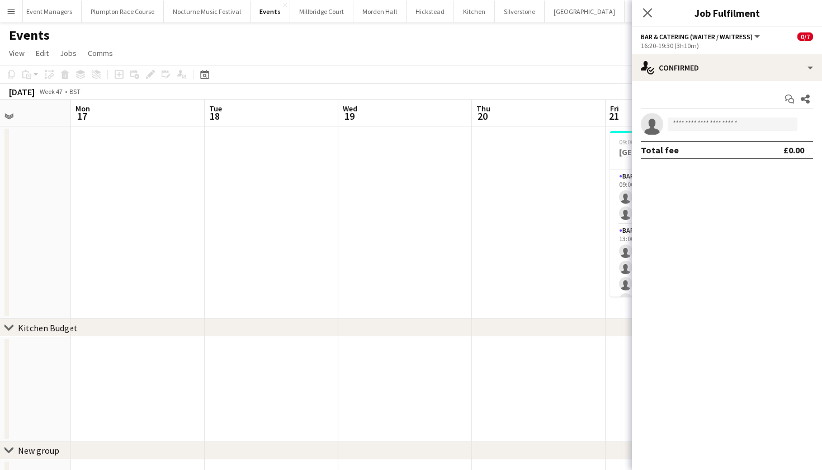
scroll to position [0, 529]
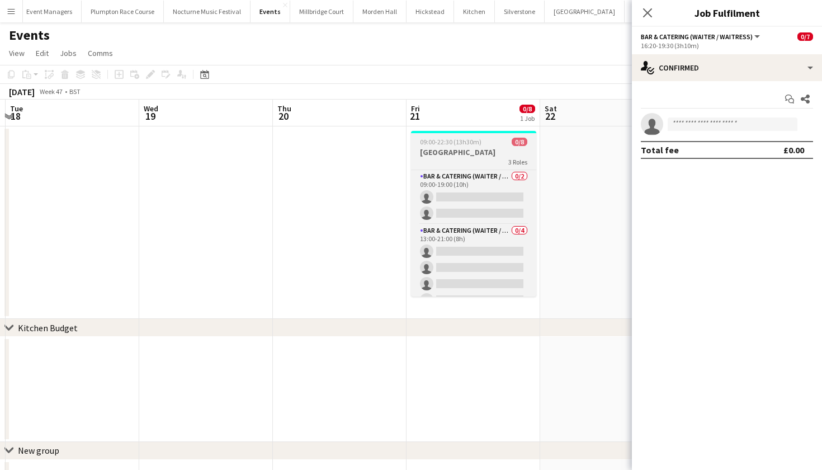
click at [417, 147] on h3 "[GEOGRAPHIC_DATA]" at bounding box center [473, 152] width 125 height 10
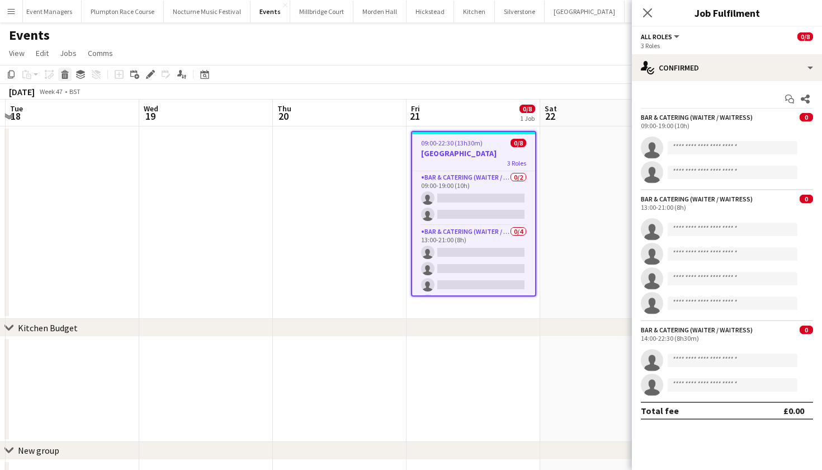
click at [63, 79] on div "Delete" at bounding box center [64, 74] width 13 height 13
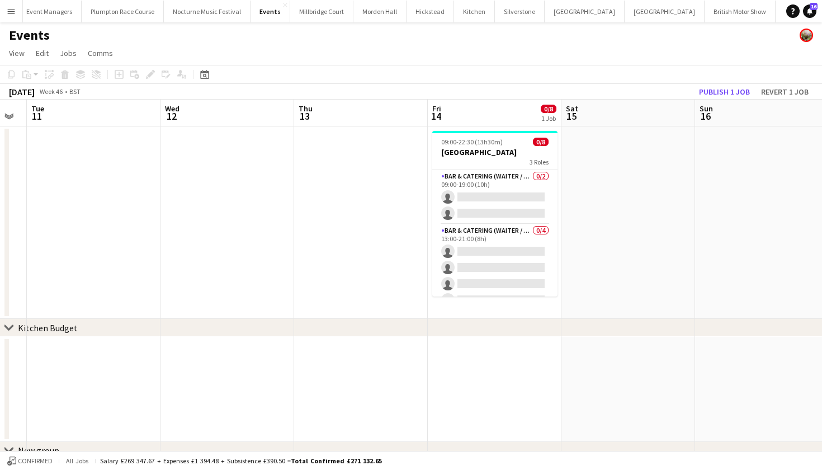
scroll to position [0, 232]
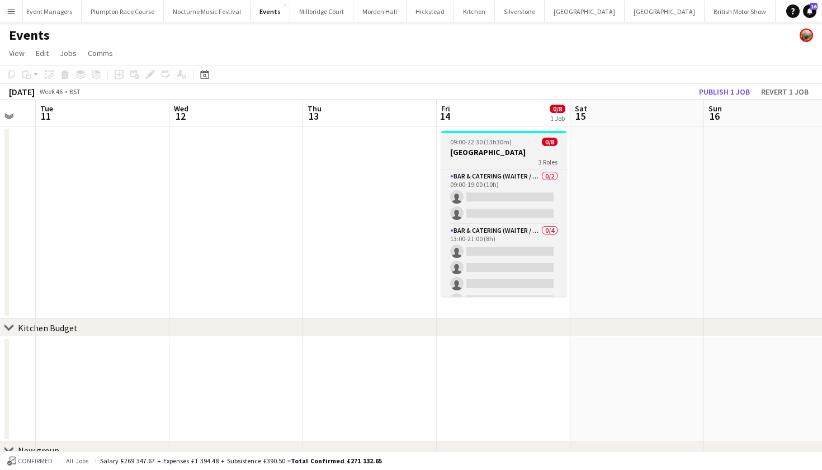
click at [462, 147] on app-job-card "09:00-22:30 (13h30m) 0/8 Northbrook Park 3 Roles Bar & Catering (Waiter / waitr…" at bounding box center [503, 214] width 125 height 166
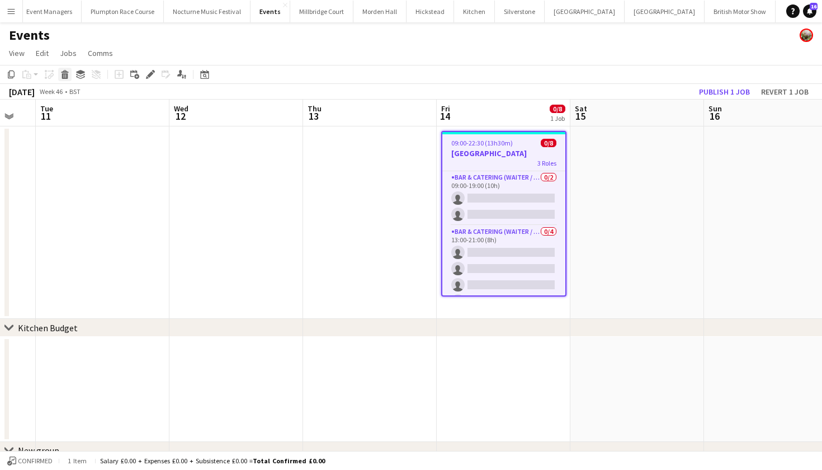
click at [69, 77] on icon "Delete" at bounding box center [64, 74] width 9 height 9
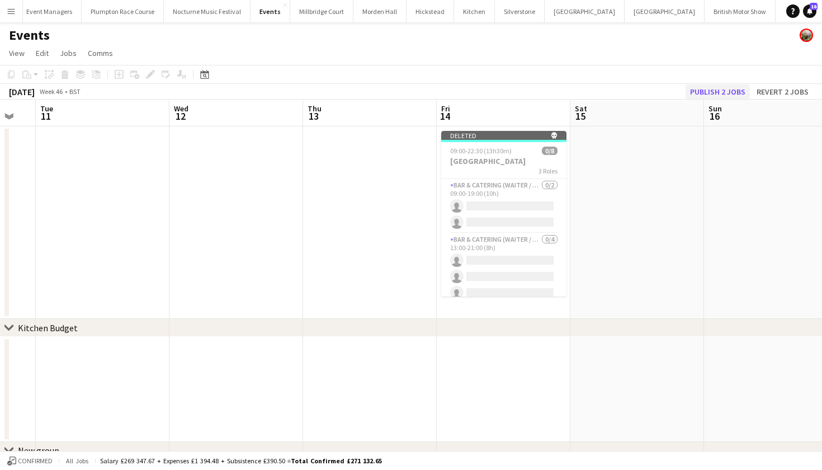
click at [728, 92] on button "Publish 2 jobs" at bounding box center [718, 91] width 64 height 15
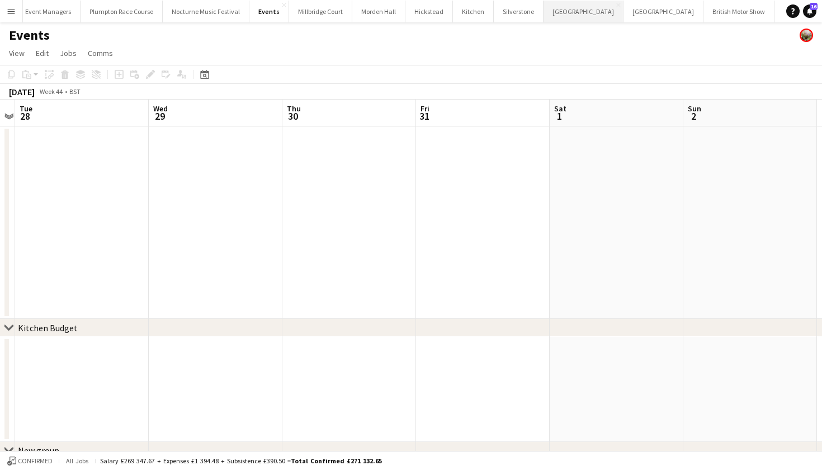
scroll to position [0, 148]
click at [811, 12] on button "LIMEKILN Close" at bounding box center [833, 12] width 45 height 22
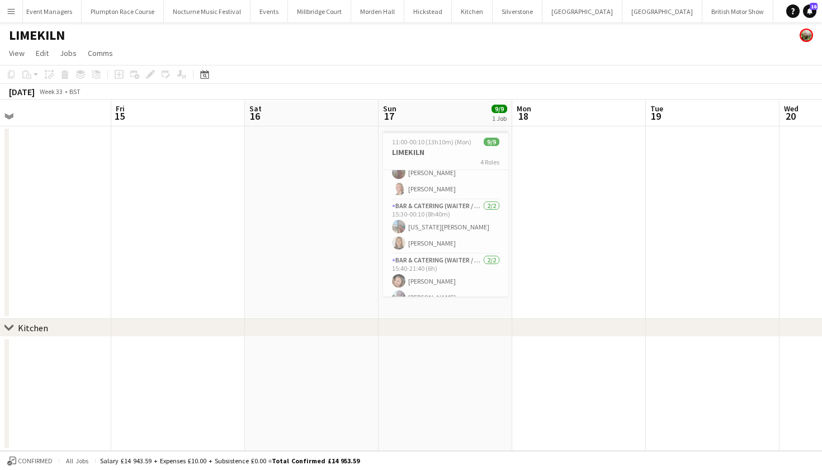
scroll to position [0, 288]
click at [288, 13] on button "Millbridge Court Close" at bounding box center [319, 12] width 63 height 22
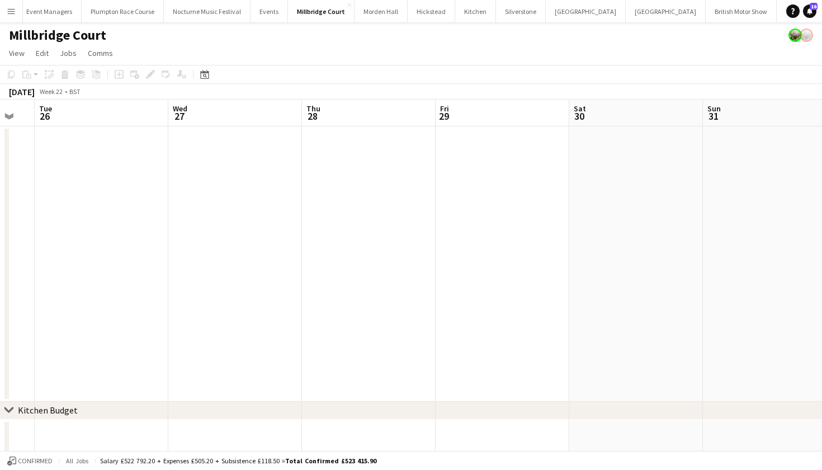
scroll to position [0, 230]
click at [626, 10] on button "Kin House Close" at bounding box center [666, 12] width 80 height 22
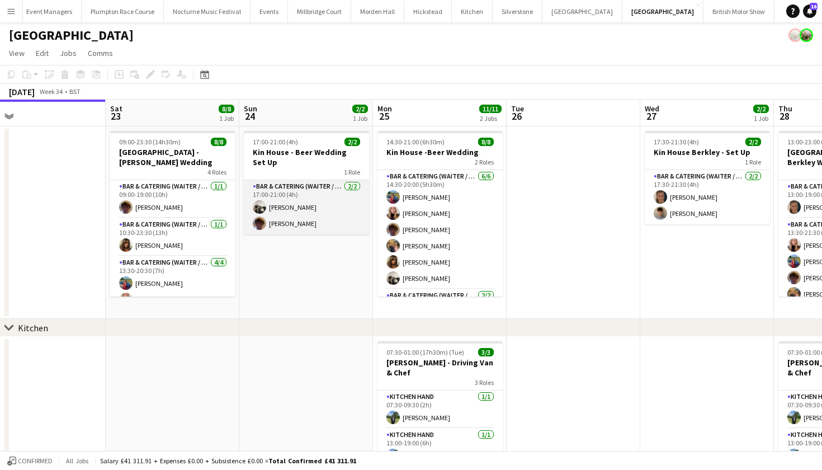
scroll to position [0, 427]
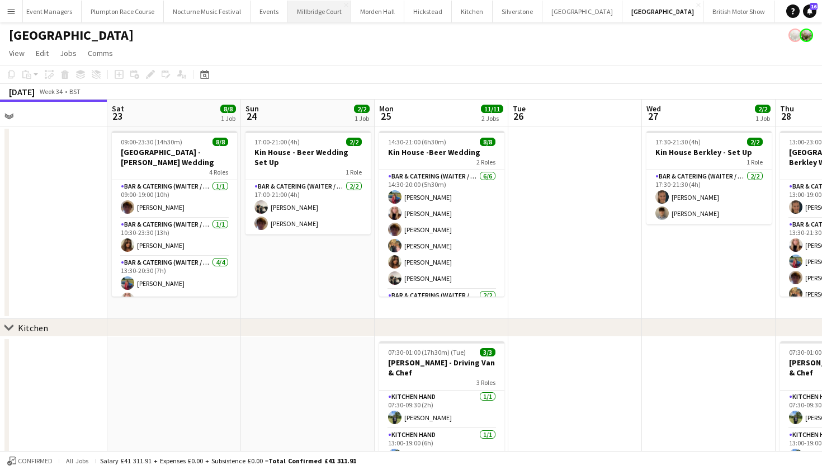
click at [292, 11] on button "Millbridge Court Close" at bounding box center [319, 12] width 63 height 22
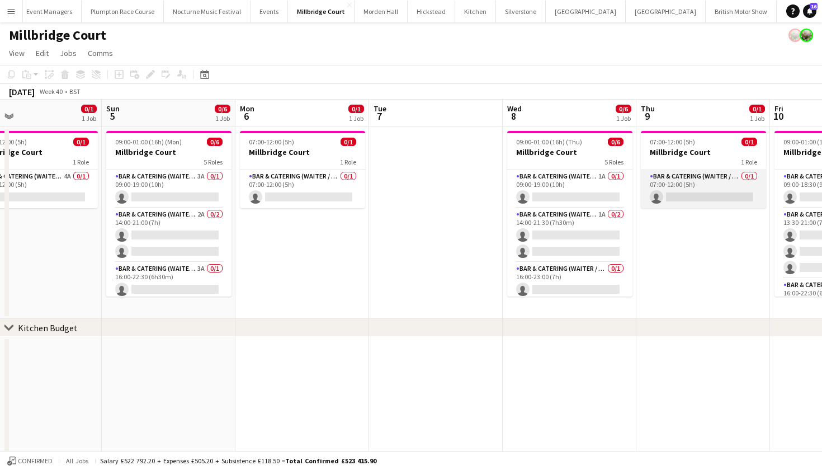
scroll to position [0, 445]
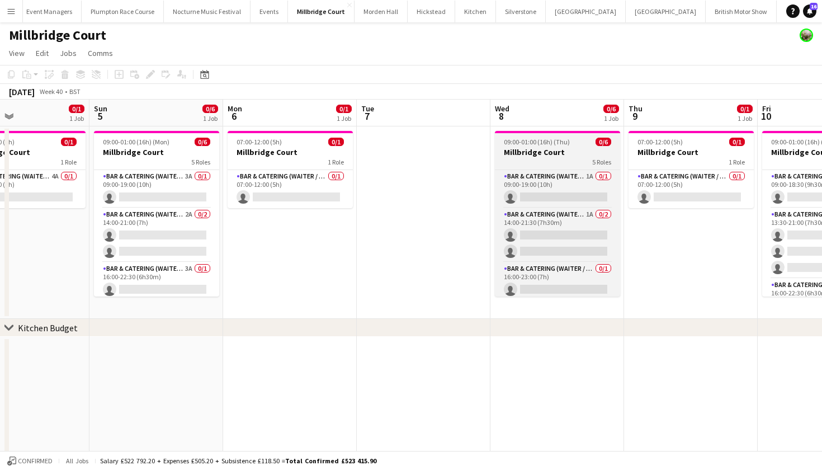
click at [537, 145] on span "09:00-01:00 (16h) (Thu)" at bounding box center [537, 142] width 66 height 8
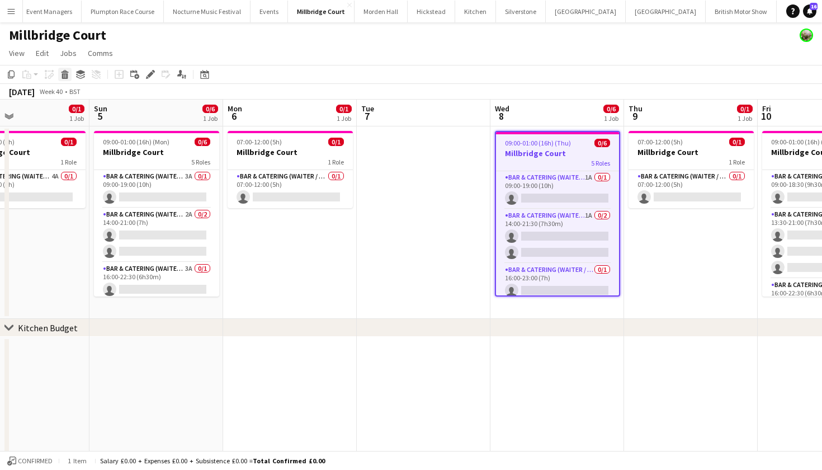
click at [62, 77] on icon "Delete" at bounding box center [64, 74] width 9 height 9
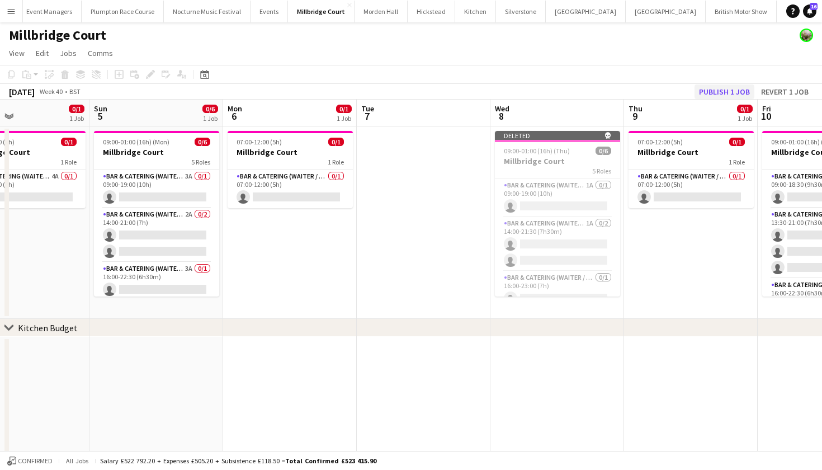
click at [720, 91] on button "Publish 1 job" at bounding box center [725, 91] width 60 height 15
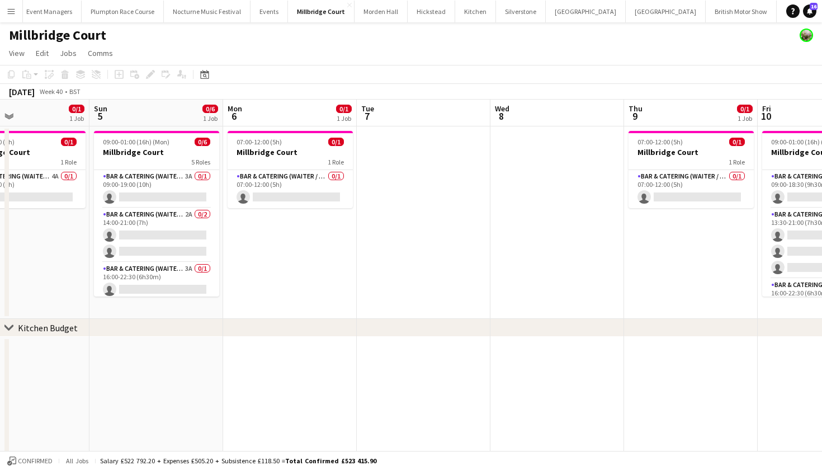
click at [13, 9] on app-icon "Menu" at bounding box center [11, 11] width 9 height 9
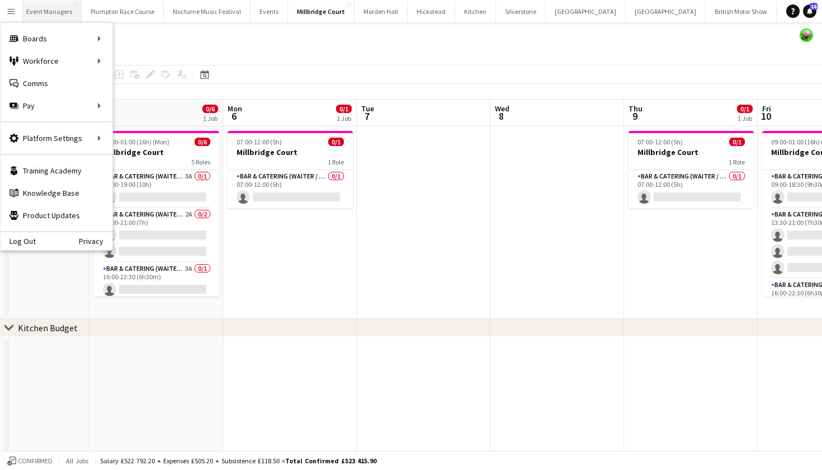
click at [41, 11] on button "Event Managers Close" at bounding box center [49, 12] width 64 height 22
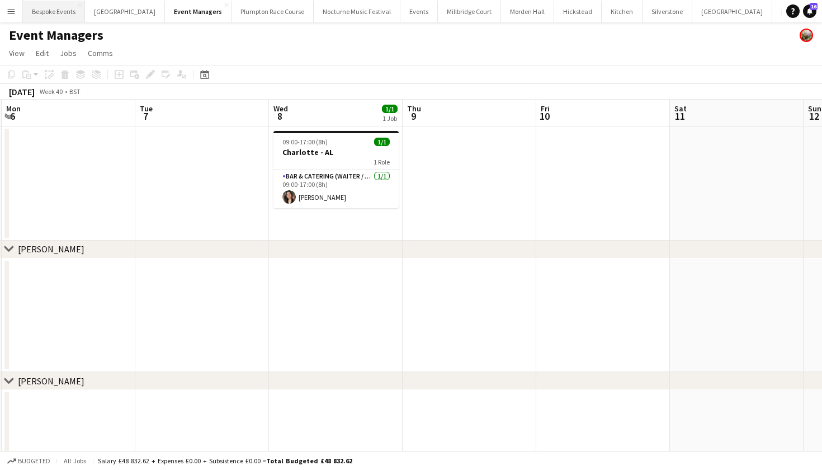
click at [37, 8] on button "Bespoke Events Close" at bounding box center [54, 12] width 62 height 22
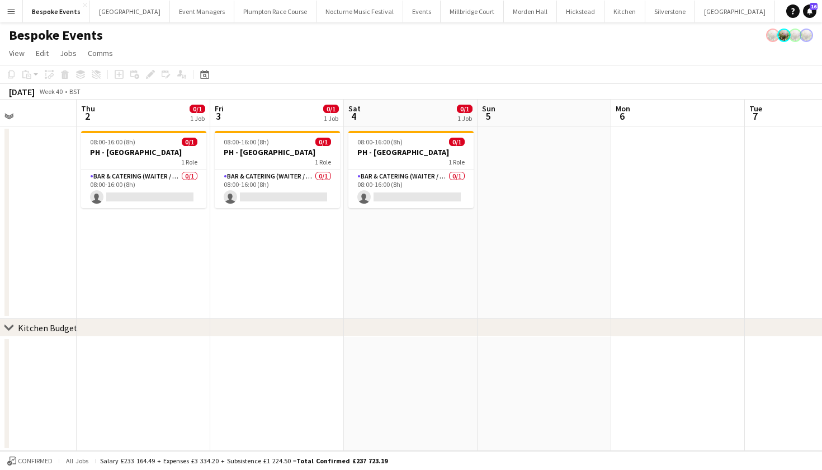
scroll to position [0, 329]
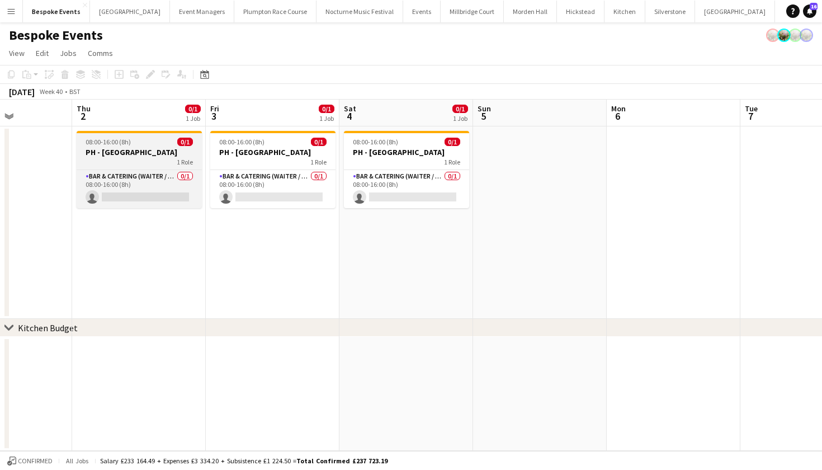
click at [146, 158] on div "1 Role" at bounding box center [139, 161] width 125 height 9
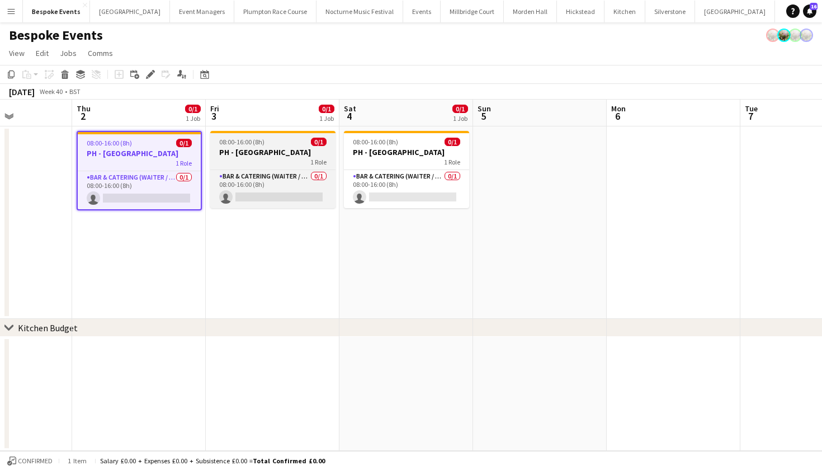
click at [291, 155] on h3 "PH - Royal Surrey Hospital" at bounding box center [272, 152] width 125 height 10
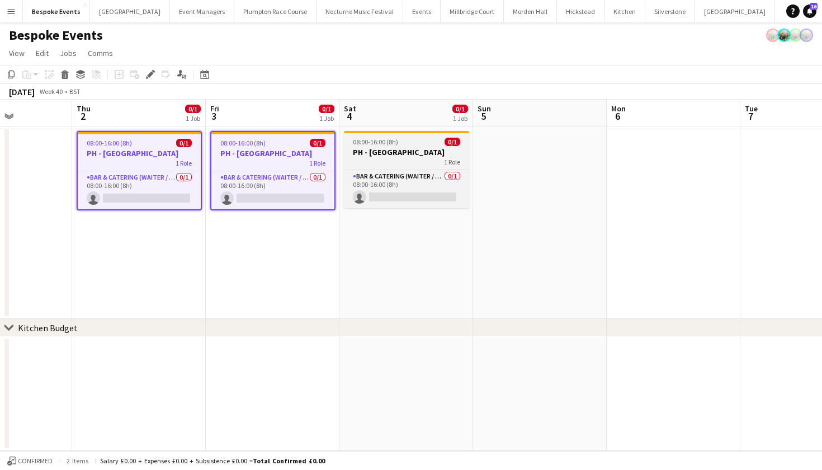
click at [393, 155] on h3 "PH - Royal Surrey Hospital" at bounding box center [406, 152] width 125 height 10
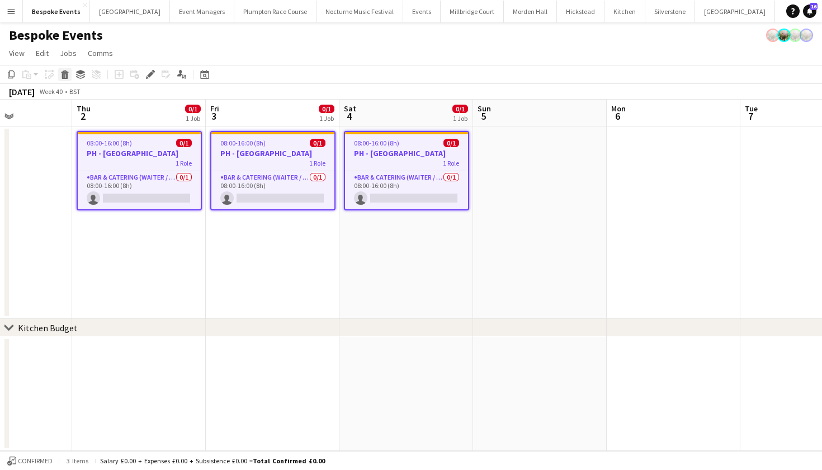
click at [63, 74] on icon at bounding box center [65, 76] width 6 height 6
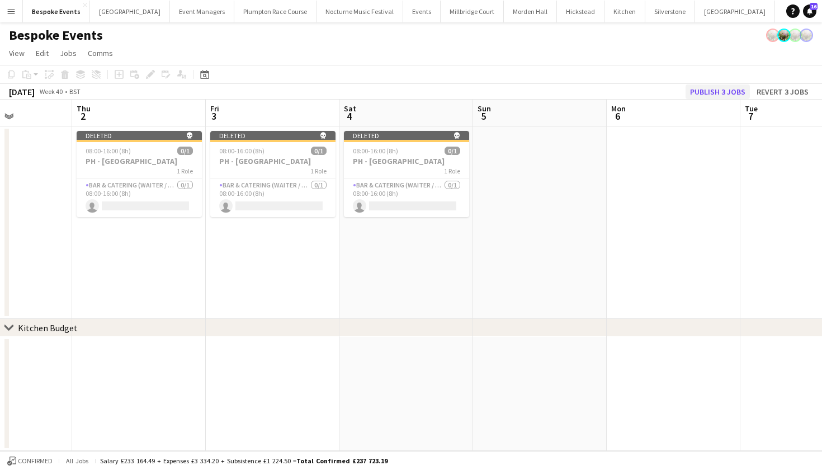
click at [733, 87] on button "Publish 3 jobs" at bounding box center [718, 91] width 64 height 15
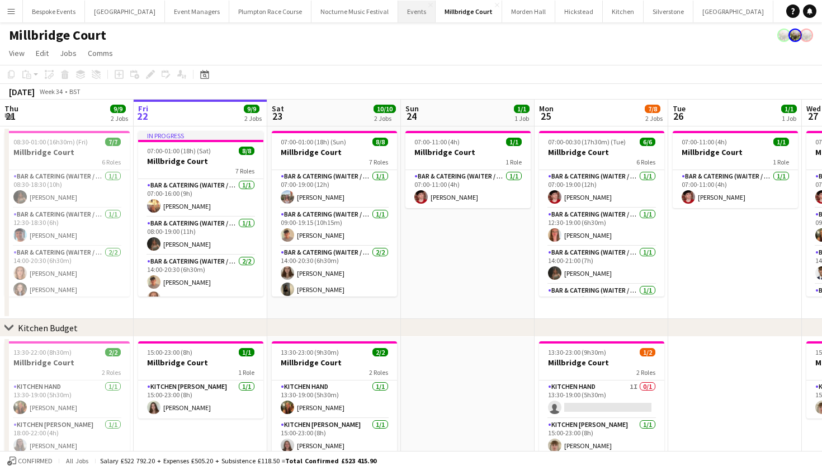
click at [398, 16] on button "Events Close" at bounding box center [416, 12] width 37 height 22
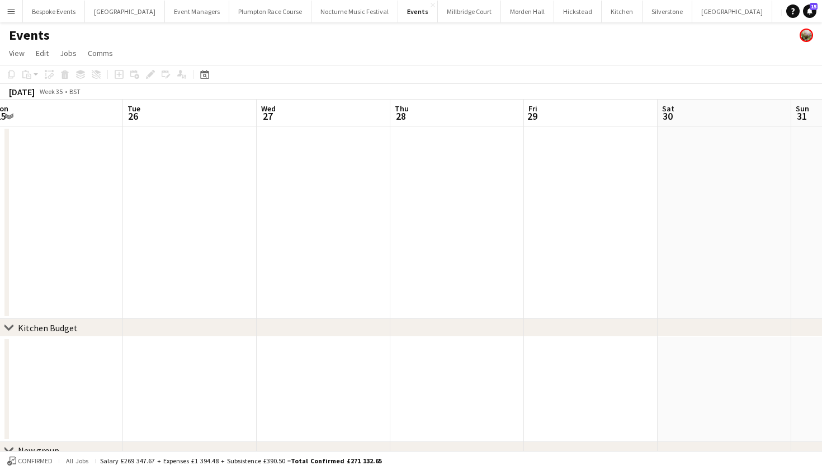
scroll to position [0, 276]
click at [63, 6] on button "Bespoke Events Close" at bounding box center [54, 12] width 62 height 22
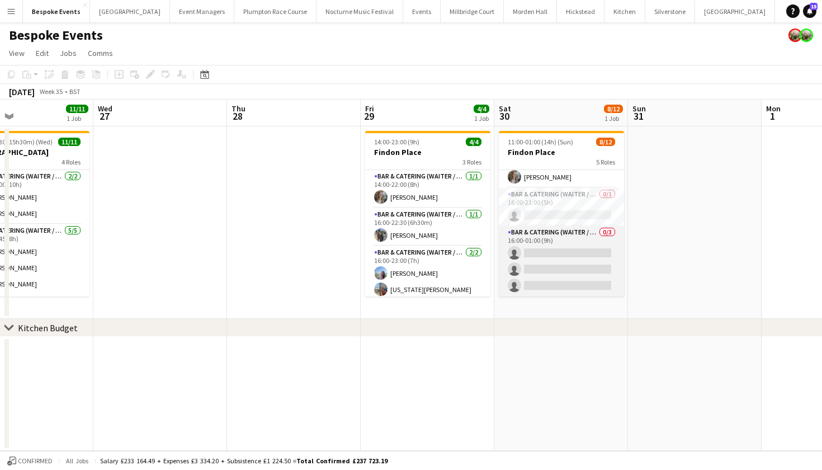
scroll to position [177, 0]
click at [556, 281] on app-card-role "Bar & Catering (Waiter / waitress) 0/3 16:00-01:00 (9h) single-neutral-actions …" at bounding box center [561, 261] width 125 height 70
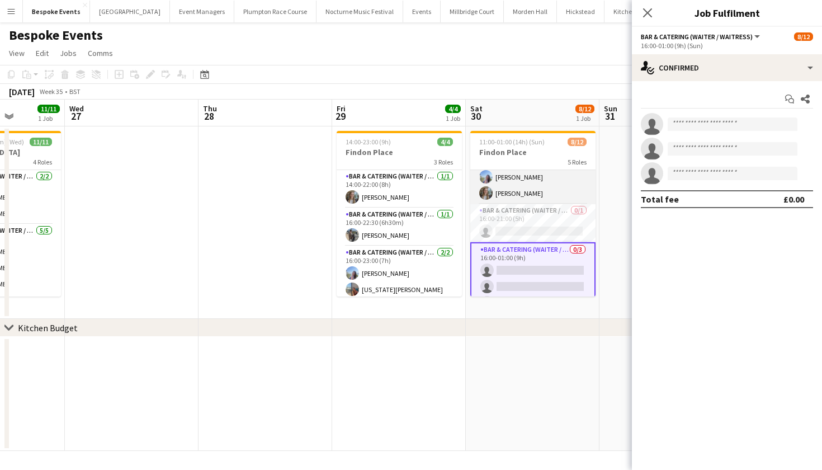
scroll to position [164, 0]
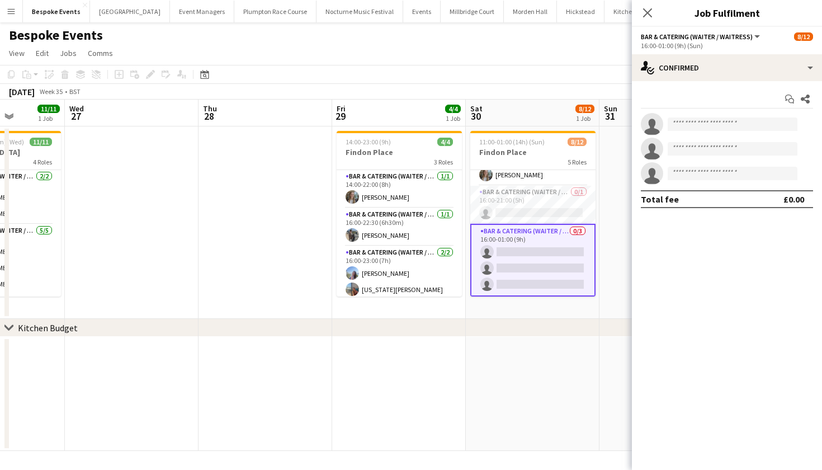
click at [518, 262] on app-card-role "Bar & Catering (Waiter / waitress) 0/3 16:00-01:00 (9h) single-neutral-actions …" at bounding box center [532, 260] width 125 height 73
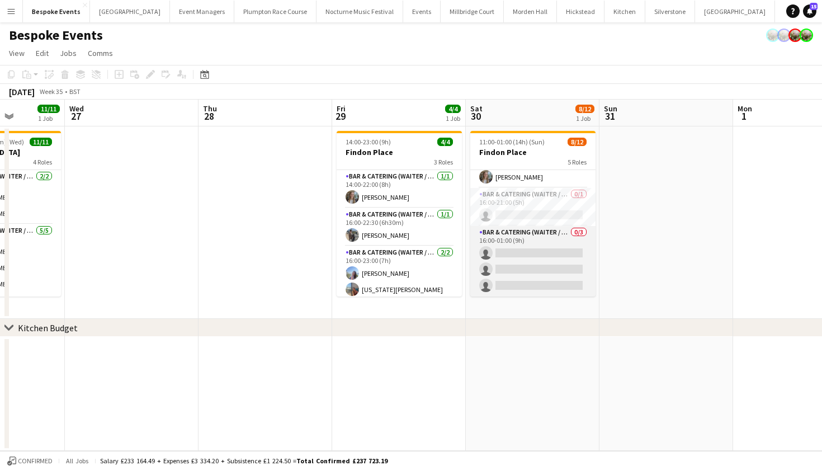
scroll to position [177, 0]
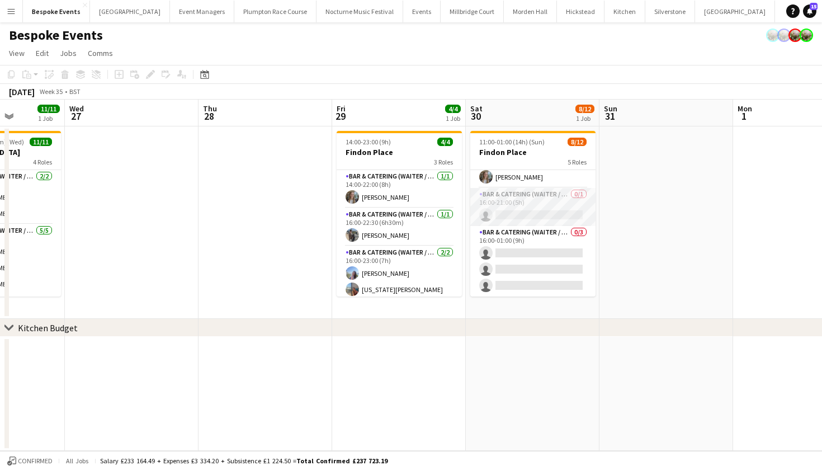
click at [516, 206] on app-card-role "Bar & Catering (Waiter / waitress) 0/1 16:00-21:00 (5h) single-neutral-actions" at bounding box center [532, 207] width 125 height 38
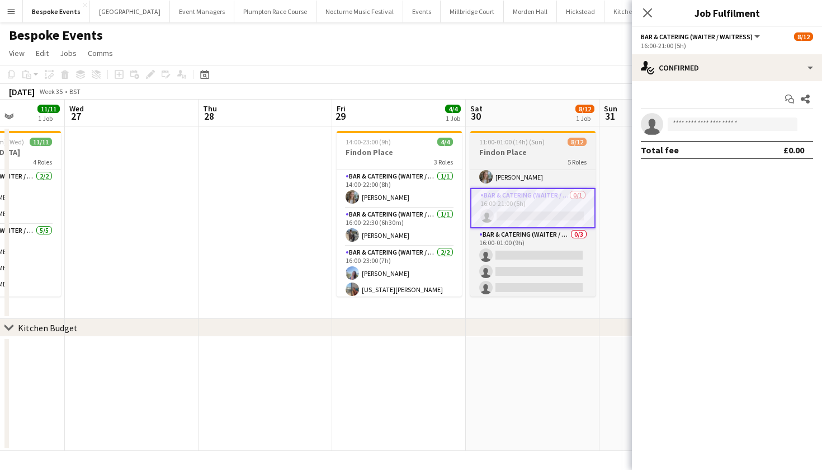
click at [502, 153] on h3 "Findon Place" at bounding box center [532, 152] width 125 height 10
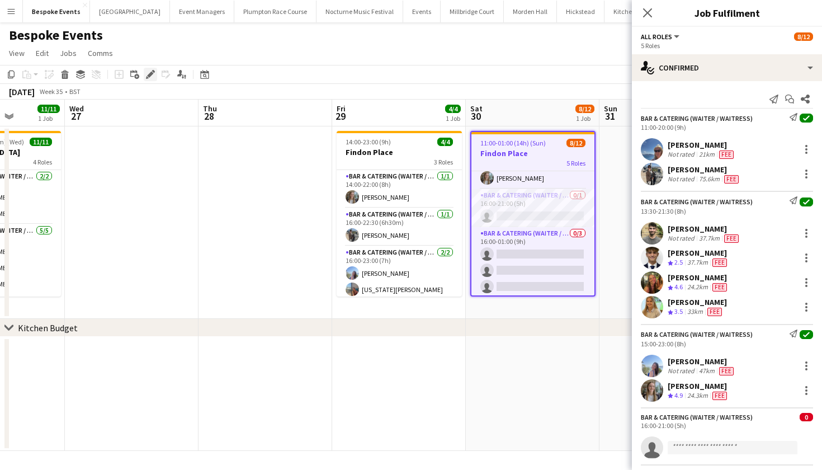
click at [145, 78] on div "Edit" at bounding box center [150, 74] width 13 height 13
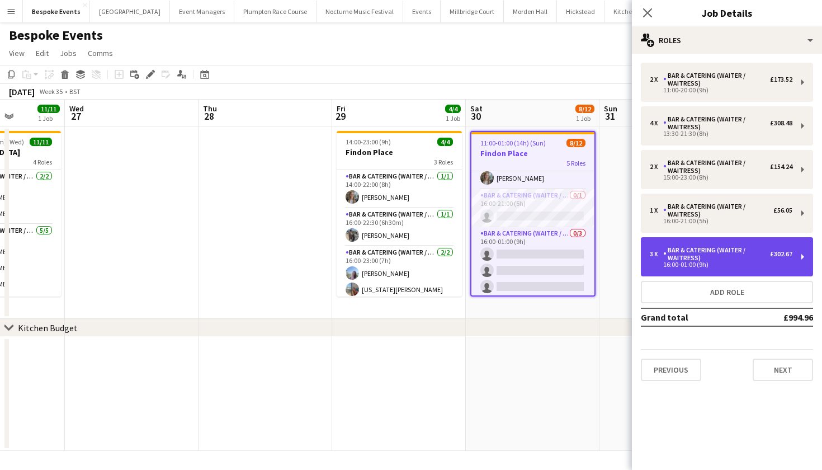
click at [697, 252] on div "Bar & Catering (Waiter / waitress)" at bounding box center [716, 254] width 107 height 16
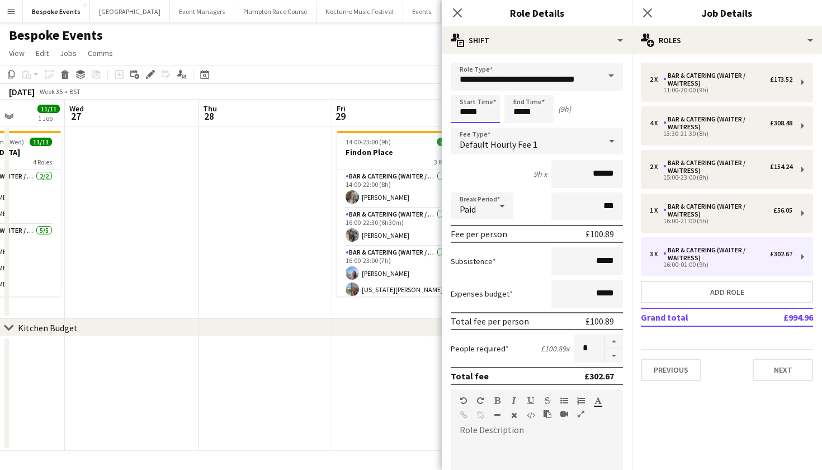
click at [465, 116] on input "*****" at bounding box center [475, 109] width 49 height 28
type input "*****"
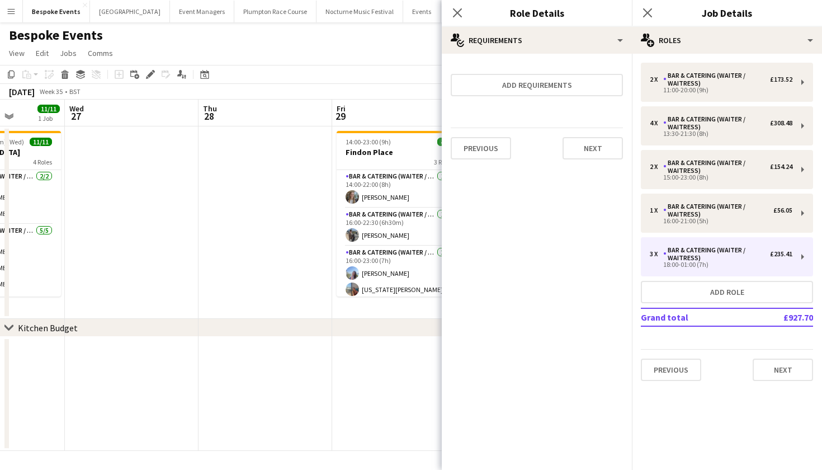
click at [248, 245] on app-date-cell at bounding box center [266, 222] width 134 height 192
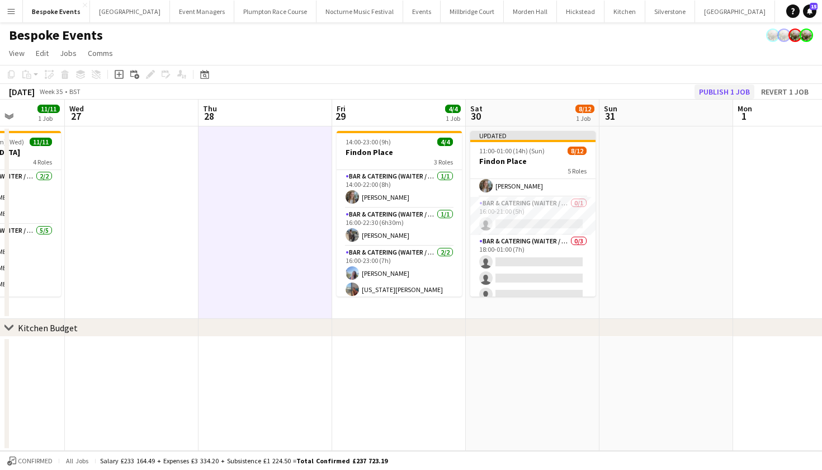
click at [707, 95] on button "Publish 1 job" at bounding box center [725, 91] width 60 height 15
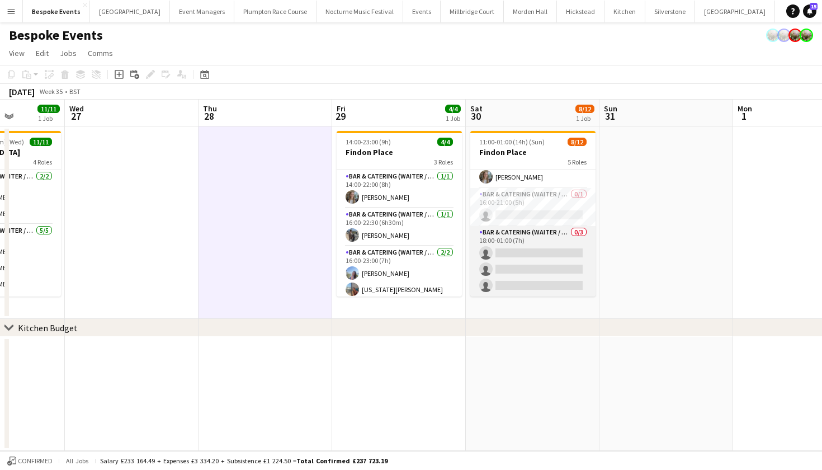
click at [568, 277] on app-card-role "Bar & Catering (Waiter / waitress) 0/3 18:00-01:00 (7h) single-neutral-actions …" at bounding box center [532, 261] width 125 height 70
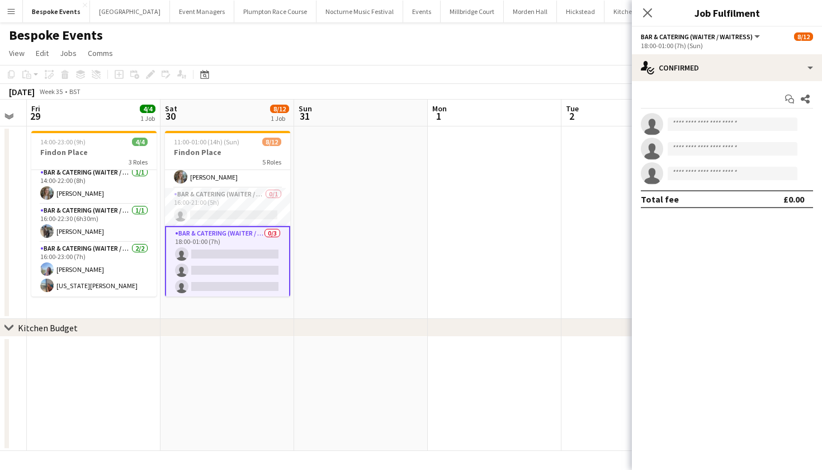
scroll to position [0, 369]
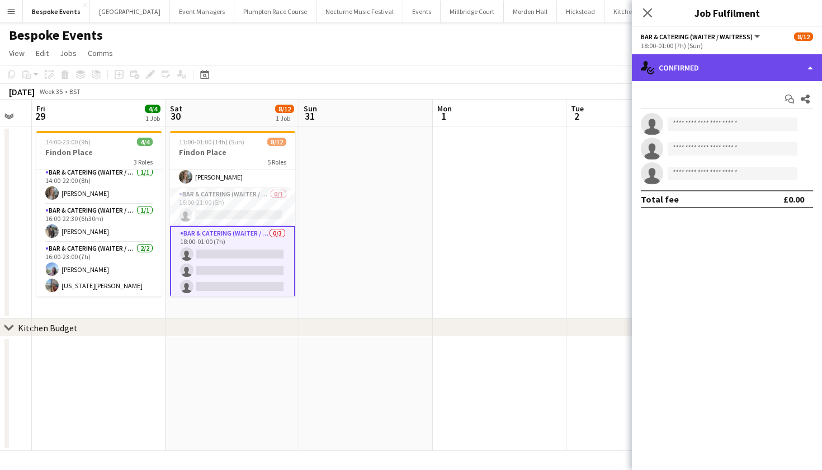
click at [692, 63] on div "single-neutral-actions-check-2 Confirmed" at bounding box center [727, 67] width 190 height 27
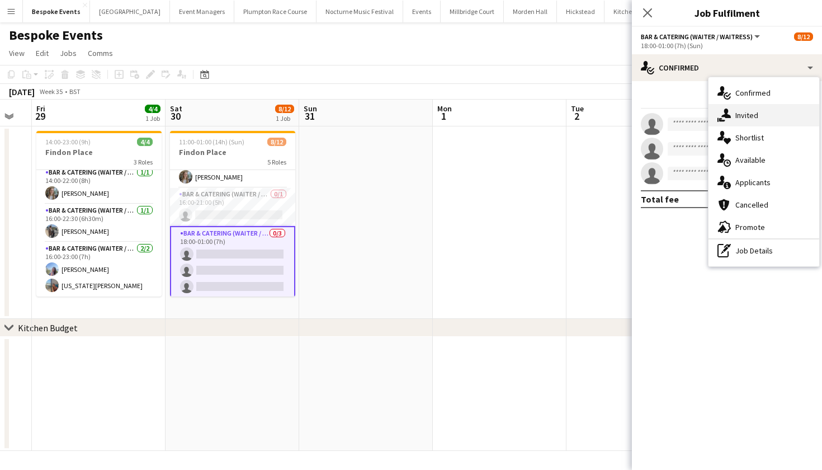
click at [747, 125] on div "single-neutral-actions-share-1 Invited" at bounding box center [764, 115] width 111 height 22
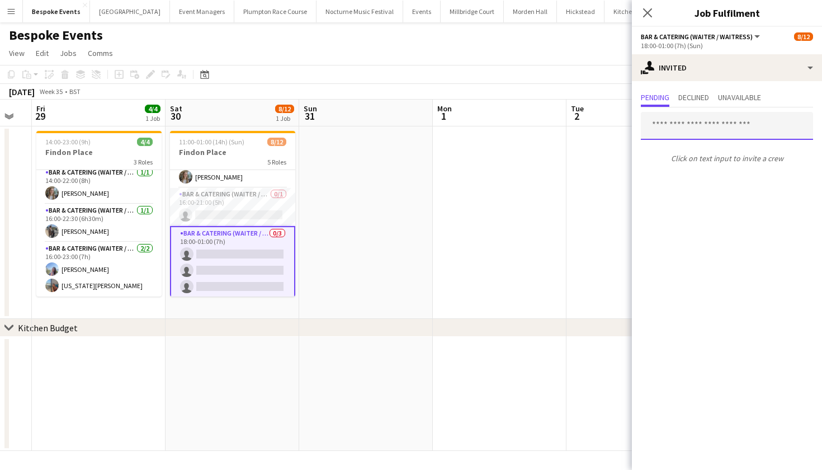
click at [682, 129] on input "text" at bounding box center [727, 126] width 172 height 28
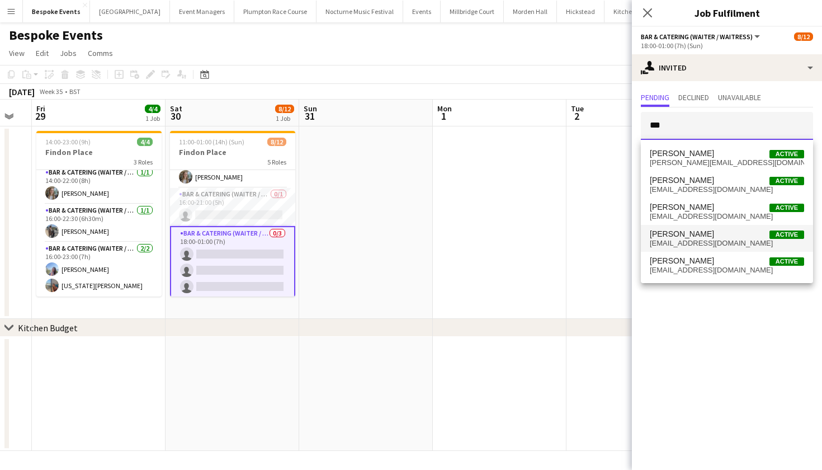
type input "***"
click at [693, 236] on span "[PERSON_NAME]" at bounding box center [682, 234] width 64 height 10
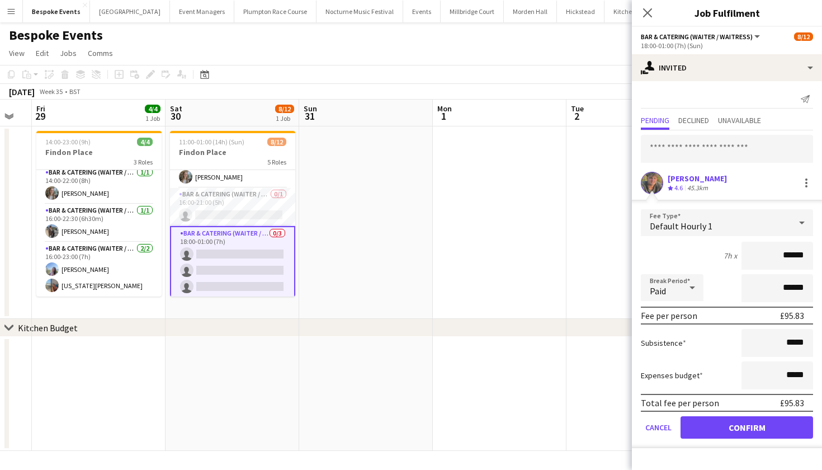
click at [755, 423] on button "Confirm" at bounding box center [747, 427] width 133 height 22
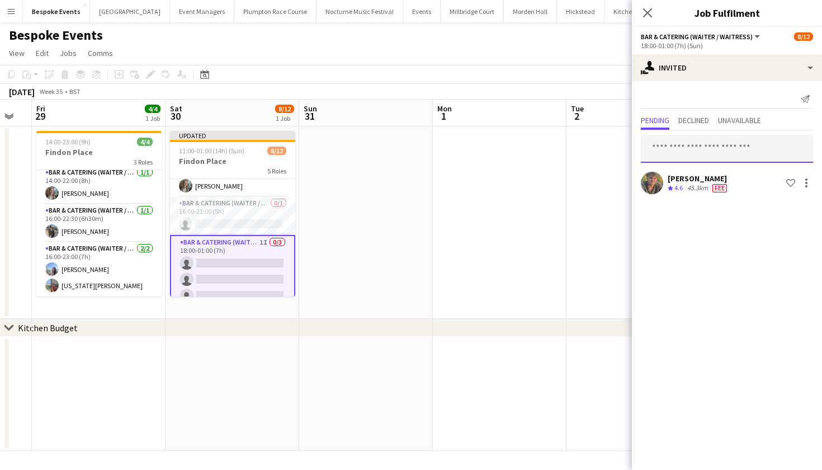
click at [728, 150] on input "text" at bounding box center [727, 149] width 172 height 28
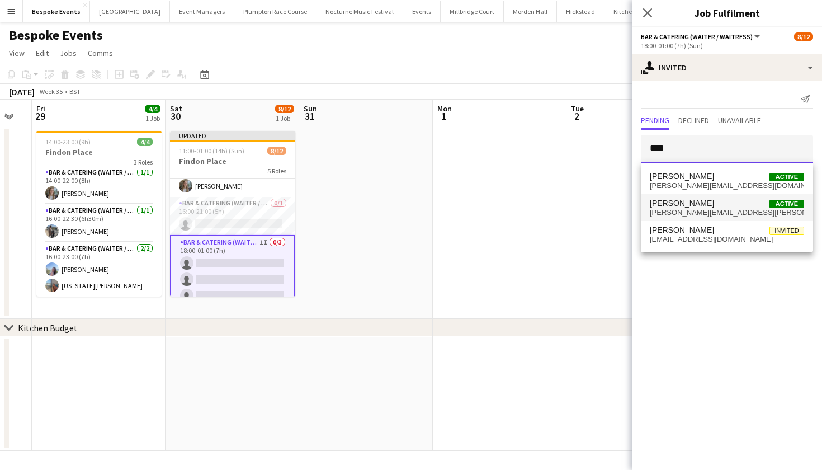
type input "****"
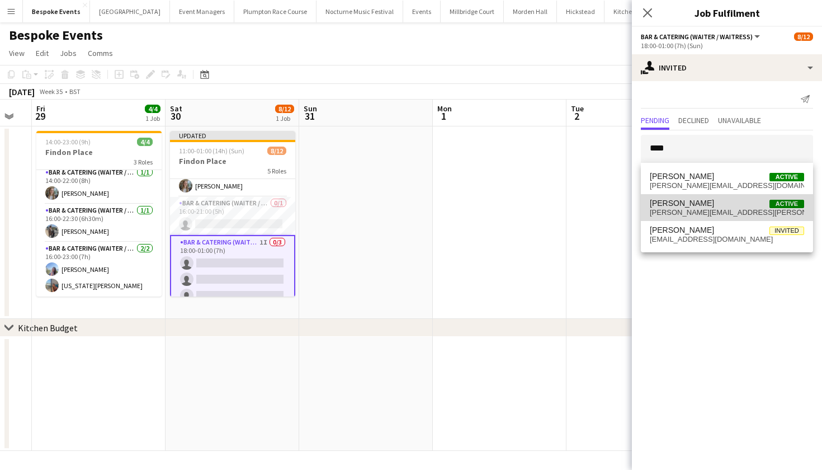
click at [721, 211] on span "[PERSON_NAME][EMAIL_ADDRESS][PERSON_NAME][DOMAIN_NAME]" at bounding box center [727, 212] width 154 height 9
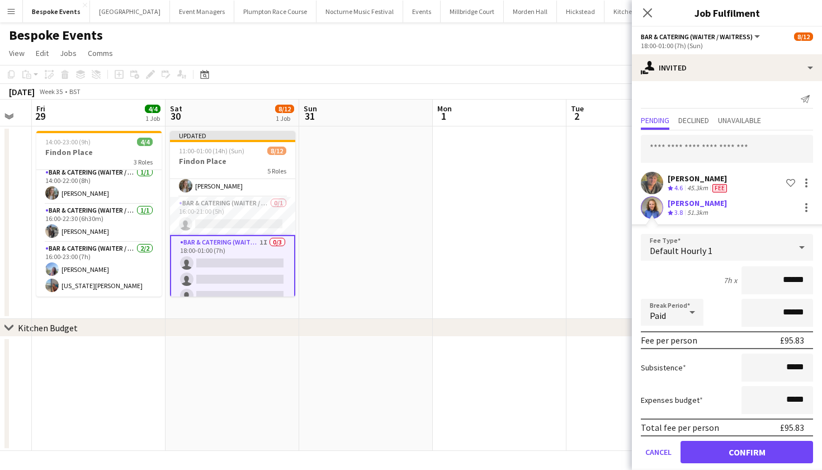
click at [757, 456] on button "Confirm" at bounding box center [747, 452] width 133 height 22
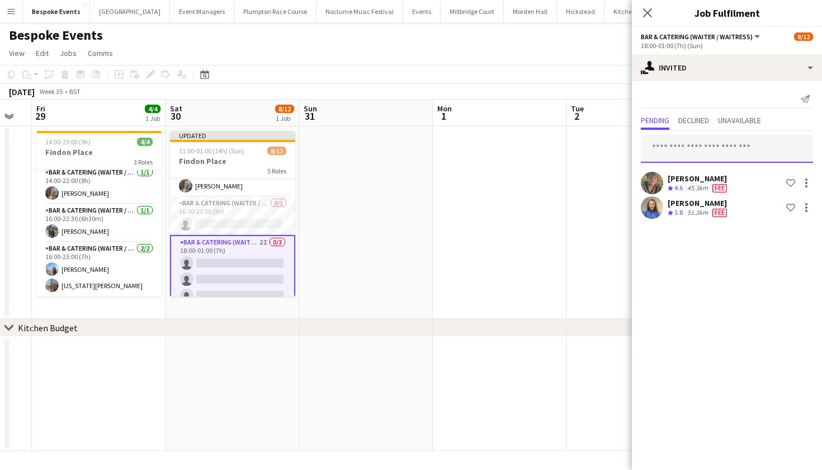
click at [715, 150] on input "text" at bounding box center [727, 149] width 172 height 28
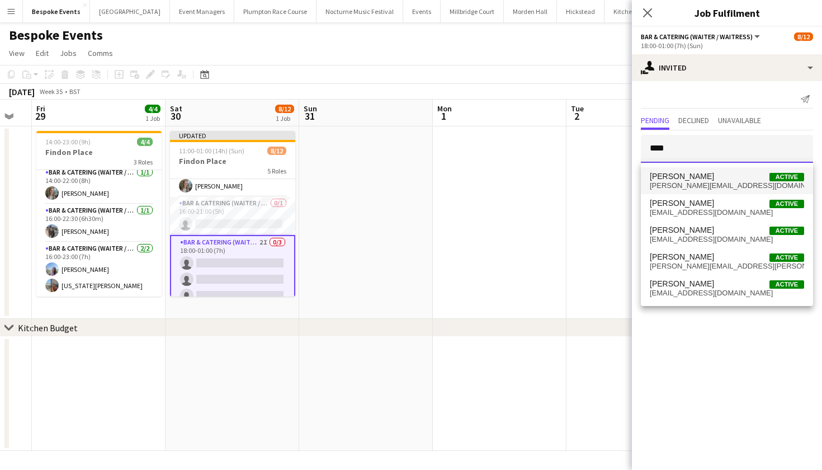
type input "****"
click at [708, 184] on span "[PERSON_NAME][EMAIL_ADDRESS][DOMAIN_NAME]" at bounding box center [727, 185] width 154 height 9
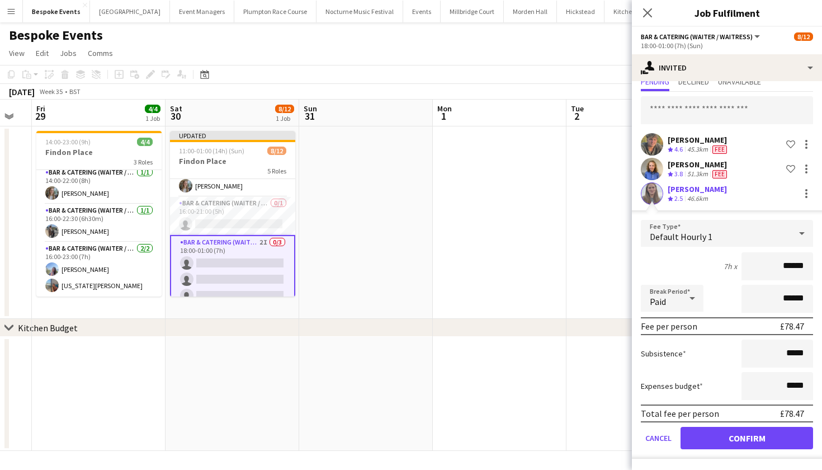
scroll to position [39, 0]
click at [738, 443] on button "Confirm" at bounding box center [747, 438] width 133 height 22
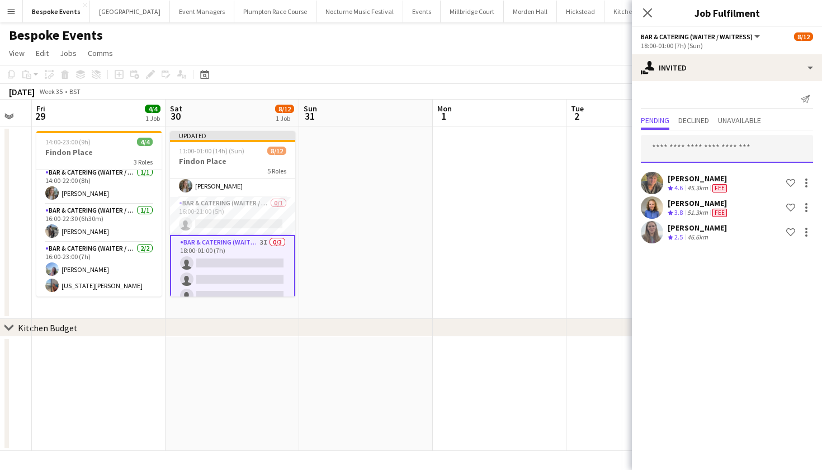
click at [693, 144] on input "text" at bounding box center [727, 149] width 172 height 28
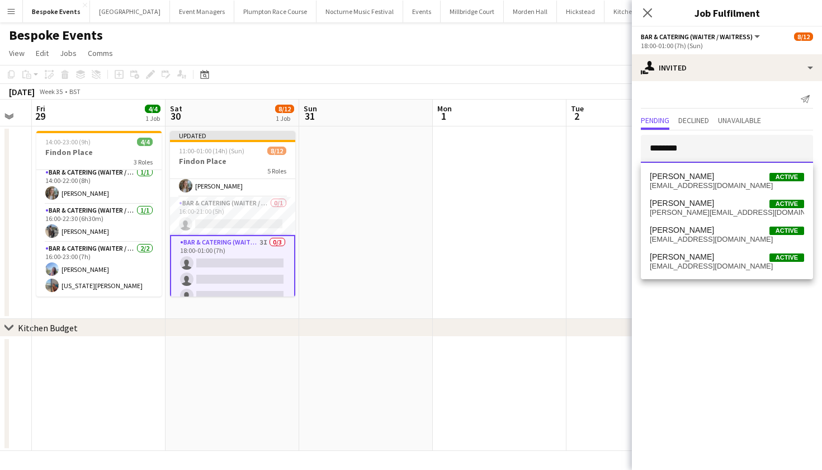
type input "********"
drag, startPoint x: 698, startPoint y: 225, endPoint x: 699, endPoint y: 177, distance: 48.1
click at [699, 177] on span "[PERSON_NAME]" at bounding box center [682, 177] width 64 height 10
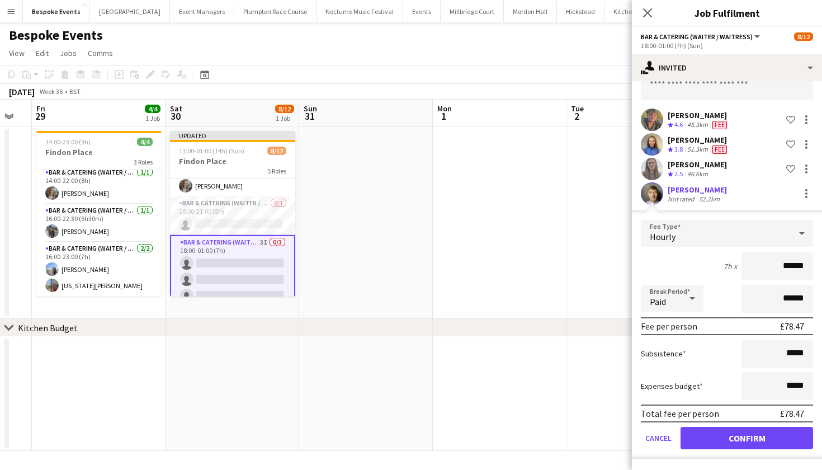
scroll to position [63, 0]
click at [742, 441] on button "Confirm" at bounding box center [747, 438] width 133 height 22
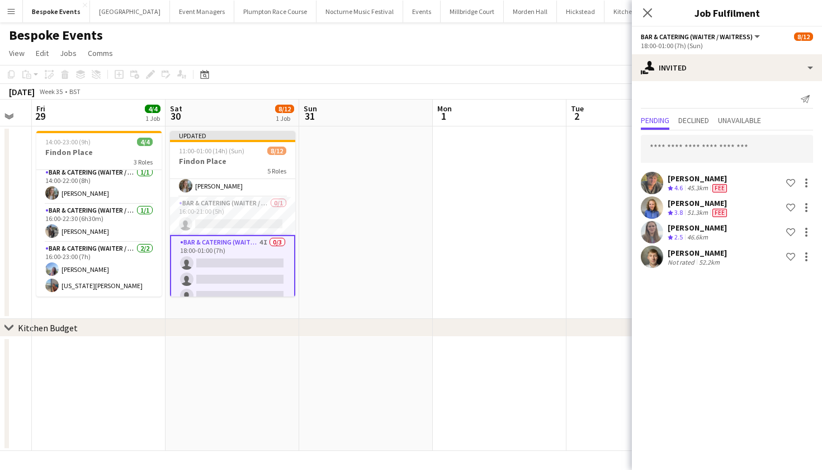
scroll to position [0, 0]
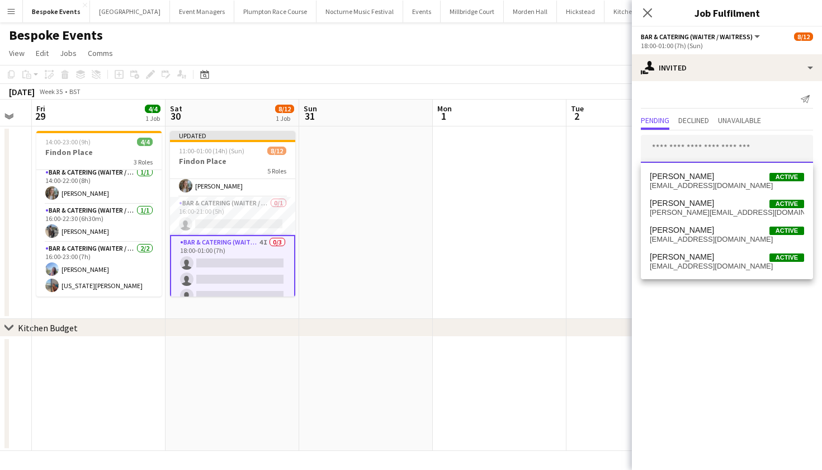
click at [726, 145] on input "text" at bounding box center [727, 149] width 172 height 28
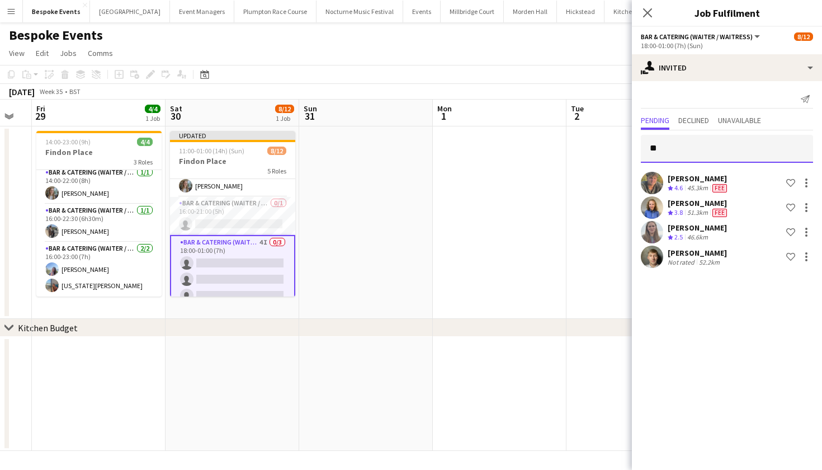
type input "*"
click at [687, 143] on input "text" at bounding box center [727, 149] width 172 height 28
type input "*"
click at [704, 145] on input "text" at bounding box center [727, 149] width 172 height 28
click at [13, 13] on app-icon "Menu" at bounding box center [11, 11] width 9 height 9
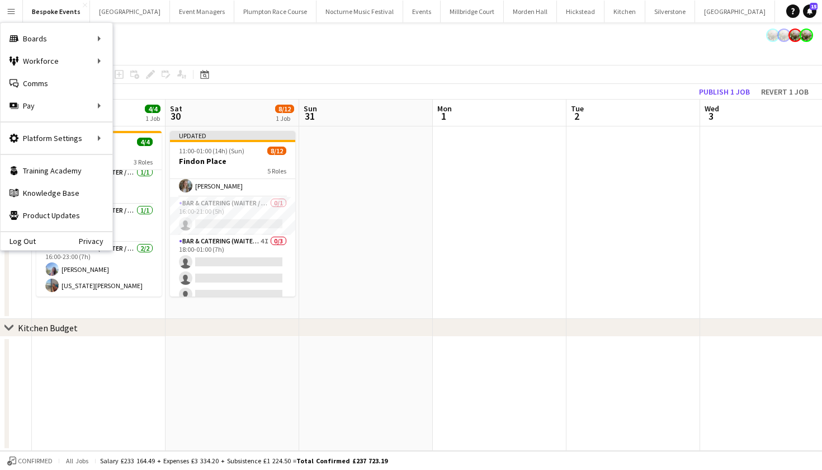
click at [389, 137] on app-date-cell at bounding box center [366, 222] width 134 height 192
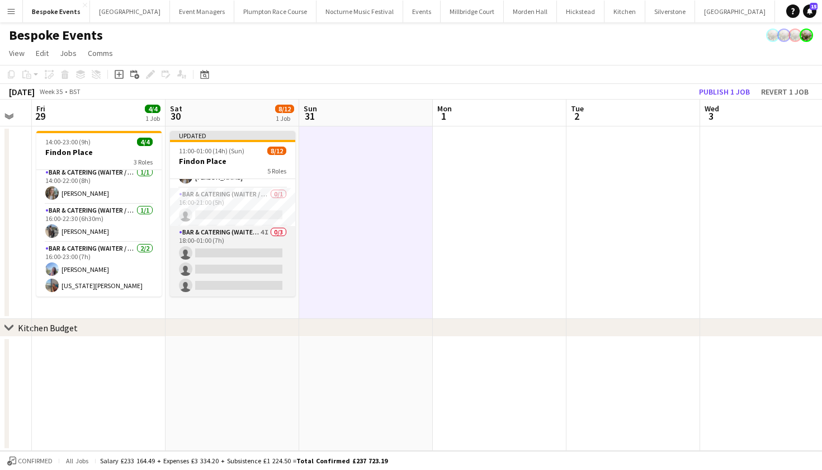
scroll to position [186, 0]
click at [267, 238] on app-card-role "Bar & Catering (Waiter / waitress) 4I 0/3 18:00-01:00 (7h) single-neutral-actio…" at bounding box center [232, 261] width 125 height 70
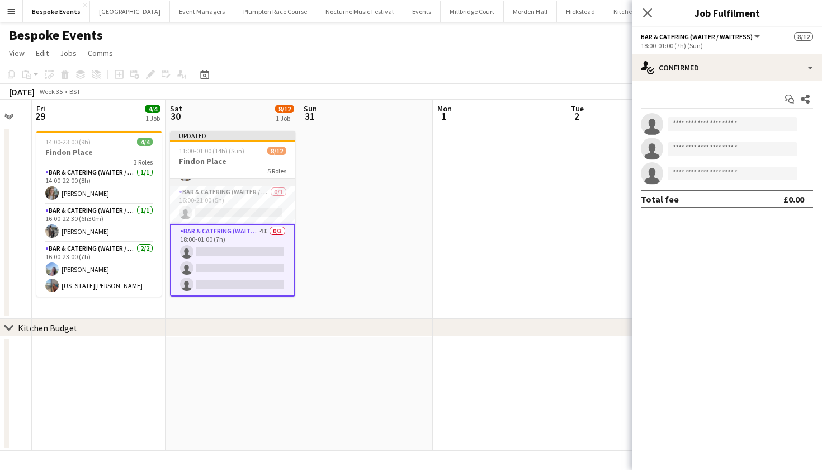
click at [252, 232] on app-card-role "Bar & Catering (Waiter / waitress) 4I 0/3 18:00-01:00 (7h) single-neutral-actio…" at bounding box center [232, 260] width 125 height 73
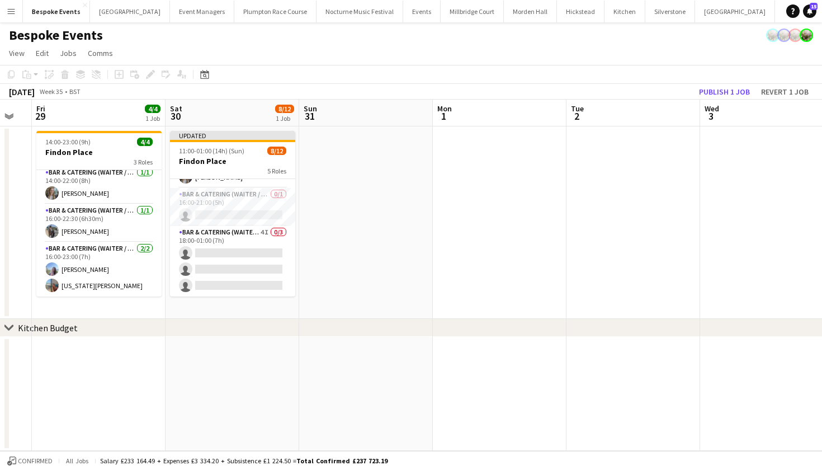
scroll to position [0, 0]
click at [716, 91] on button "Publish 1 job" at bounding box center [725, 91] width 60 height 15
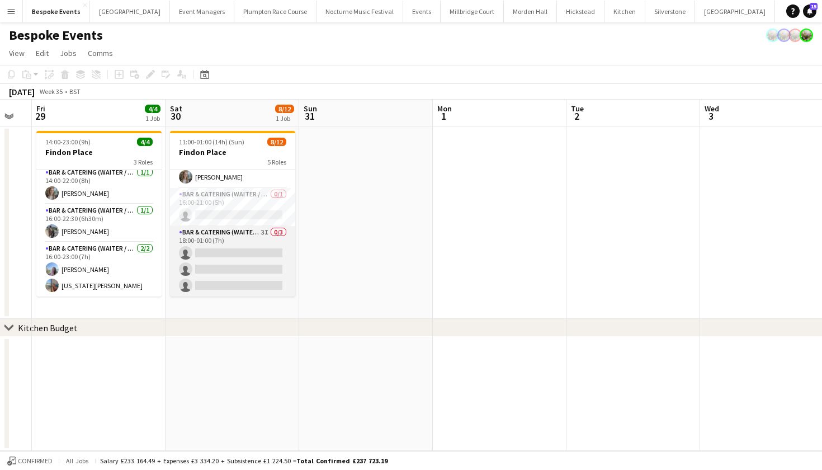
scroll to position [177, 0]
click at [253, 262] on app-card-role "Bar & Catering (Waiter / waitress) 3I 0/3 18:00-01:00 (7h) single-neutral-actio…" at bounding box center [232, 261] width 125 height 70
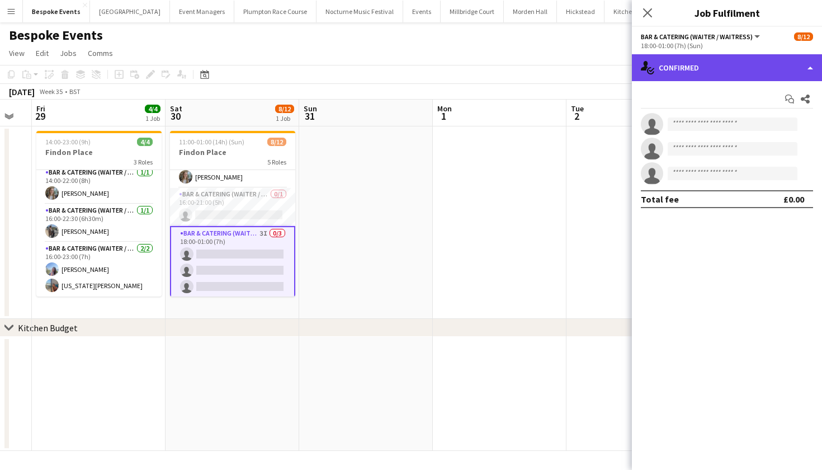
click at [690, 65] on div "single-neutral-actions-check-2 Confirmed" at bounding box center [727, 67] width 190 height 27
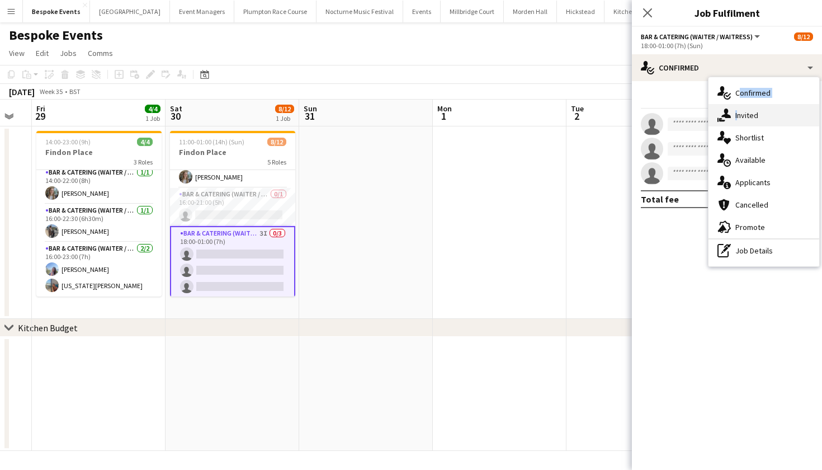
drag, startPoint x: 730, startPoint y: 103, endPoint x: 735, endPoint y: 119, distance: 15.7
click at [735, 119] on div "single-neutral-actions-check-2 Confirmed single-neutral-actions-share-1 Invited…" at bounding box center [764, 171] width 111 height 189
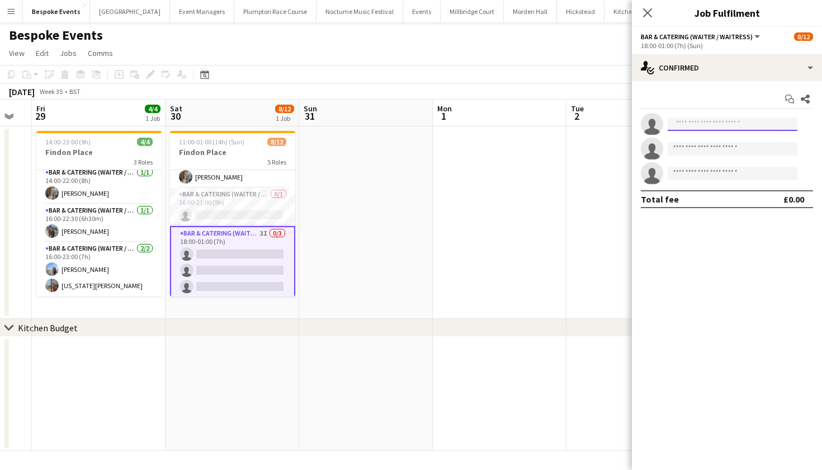
click at [734, 118] on input at bounding box center [733, 123] width 130 height 13
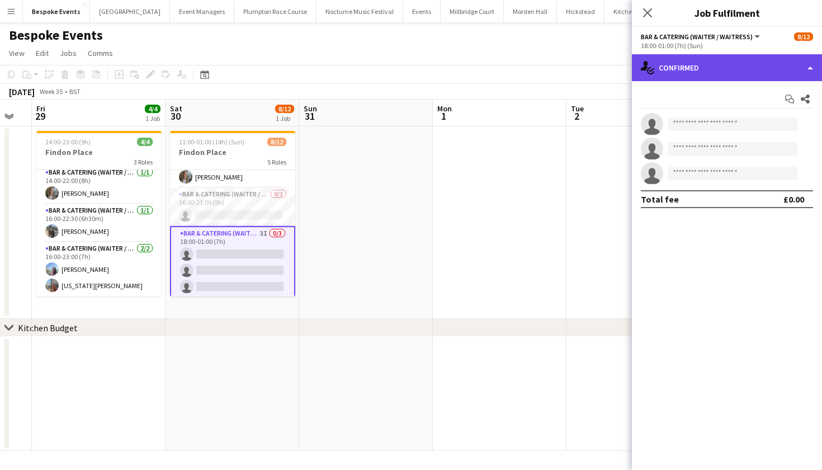
click at [707, 67] on div "single-neutral-actions-check-2 Confirmed" at bounding box center [727, 67] width 190 height 27
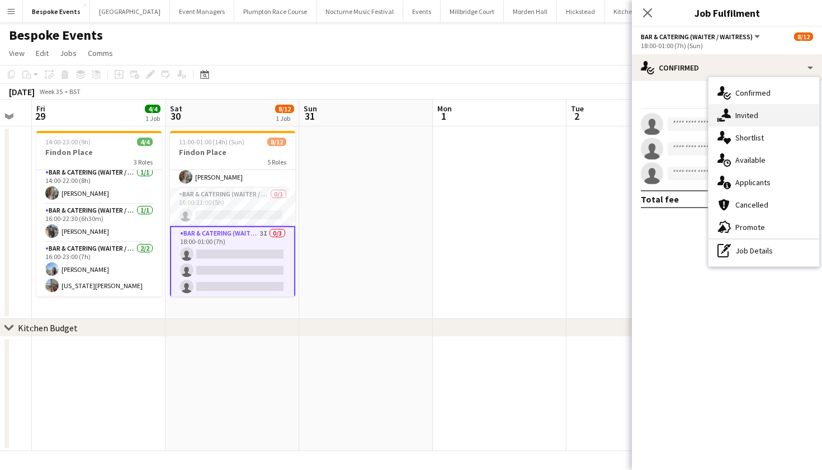
click at [748, 120] on div "single-neutral-actions-share-1 Invited" at bounding box center [764, 115] width 111 height 22
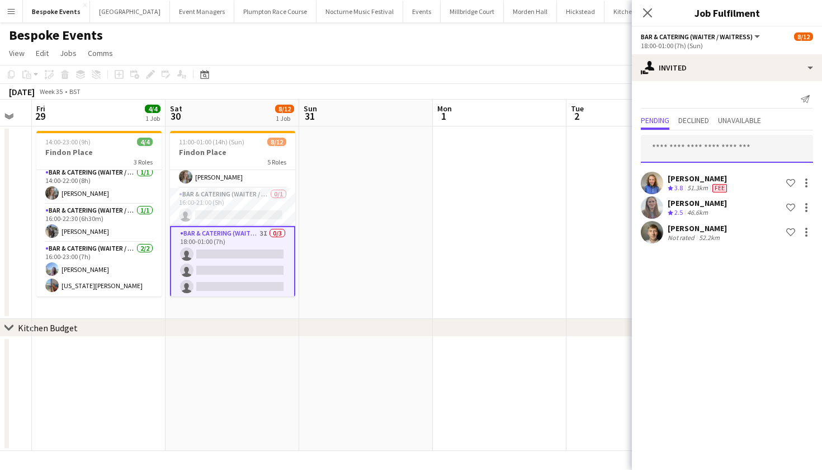
click at [702, 153] on input "text" at bounding box center [727, 149] width 172 height 28
type input "*****"
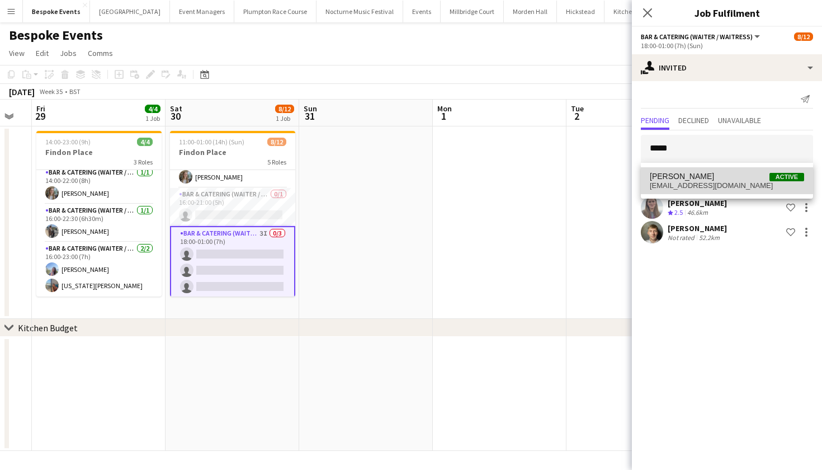
drag, startPoint x: 702, startPoint y: 153, endPoint x: 700, endPoint y: 174, distance: 21.3
click at [700, 174] on span "[PERSON_NAME]" at bounding box center [682, 177] width 64 height 10
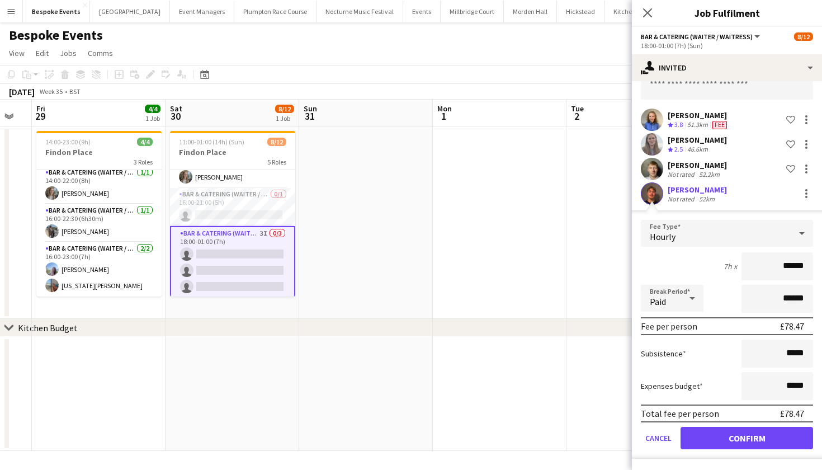
scroll to position [63, 0]
click at [724, 440] on button "Confirm" at bounding box center [747, 438] width 133 height 22
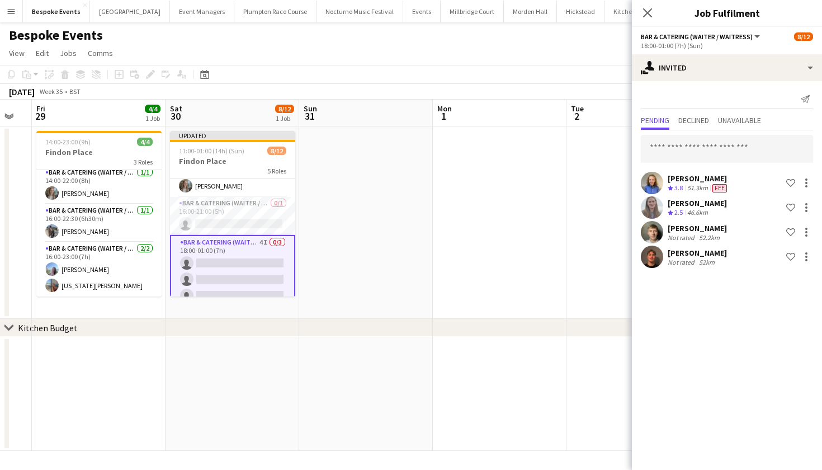
scroll to position [0, 0]
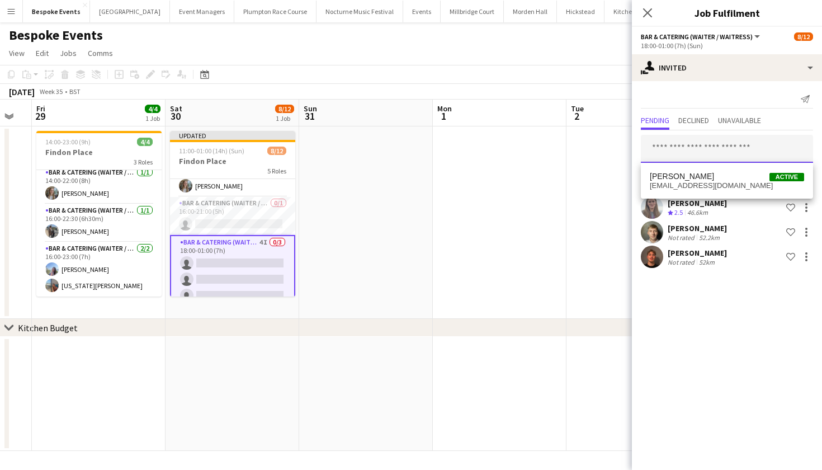
click at [722, 145] on input "text" at bounding box center [727, 149] width 172 height 28
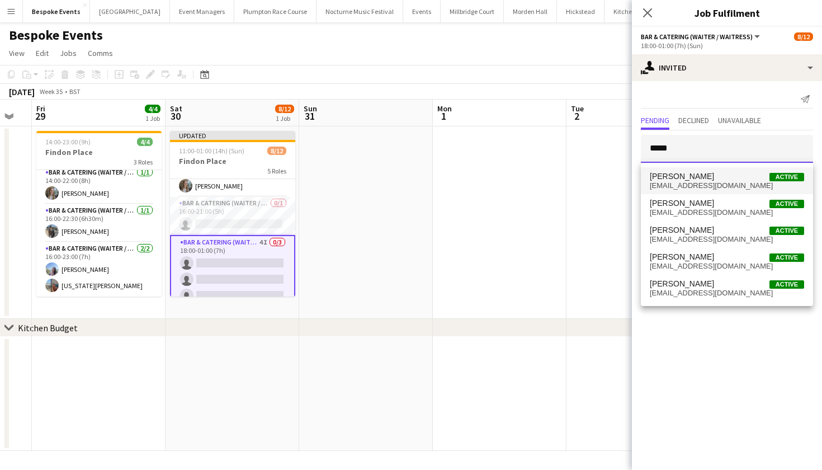
type input "*****"
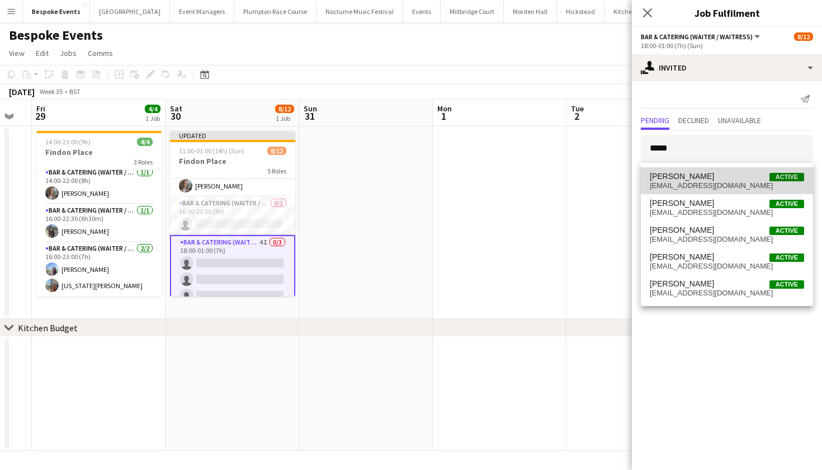
click at [682, 184] on span "[EMAIL_ADDRESS][DOMAIN_NAME]" at bounding box center [727, 185] width 154 height 9
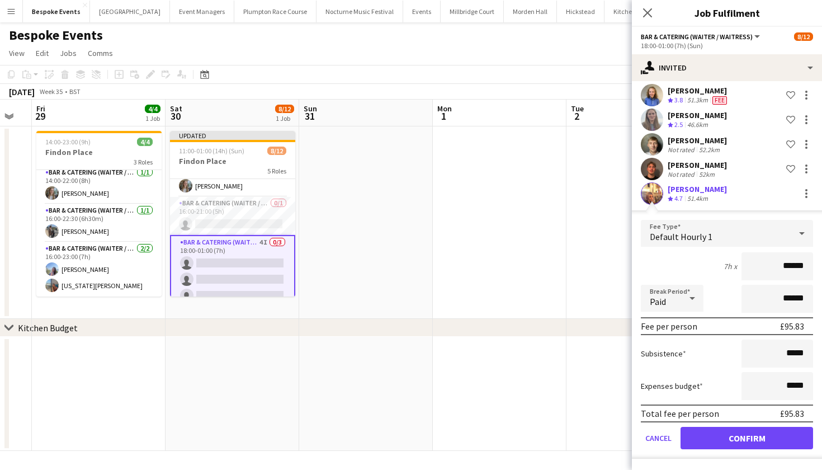
scroll to position [88, 0]
click at [745, 442] on button "Confirm" at bounding box center [747, 438] width 133 height 22
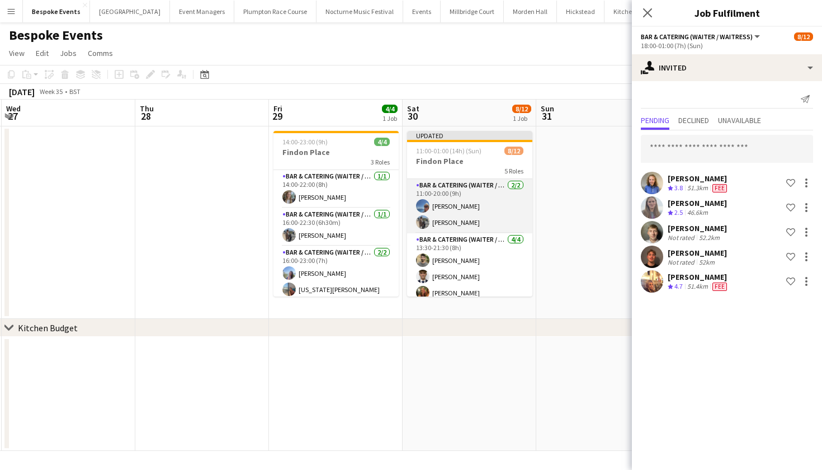
scroll to position [0, 0]
click at [478, 196] on app-card-role "Bar & Catering (Waiter / waitress) [DATE] 11:00-20:00 (9h) [PERSON_NAME] [PERSO…" at bounding box center [469, 206] width 125 height 54
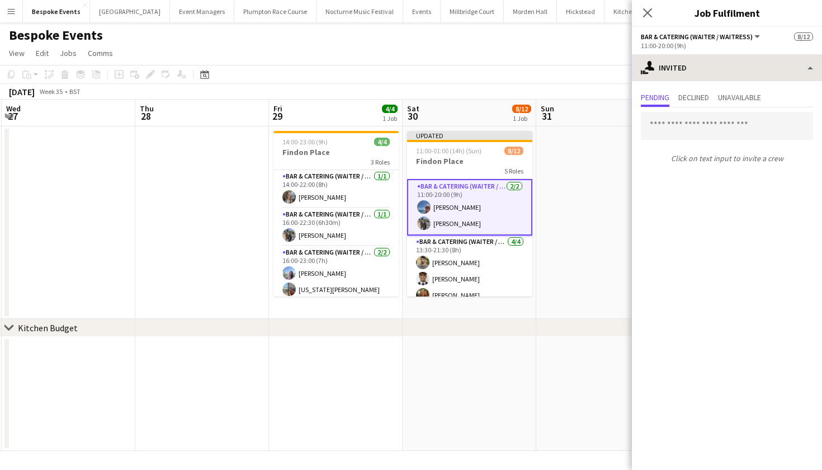
click at [731, 54] on div "Bar & Catering (Waiter / waitress) All roles Bar & Catering (Waiter / waitress)…" at bounding box center [727, 248] width 190 height 443
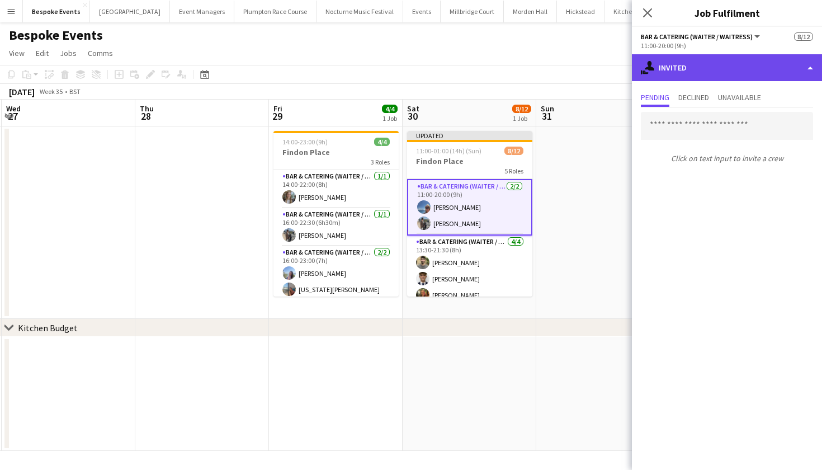
click at [731, 62] on div "single-neutral-actions-share-1 Invited" at bounding box center [727, 67] width 190 height 27
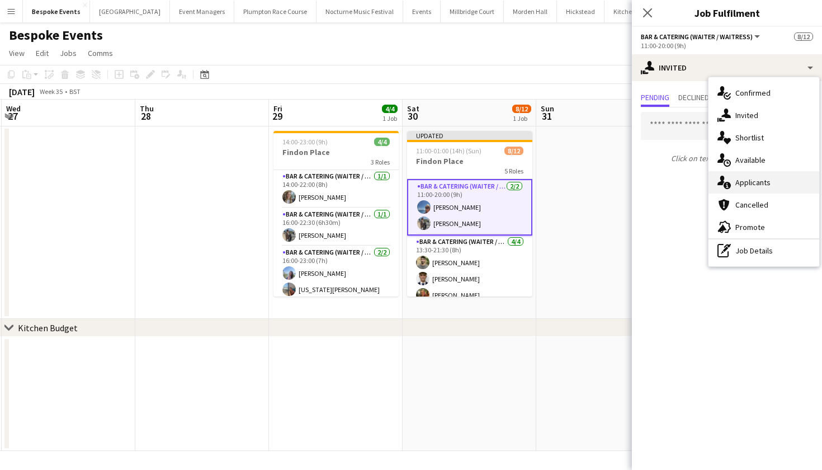
click at [761, 187] on div "single-neutral-actions-information Applicants" at bounding box center [764, 182] width 111 height 22
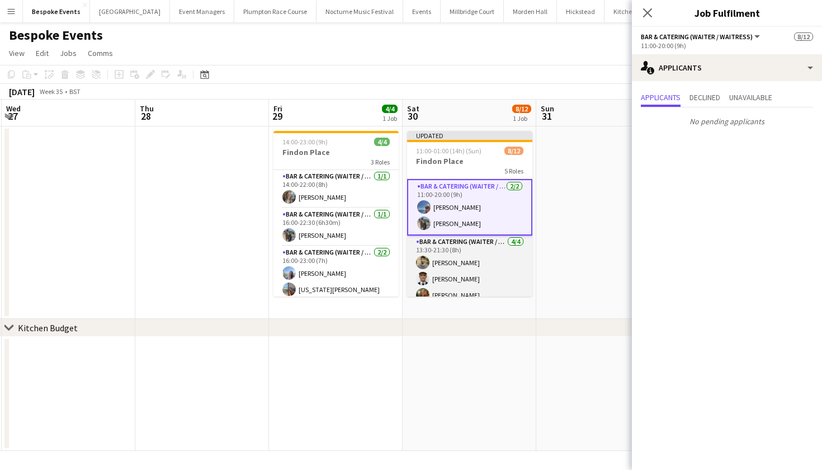
click at [434, 261] on app-card-role "Bar & Catering (Waiter / waitress) [DATE] 13:30-21:30 (8h) [PERSON_NAME] [PERSO…" at bounding box center [469, 278] width 125 height 87
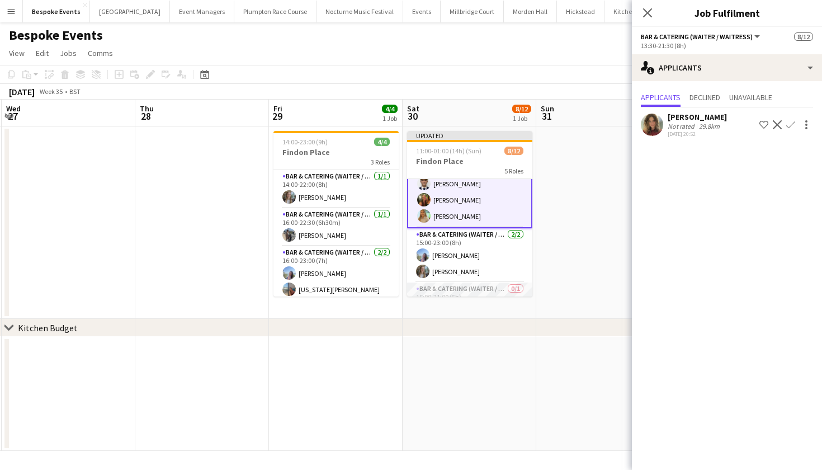
scroll to position [92, 0]
click at [653, 121] on app-user-avatar at bounding box center [652, 125] width 22 height 22
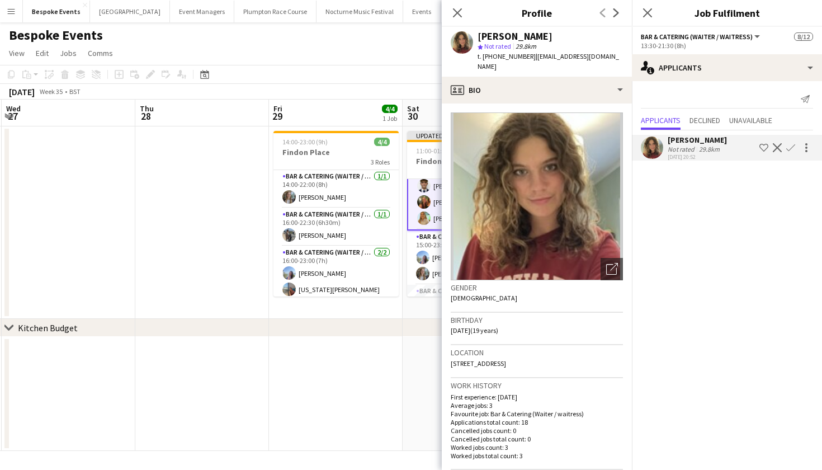
click at [175, 230] on app-date-cell at bounding box center [202, 222] width 134 height 192
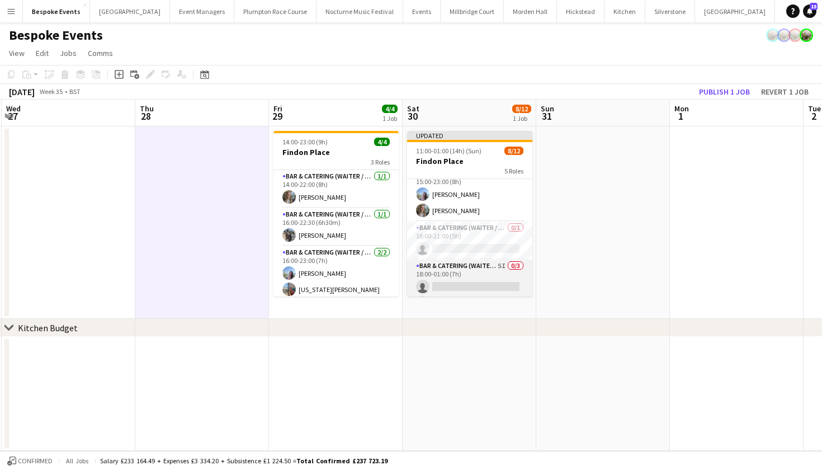
scroll to position [60, 0]
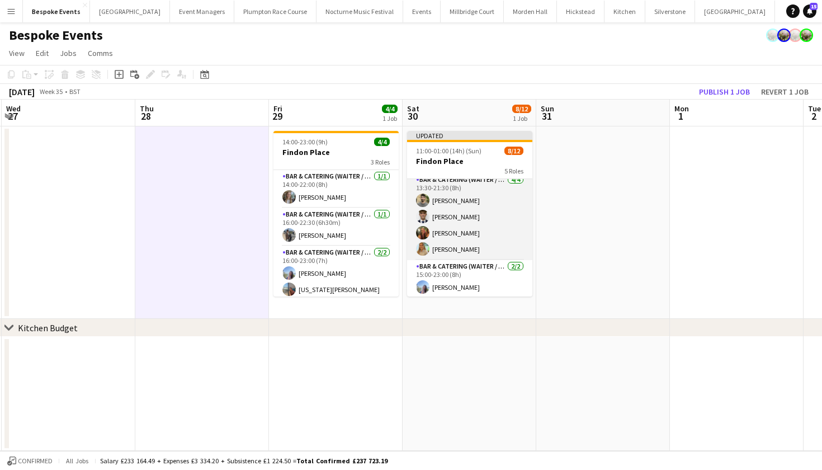
click at [442, 220] on app-card-role "Bar & Catering (Waiter / waitress) [DATE] 13:30-21:30 (8h) [PERSON_NAME] [PERSO…" at bounding box center [469, 216] width 125 height 87
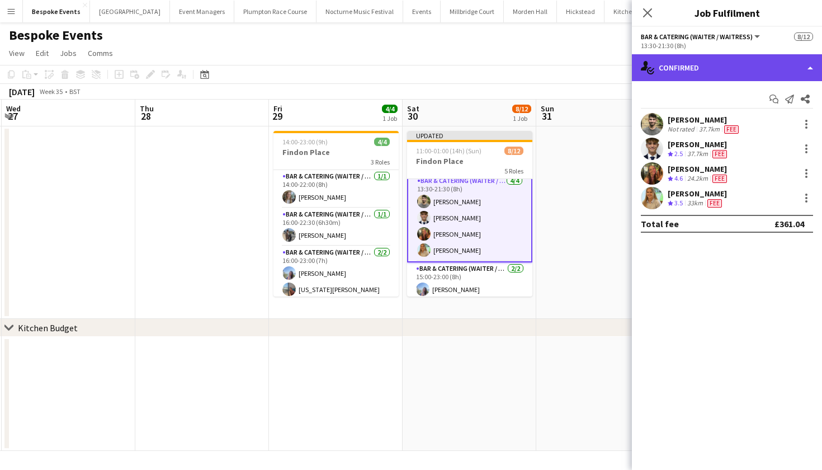
click at [692, 75] on div "single-neutral-actions-check-2 Confirmed" at bounding box center [727, 67] width 190 height 27
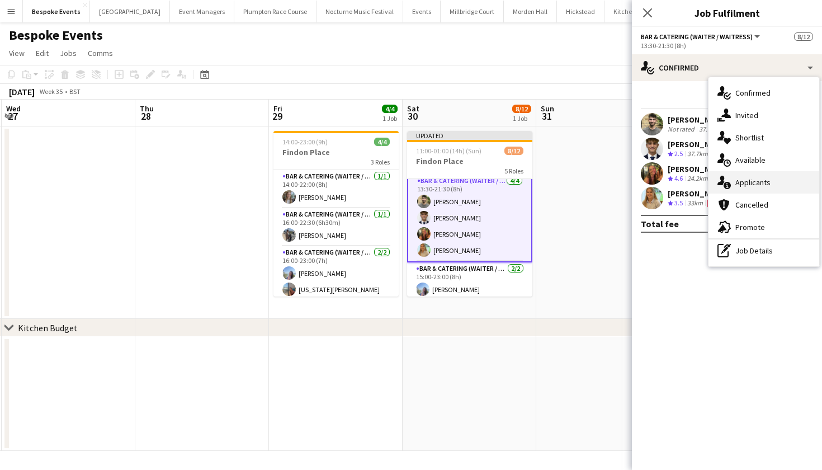
click at [739, 187] on div "single-neutral-actions-information Applicants" at bounding box center [764, 182] width 111 height 22
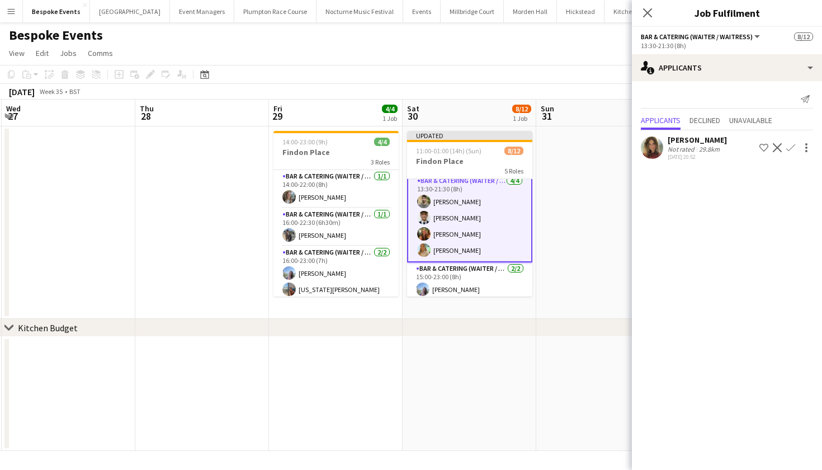
click at [426, 232] on app-user-avatar at bounding box center [423, 233] width 13 height 13
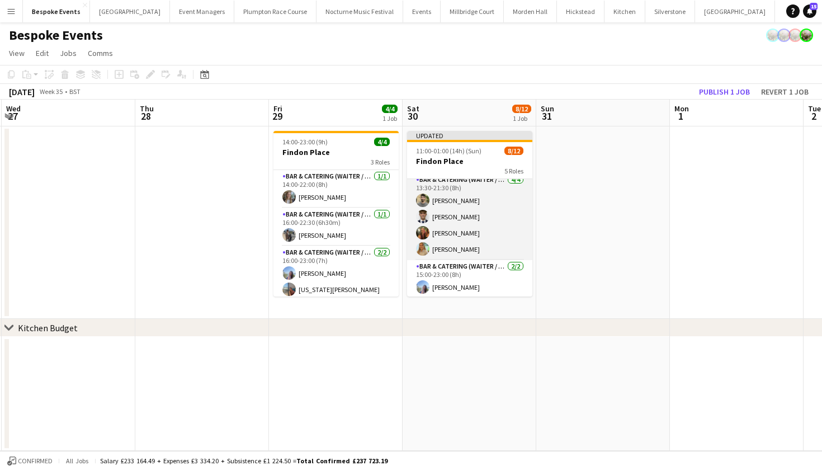
click at [476, 224] on app-card-role "Bar & Catering (Waiter / waitress) [DATE] 13:30-21:30 (8h) [PERSON_NAME] [PERSO…" at bounding box center [469, 216] width 125 height 87
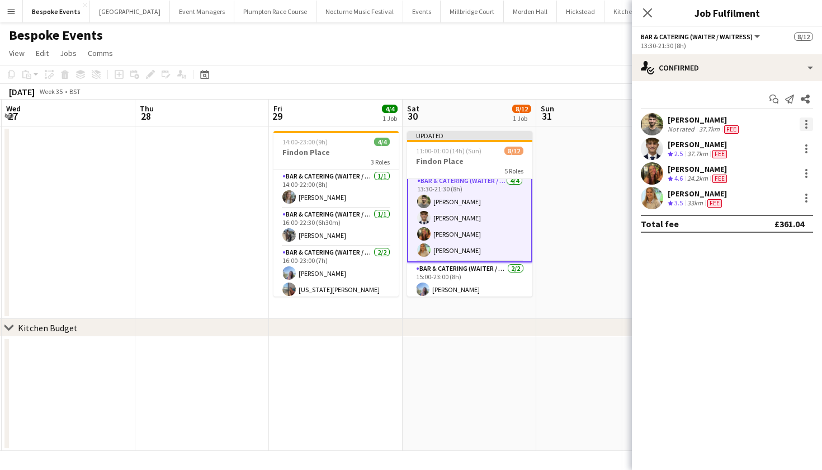
click at [804, 126] on div at bounding box center [806, 123] width 13 height 13
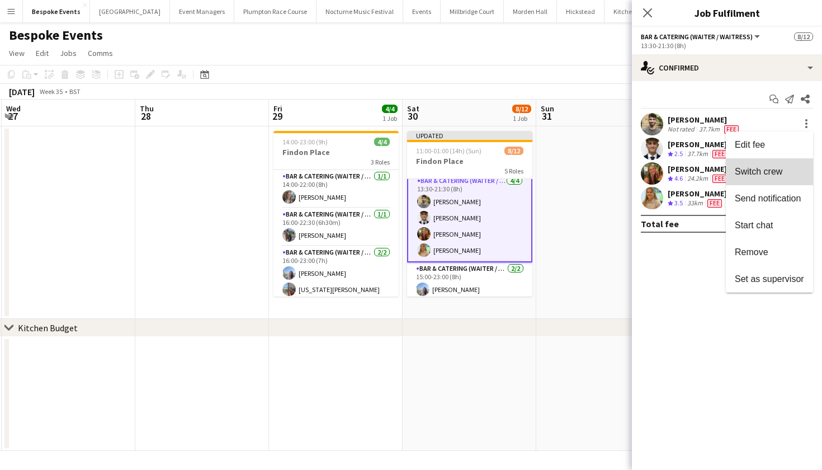
click at [782, 171] on span "Switch crew" at bounding box center [759, 172] width 48 height 10
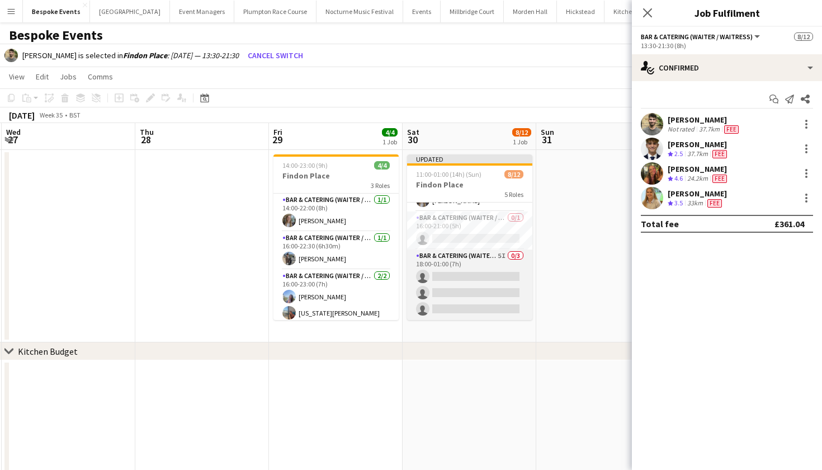
click at [476, 278] on app-card-role "Bar & Catering (Waiter / waitress) 5I 0/3 18:00-01:00 (7h) single-neutral-actio…" at bounding box center [469, 284] width 125 height 70
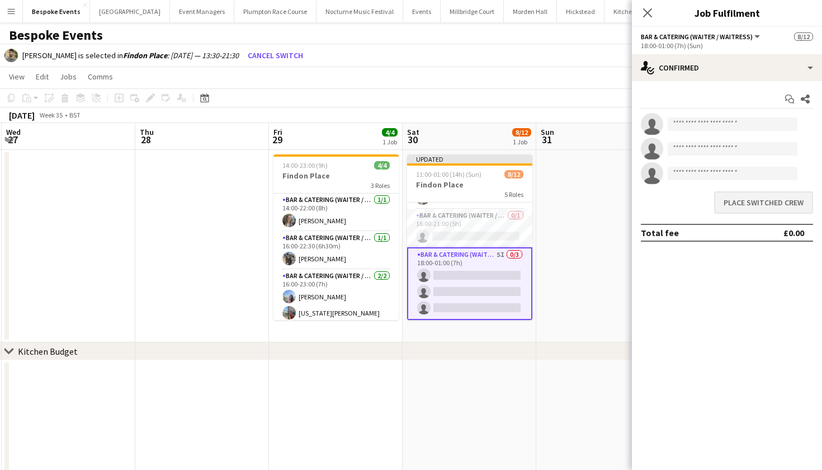
click at [756, 200] on button "Place switched crew" at bounding box center [763, 202] width 99 height 22
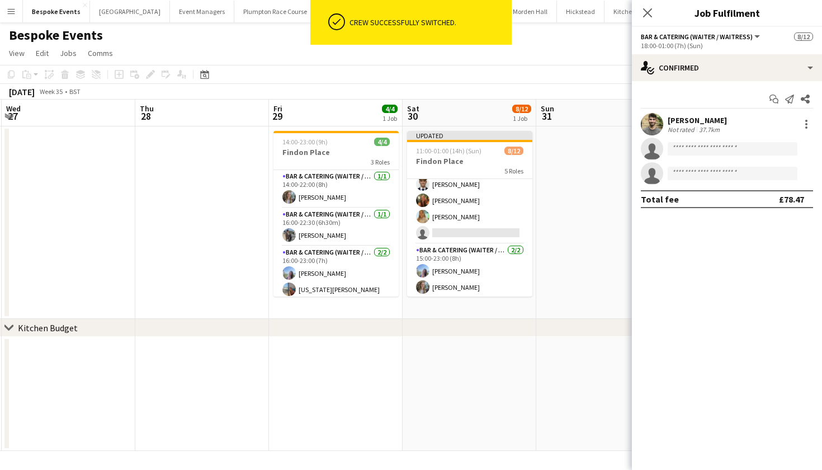
scroll to position [74, 0]
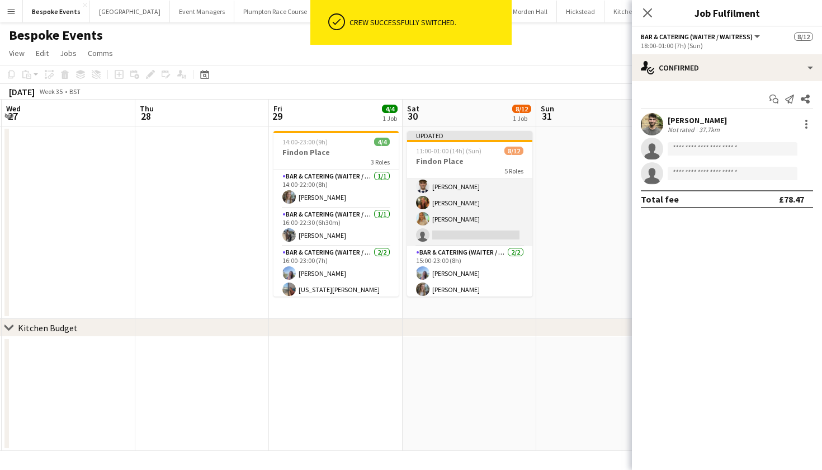
click at [469, 220] on app-card-role "Bar & Catering (Waiter / waitress) 1I 3A [DATE] 13:30-21:30 (8h) [PERSON_NAME] …" at bounding box center [469, 202] width 125 height 87
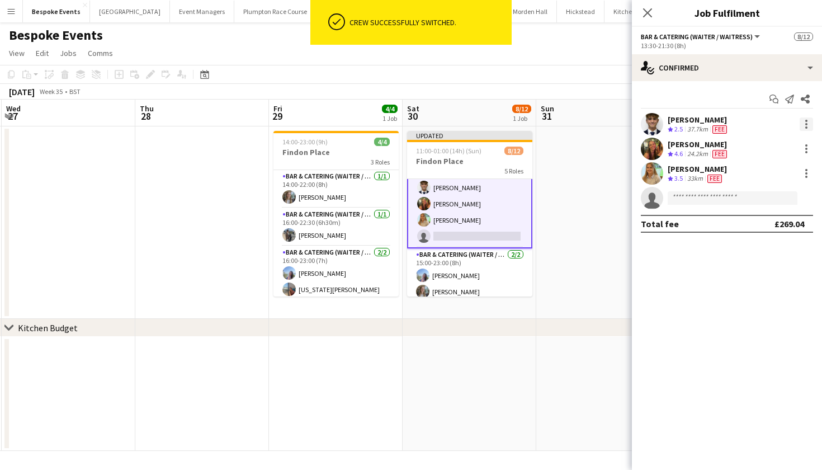
click at [805, 124] on div at bounding box center [806, 124] width 2 height 2
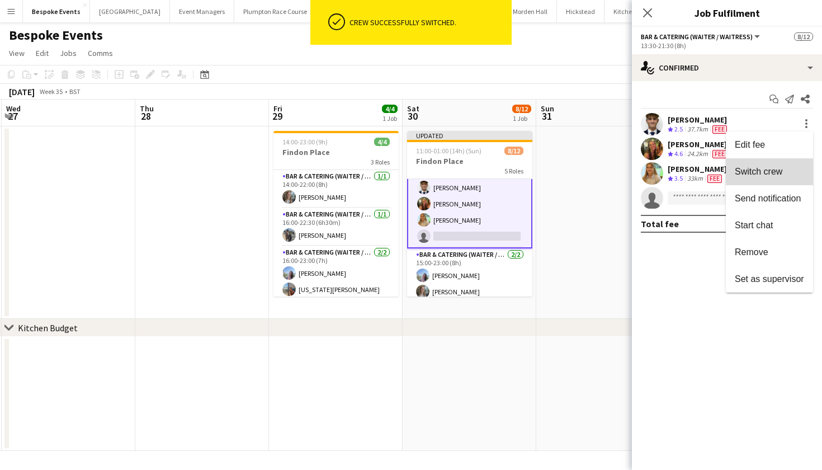
click at [766, 178] on button "Switch crew" at bounding box center [769, 171] width 87 height 27
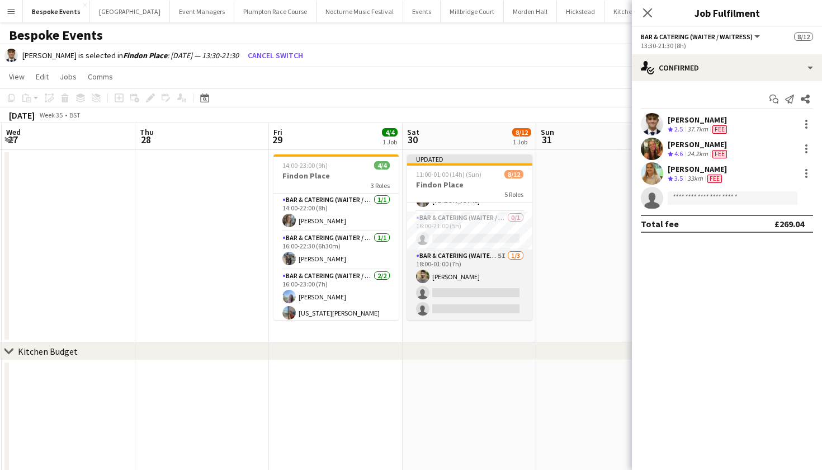
click at [473, 290] on app-card-role "Bar & Catering (Waiter / waitress) 5I [DATE] 18:00-01:00 (7h) [PERSON_NAME] sin…" at bounding box center [469, 284] width 125 height 70
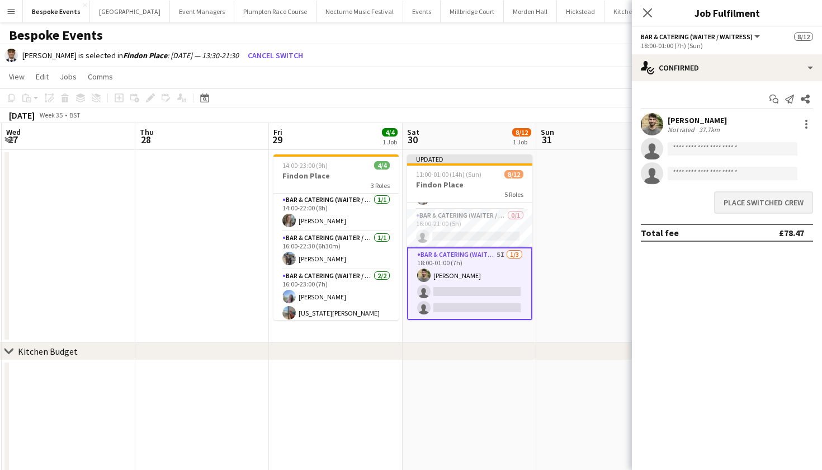
click at [736, 206] on button "Place switched crew" at bounding box center [763, 202] width 99 height 22
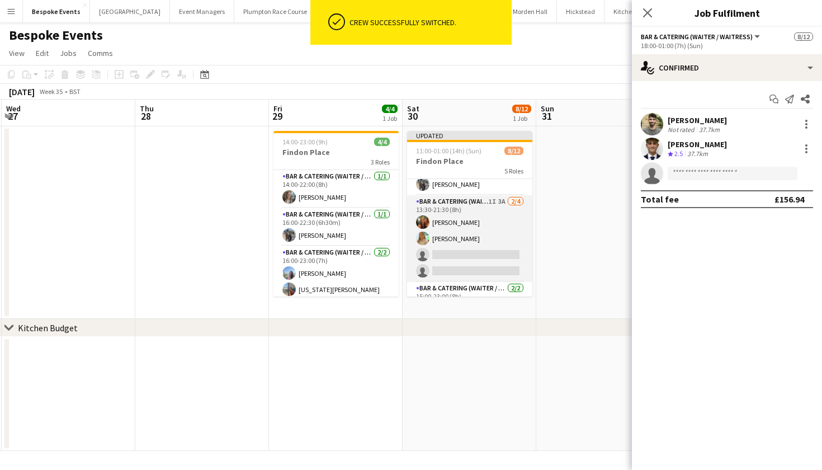
scroll to position [39, 0]
click at [445, 237] on app-card-role "Bar & Catering (Waiter / waitress) 1I 3A [DATE] 13:30-21:30 (8h) [PERSON_NAME] …" at bounding box center [469, 238] width 125 height 87
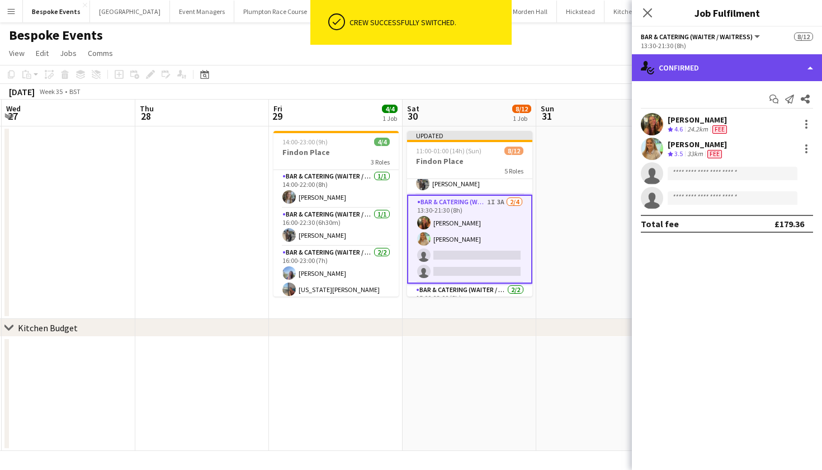
click at [737, 68] on div "single-neutral-actions-check-2 Confirmed" at bounding box center [727, 67] width 190 height 27
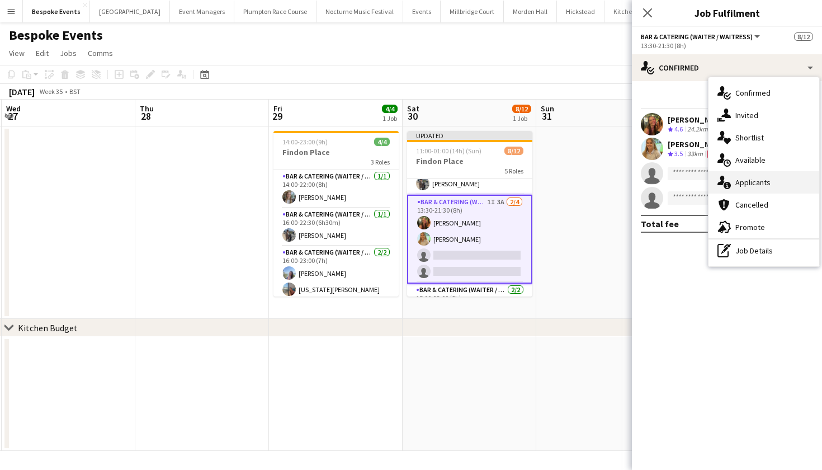
click at [754, 182] on div "single-neutral-actions-information Applicants" at bounding box center [764, 182] width 111 height 22
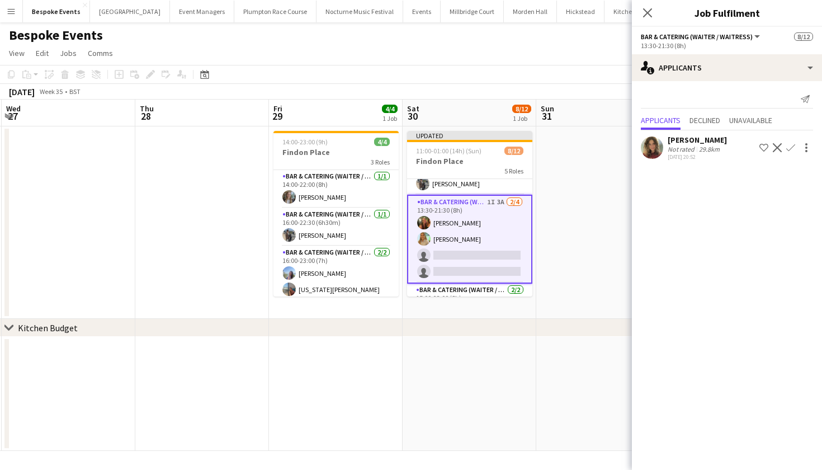
click at [794, 149] on app-icon "Confirm" at bounding box center [790, 147] width 9 height 9
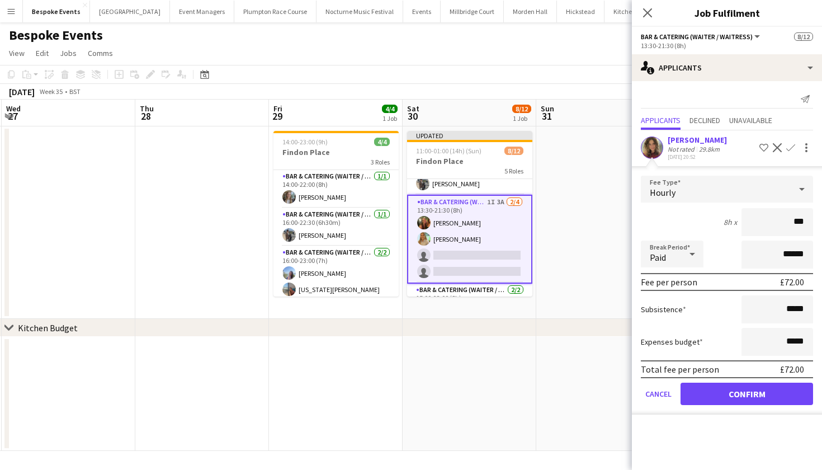
type input "**"
type input "******"
click at [747, 394] on button "Confirm" at bounding box center [747, 393] width 133 height 22
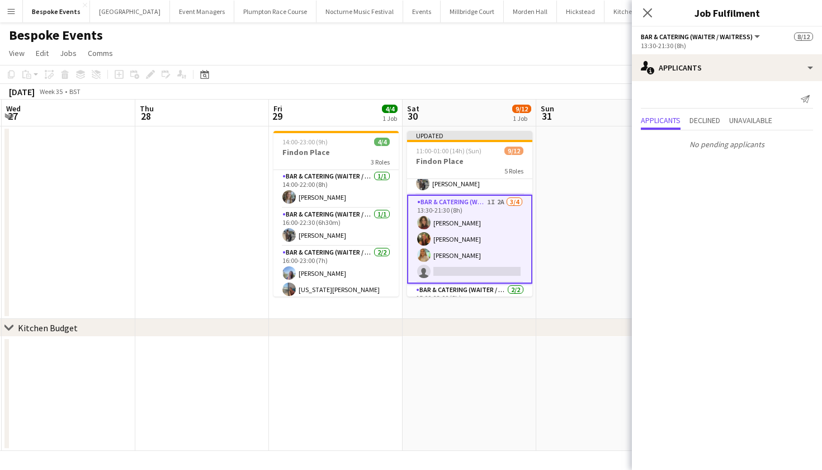
click at [536, 218] on app-date-cell "Updated 11:00-01:00 (14h) (Sun) 9/12 Findon Place 5 Roles Bar & Catering (Waite…" at bounding box center [470, 222] width 134 height 192
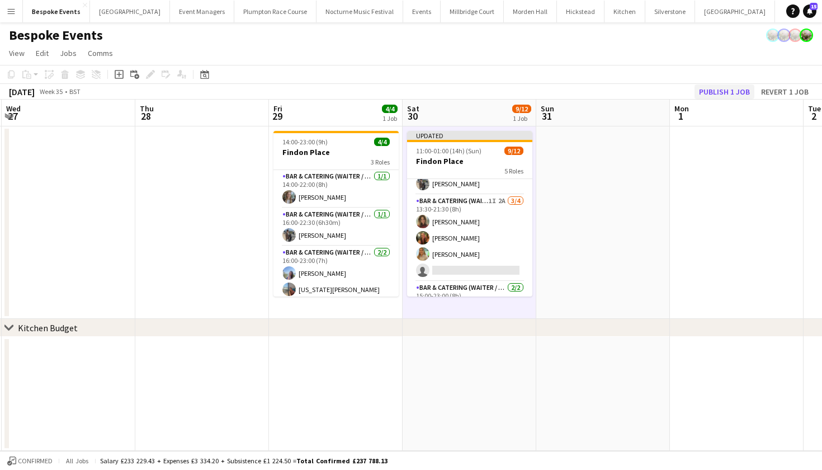
click at [721, 87] on button "Publish 1 job" at bounding box center [725, 91] width 60 height 15
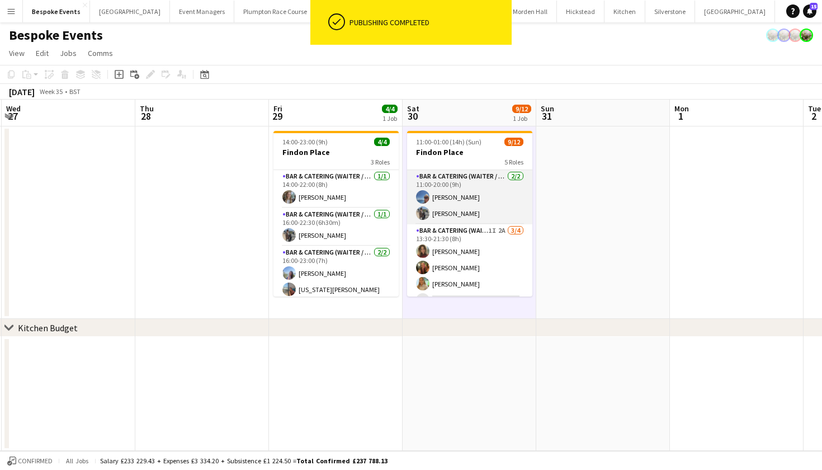
scroll to position [0, 0]
click at [494, 195] on app-card-role "Bar & Catering (Waiter / waitress) [DATE] 11:00-20:00 (9h) [PERSON_NAME] [PERSO…" at bounding box center [469, 197] width 125 height 54
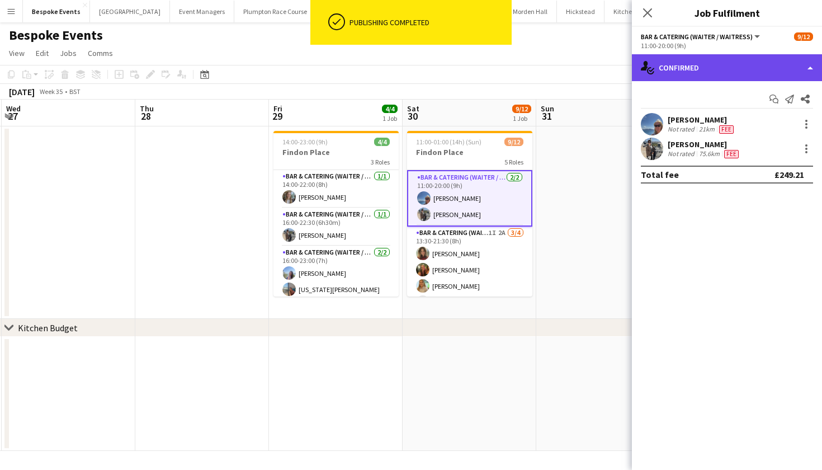
click at [716, 74] on div "single-neutral-actions-check-2 Confirmed" at bounding box center [727, 67] width 190 height 27
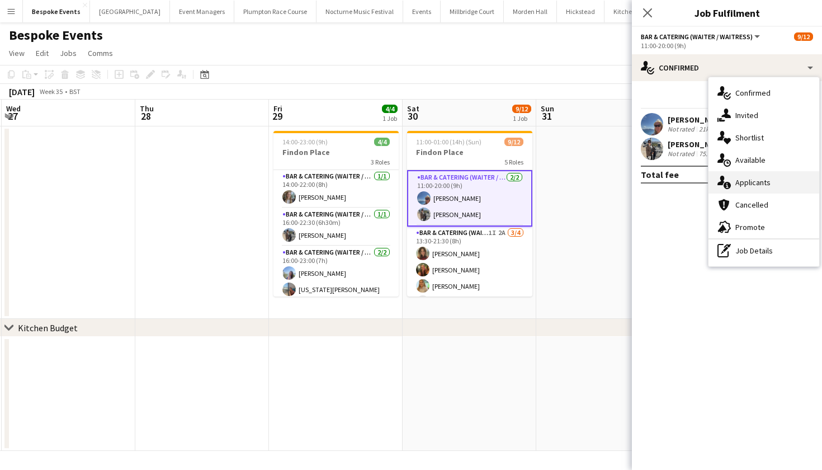
click at [753, 181] on div "single-neutral-actions-information Applicants" at bounding box center [764, 182] width 111 height 22
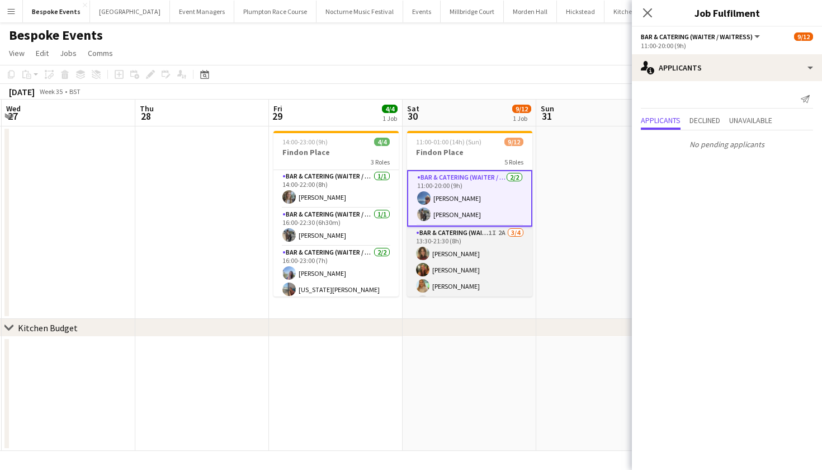
click at [488, 247] on app-card-role "Bar & Catering (Waiter / waitress) 1I 2A [DATE] 13:30-21:30 (8h) [PERSON_NAME] …" at bounding box center [469, 269] width 125 height 87
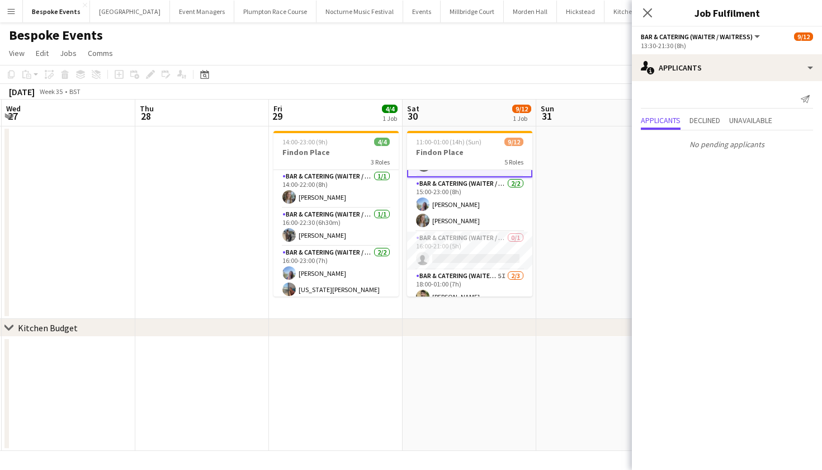
scroll to position [137, 0]
click at [475, 209] on app-card-role "Bar & Catering (Waiter / waitress) [DATE] 15:00-23:00 (8h) [PERSON_NAME] [PERSO…" at bounding box center [469, 203] width 125 height 54
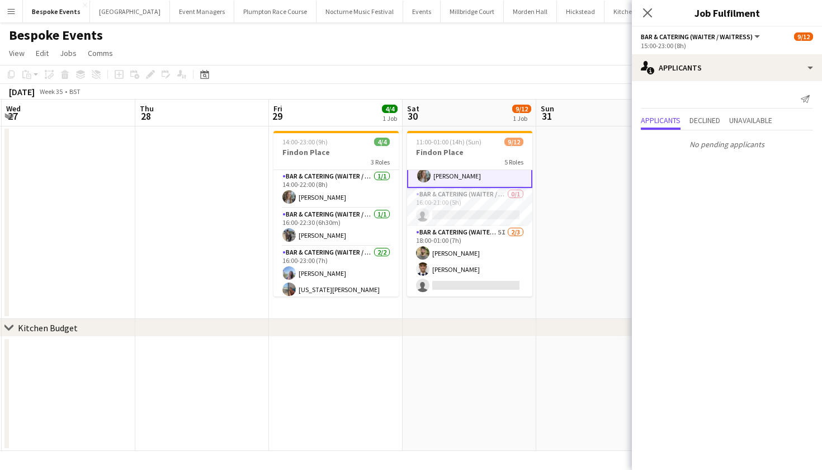
scroll to position [180, 0]
click at [475, 209] on app-card-role "Bar & Catering (Waiter / waitress) 0/1 16:00-21:00 (5h) single-neutral-actions" at bounding box center [469, 207] width 125 height 38
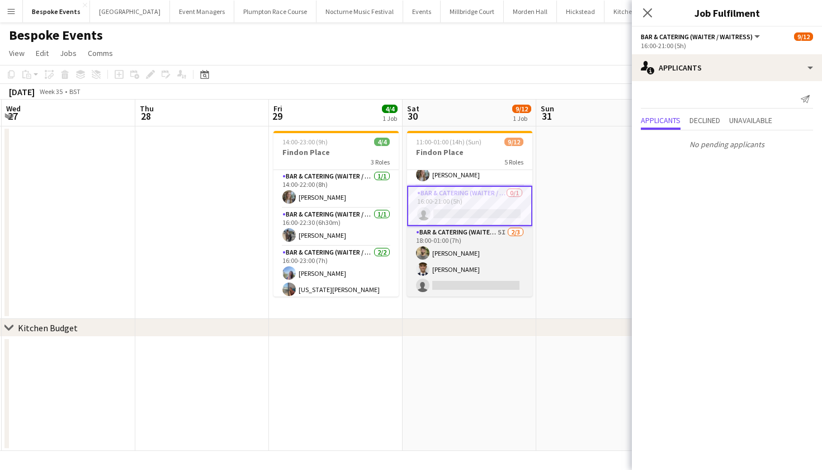
click at [475, 248] on app-card-role "Bar & Catering (Waiter / waitress) 5I [DATE] 18:00-01:00 (7h) [PERSON_NAME] [PE…" at bounding box center [469, 261] width 125 height 70
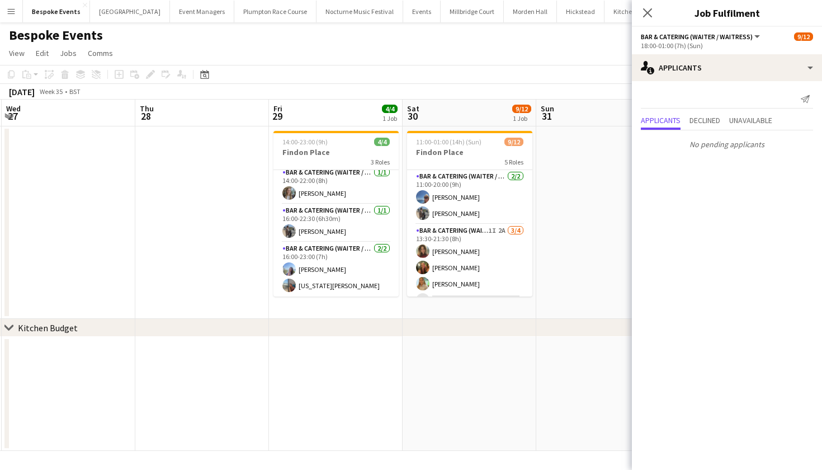
scroll to position [0, 0]
click at [560, 216] on app-date-cell at bounding box center [603, 222] width 134 height 192
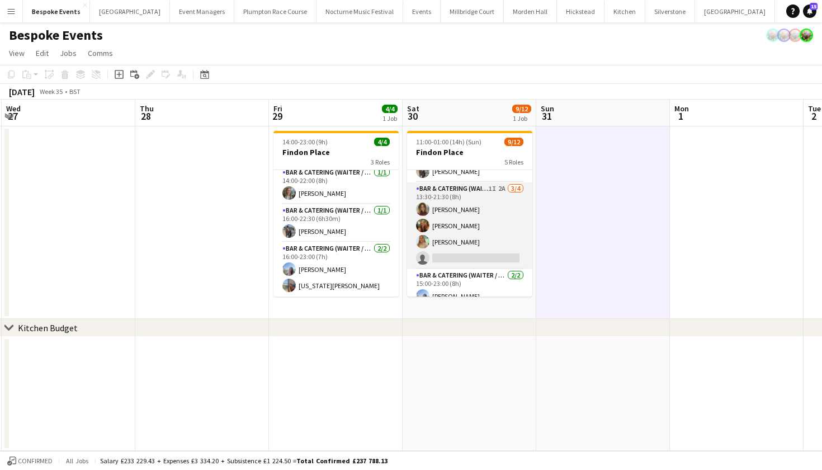
scroll to position [42, 0]
click at [498, 249] on app-card-role "Bar & Catering (Waiter / waitress) 1I 2A [DATE] 13:30-21:30 (8h) [PERSON_NAME] …" at bounding box center [469, 225] width 125 height 87
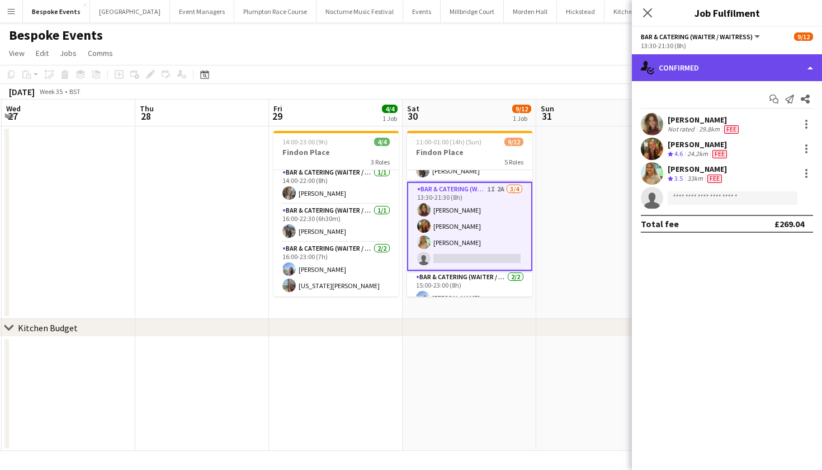
click at [712, 69] on div "single-neutral-actions-check-2 Confirmed" at bounding box center [727, 67] width 190 height 27
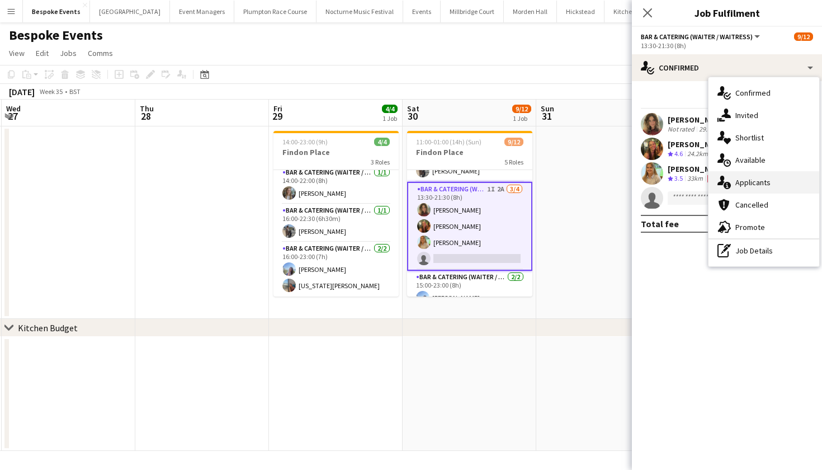
click at [730, 191] on div "single-neutral-actions-information Applicants" at bounding box center [764, 182] width 111 height 22
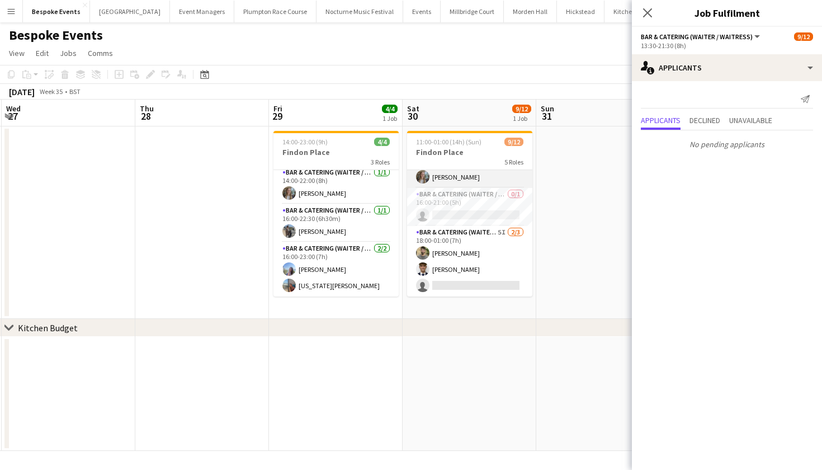
click at [494, 243] on app-card-role "Bar & Catering (Waiter / waitress) 5I [DATE] 18:00-01:00 (7h) [PERSON_NAME] [PE…" at bounding box center [469, 261] width 125 height 70
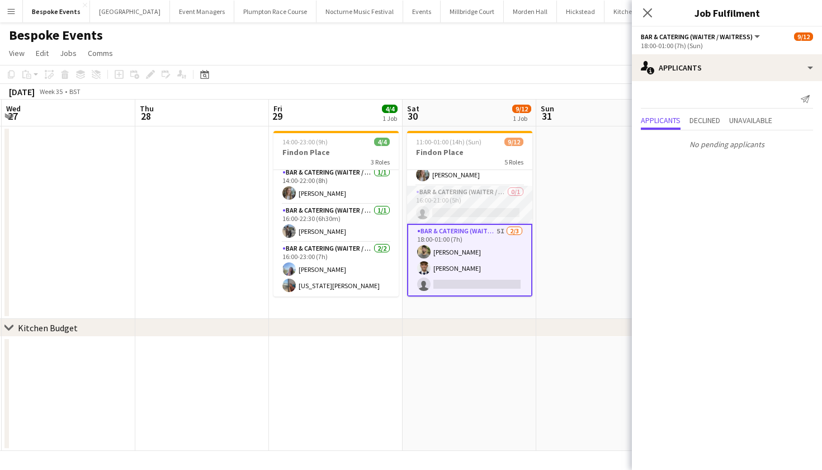
click at [489, 216] on app-card-role "Bar & Catering (Waiter / waitress) 0/1 16:00-21:00 (5h) single-neutral-actions" at bounding box center [469, 205] width 125 height 38
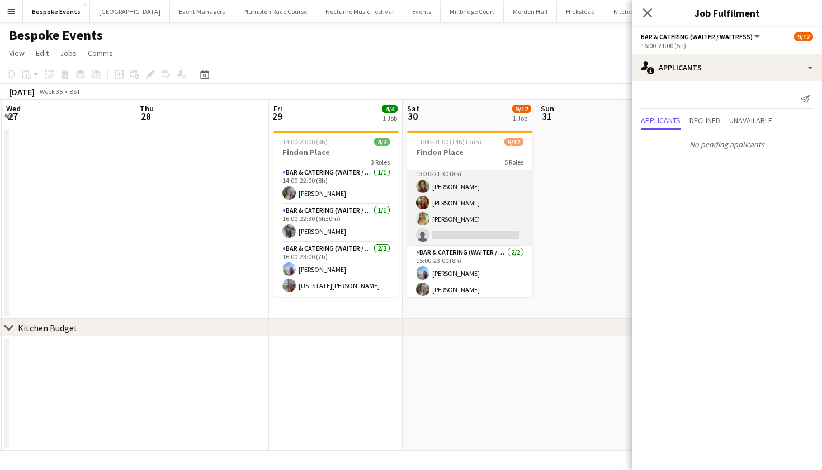
scroll to position [56, 0]
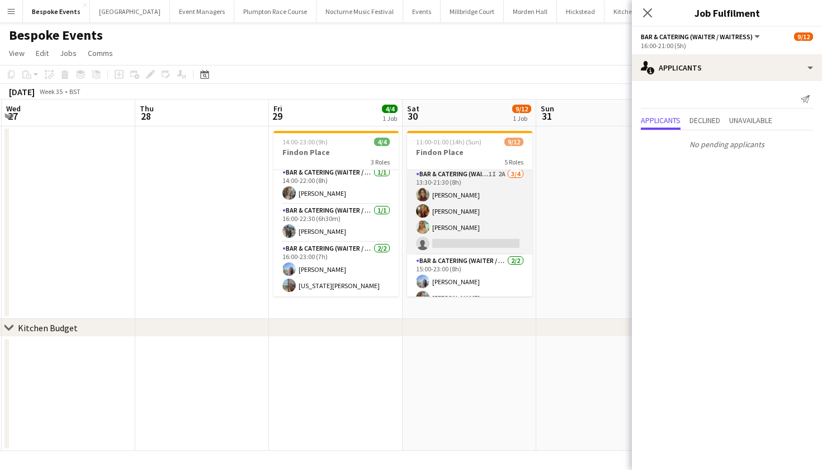
click at [490, 215] on app-card-role "Bar & Catering (Waiter / waitress) 1I 2A [DATE] 13:30-21:30 (8h) [PERSON_NAME] …" at bounding box center [469, 211] width 125 height 87
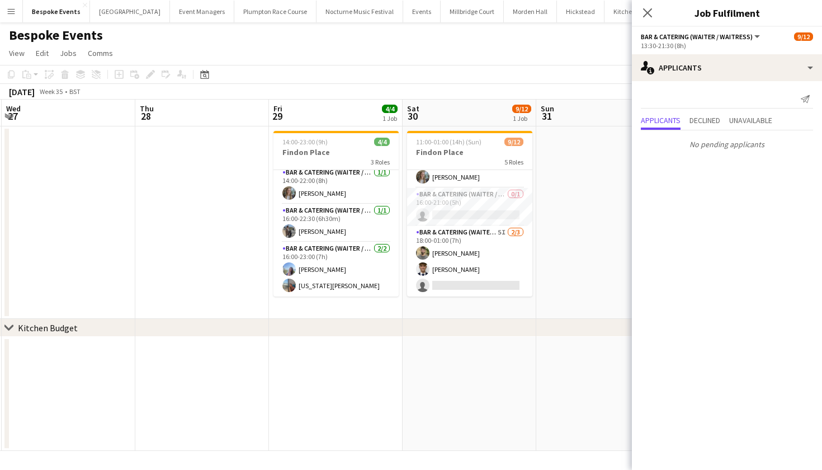
scroll to position [180, 0]
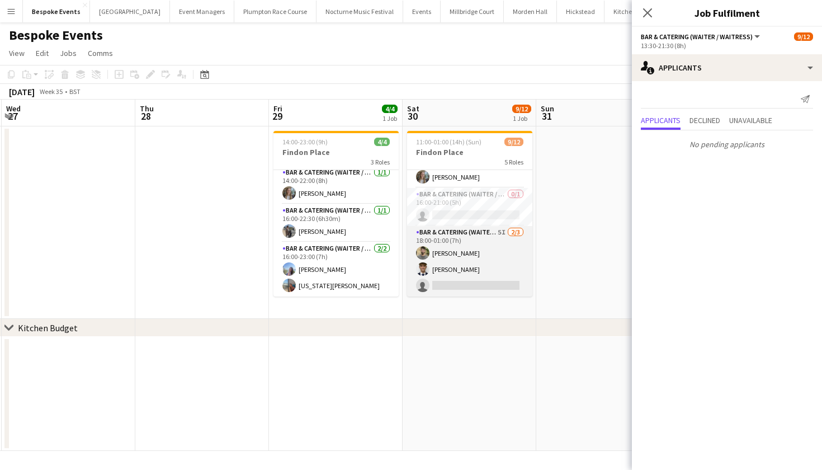
click at [479, 259] on app-card-role "Bar & Catering (Waiter / waitress) 5I [DATE] 18:00-01:00 (7h) [PERSON_NAME] [PE…" at bounding box center [469, 261] width 125 height 70
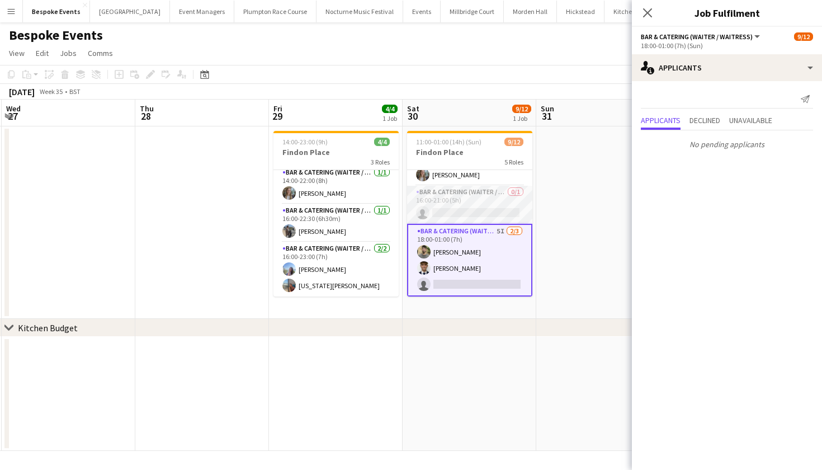
click at [475, 217] on app-card-role "Bar & Catering (Waiter / waitress) 0/1 16:00-21:00 (5h) single-neutral-actions" at bounding box center [469, 205] width 125 height 38
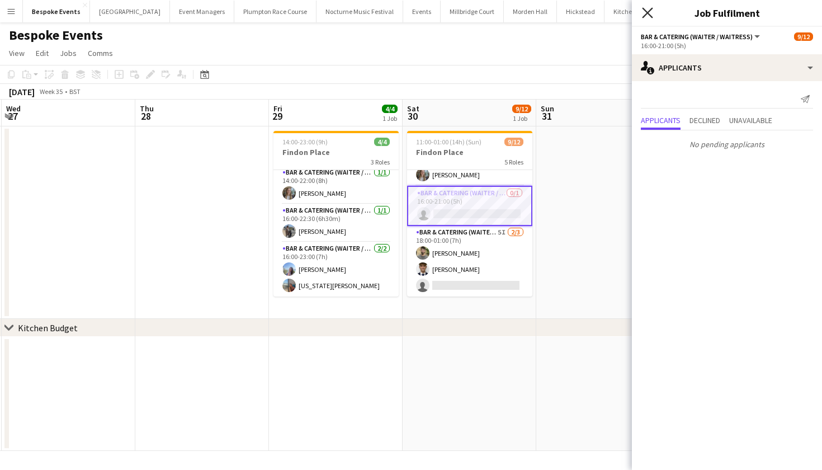
click at [644, 17] on icon at bounding box center [647, 12] width 11 height 11
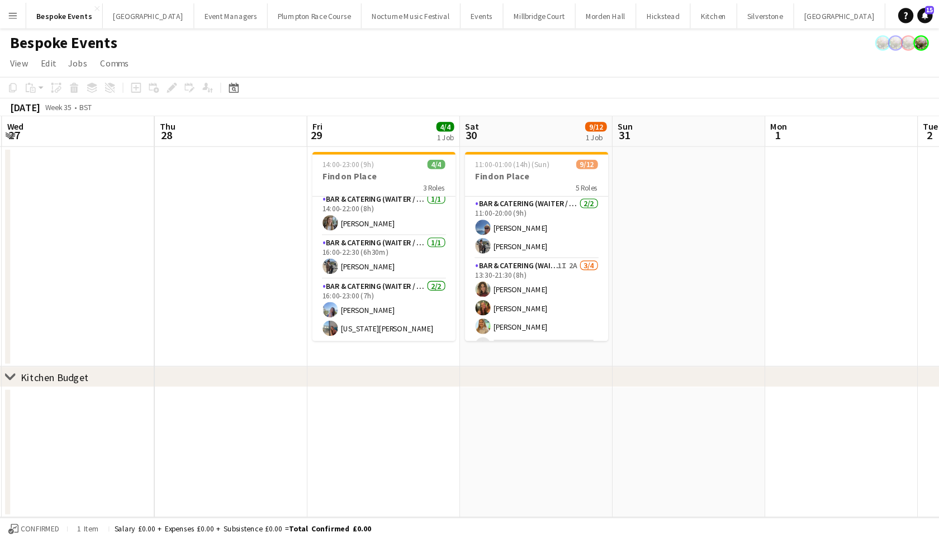
scroll to position [0, 0]
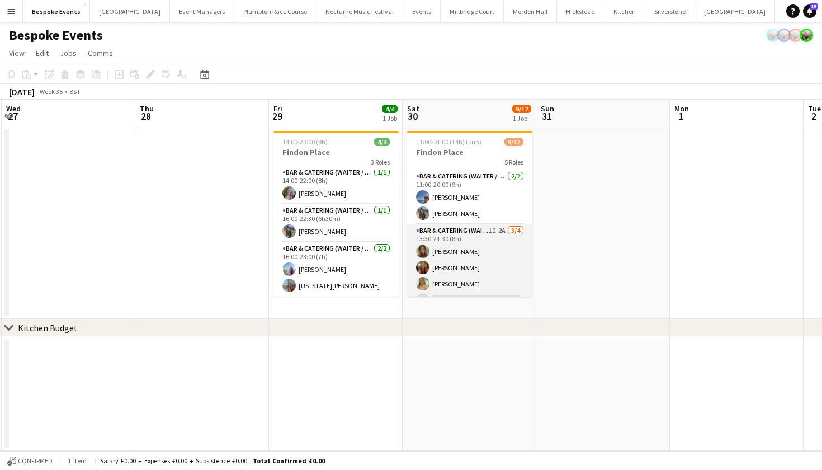
click at [490, 240] on app-card-role "Bar & Catering (Waiter / waitress) 1I 2A [DATE] 13:30-21:30 (8h) [PERSON_NAME] …" at bounding box center [469, 267] width 125 height 87
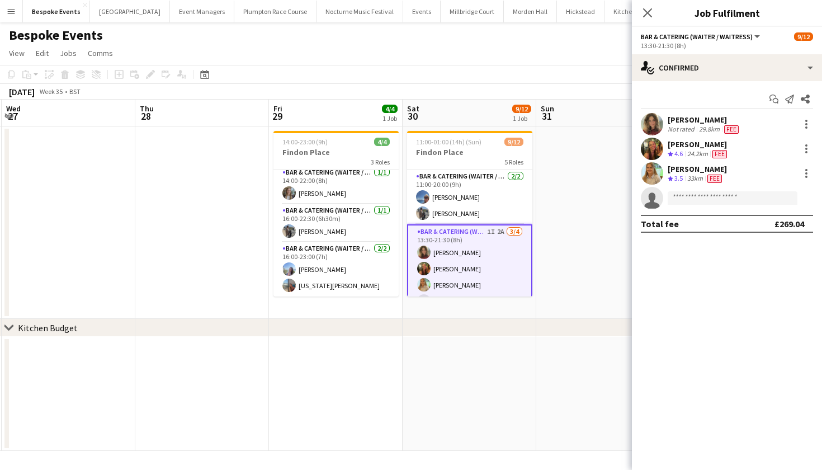
click at [233, 199] on app-date-cell at bounding box center [202, 222] width 134 height 192
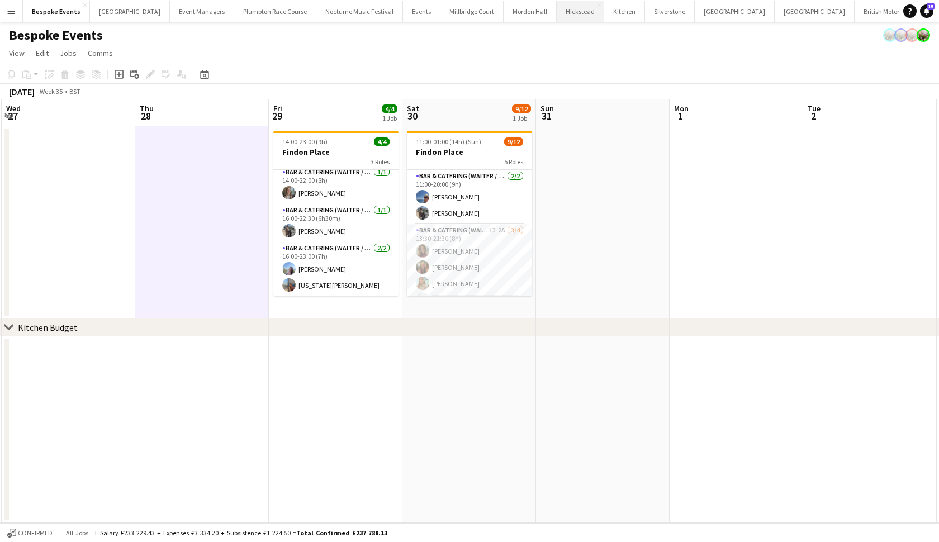
click at [557, 14] on button "Hickstead Close" at bounding box center [581, 12] width 48 height 22
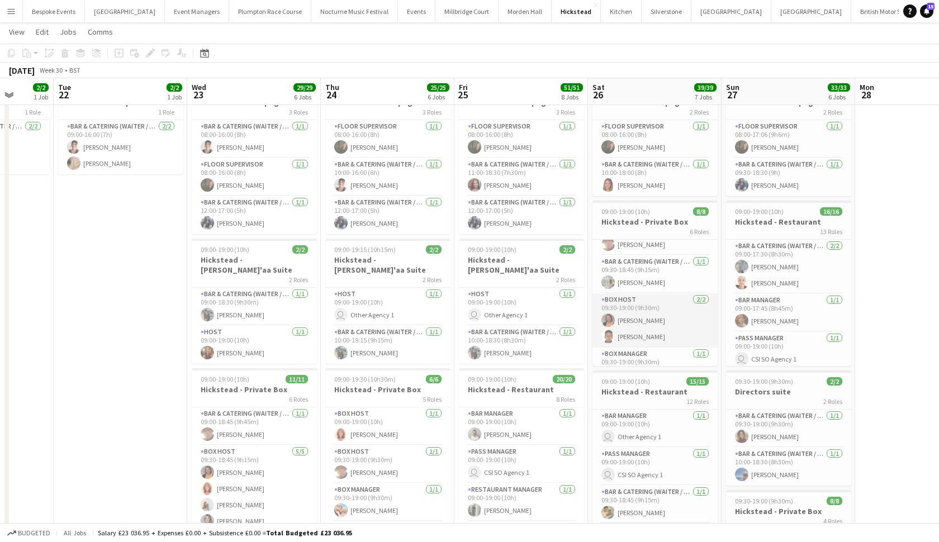
scroll to position [17, 0]
click at [549, 306] on app-card-role "Host [DATE] 09:00-19:00 (10h) user Other Agency 1" at bounding box center [521, 307] width 125 height 38
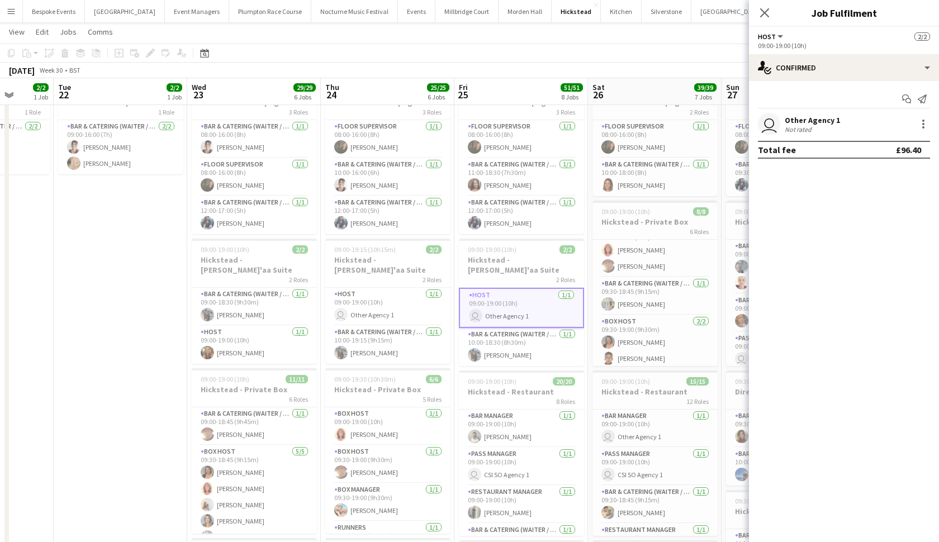
click at [502, 289] on app-card-role "Host [DATE] 09:00-19:00 (10h) user Other Agency 1" at bounding box center [521, 308] width 125 height 40
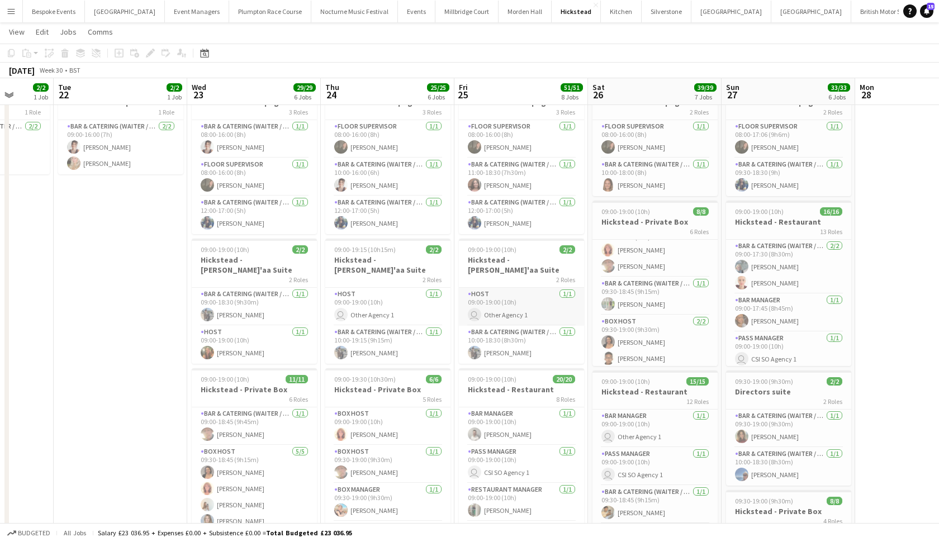
click at [502, 290] on app-card-role "Host [DATE] 09:00-19:00 (10h) user Other Agency 1" at bounding box center [521, 307] width 125 height 38
